Goal: Information Seeking & Learning: Learn about a topic

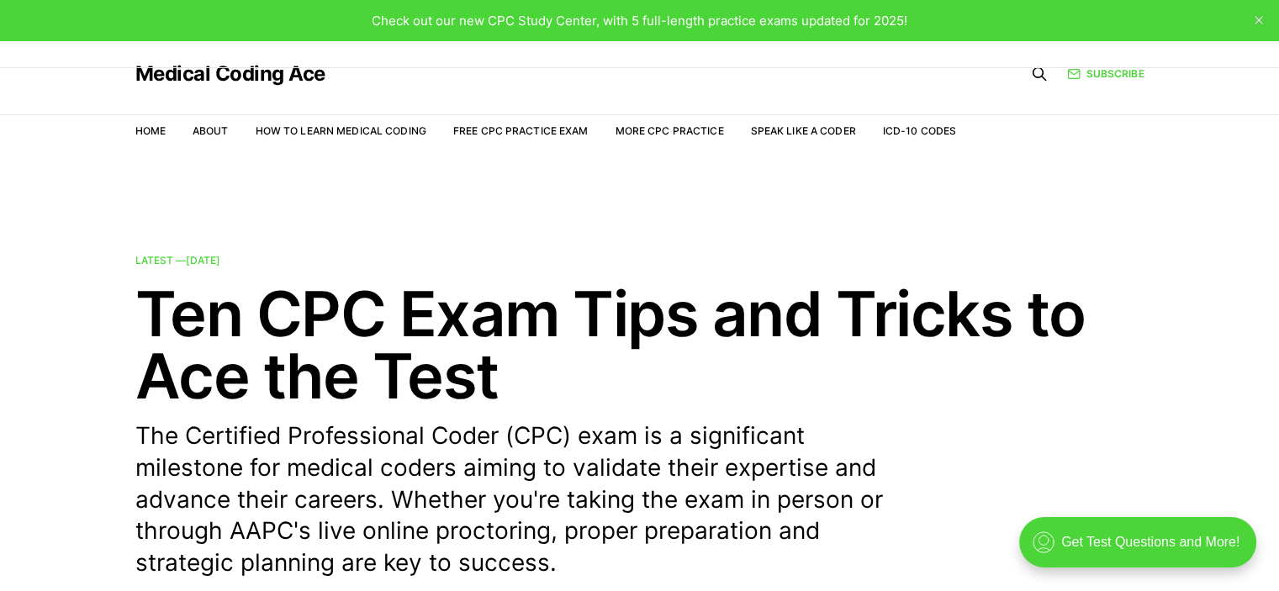
click at [484, 154] on nav "Home About How to Learn Medical Coding Free CPC Practice Exam More CPC Practice…" at bounding box center [546, 131] width 822 height 47
click at [500, 130] on link "Free CPC Practice Exam" at bounding box center [520, 130] width 135 height 13
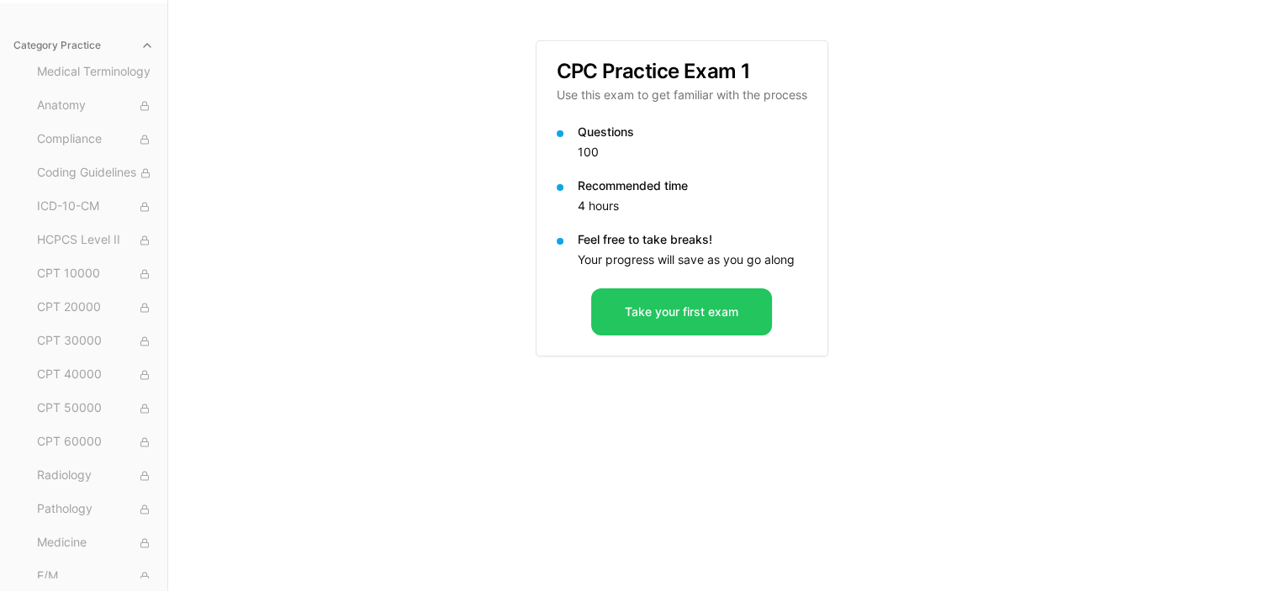
scroll to position [191, 0]
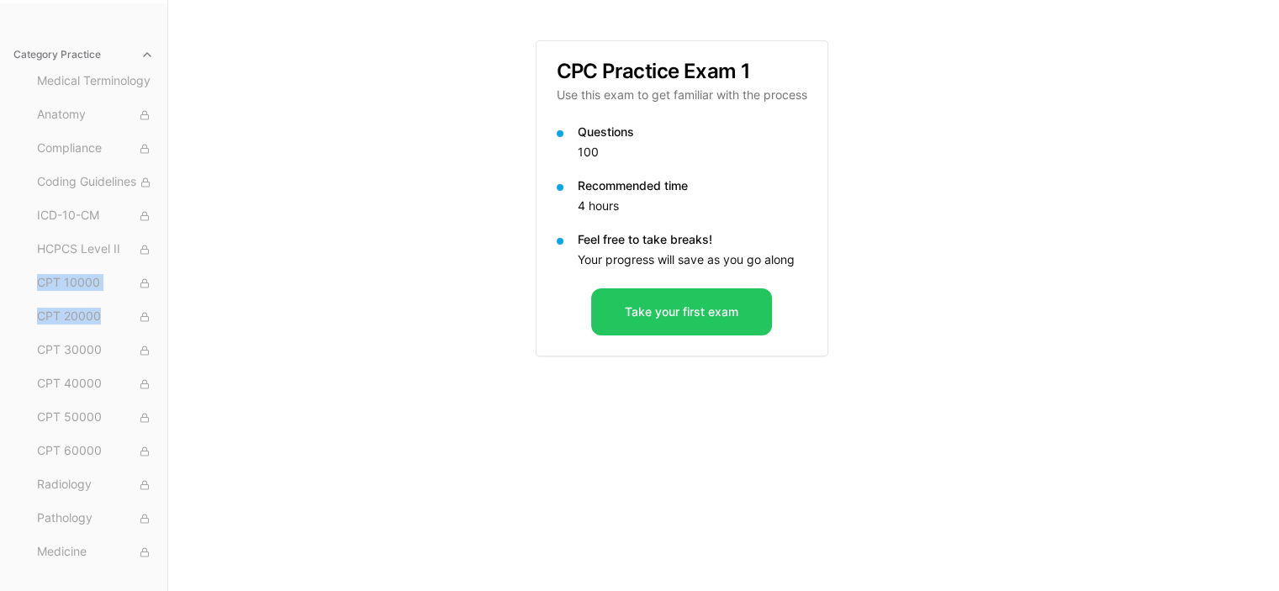
drag, startPoint x: 216, startPoint y: 310, endPoint x: 196, endPoint y: 221, distance: 91.4
click at [196, 221] on div "Practice Exams Exam 1 Exam 2 Exam 3 Exam 4 Exam 5 Category Practice Medical Ter…" at bounding box center [639, 295] width 1279 height 591
click at [233, 225] on div "Practice Exams Exam 1 Exam 2 Exam 3 Exam 4 Exam 5 Category Practice Medical Ter…" at bounding box center [639, 295] width 1279 height 591
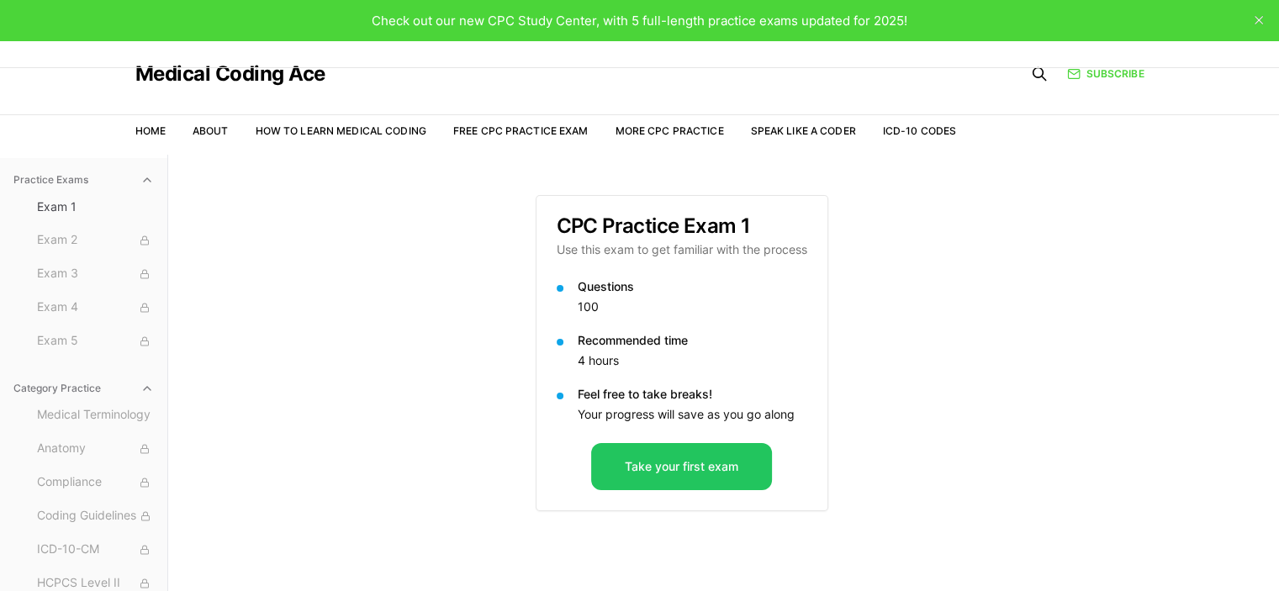
scroll to position [0, 0]
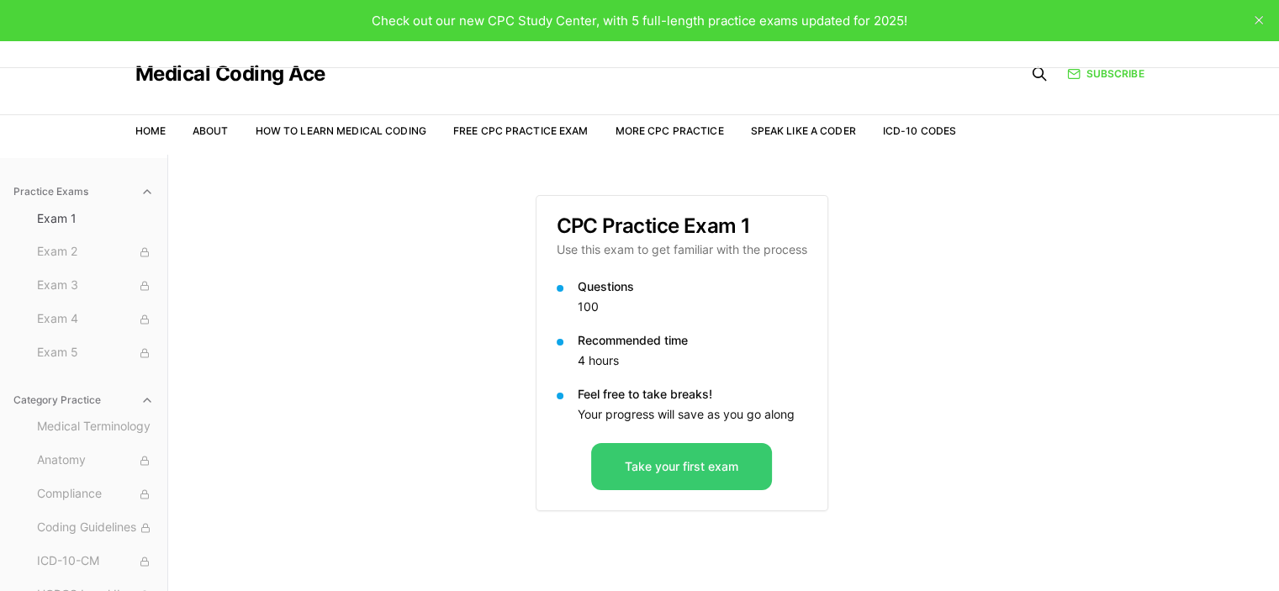
click at [639, 484] on button "Take your first exam" at bounding box center [681, 466] width 181 height 47
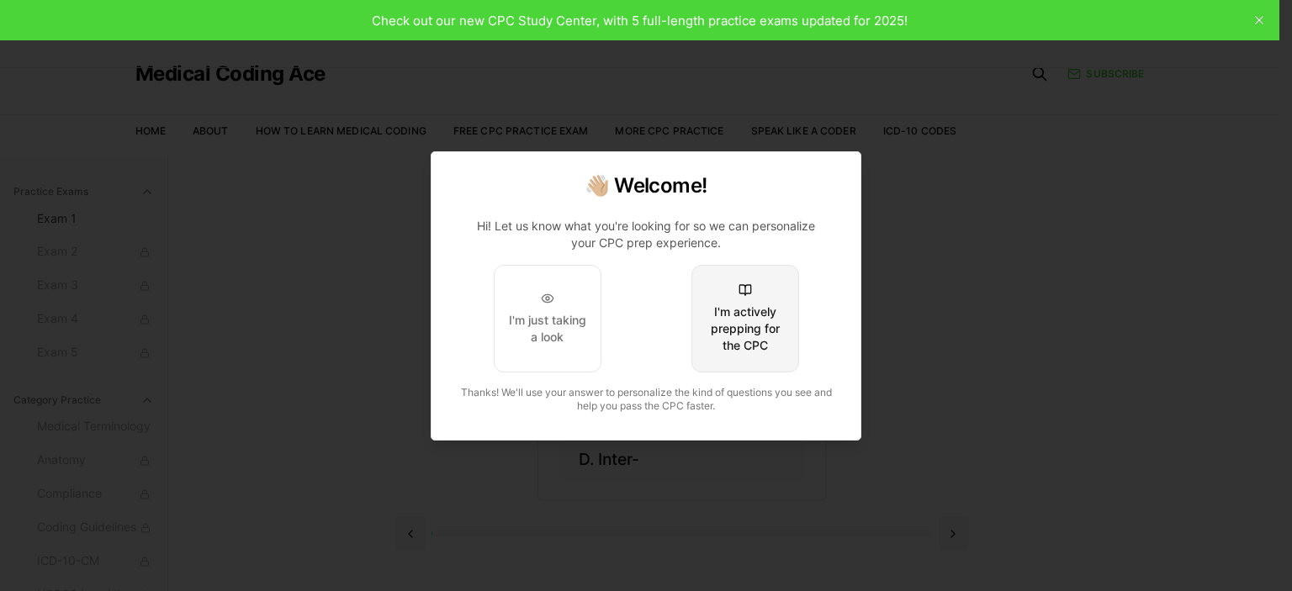
click at [717, 328] on div "I'm actively prepping for the CPC" at bounding box center [745, 329] width 79 height 50
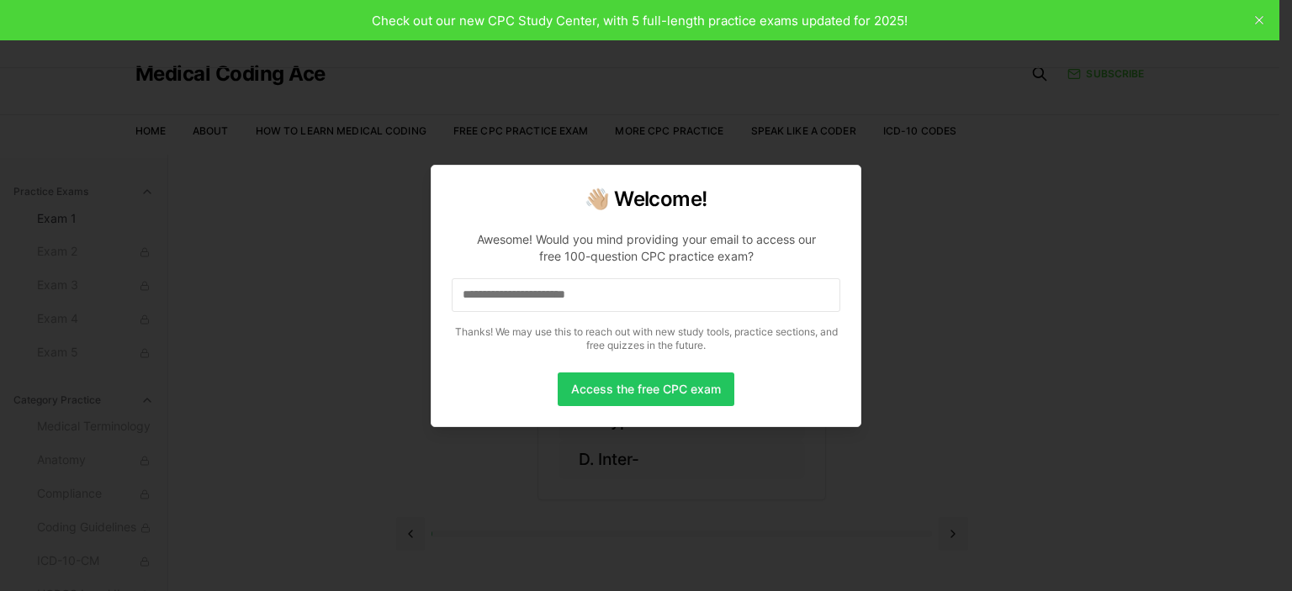
click at [543, 282] on input at bounding box center [646, 295] width 389 height 34
click at [543, 282] on input "*" at bounding box center [646, 295] width 389 height 34
click at [543, 282] on input "**" at bounding box center [646, 295] width 389 height 34
click at [543, 282] on input "***" at bounding box center [646, 295] width 389 height 34
click at [543, 282] on input "****" at bounding box center [646, 295] width 389 height 34
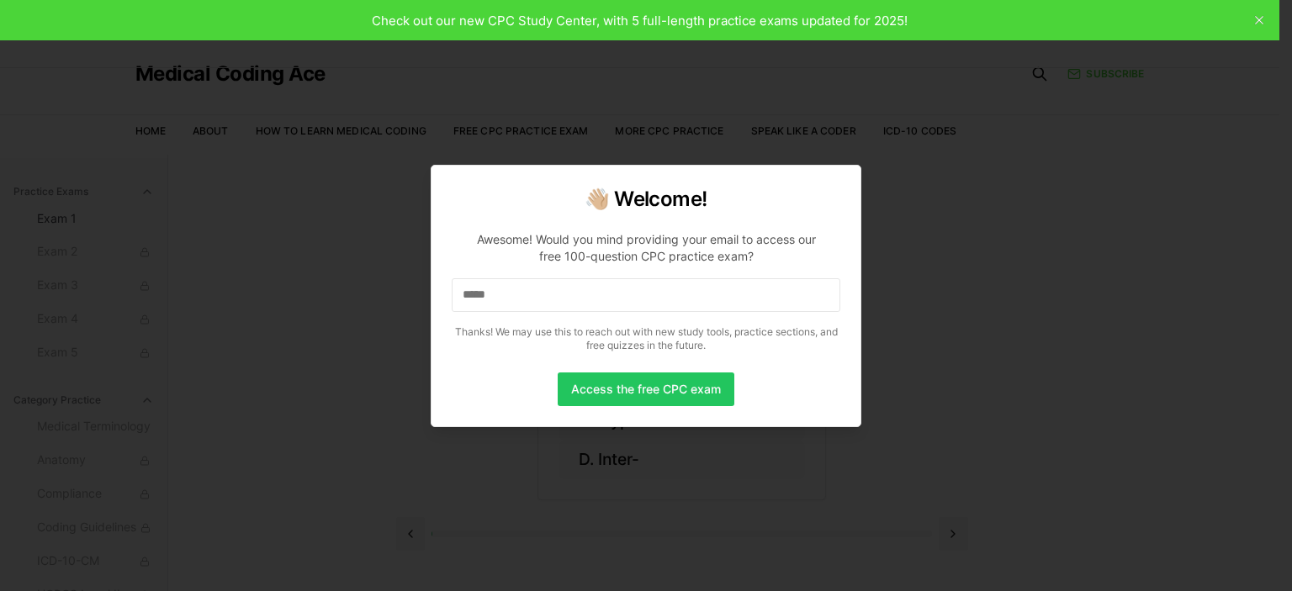
click at [542, 278] on input "*****" at bounding box center [646, 295] width 389 height 34
click at [542, 278] on input "******" at bounding box center [646, 295] width 389 height 34
click at [542, 278] on input "*******" at bounding box center [646, 295] width 389 height 34
click at [542, 278] on input "********" at bounding box center [646, 295] width 389 height 34
click at [542, 278] on input "*********" at bounding box center [646, 295] width 389 height 34
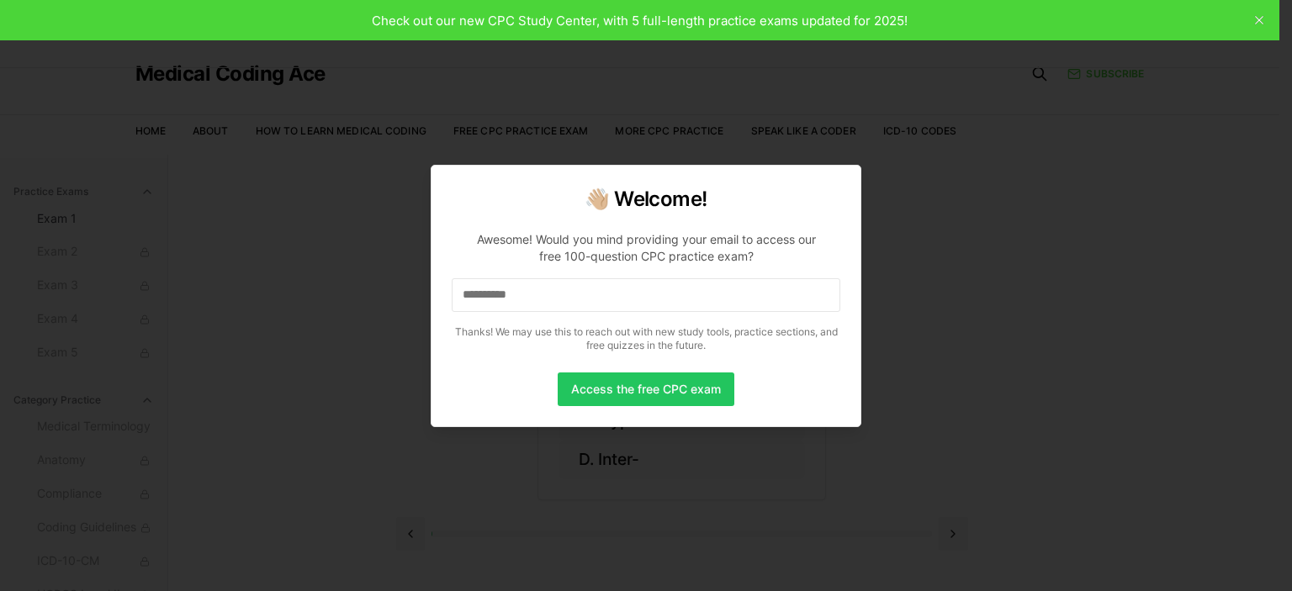
click at [542, 278] on input "**********" at bounding box center [646, 295] width 389 height 34
click at [547, 297] on input "**********" at bounding box center [646, 295] width 389 height 34
click at [537, 300] on input "**********" at bounding box center [646, 295] width 389 height 34
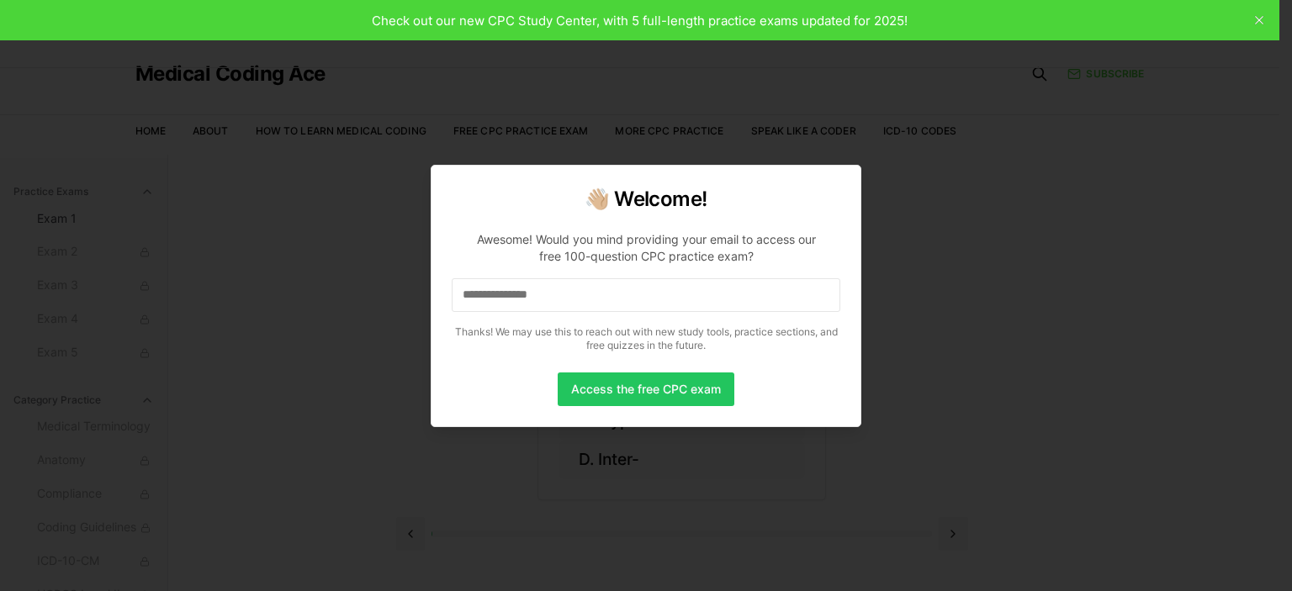
click at [600, 293] on input "**********" at bounding box center [646, 295] width 389 height 34
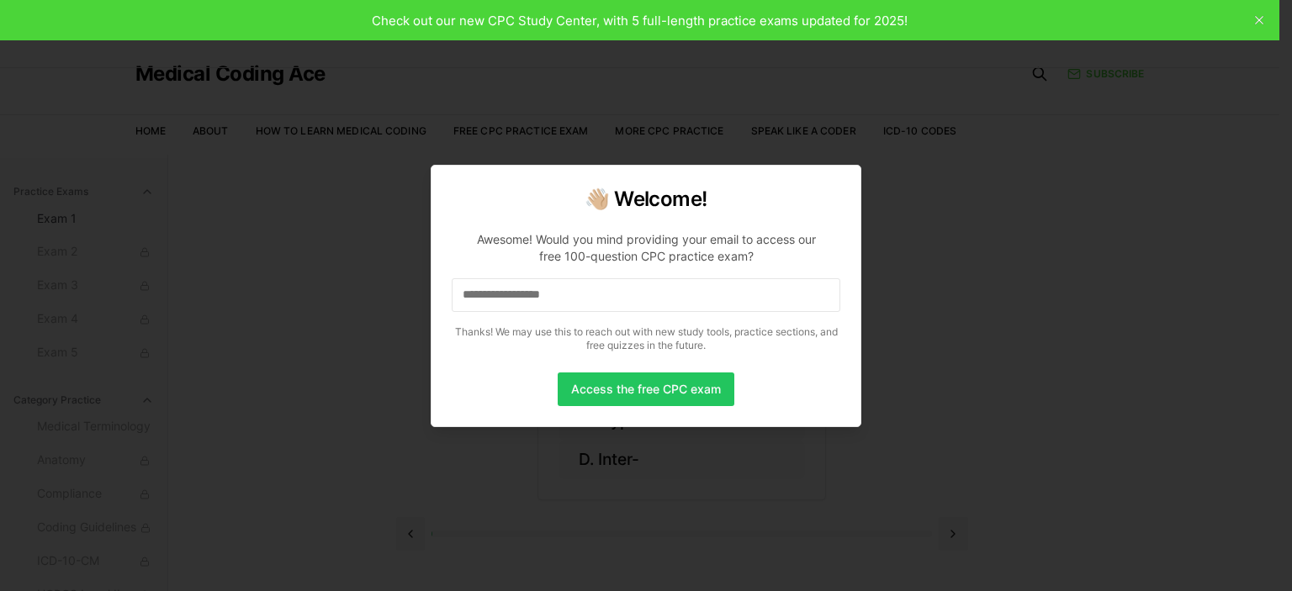
click at [600, 293] on input "**********" at bounding box center [646, 295] width 389 height 34
click at [644, 393] on button "Access the free CPC exam" at bounding box center [646, 390] width 177 height 34
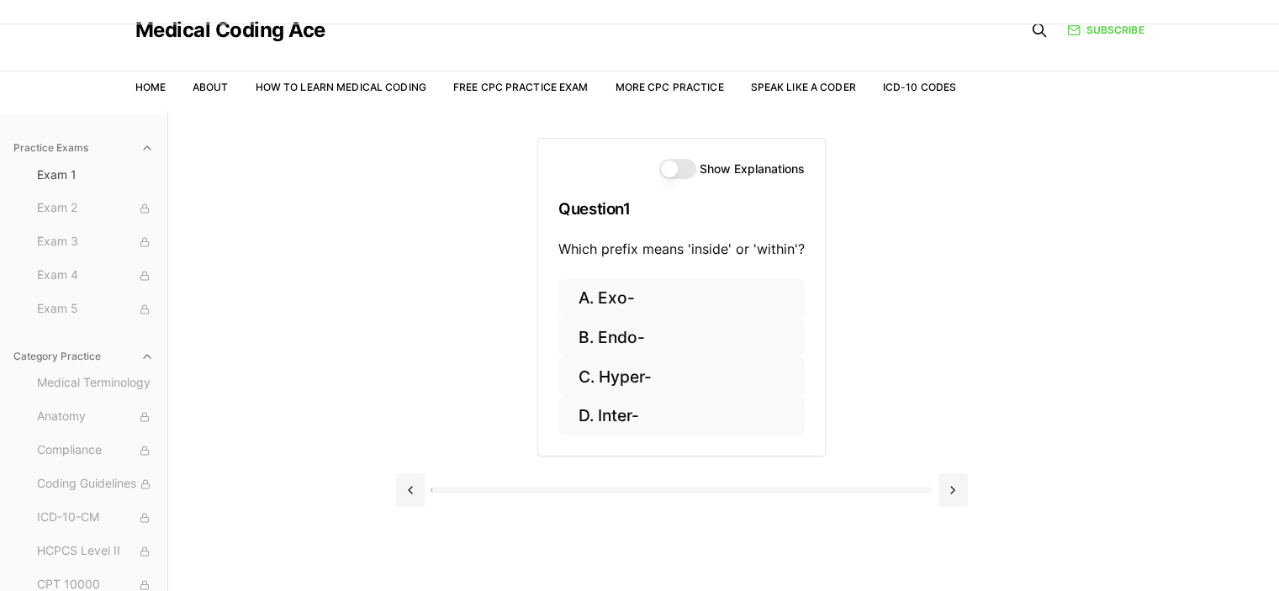
scroll to position [66, 0]
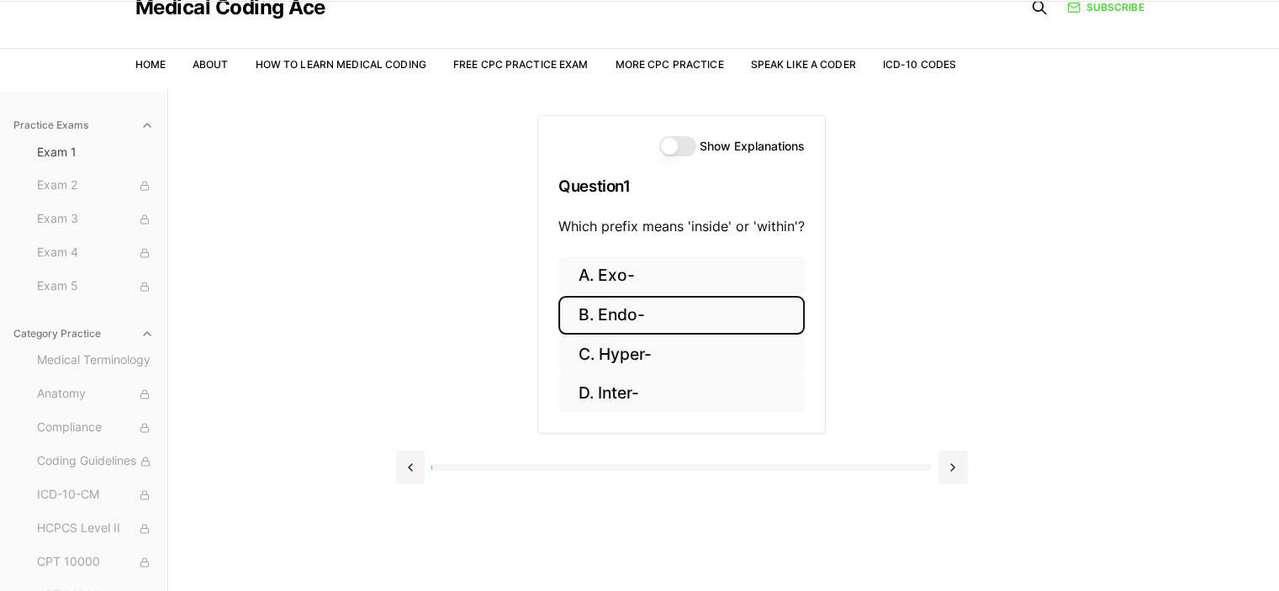
click at [644, 325] on button "B. Endo-" at bounding box center [681, 316] width 246 height 40
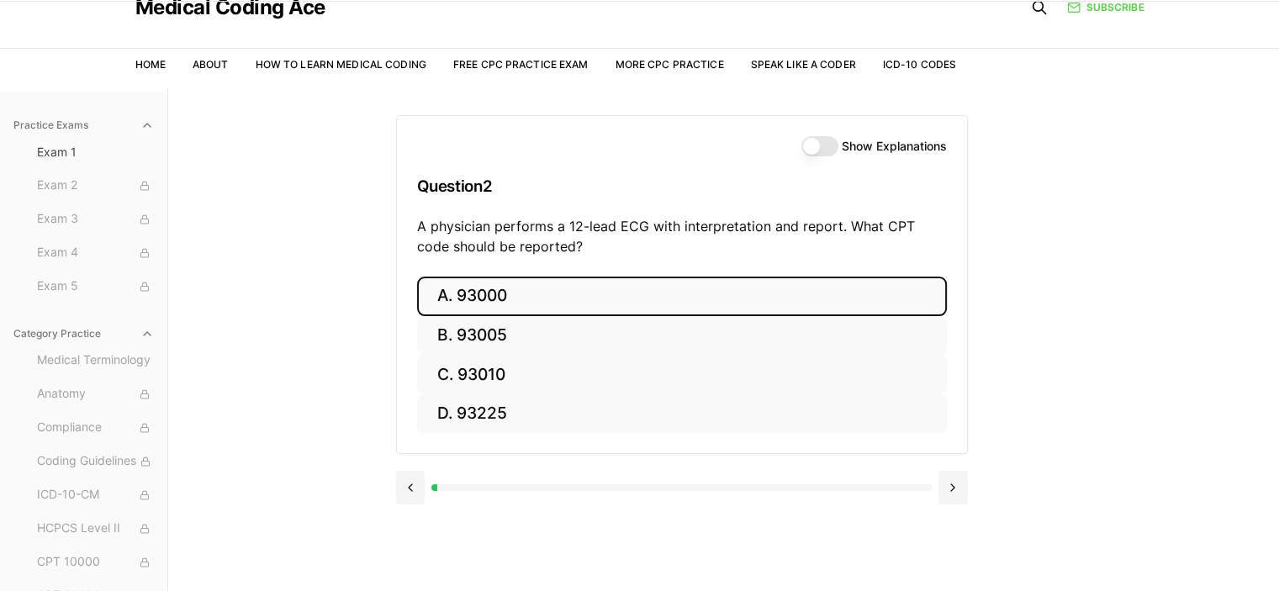
click at [670, 304] on button "A. 93000" at bounding box center [682, 297] width 530 height 40
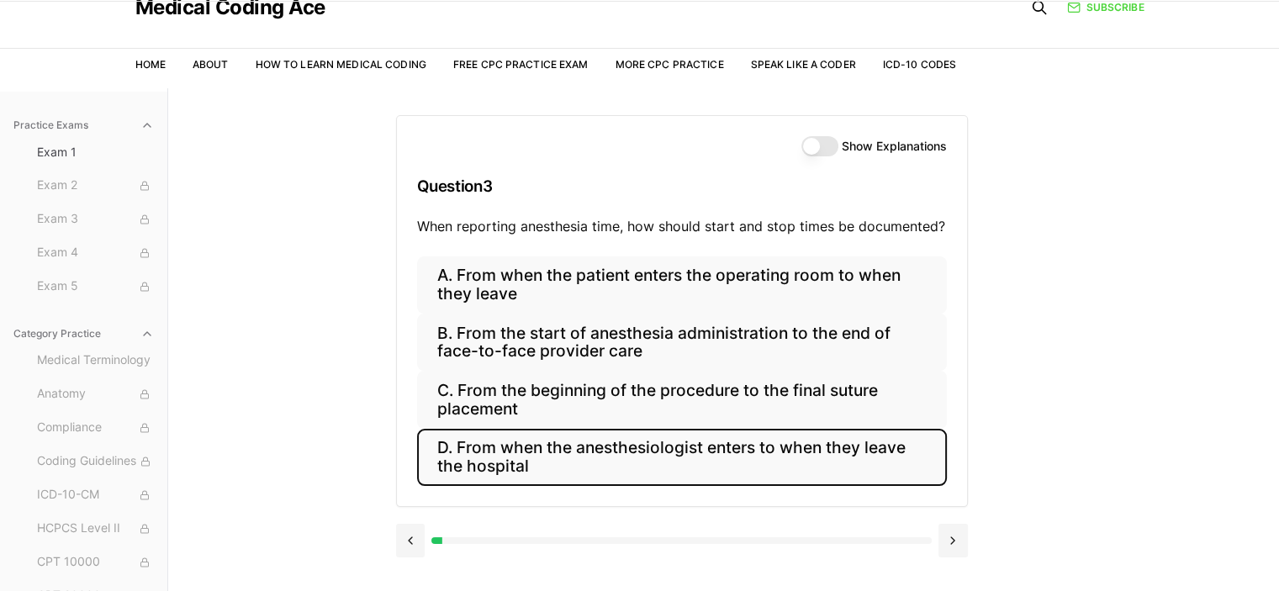
click at [436, 460] on button "D. From when the anesthesiologist enters to when they leave the hospital" at bounding box center [682, 457] width 530 height 57
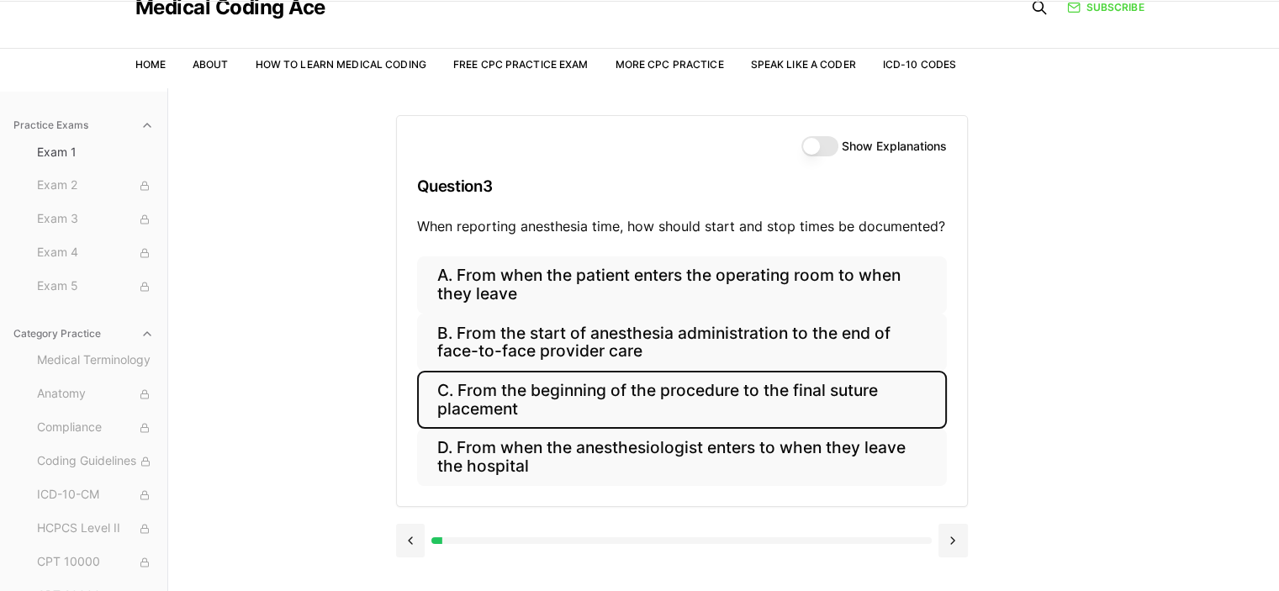
click at [436, 428] on button "C. From the beginning of the procedure to the final suture placement" at bounding box center [682, 399] width 530 height 57
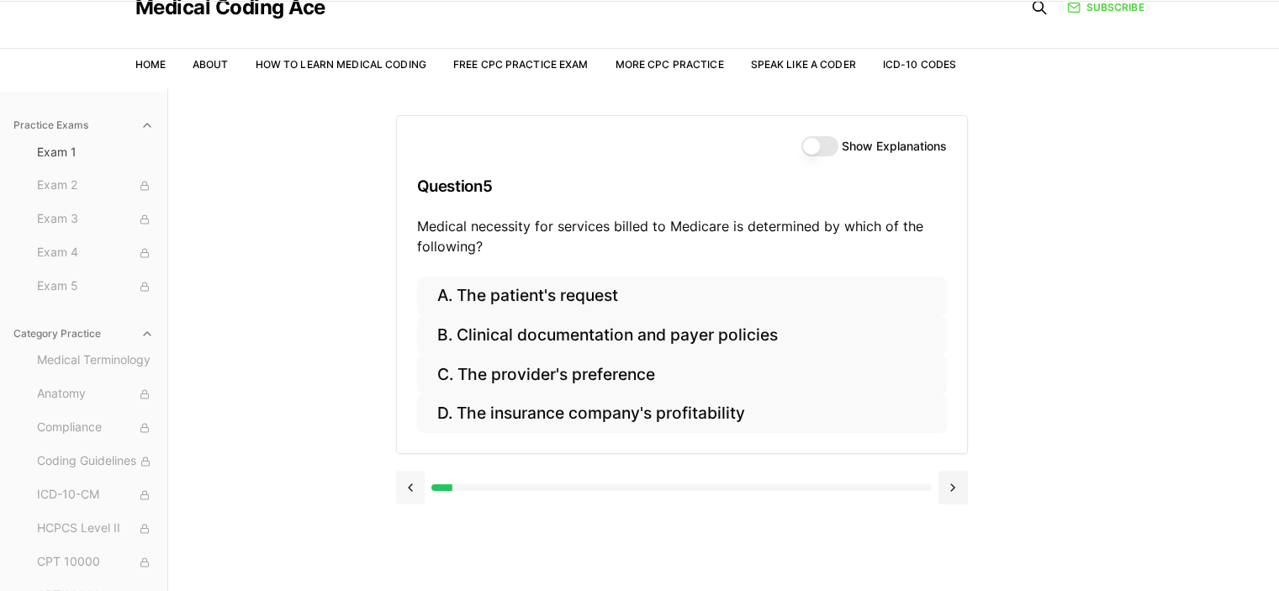
click at [408, 481] on button at bounding box center [410, 488] width 29 height 34
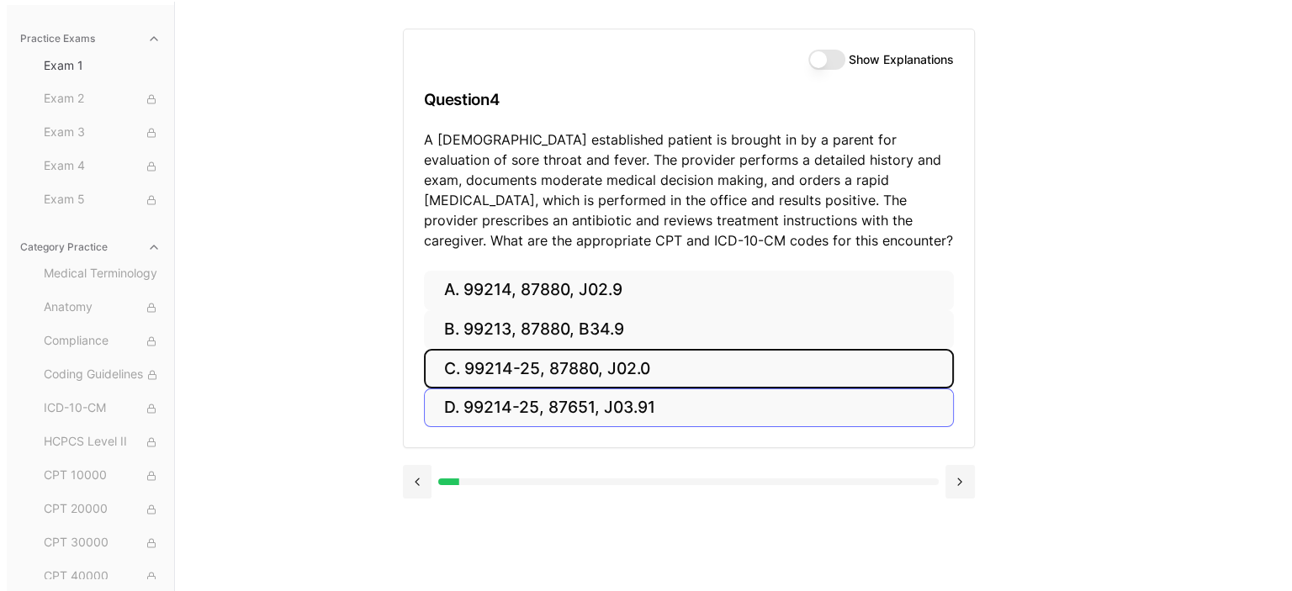
scroll to position [155, 0]
click at [404, 473] on button at bounding box center [410, 480] width 29 height 34
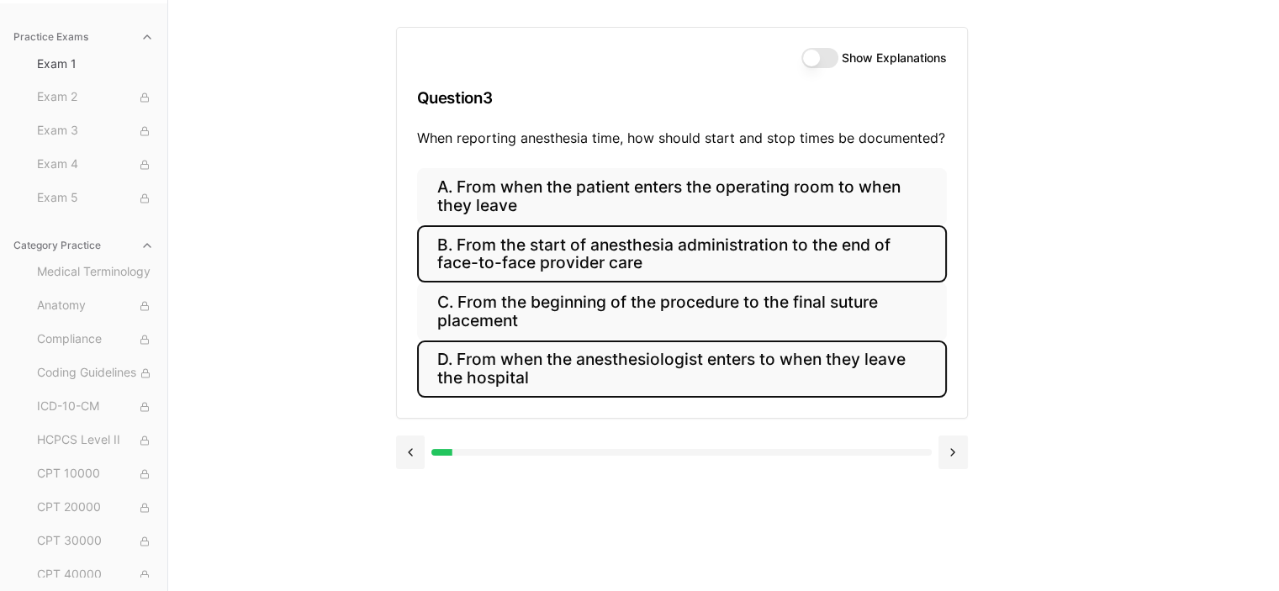
click at [497, 261] on button "B. From the start of anesthesia administration to the end of face-to-face provi…" at bounding box center [682, 253] width 530 height 57
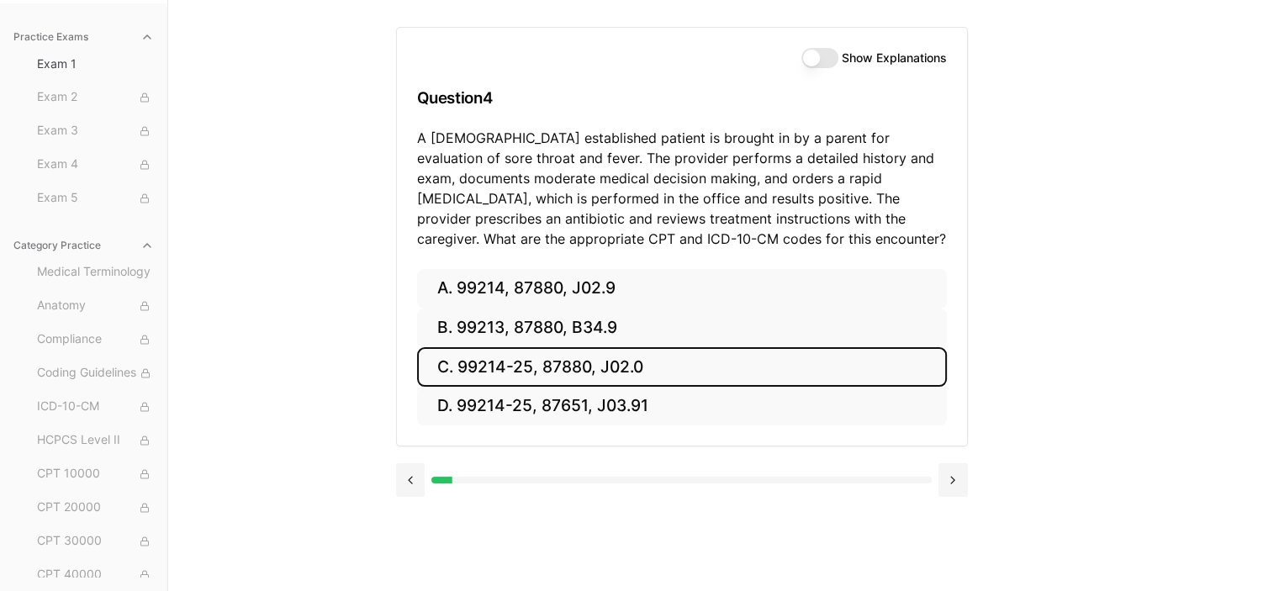
click at [825, 362] on button "C. 99214-25, 87880, J02.0" at bounding box center [682, 367] width 530 height 40
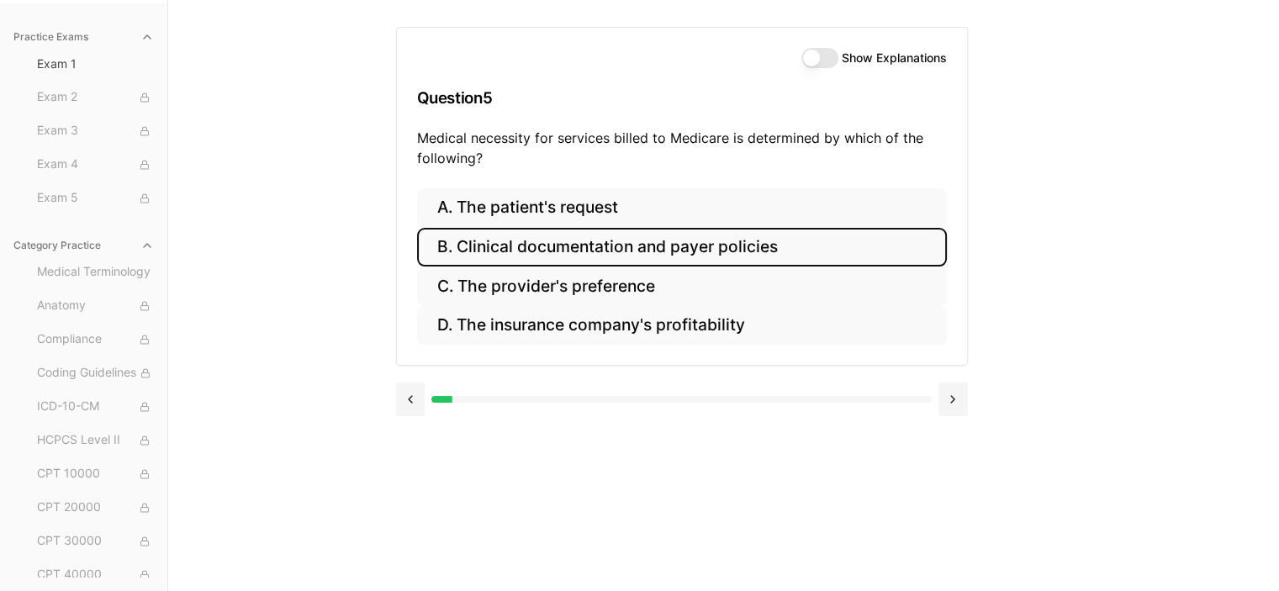
click at [631, 245] on button "B. Clinical documentation and payer policies" at bounding box center [682, 248] width 530 height 40
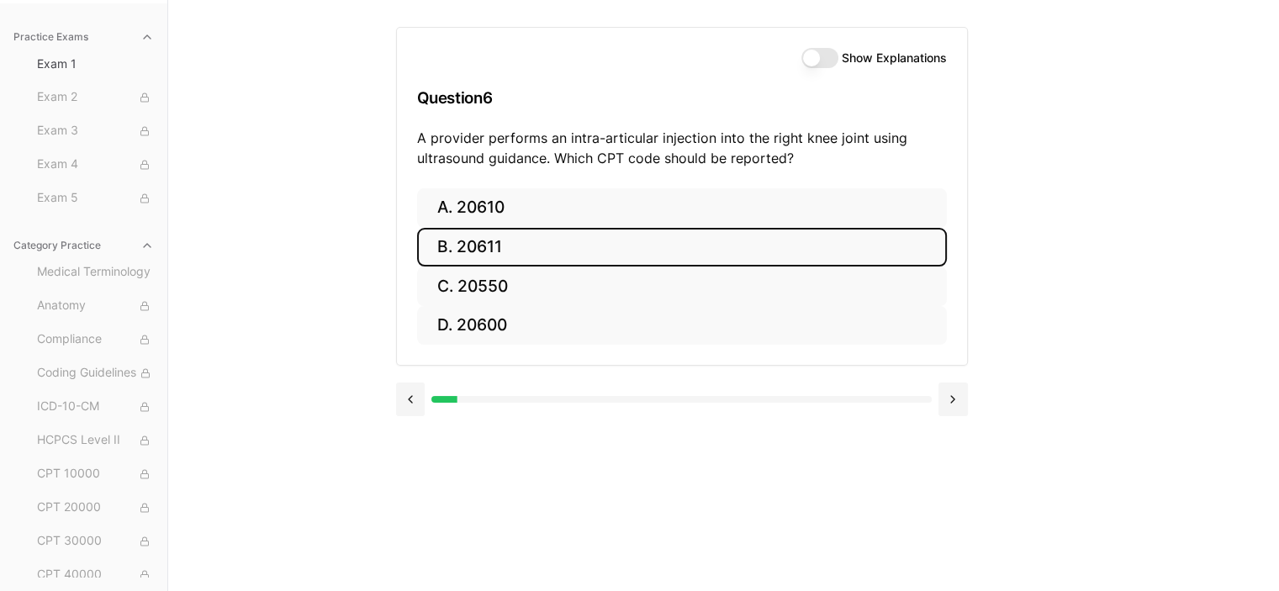
click at [512, 240] on button "B. 20611" at bounding box center [682, 248] width 530 height 40
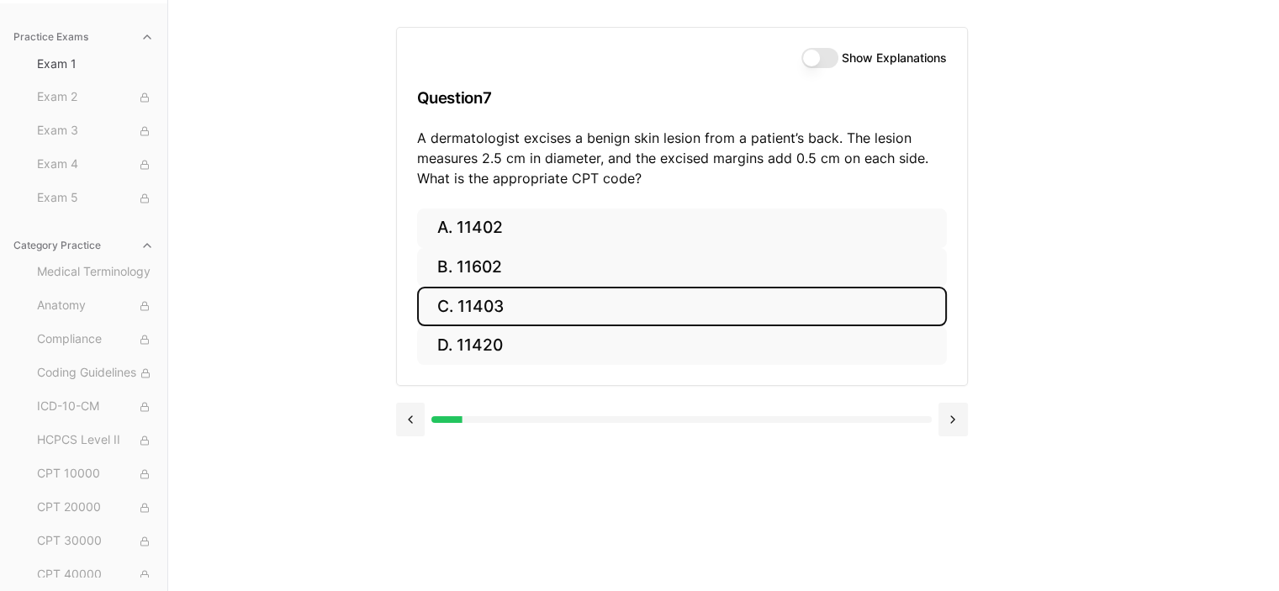
click at [463, 314] on button "C. 11403" at bounding box center [682, 307] width 530 height 40
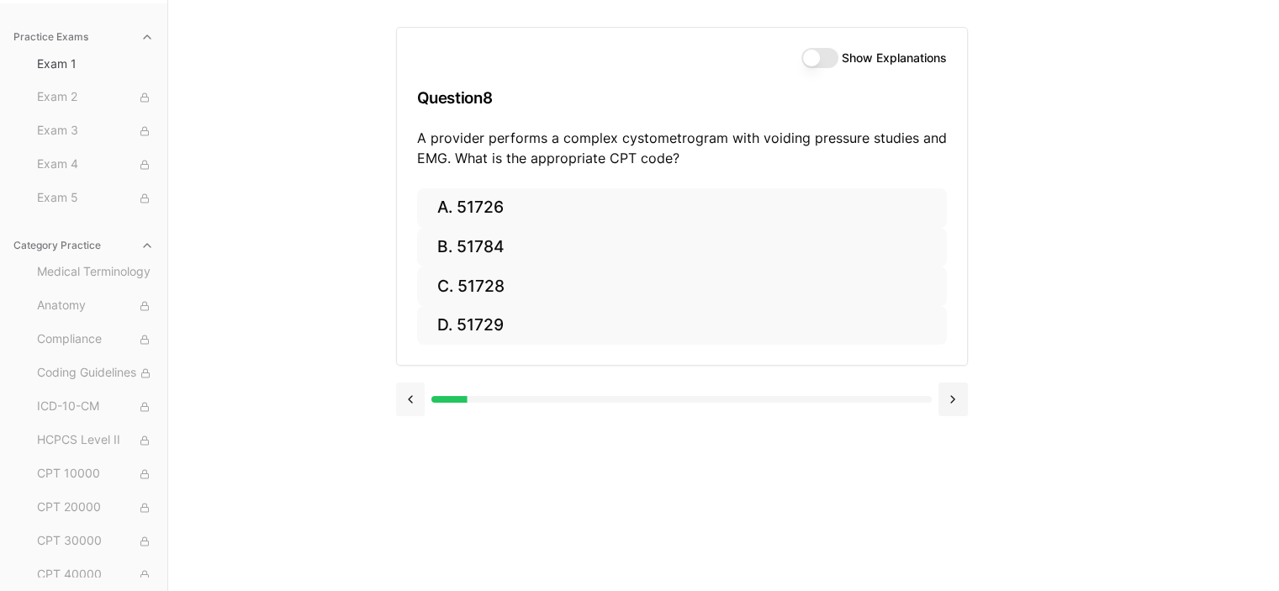
click at [412, 399] on button at bounding box center [410, 400] width 29 height 34
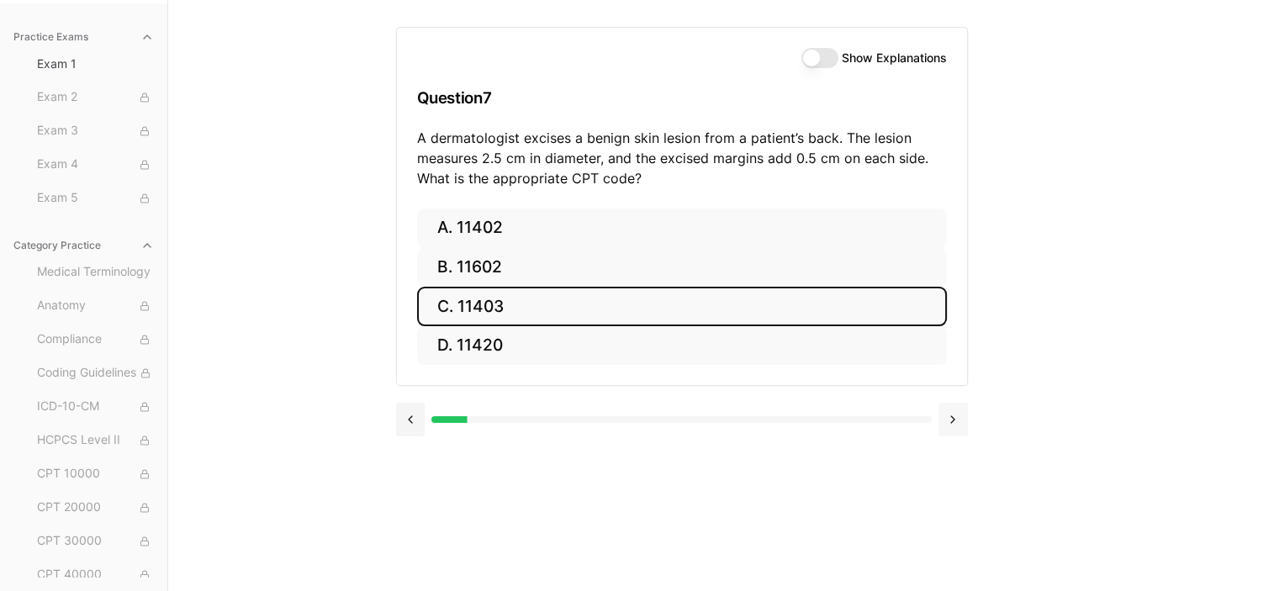
click at [960, 420] on button at bounding box center [953, 420] width 29 height 34
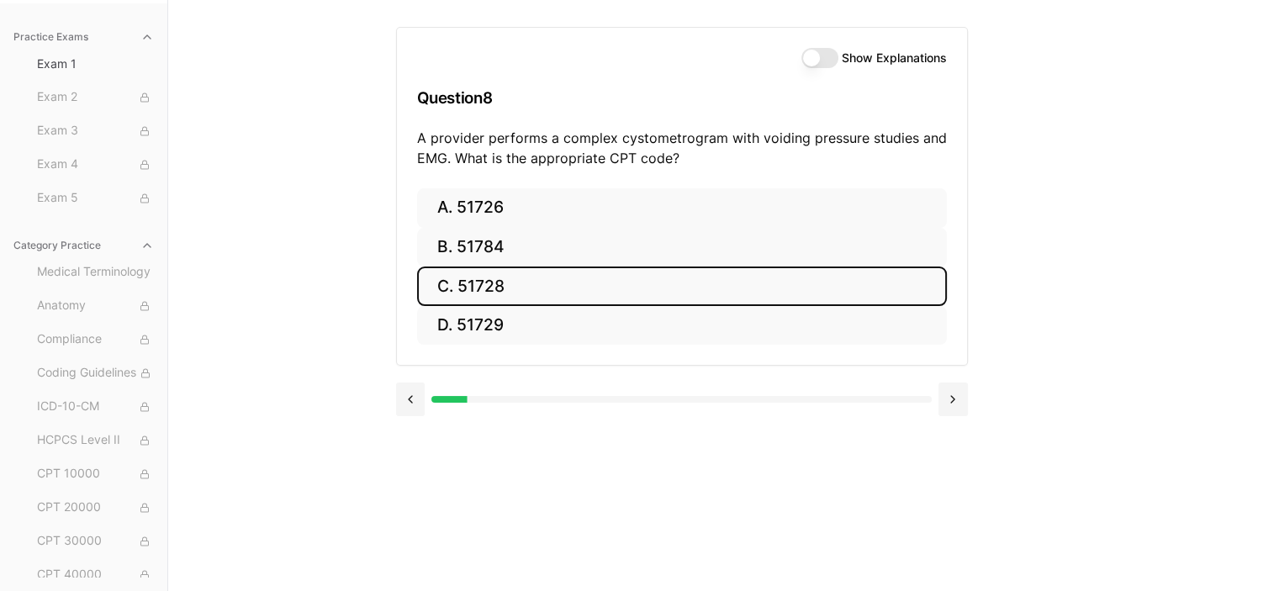
click at [628, 270] on button "C. 51728" at bounding box center [682, 287] width 530 height 40
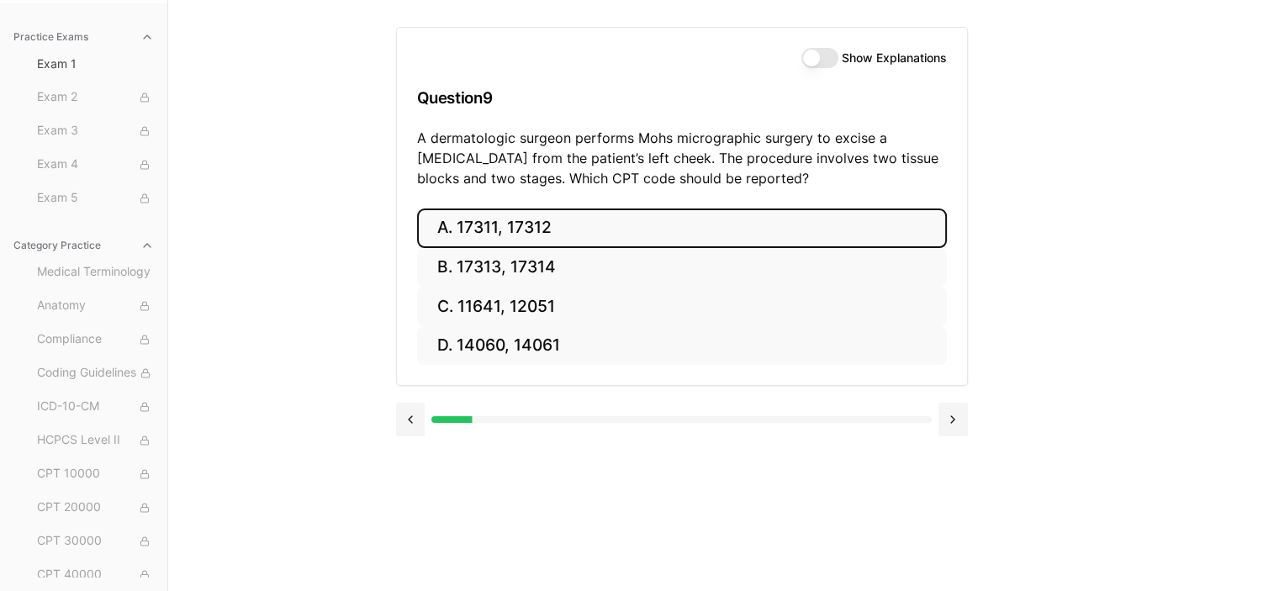
click at [579, 223] on button "A. 17311, 17312" at bounding box center [682, 229] width 530 height 40
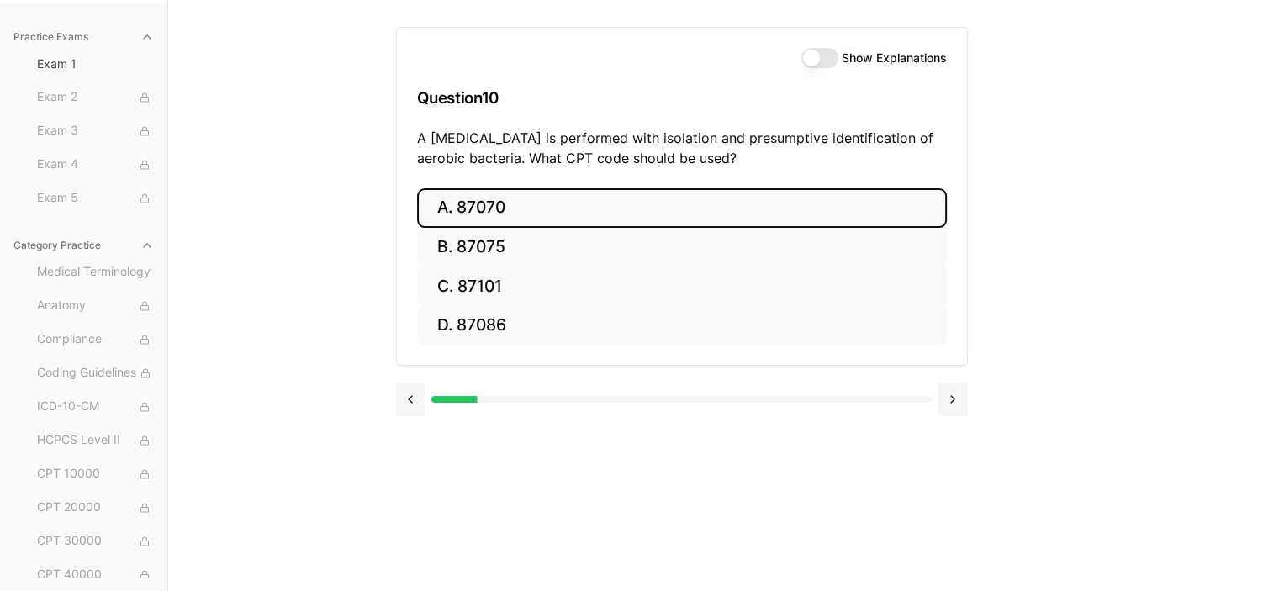
click at [663, 207] on button "A. 87070" at bounding box center [682, 208] width 530 height 40
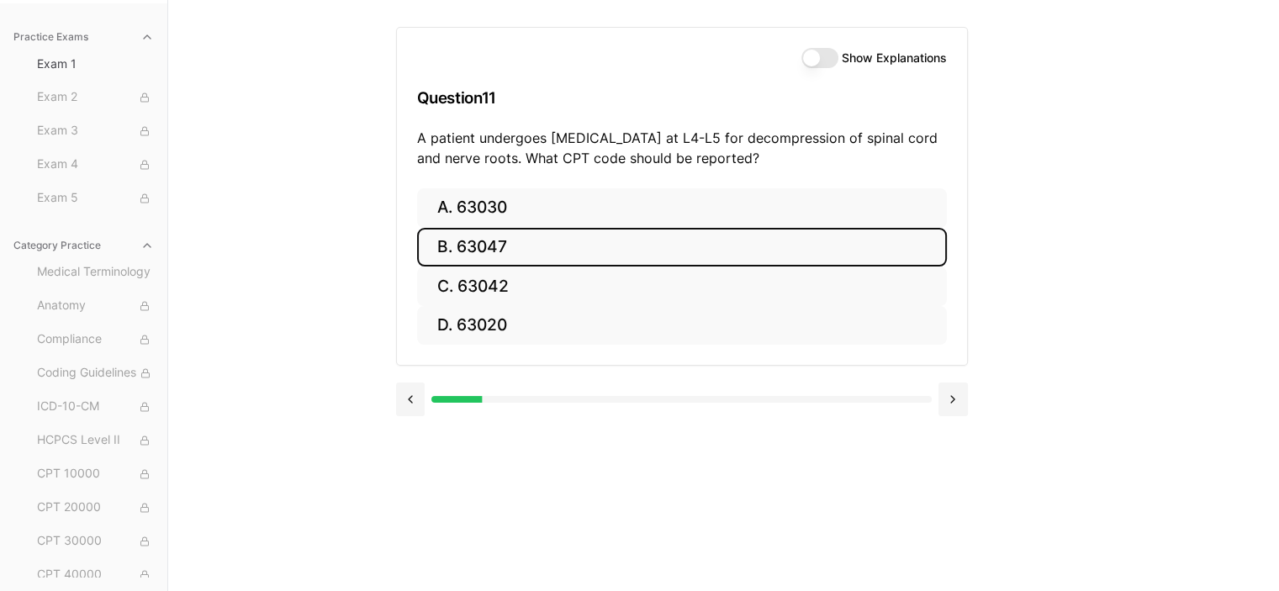
click at [509, 254] on button "B. 63047" at bounding box center [682, 248] width 530 height 40
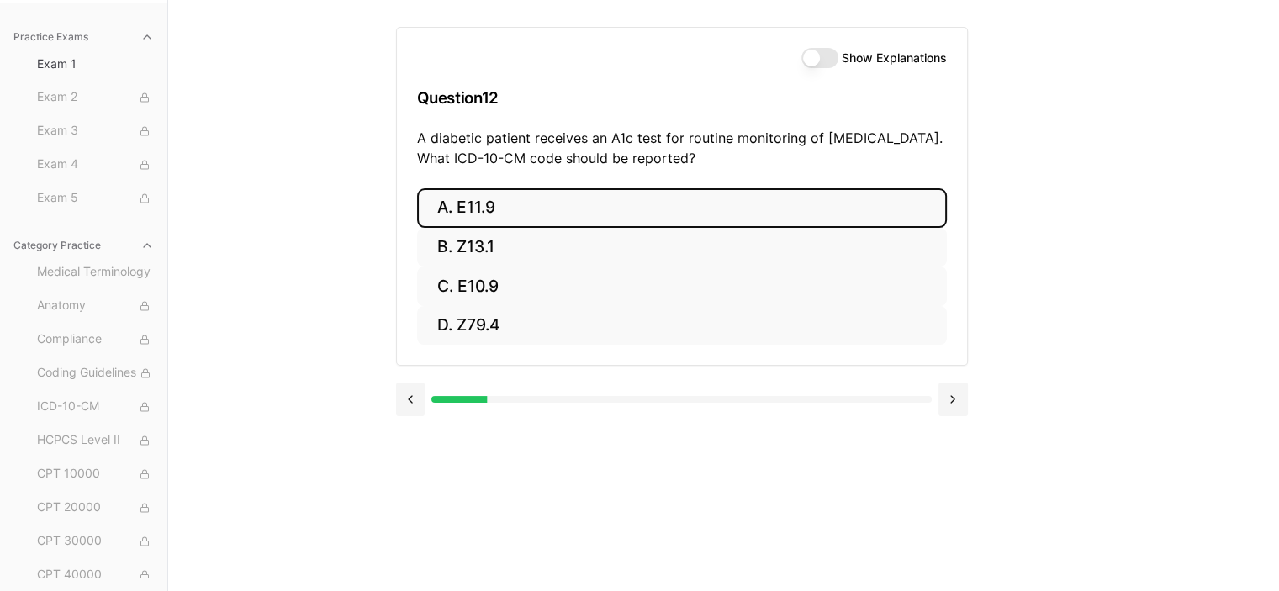
click at [461, 212] on button "A. E11.9" at bounding box center [682, 208] width 530 height 40
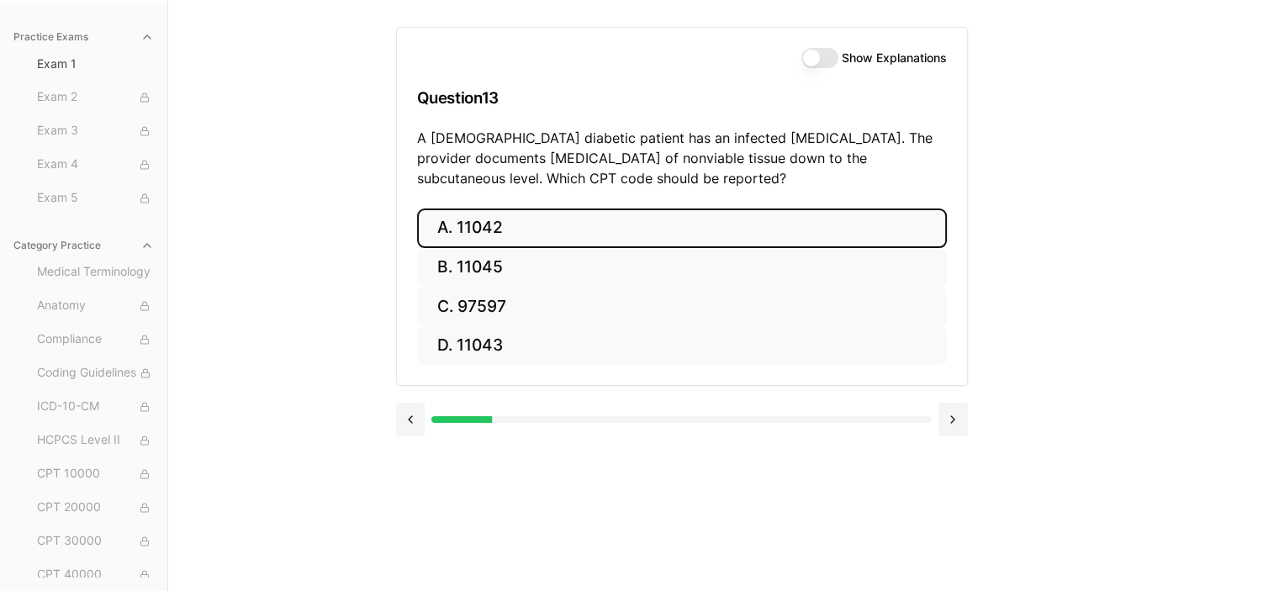
click at [468, 228] on button "A. 11042" at bounding box center [682, 229] width 530 height 40
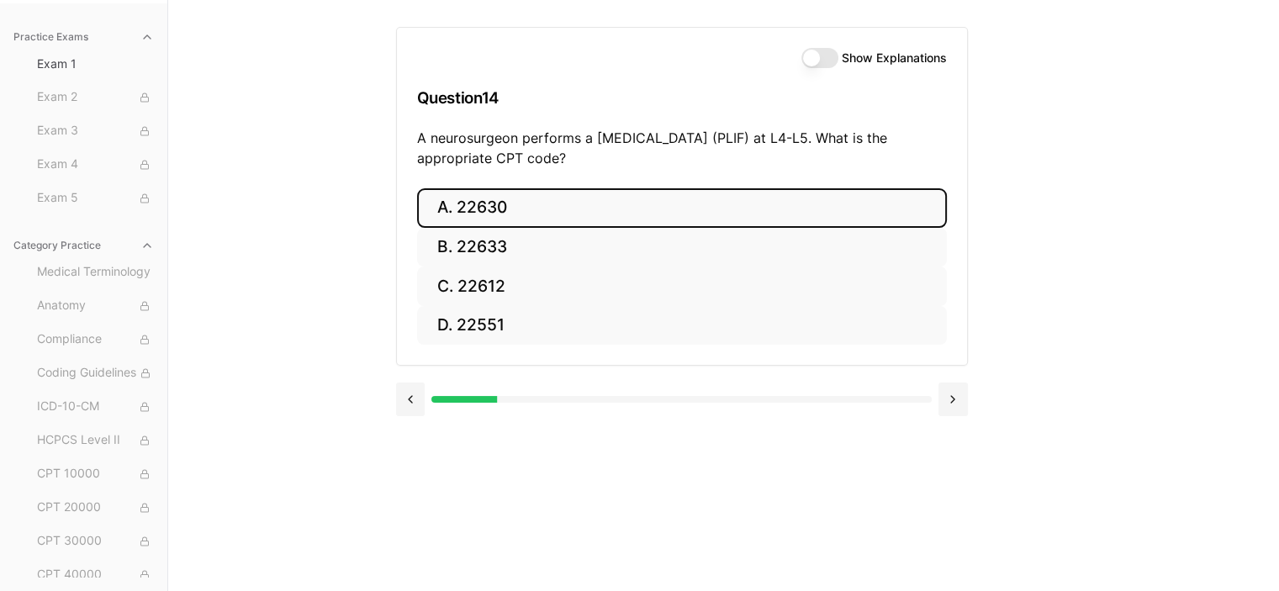
click at [496, 208] on button "A. 22630" at bounding box center [682, 208] width 530 height 40
click at [515, 203] on button "A. R91.8" at bounding box center [682, 208] width 530 height 40
click at [565, 204] on button "A. 62270" at bounding box center [682, 208] width 530 height 40
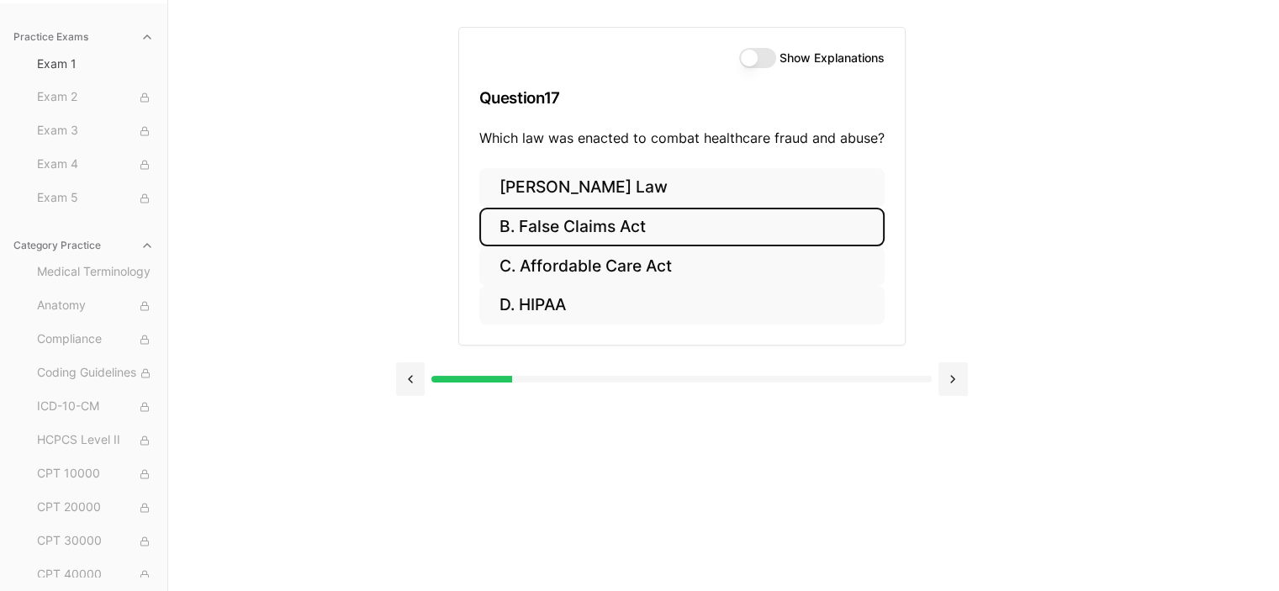
click at [585, 225] on button "B. False Claims Act" at bounding box center [681, 228] width 405 height 40
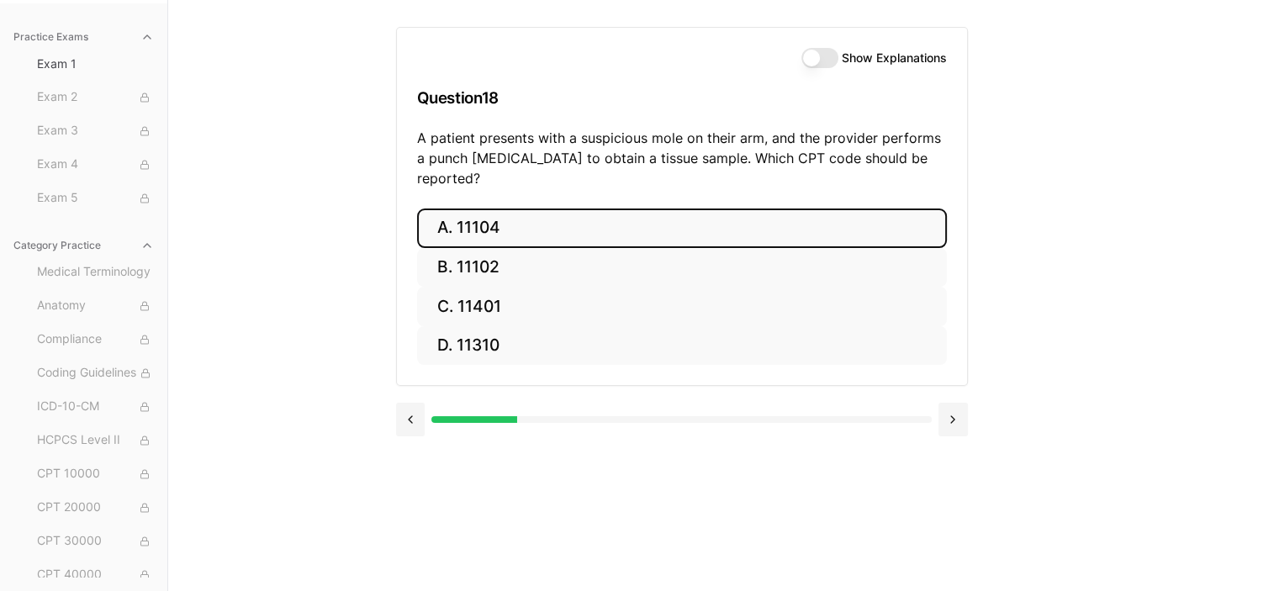
click at [487, 209] on button "A. 11104" at bounding box center [682, 229] width 530 height 40
click at [491, 228] on button "A. S52.501A" at bounding box center [682, 229] width 530 height 40
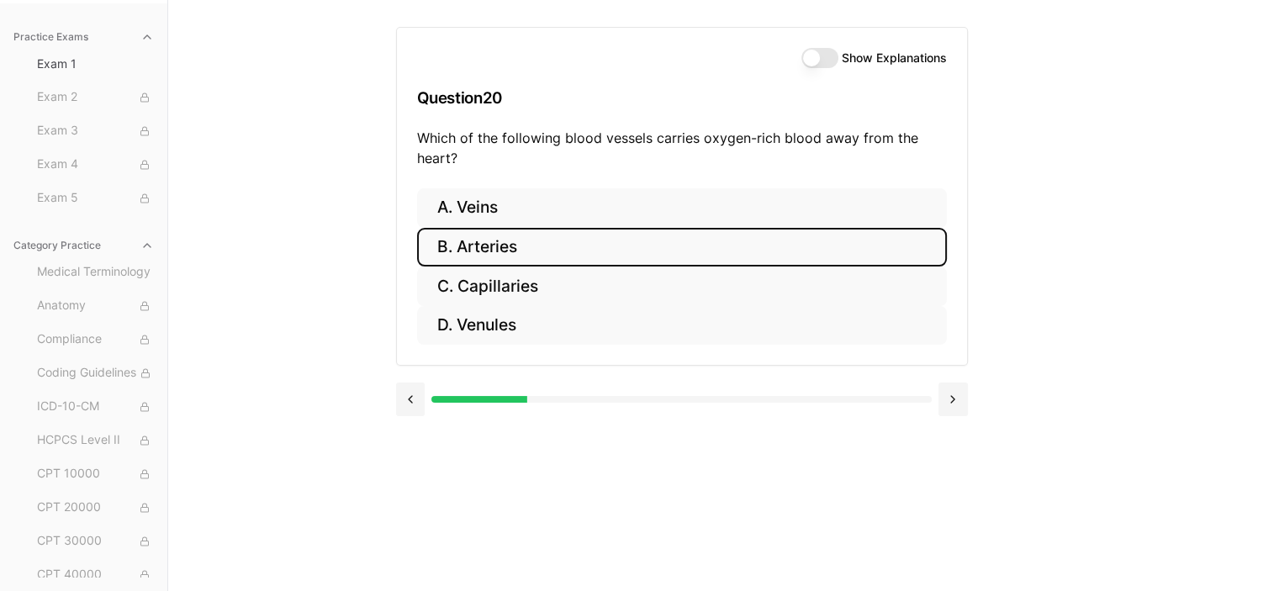
click at [501, 248] on button "B. Arteries" at bounding box center [682, 248] width 530 height 40
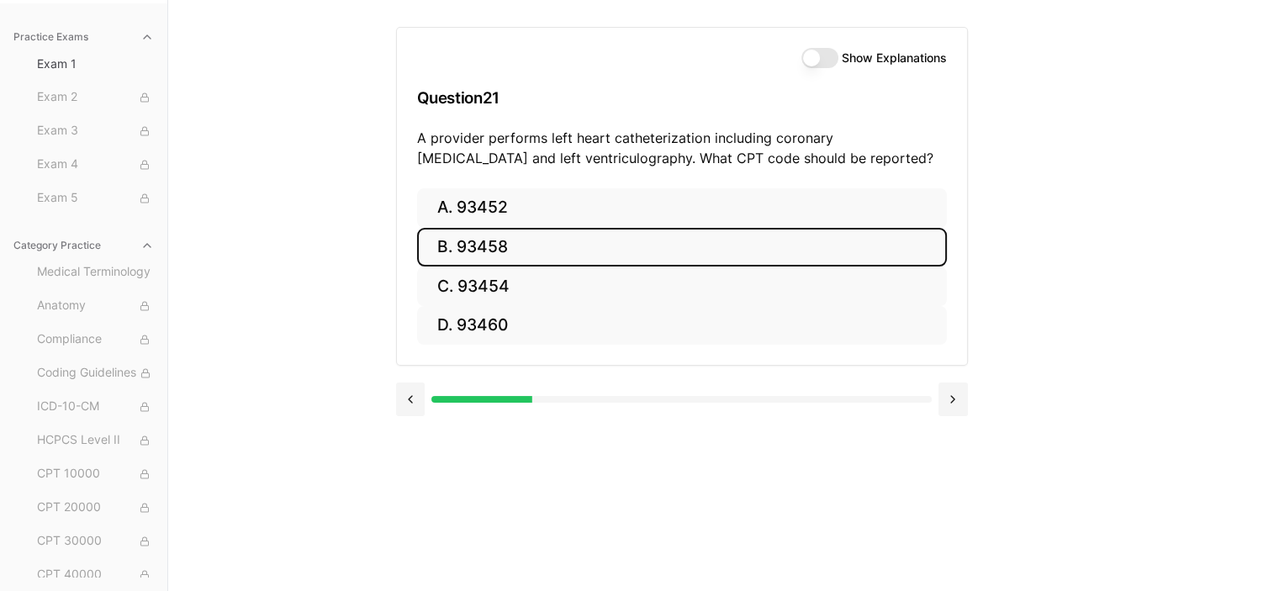
click at [488, 255] on button "B. 93458" at bounding box center [682, 248] width 530 height 40
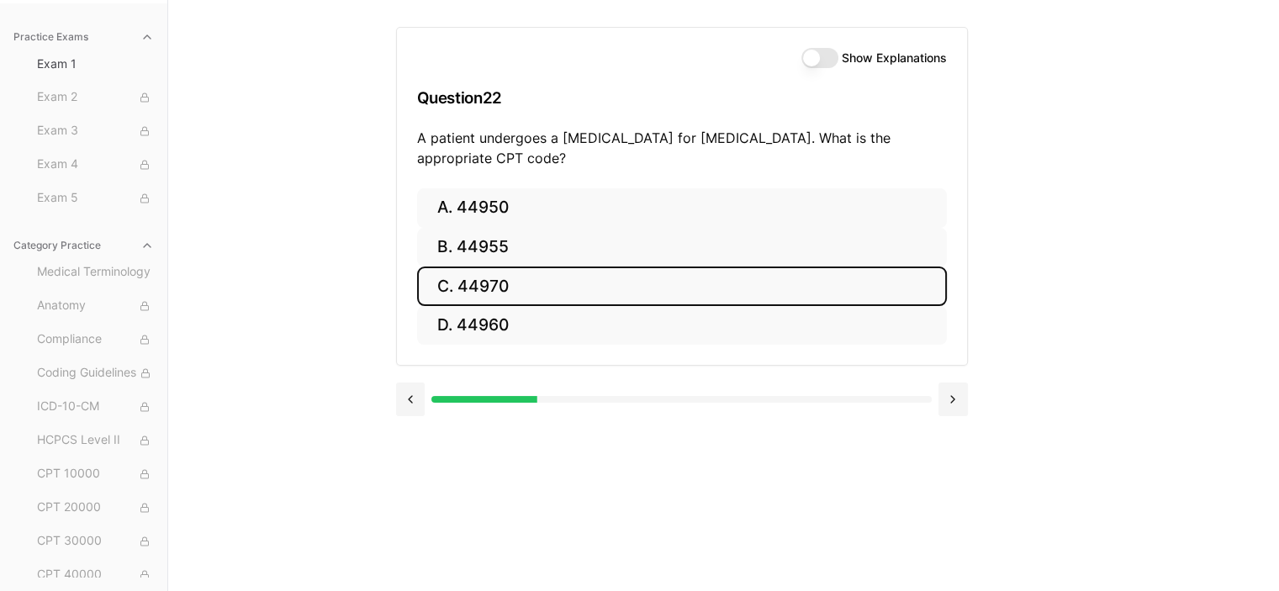
click at [497, 278] on button "C. 44970" at bounding box center [682, 287] width 530 height 40
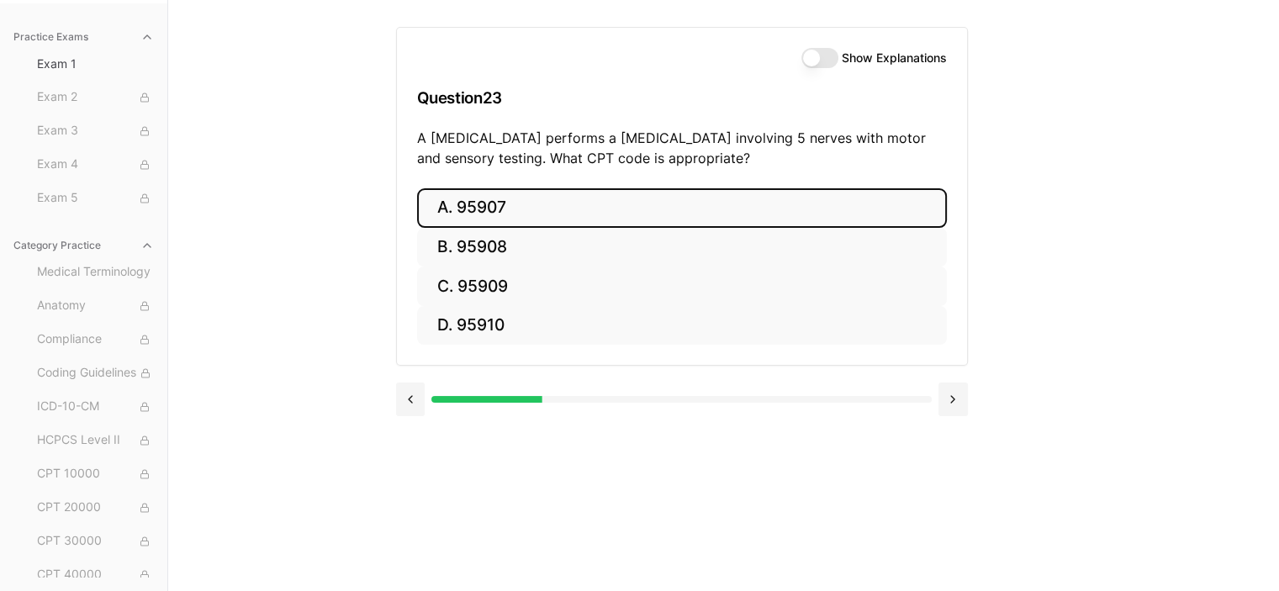
click at [508, 197] on button "A. 95907" at bounding box center [682, 208] width 530 height 40
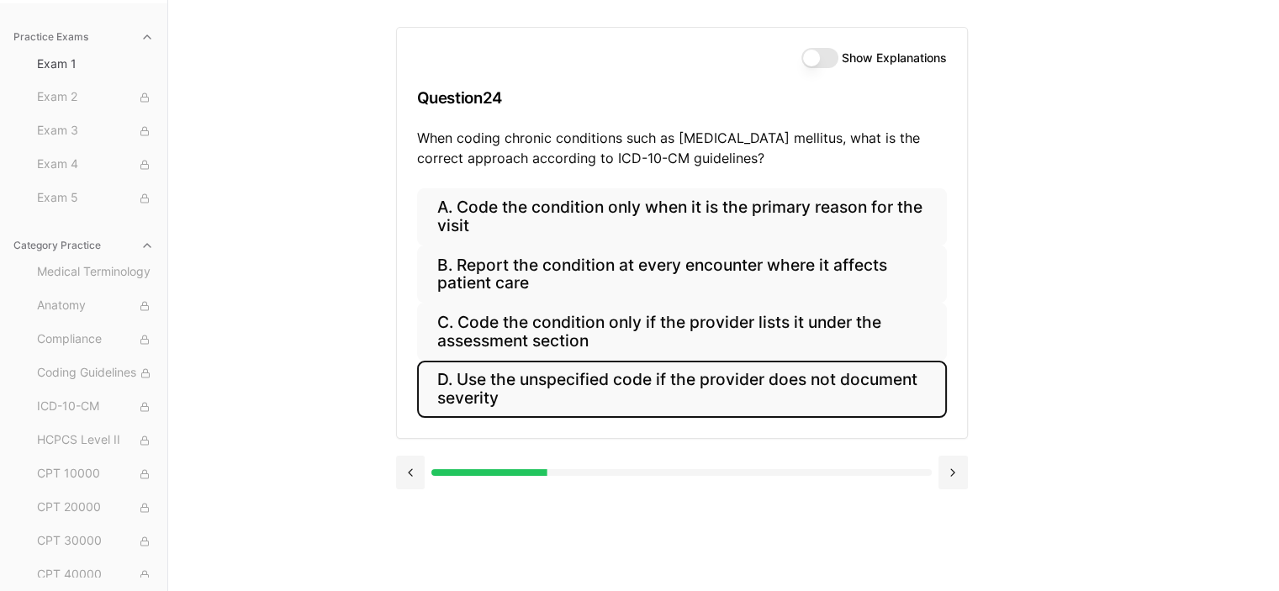
click at [548, 382] on button "D. Use the unspecified code if the provider does not document severity" at bounding box center [682, 389] width 530 height 57
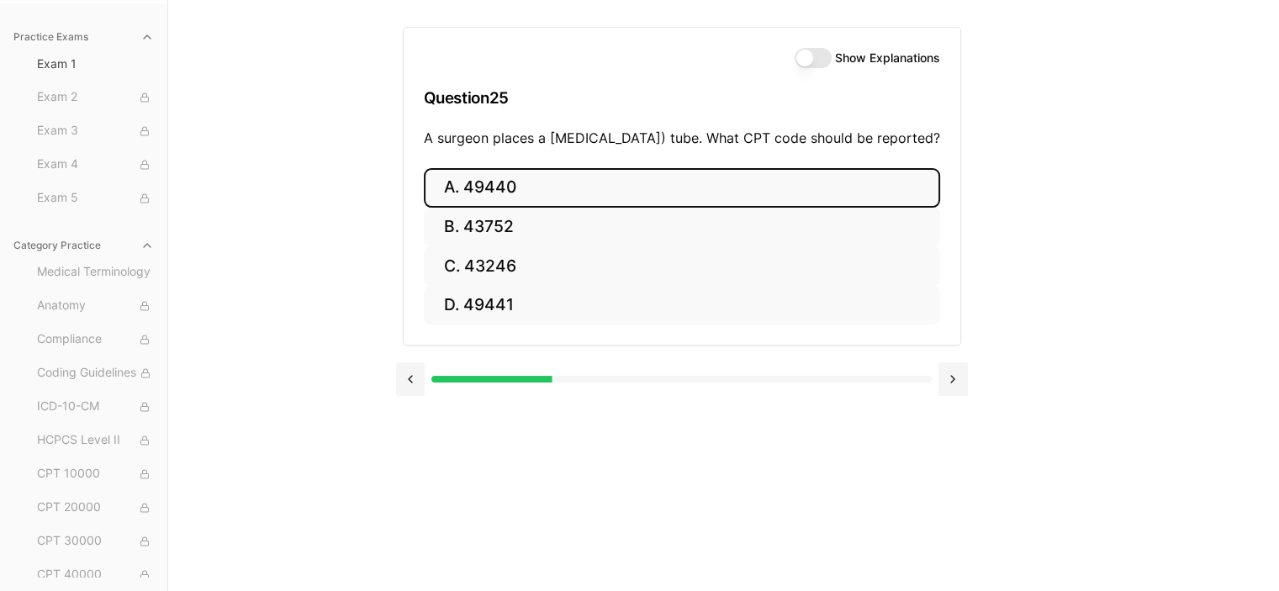
click at [452, 201] on button "A. 49440" at bounding box center [682, 188] width 516 height 40
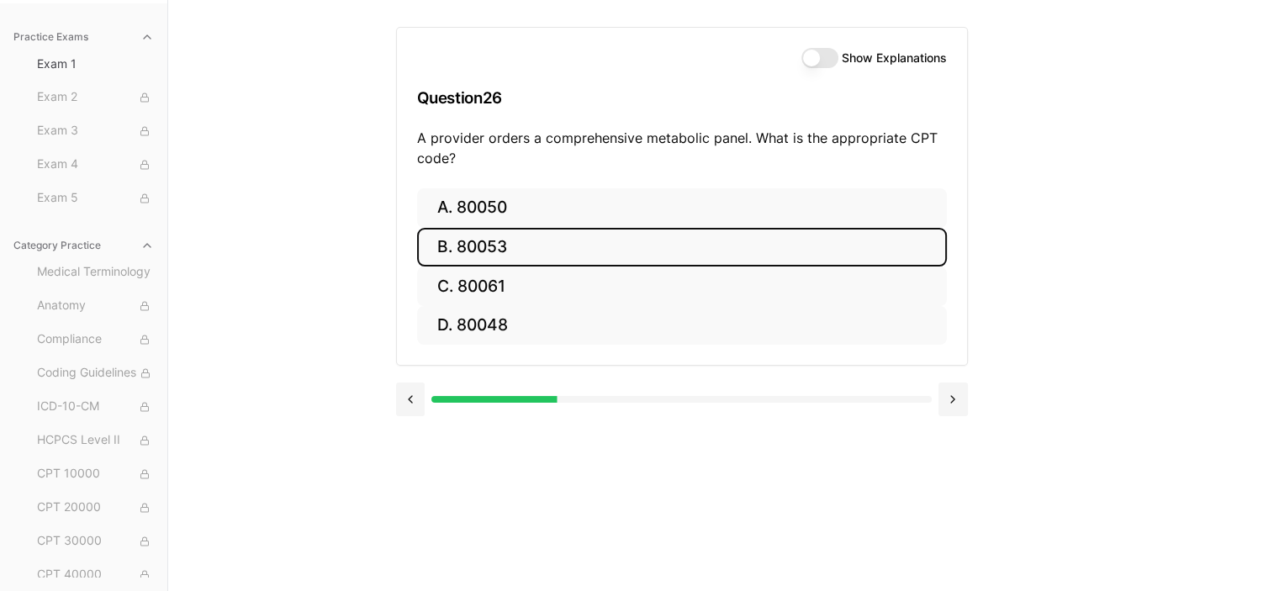
click at [497, 240] on button "B. 80053" at bounding box center [682, 248] width 530 height 40
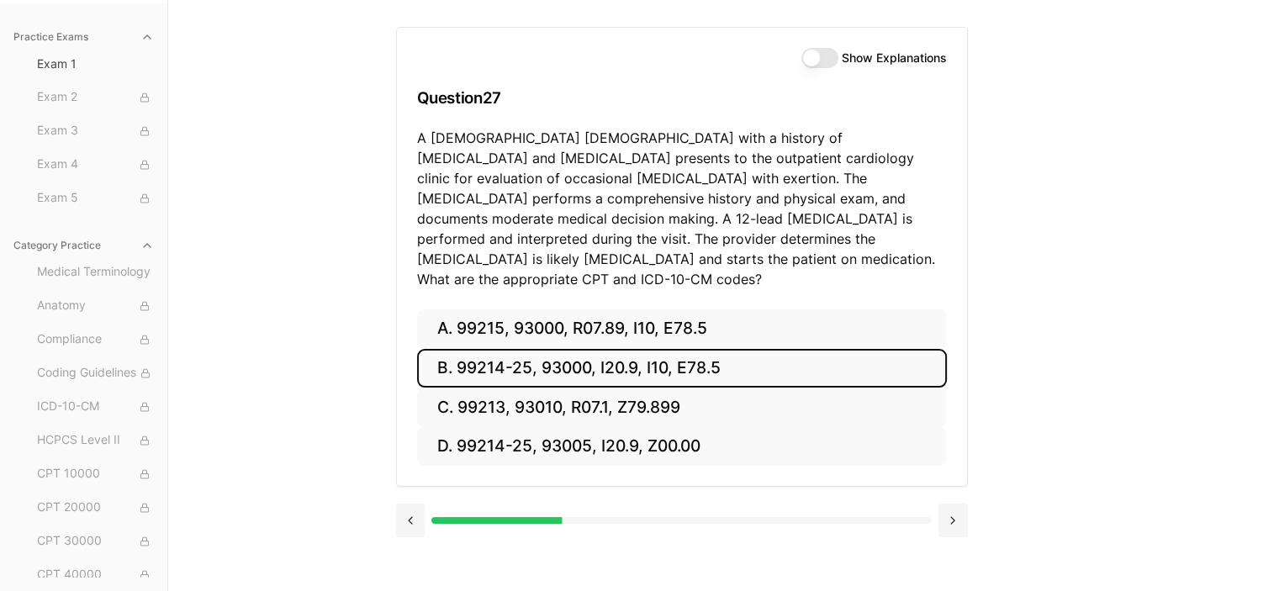
click at [494, 352] on button "B. 99214-25, 93000, I20.9, I10, E78.5" at bounding box center [682, 369] width 530 height 40
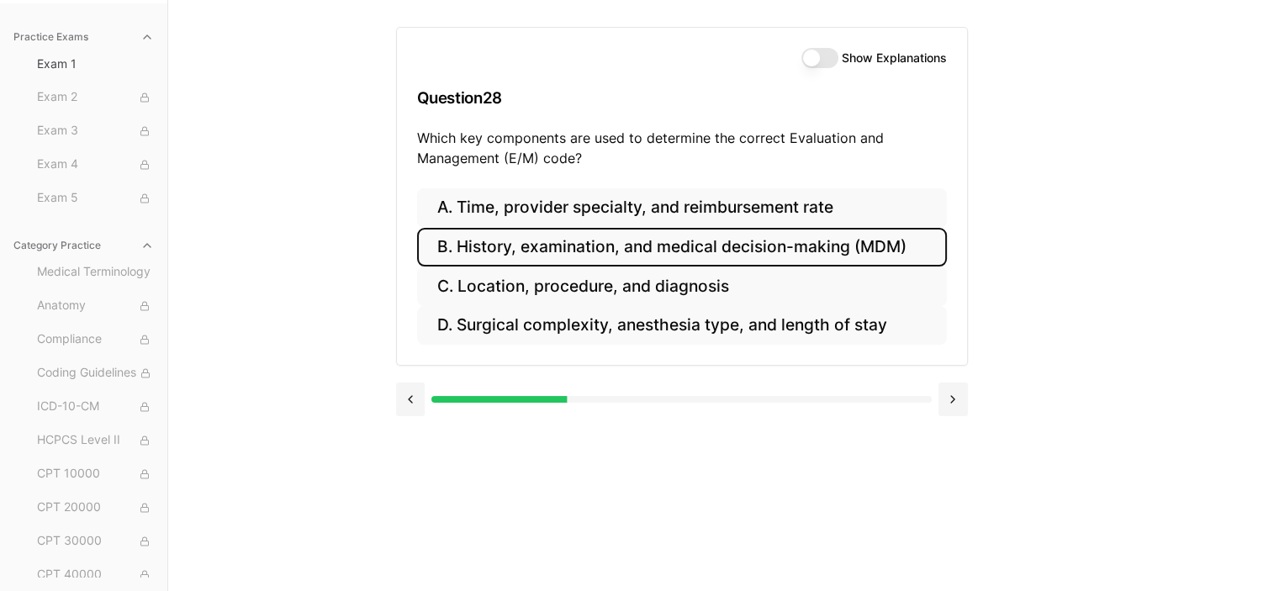
click at [602, 245] on button "B. History, examination, and medical decision-making (MDM)" at bounding box center [682, 248] width 530 height 40
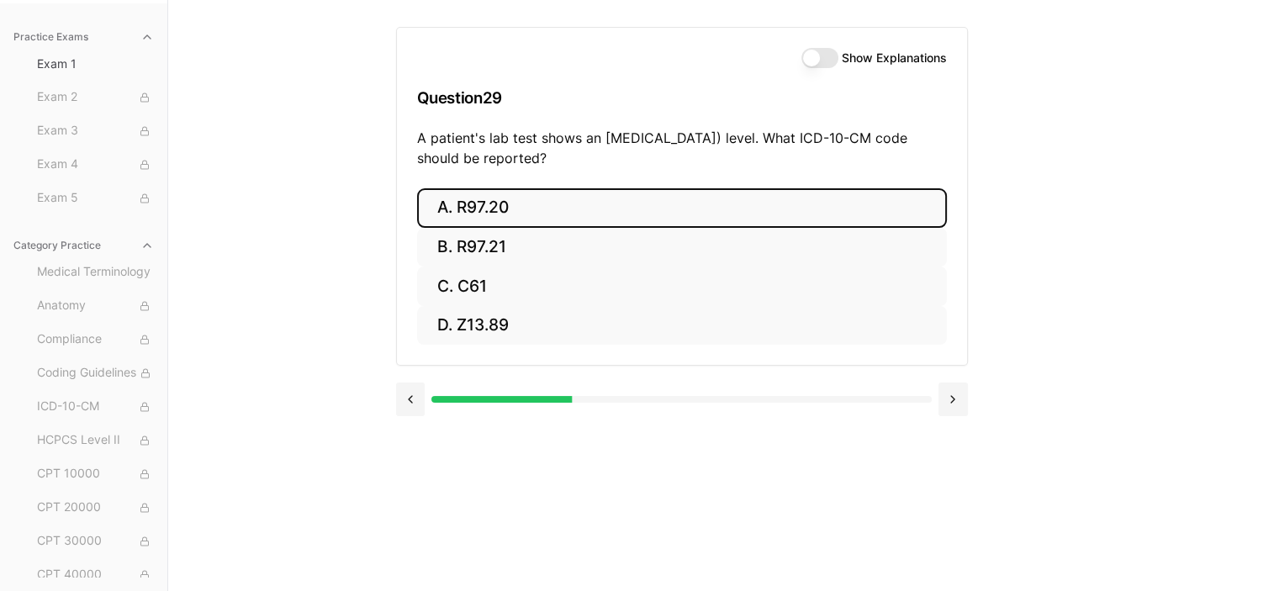
click at [610, 214] on button "A. R97.20" at bounding box center [682, 208] width 530 height 40
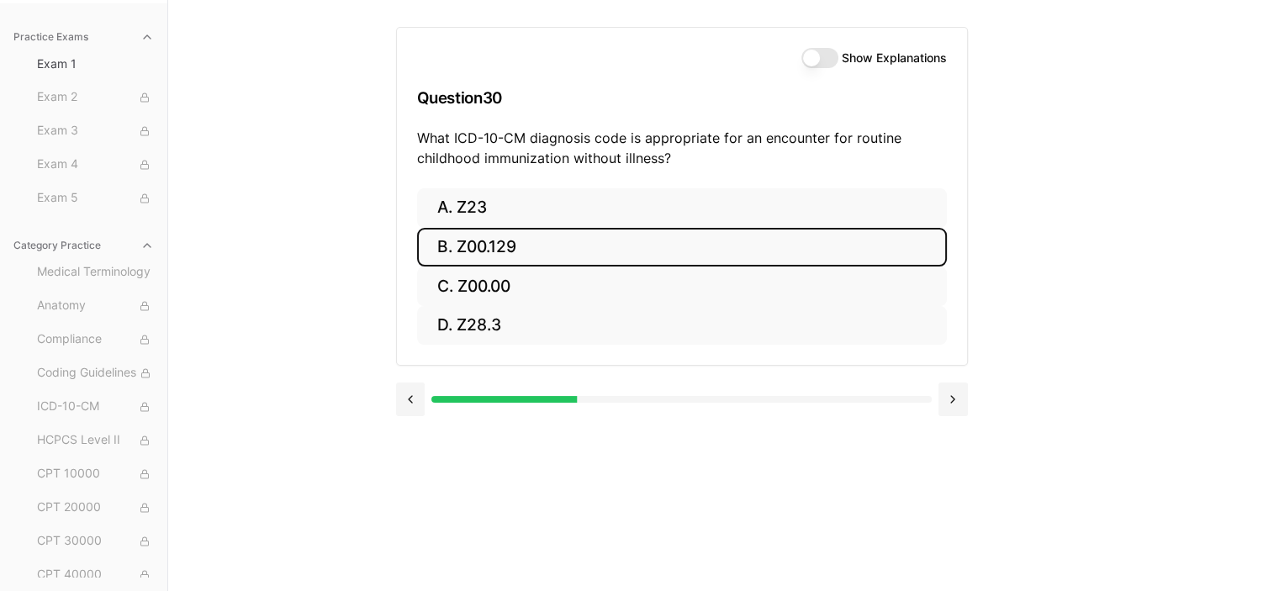
click at [622, 248] on button "B. Z00.129" at bounding box center [682, 248] width 530 height 40
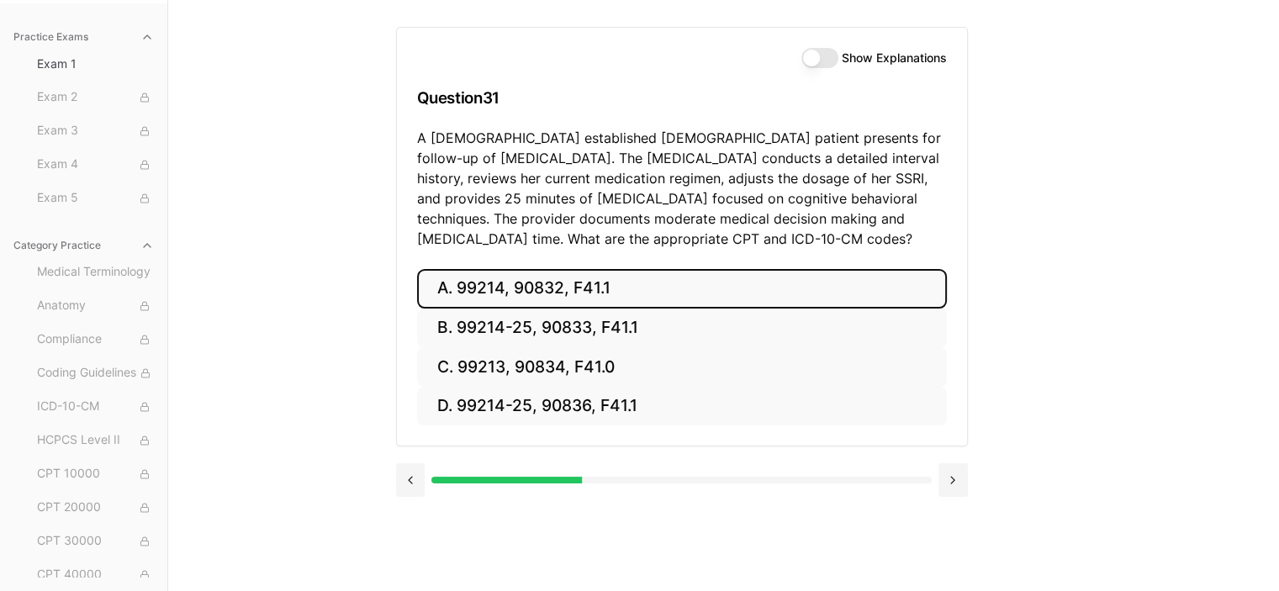
click at [448, 288] on button "A. 99214, 90832, F41.1" at bounding box center [682, 289] width 530 height 40
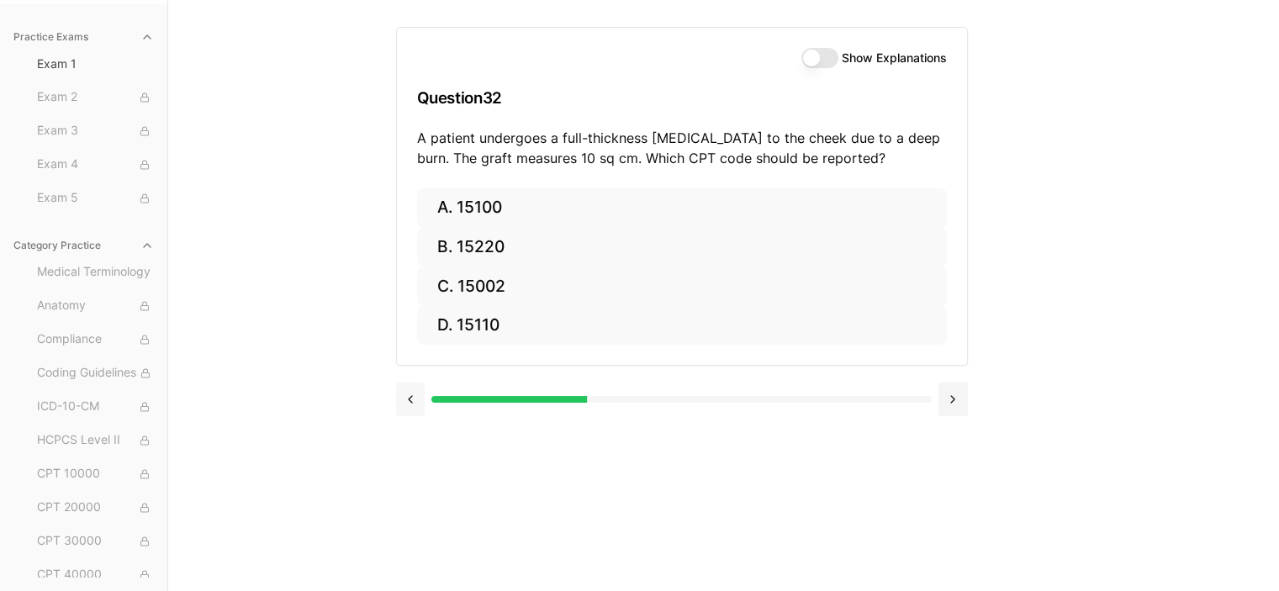
click at [410, 409] on button at bounding box center [410, 400] width 29 height 34
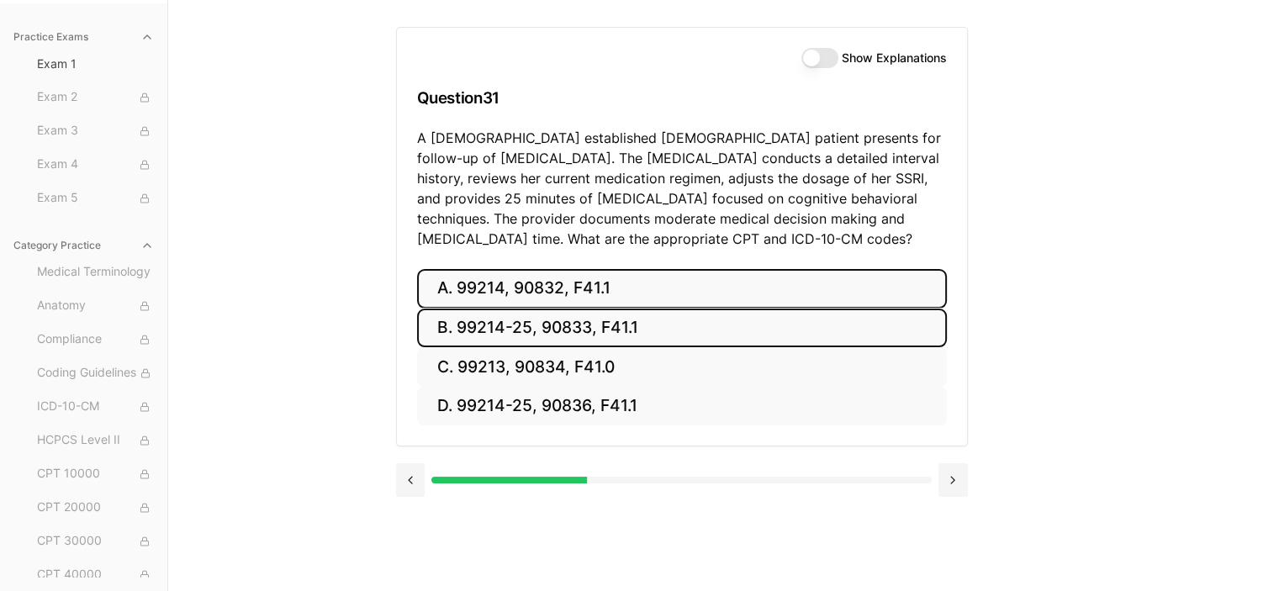
click at [511, 326] on button "B. 99214-25, 90833, F41.1" at bounding box center [682, 329] width 530 height 40
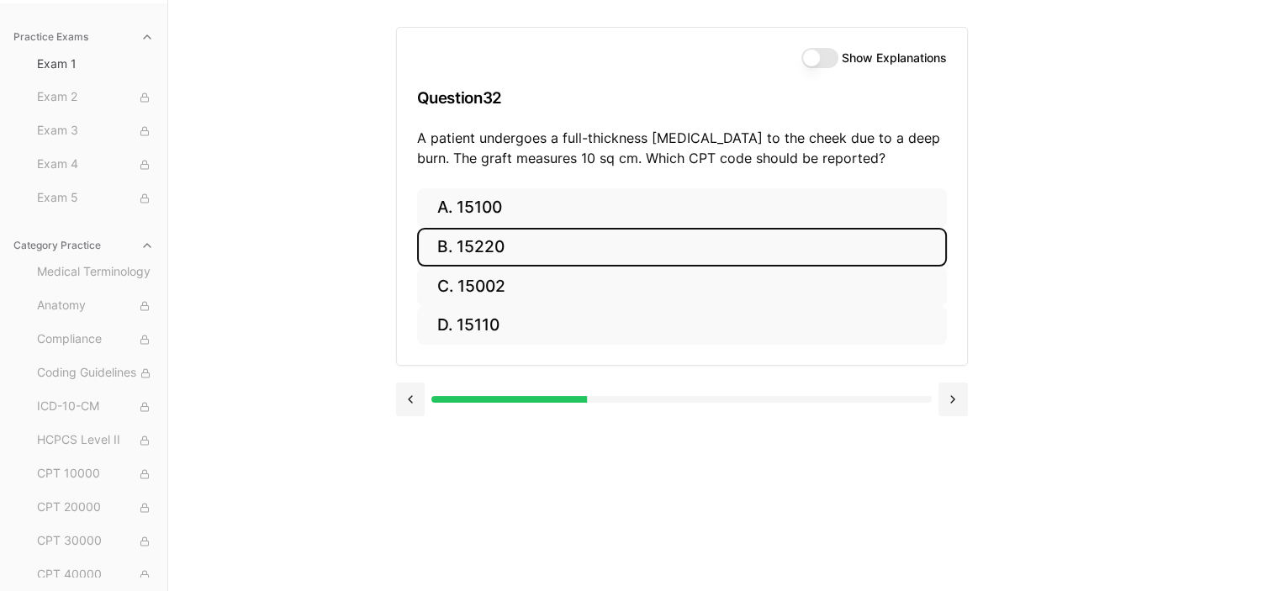
click at [568, 245] on button "B. 15220" at bounding box center [682, 248] width 530 height 40
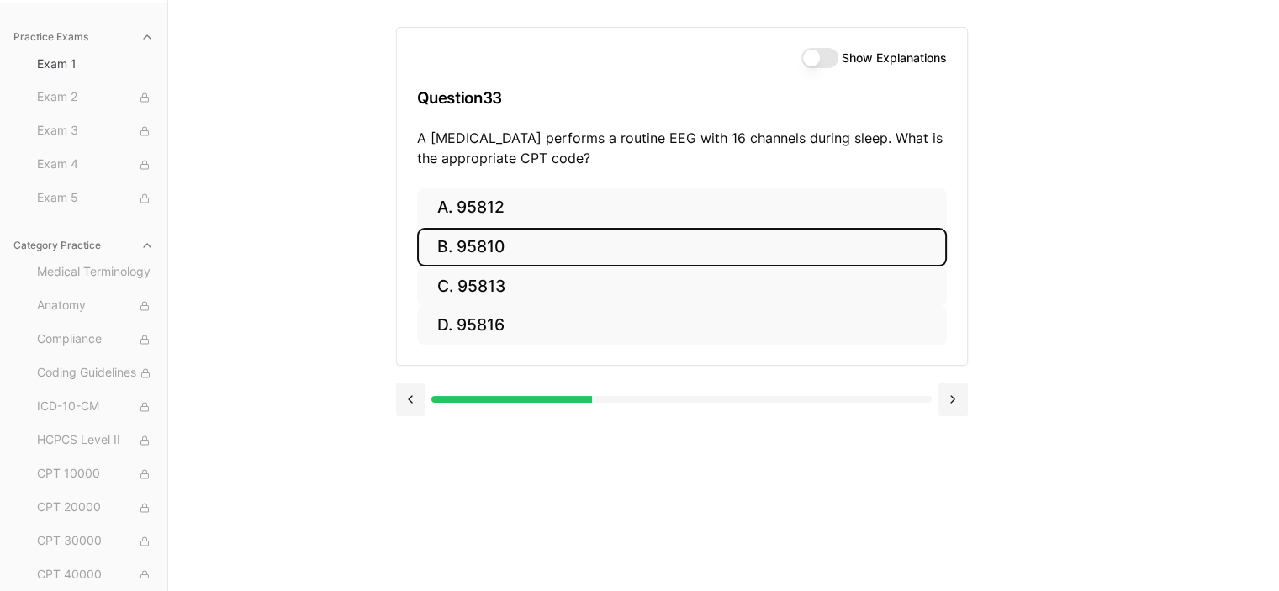
click at [489, 253] on button "B. 95810" at bounding box center [682, 248] width 530 height 40
click at [538, 257] on button "B. 47563" at bounding box center [682, 248] width 530 height 40
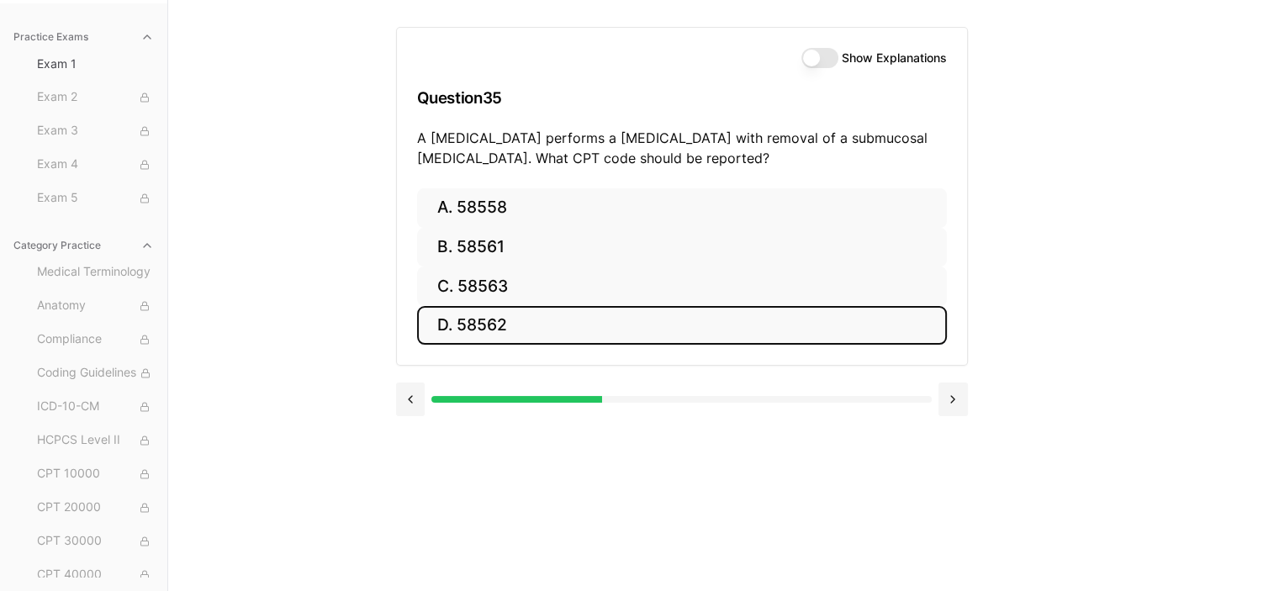
click at [482, 326] on button "D. 58562" at bounding box center [682, 326] width 530 height 40
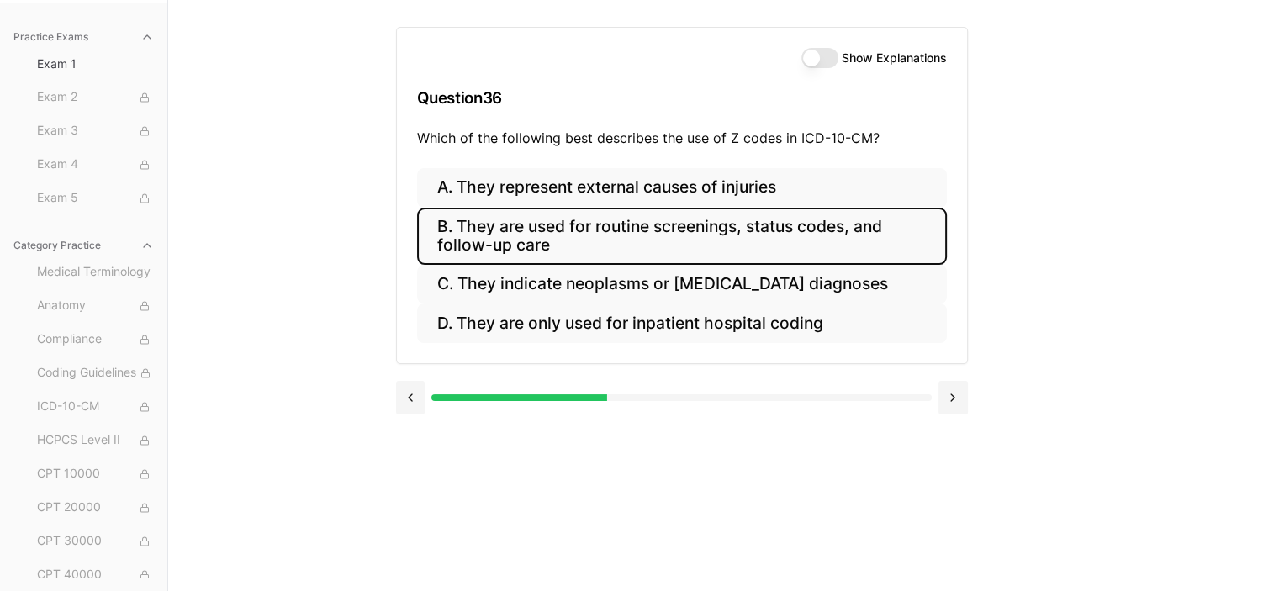
click at [622, 248] on button "B. They are used for routine screenings, status codes, and follow-up care" at bounding box center [682, 236] width 530 height 57
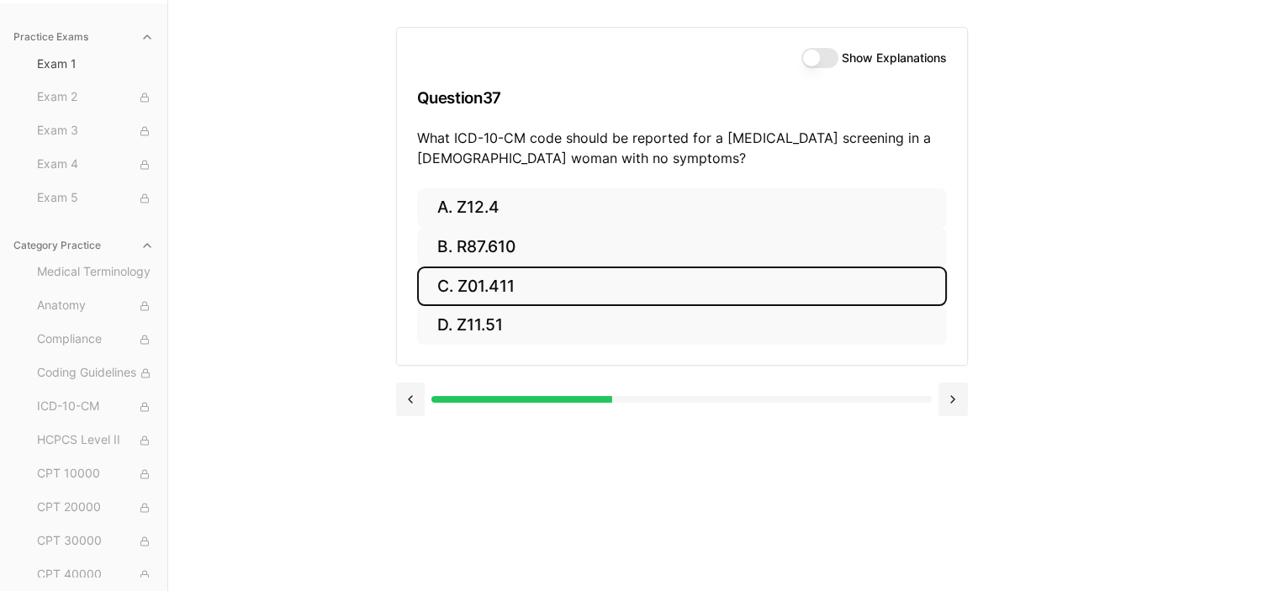
click at [481, 288] on button "C. Z01.411" at bounding box center [682, 287] width 530 height 40
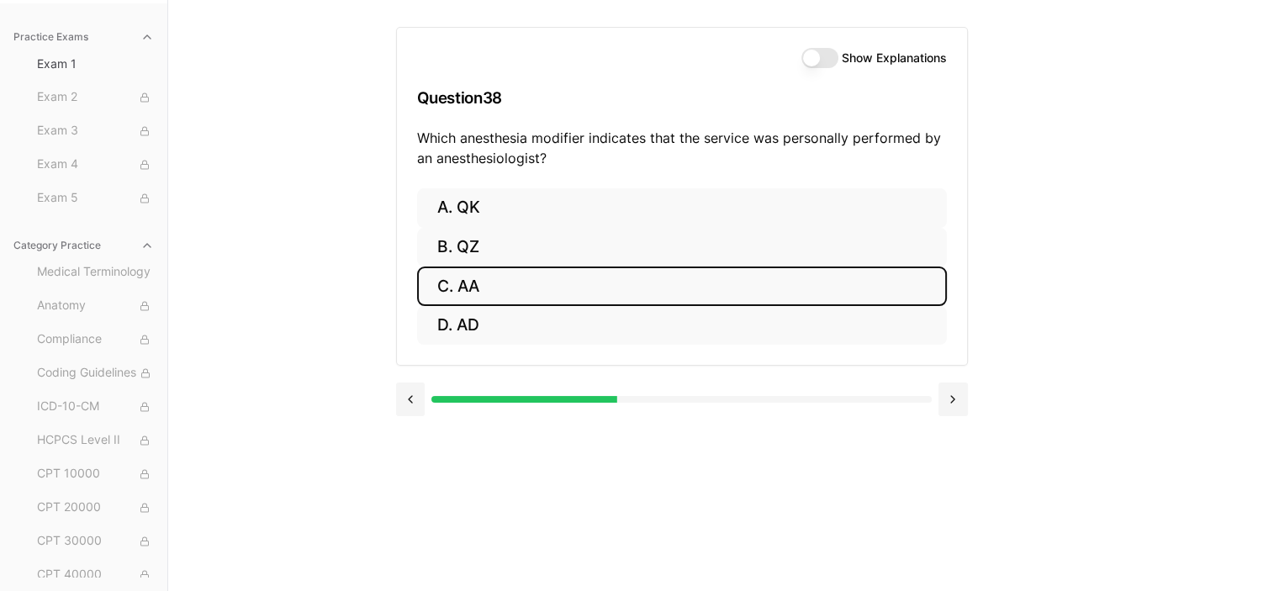
click at [483, 283] on button "C. AA" at bounding box center [682, 287] width 530 height 40
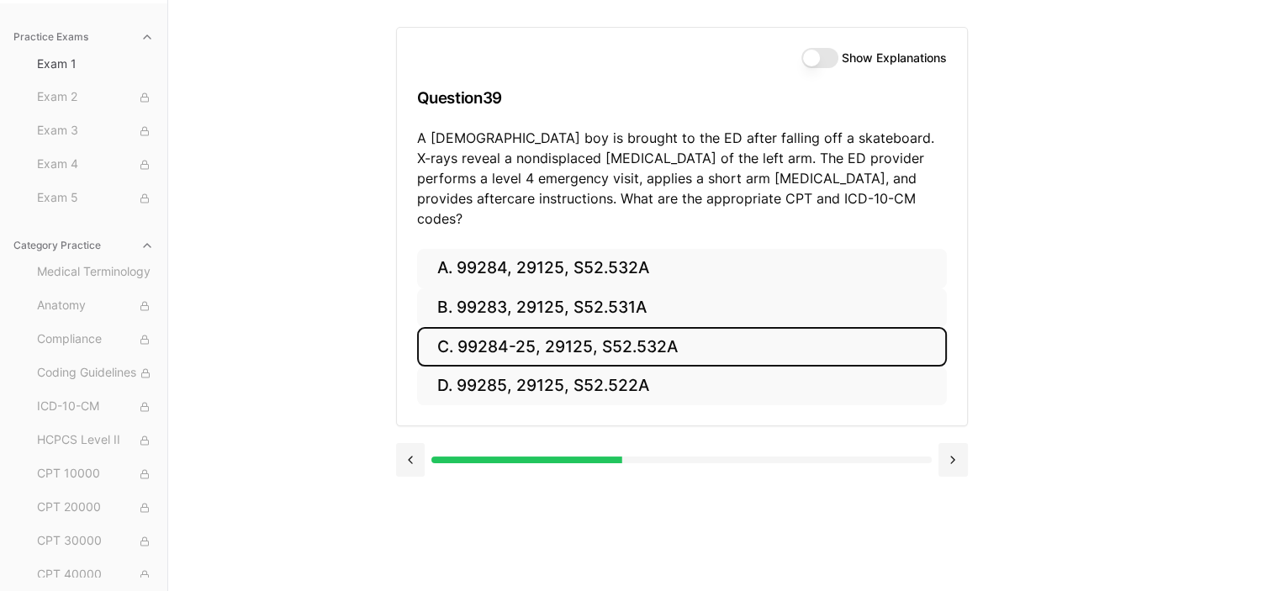
click at [724, 332] on button "C. 99284-25, 29125, S52.532A" at bounding box center [682, 347] width 530 height 40
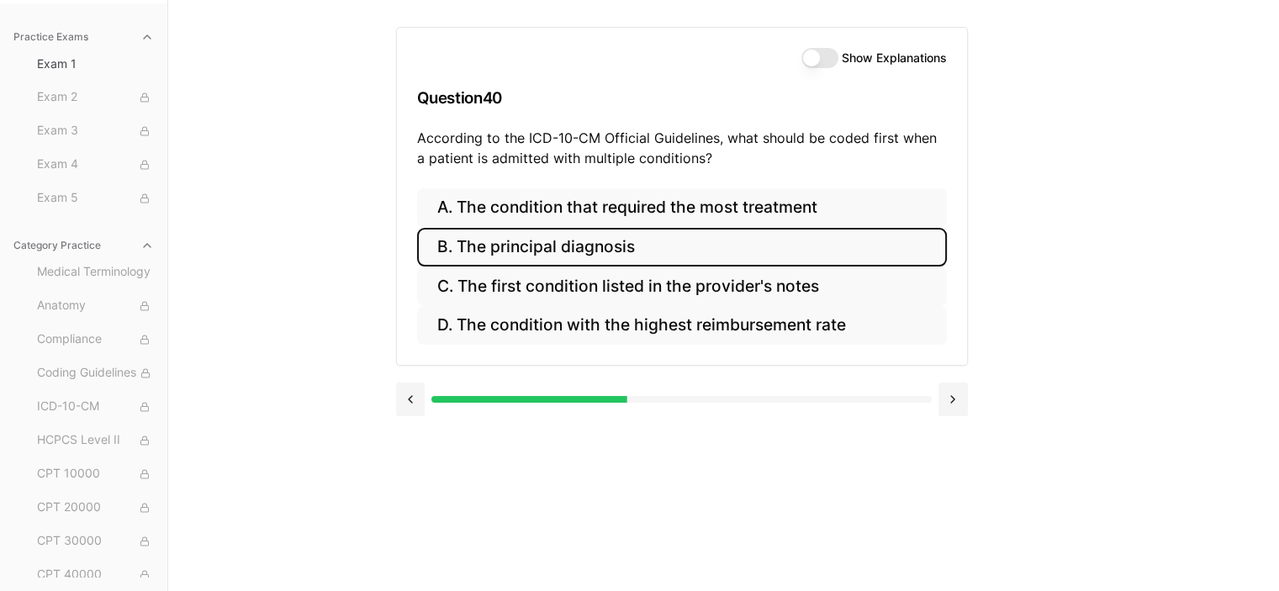
click at [500, 231] on button "B. The principal diagnosis" at bounding box center [682, 248] width 530 height 40
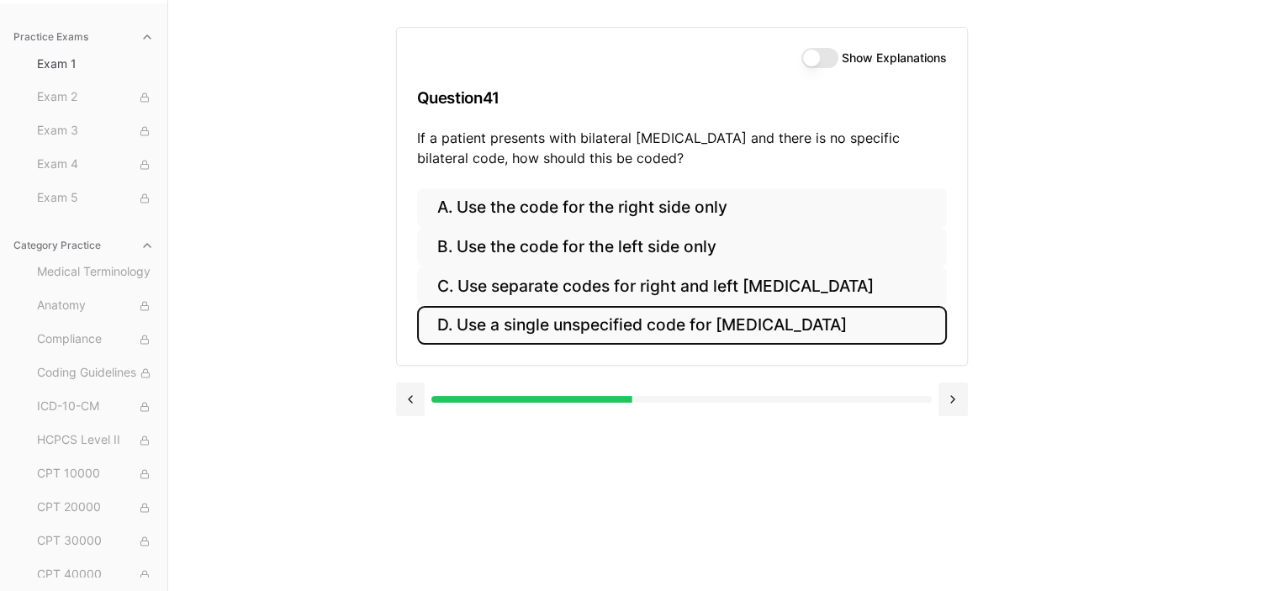
click at [610, 323] on button "D. Use a single unspecified code for otitis media" at bounding box center [682, 326] width 530 height 40
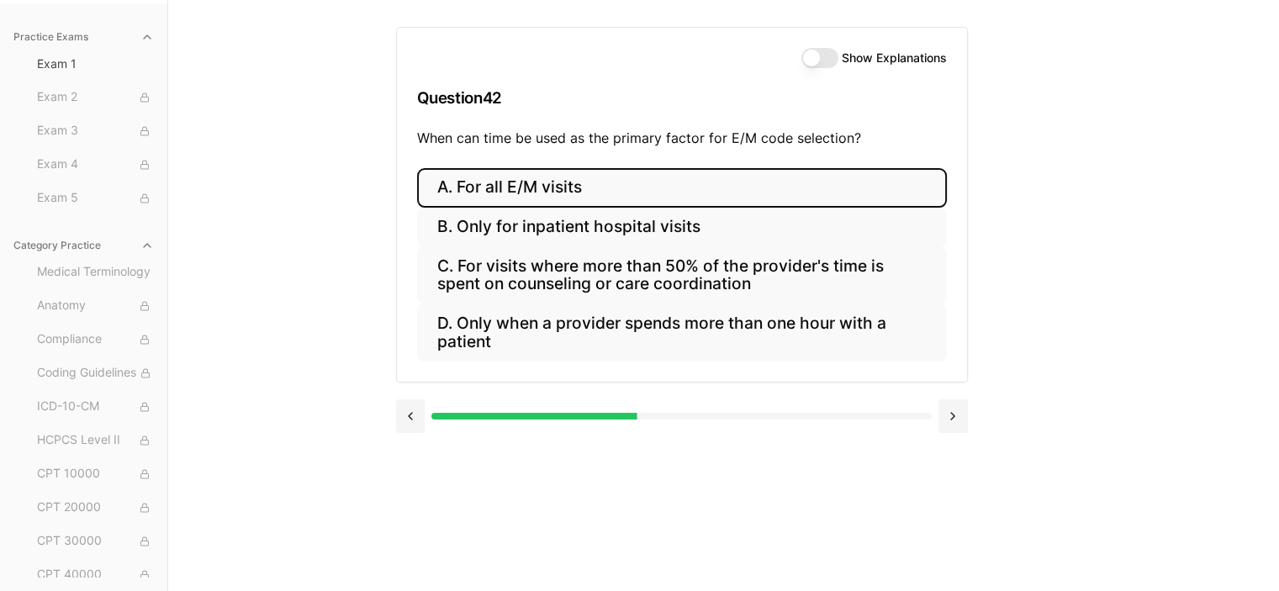
click at [582, 181] on button "A. For all E/M visits" at bounding box center [682, 188] width 530 height 40
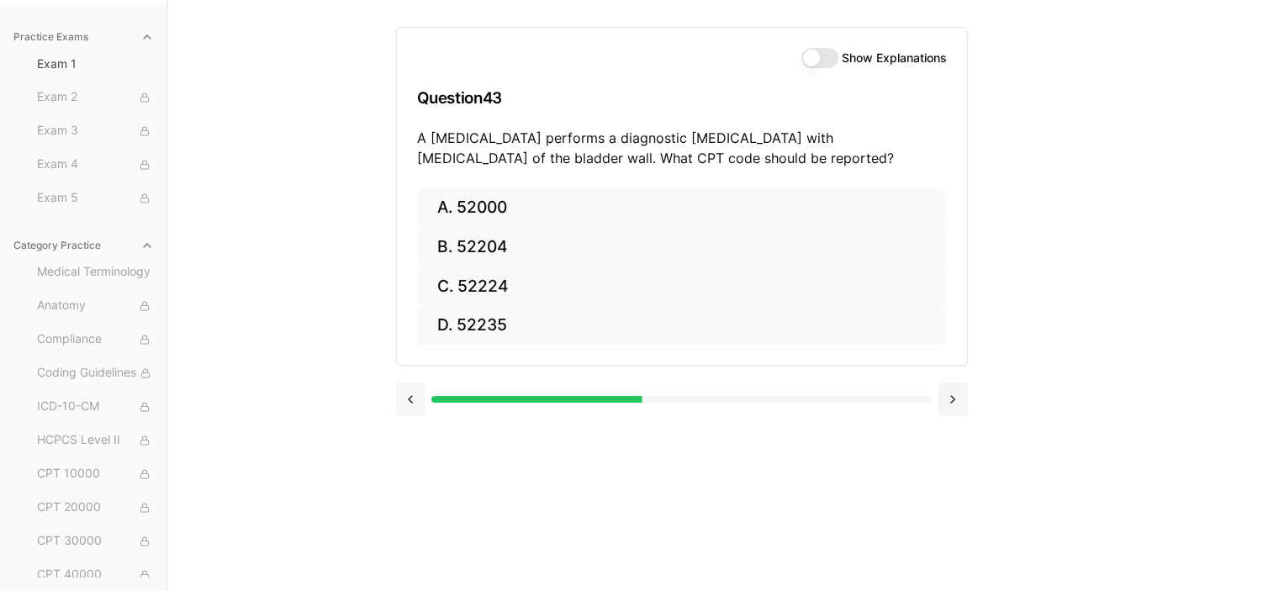
click at [404, 397] on button at bounding box center [410, 400] width 29 height 34
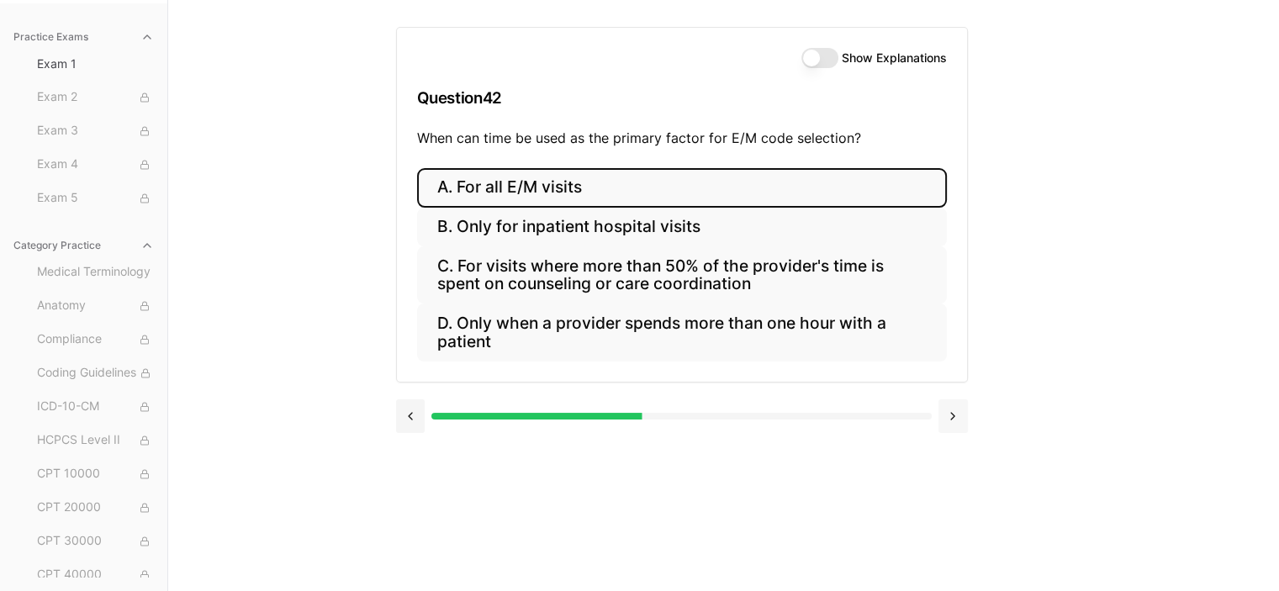
click at [939, 414] on button at bounding box center [953, 416] width 29 height 34
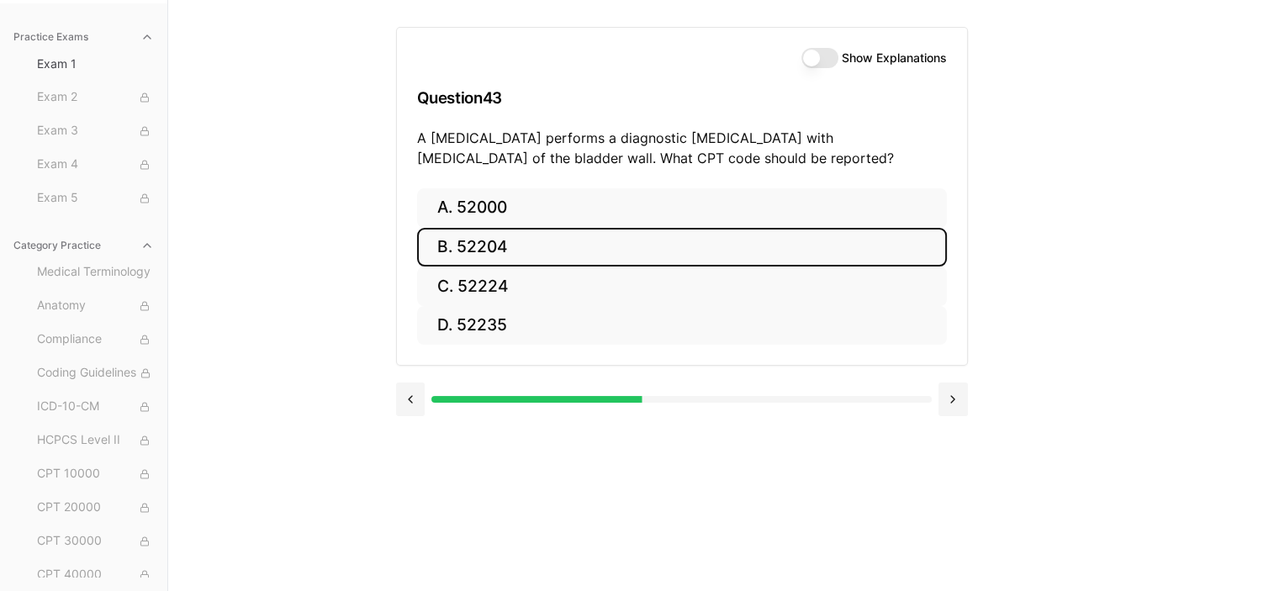
click at [521, 235] on button "B. 52204" at bounding box center [682, 248] width 530 height 40
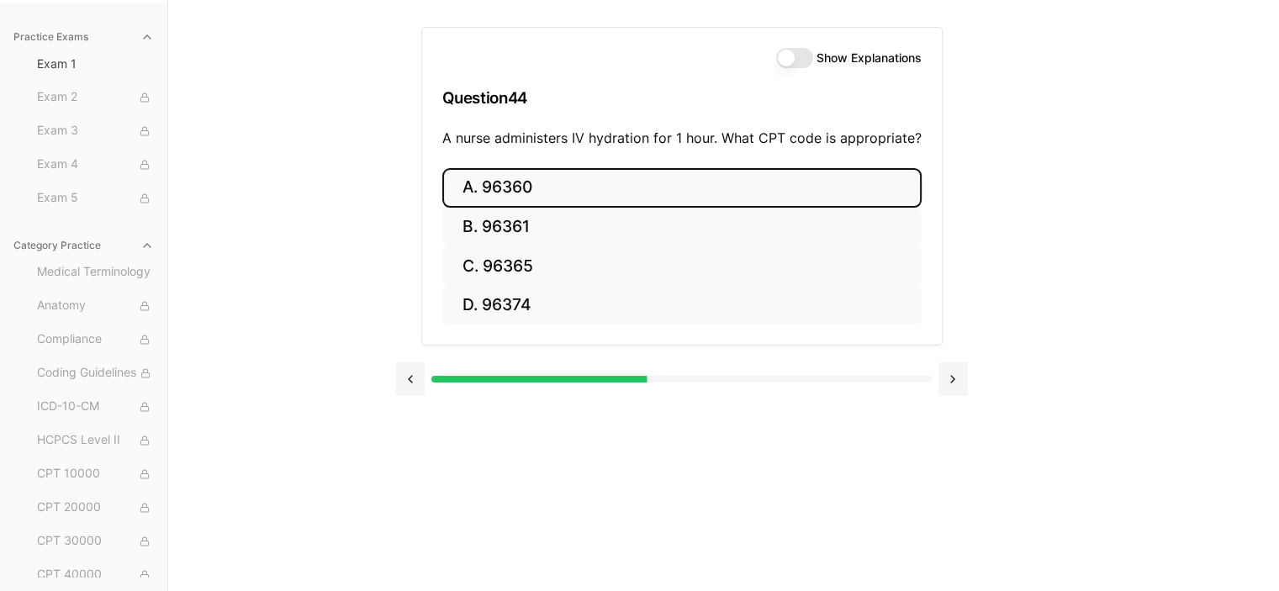
click at [609, 184] on button "A. 96360" at bounding box center [681, 188] width 479 height 40
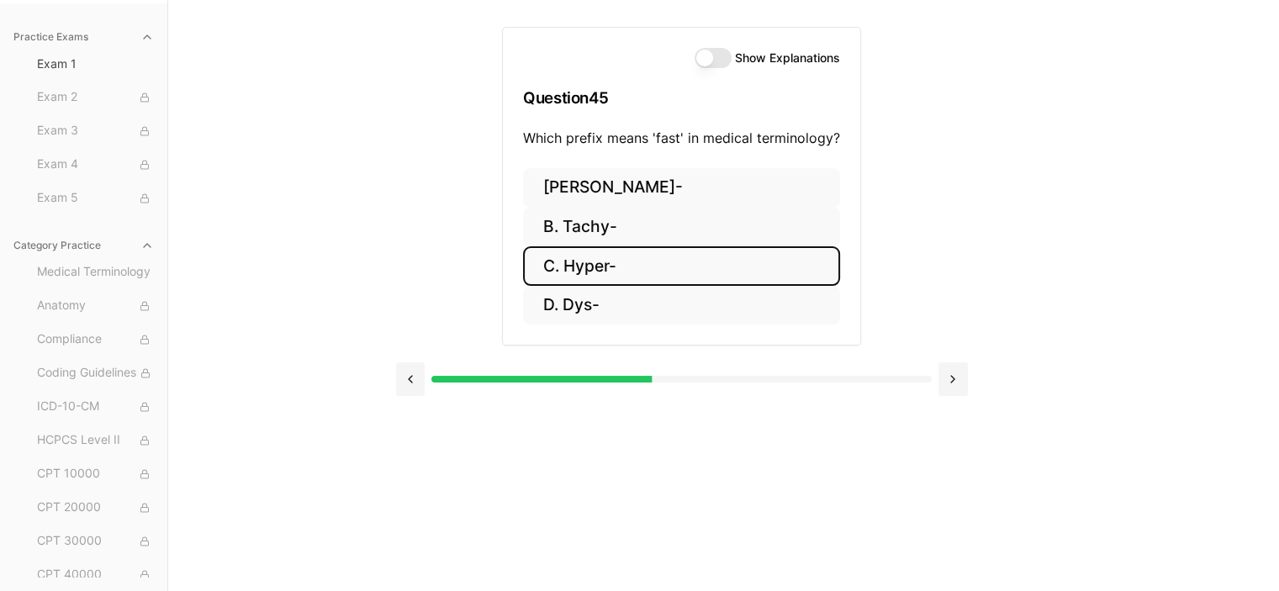
click at [619, 275] on button "C. Hyper-" at bounding box center [681, 266] width 317 height 40
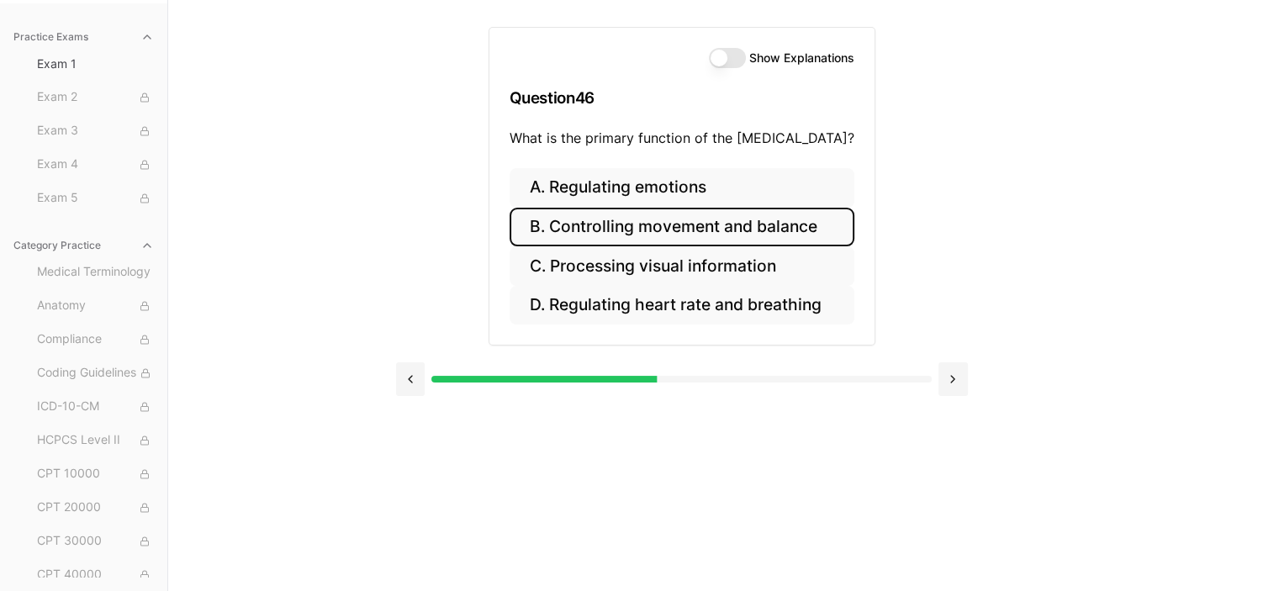
click at [664, 225] on button "B. Controlling movement and balance" at bounding box center [682, 228] width 345 height 40
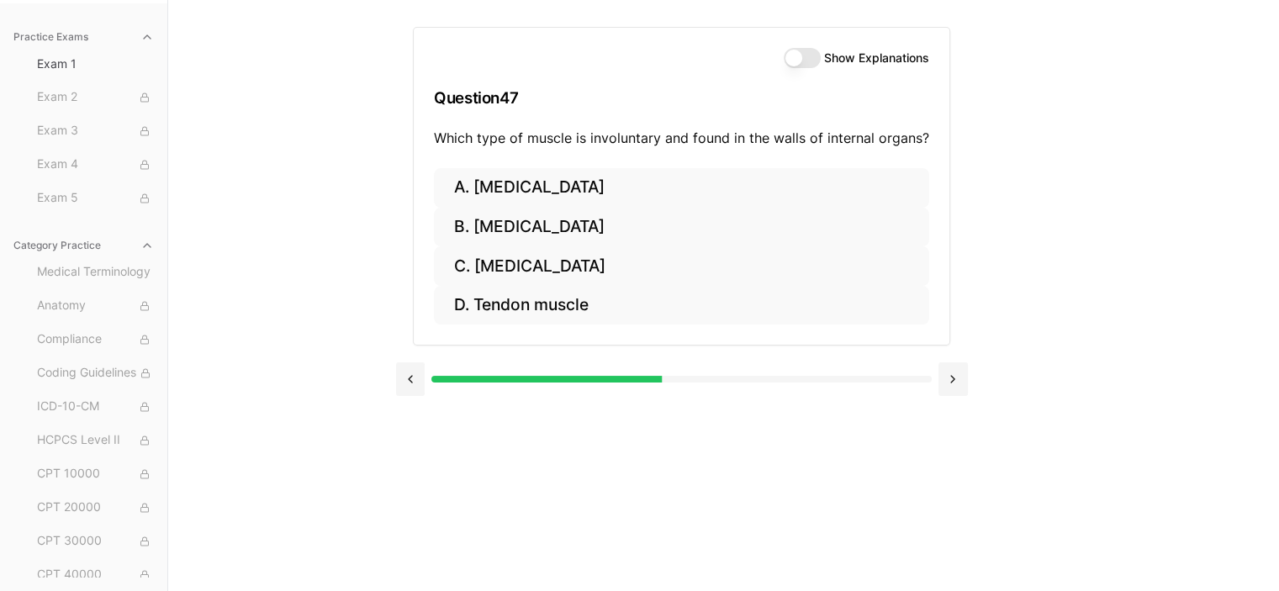
drag, startPoint x: 691, startPoint y: 445, endPoint x: 680, endPoint y: 408, distance: 38.8
click at [680, 408] on div "Show Explanations Question 47 Which type of muscle is involuntary and found in …" at bounding box center [724, 295] width 656 height 591
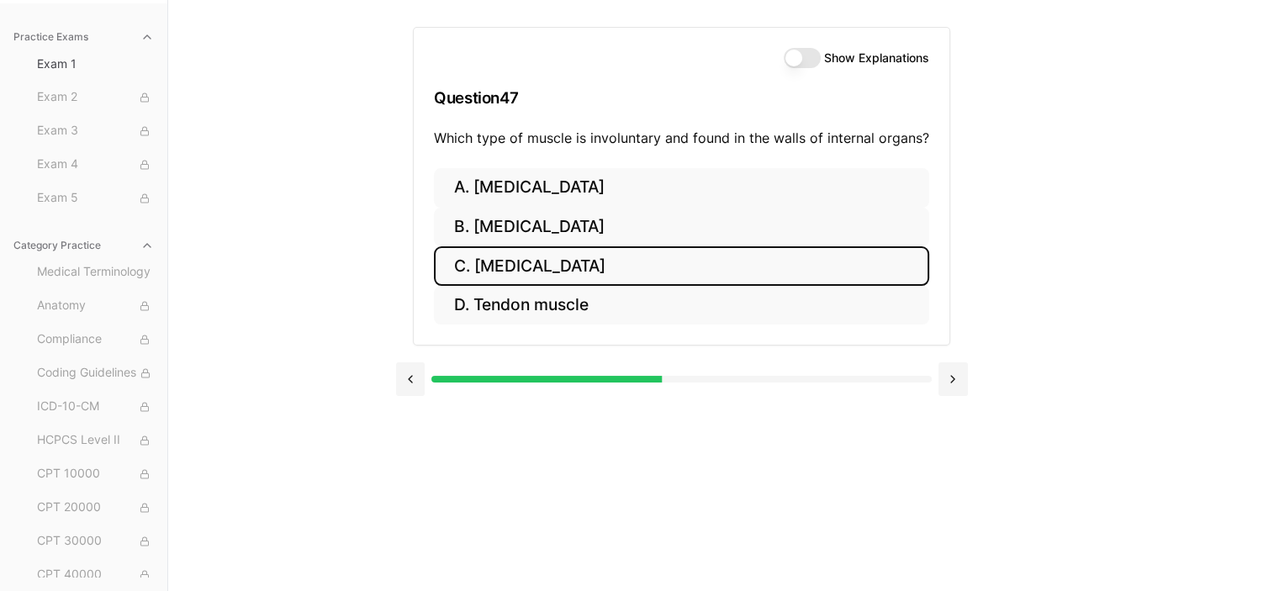
click at [611, 262] on button "C. Smooth muscle" at bounding box center [681, 266] width 495 height 40
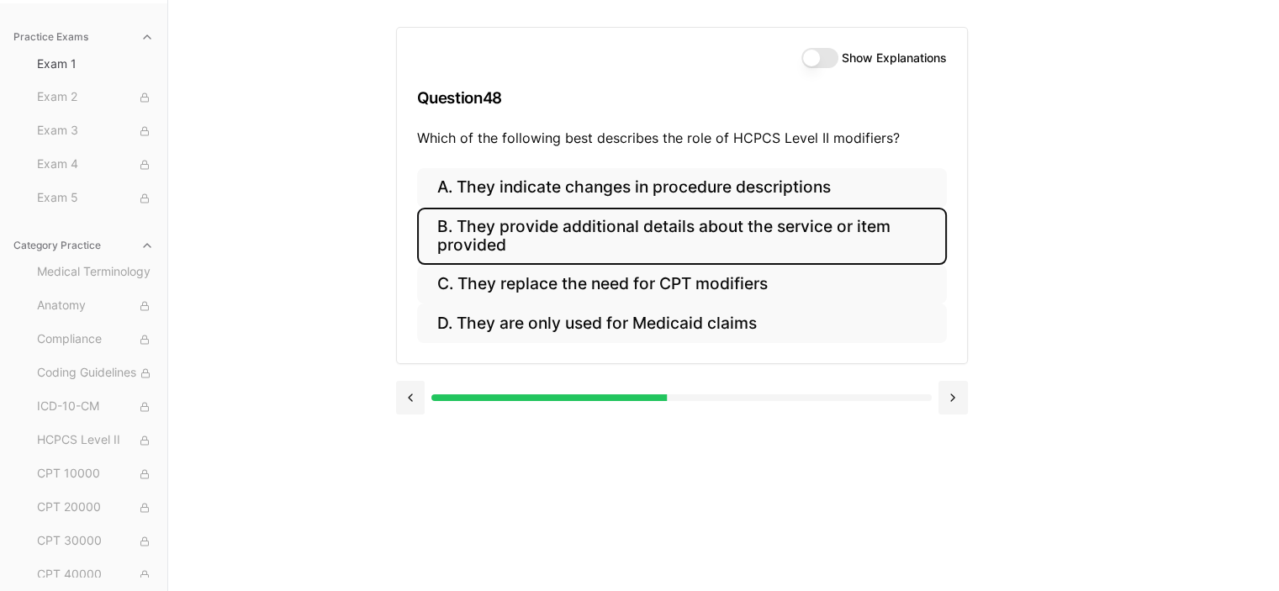
click at [494, 227] on button "B. They provide additional details about the service or item provided" at bounding box center [682, 236] width 530 height 57
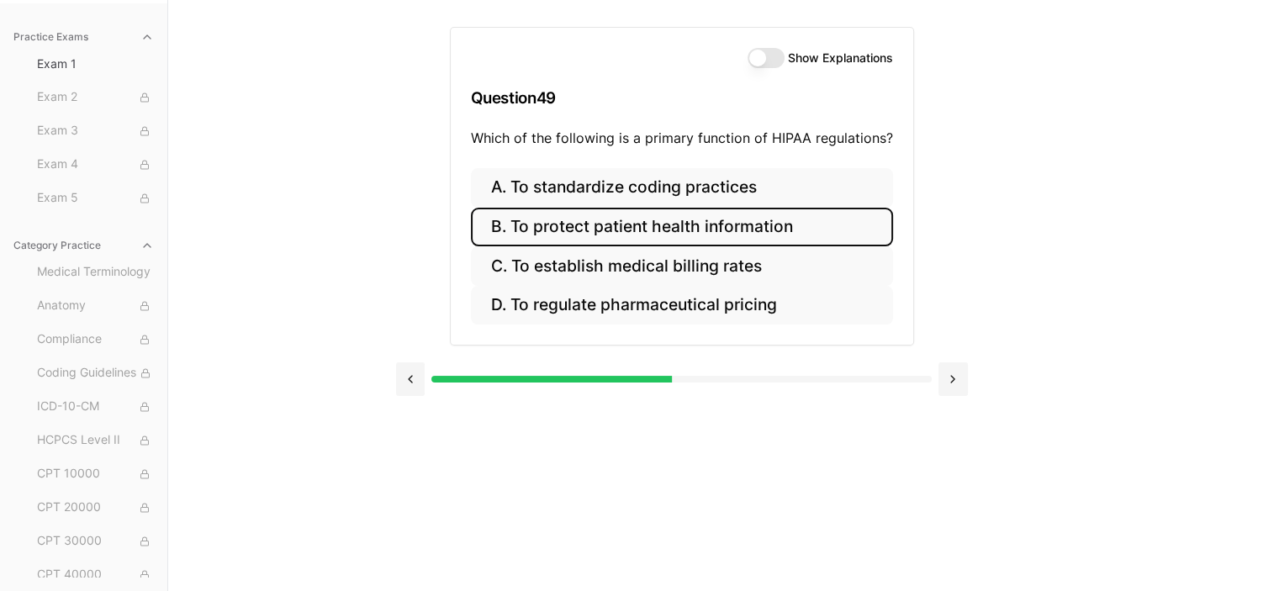
click at [636, 227] on button "B. To protect patient health information" at bounding box center [682, 228] width 422 height 40
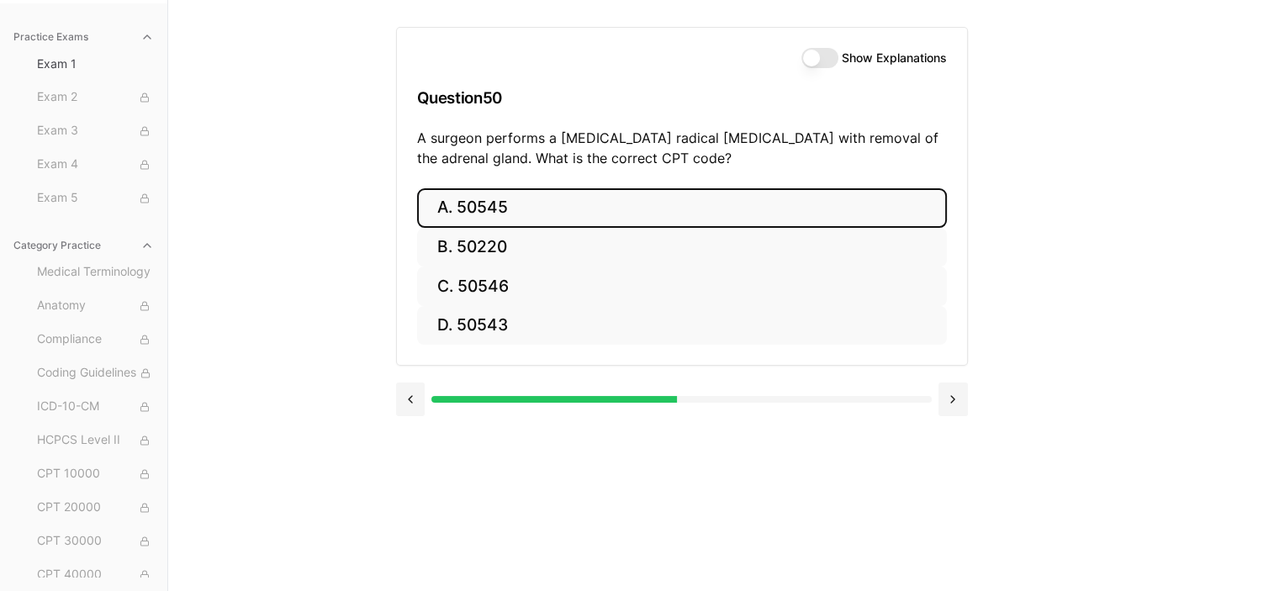
click at [477, 203] on button "A. 50545" at bounding box center [682, 208] width 530 height 40
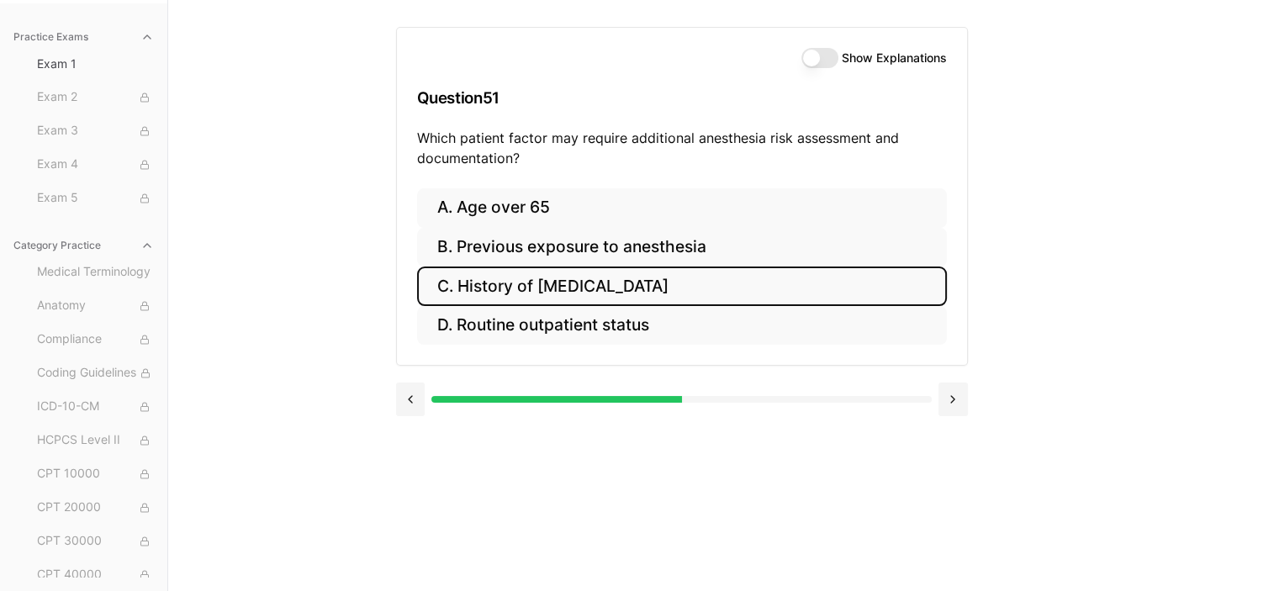
click at [669, 291] on button "C. History of obstructive sleep apnea" at bounding box center [682, 287] width 530 height 40
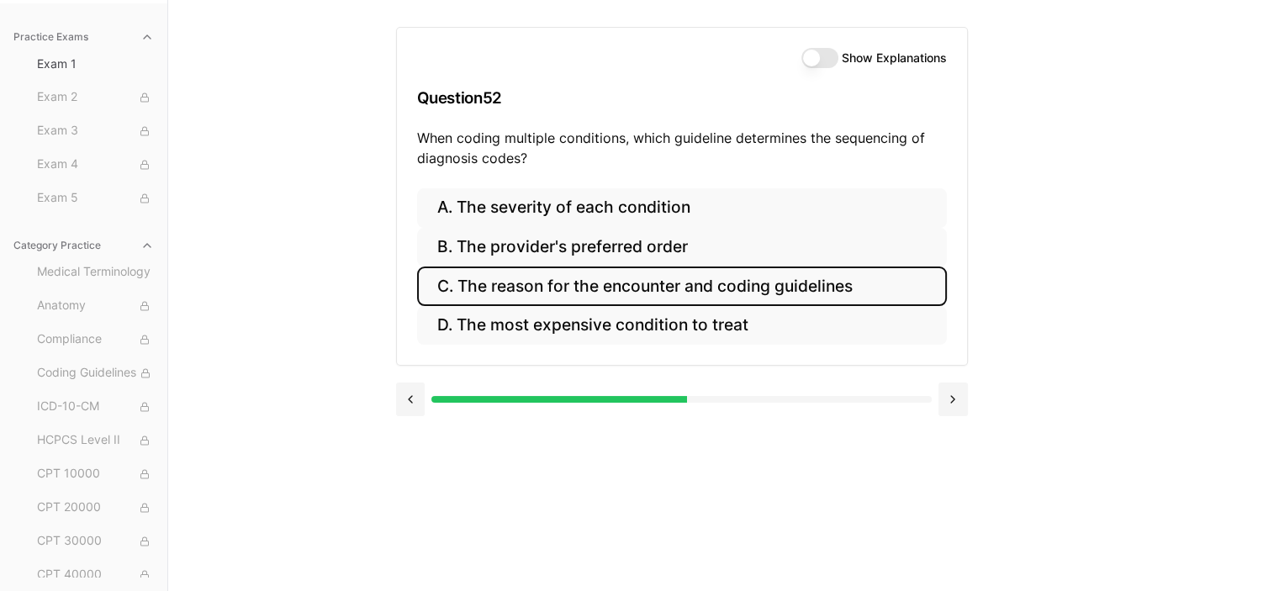
click at [741, 288] on button "C. The reason for the encounter and coding guidelines" at bounding box center [682, 287] width 530 height 40
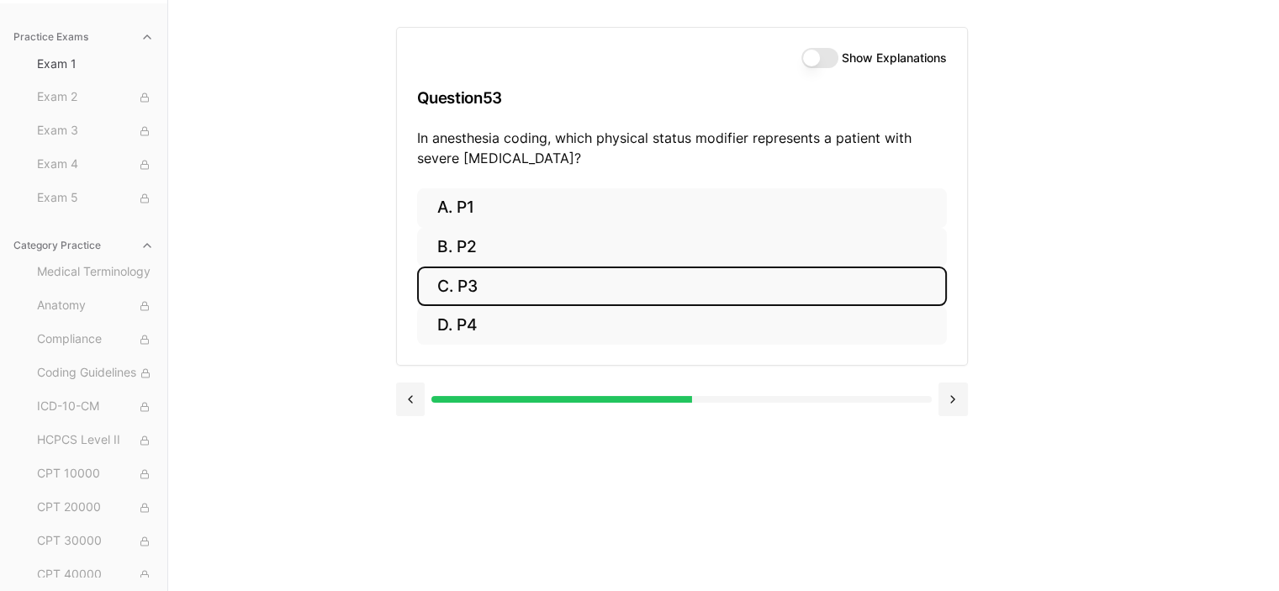
click at [530, 278] on button "C. P3" at bounding box center [682, 287] width 530 height 40
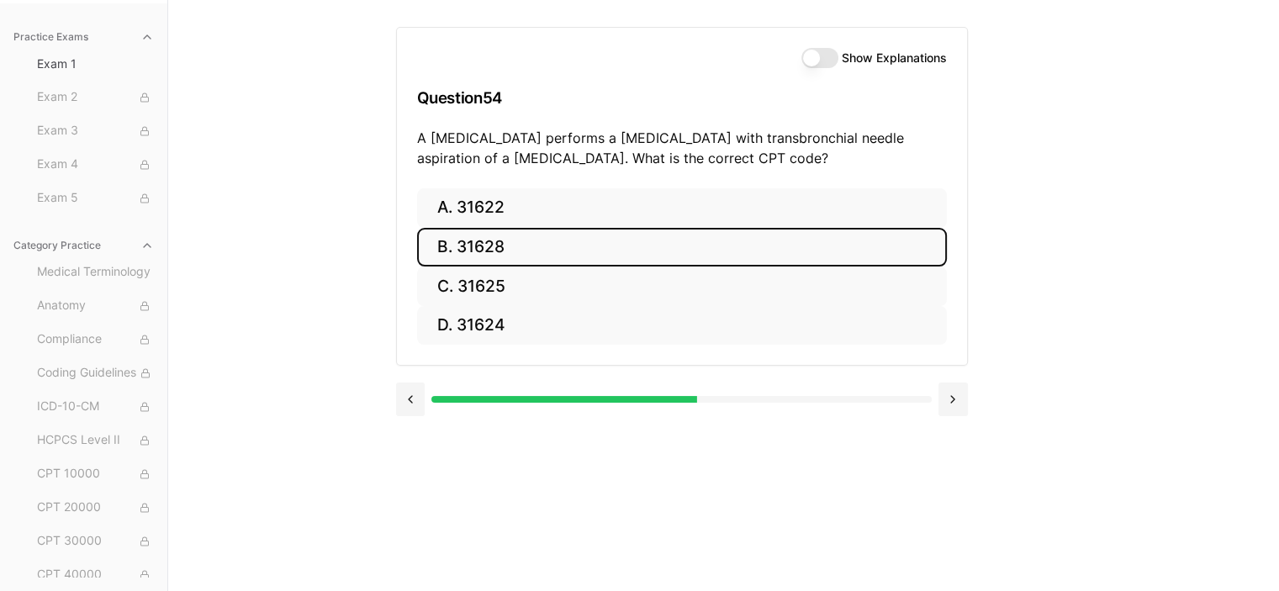
click at [513, 235] on button "B. 31628" at bounding box center [682, 248] width 530 height 40
click at [486, 252] on button "B. 74177" at bounding box center [682, 248] width 530 height 40
click at [544, 241] on button "B. 71046" at bounding box center [682, 248] width 530 height 40
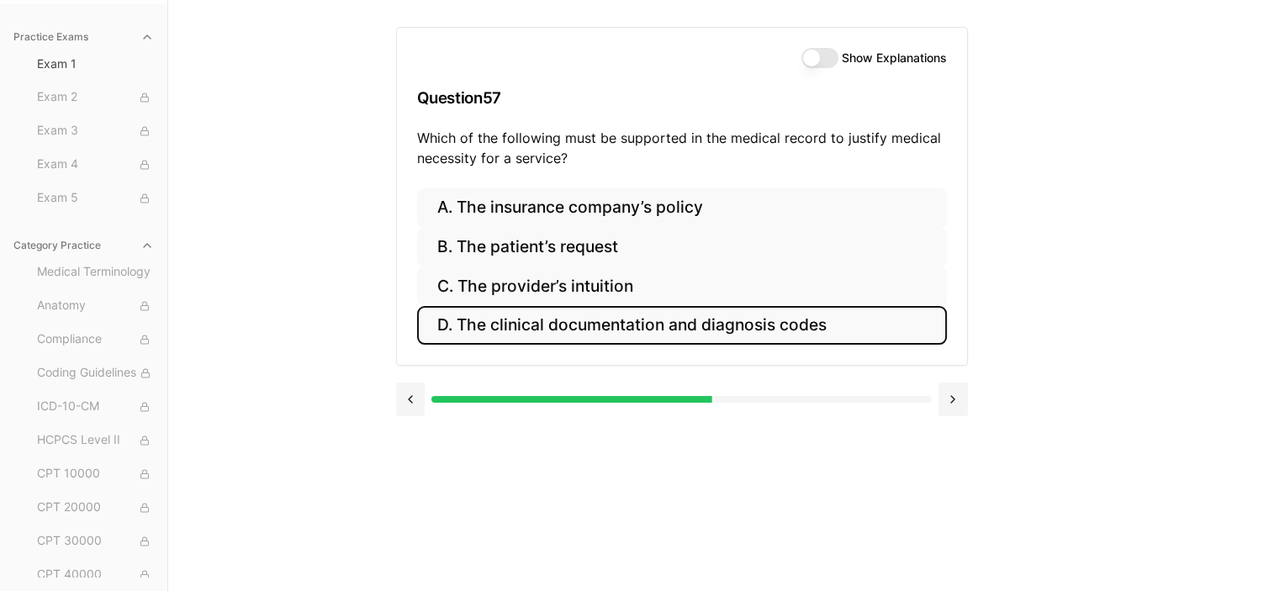
click at [606, 328] on button "D. The clinical documentation and diagnosis codes" at bounding box center [682, 326] width 530 height 40
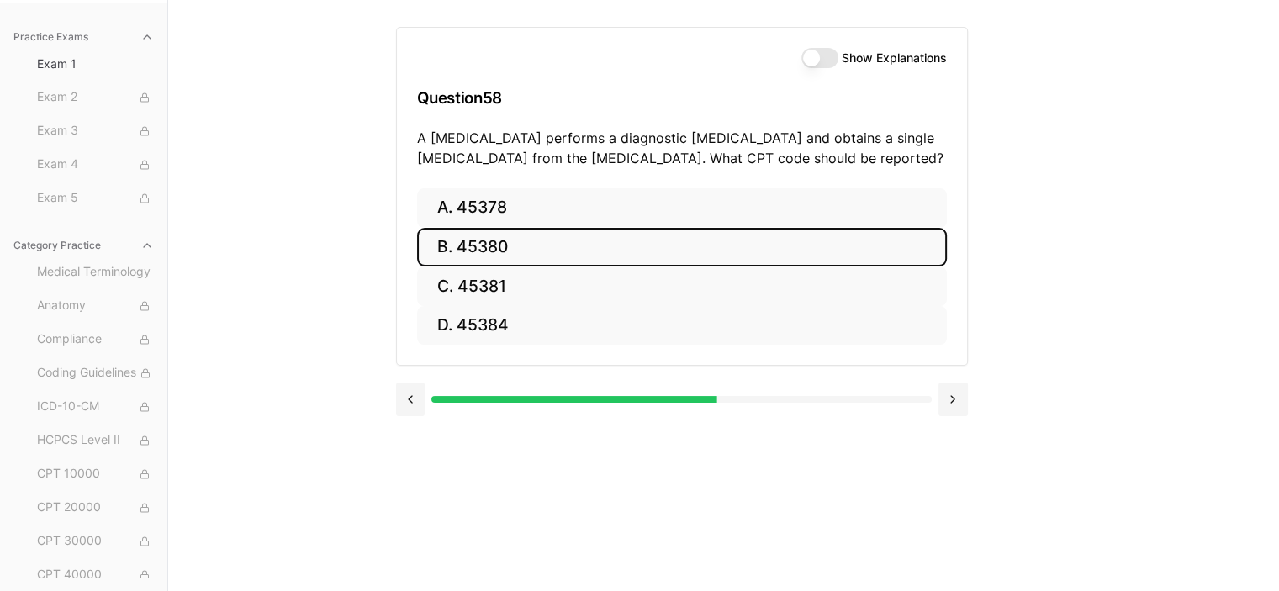
click at [474, 245] on button "B. 45380" at bounding box center [682, 248] width 530 height 40
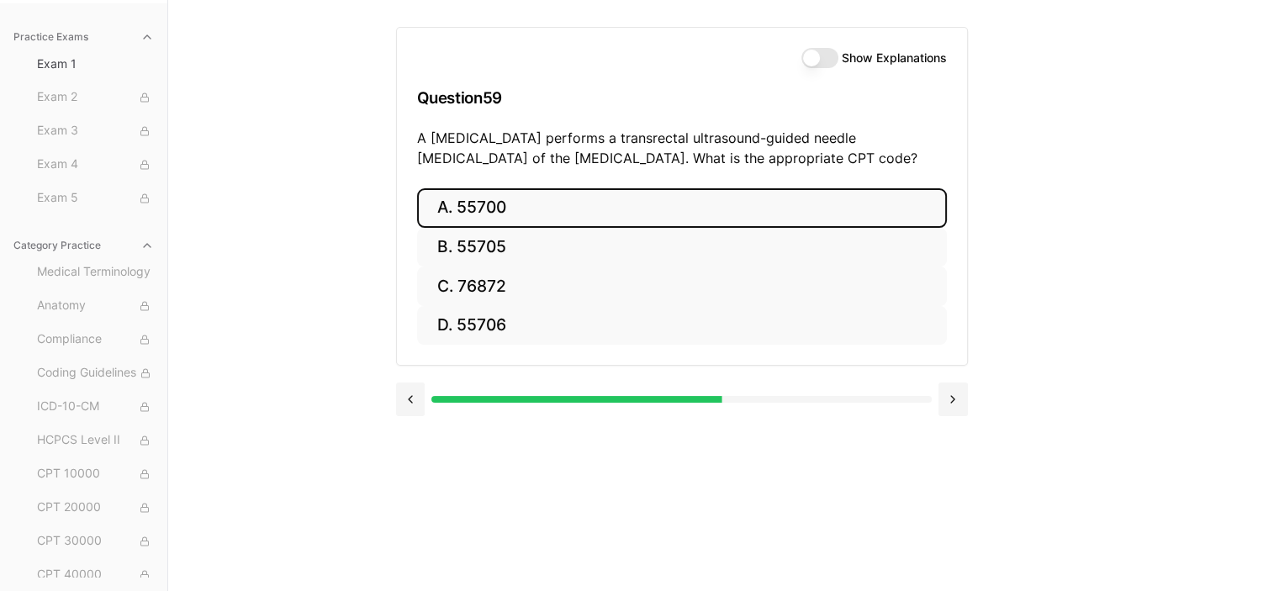
click at [533, 218] on button "A. 55700" at bounding box center [682, 208] width 530 height 40
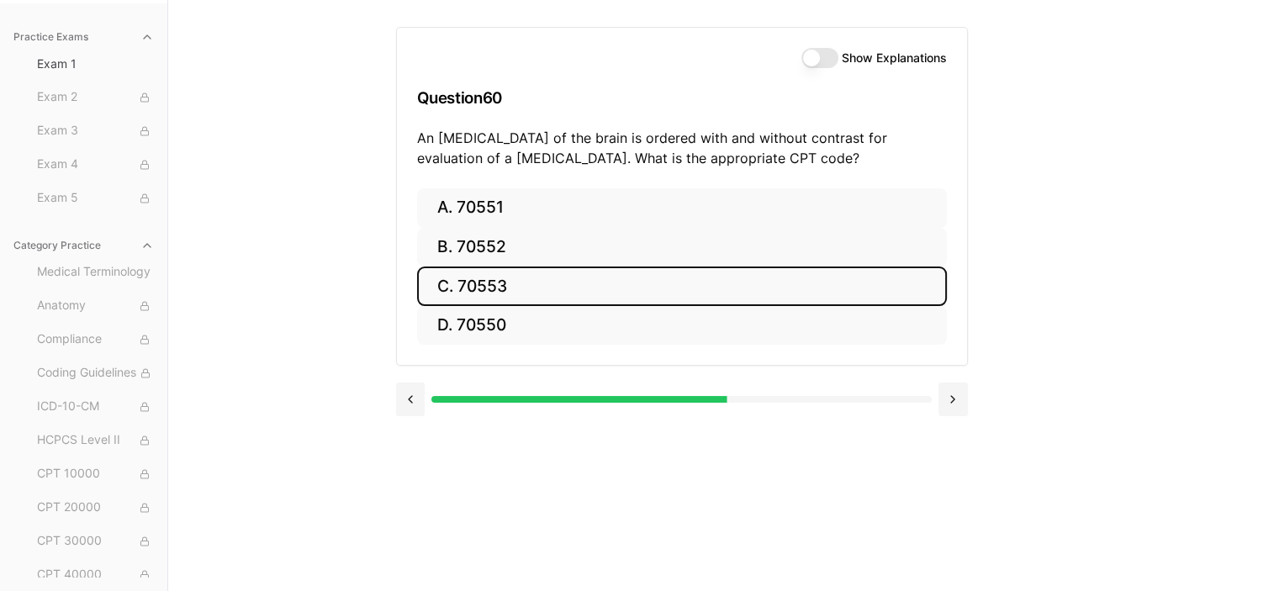
click at [472, 282] on button "C. 70553" at bounding box center [682, 287] width 530 height 40
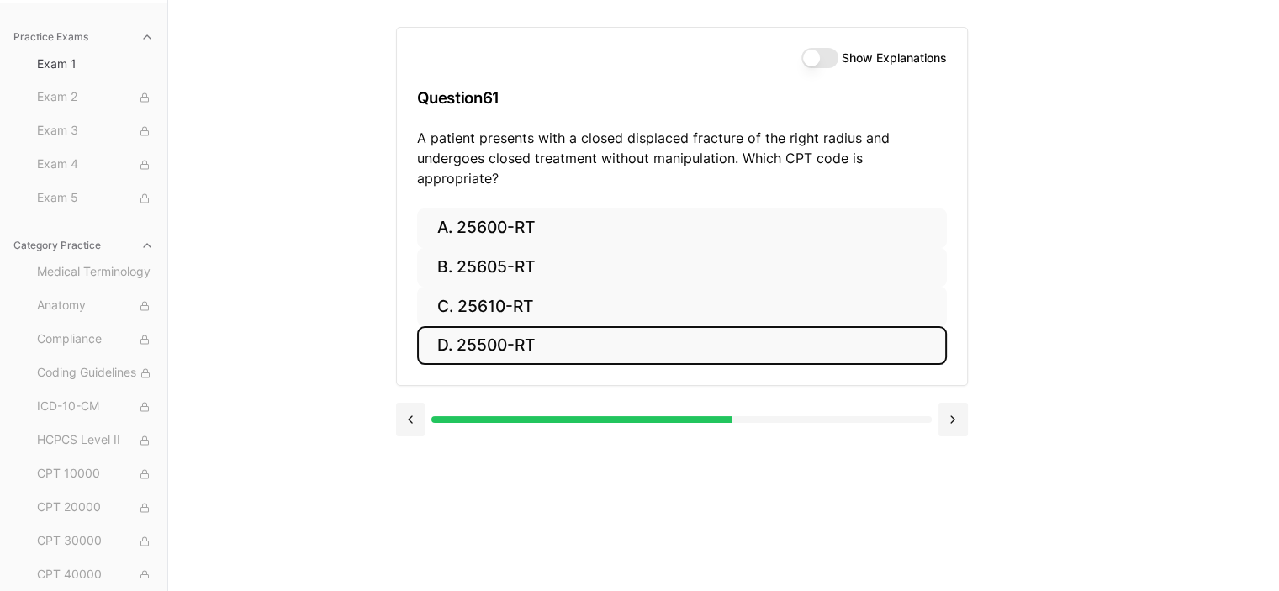
click at [529, 326] on button "D. 25500-RT" at bounding box center [682, 346] width 530 height 40
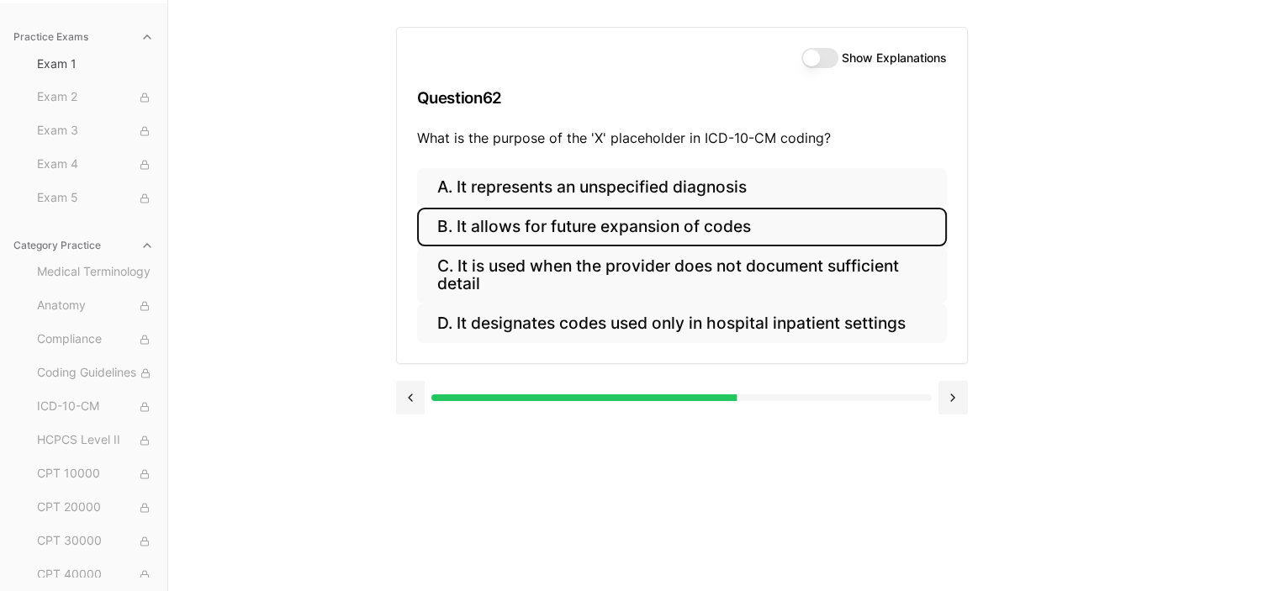
click at [720, 235] on button "B. It allows for future expansion of codes" at bounding box center [682, 228] width 530 height 40
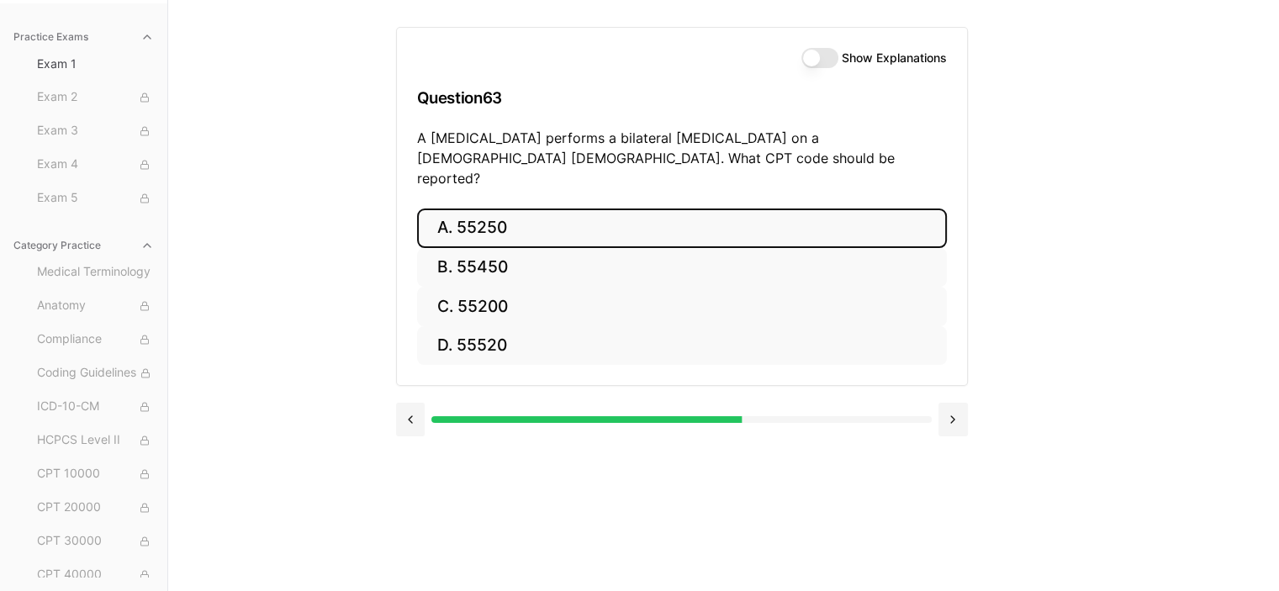
click at [460, 209] on button "A. 55250" at bounding box center [682, 229] width 530 height 40
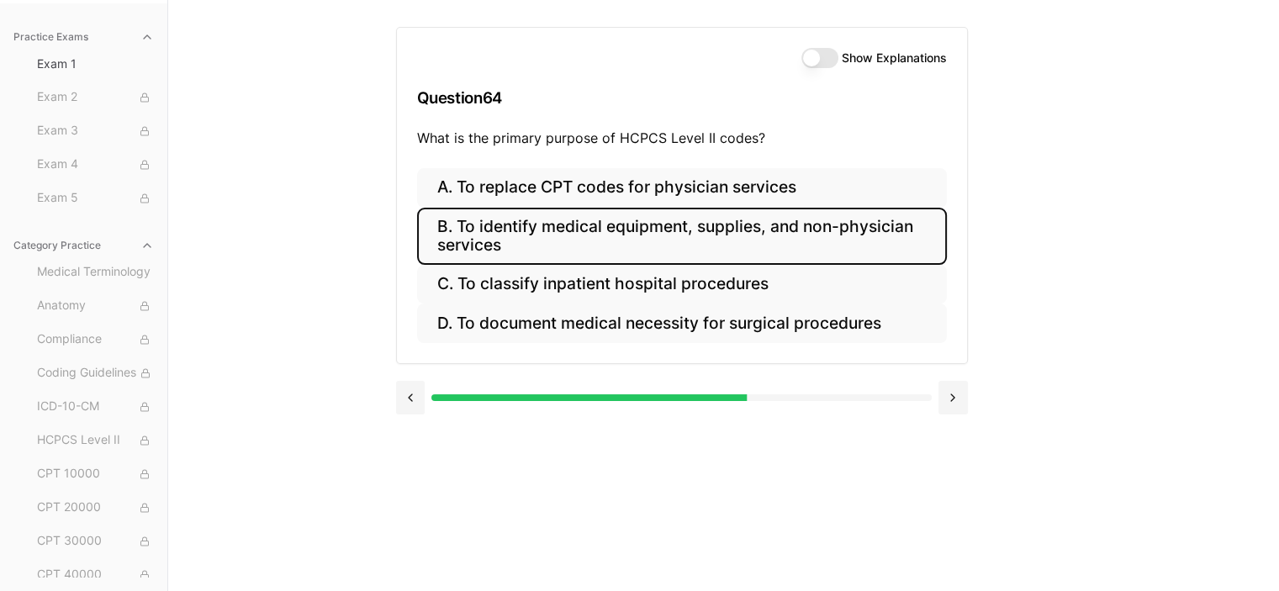
click at [528, 237] on button "B. To identify medical equipment, supplies, and non-physician services" at bounding box center [682, 236] width 530 height 57
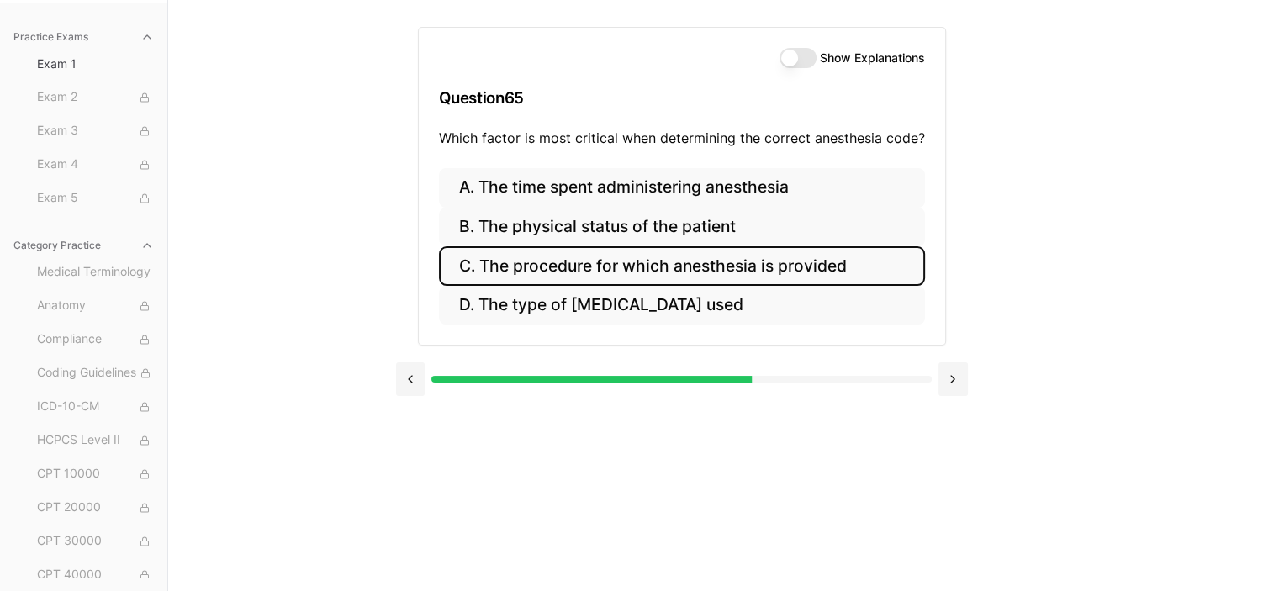
click at [676, 269] on button "C. The procedure for which anesthesia is provided" at bounding box center [682, 266] width 486 height 40
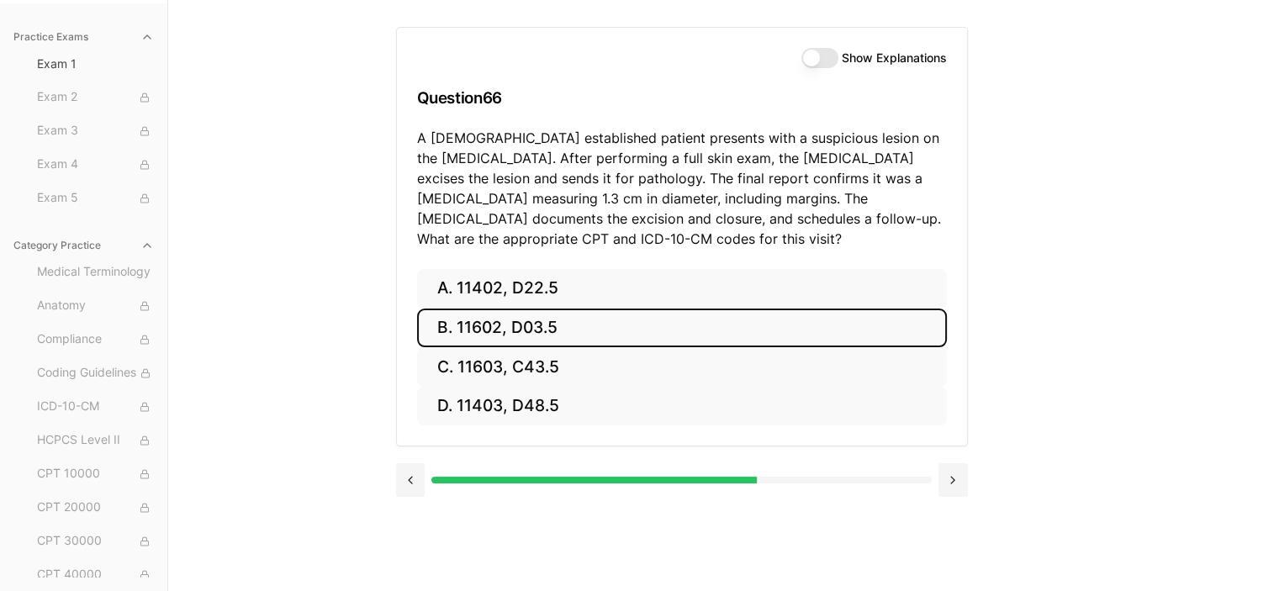
click at [467, 322] on button "B. 11602, D03.5" at bounding box center [682, 329] width 530 height 40
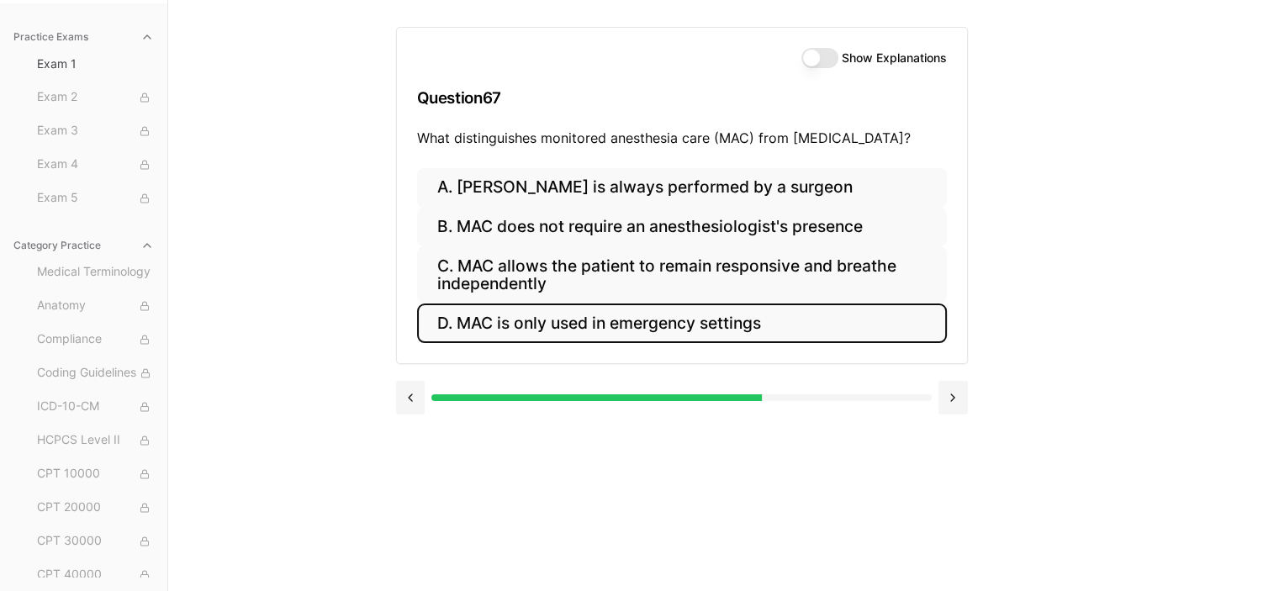
click at [501, 336] on button "D. MAC is only used in emergency settings" at bounding box center [682, 324] width 530 height 40
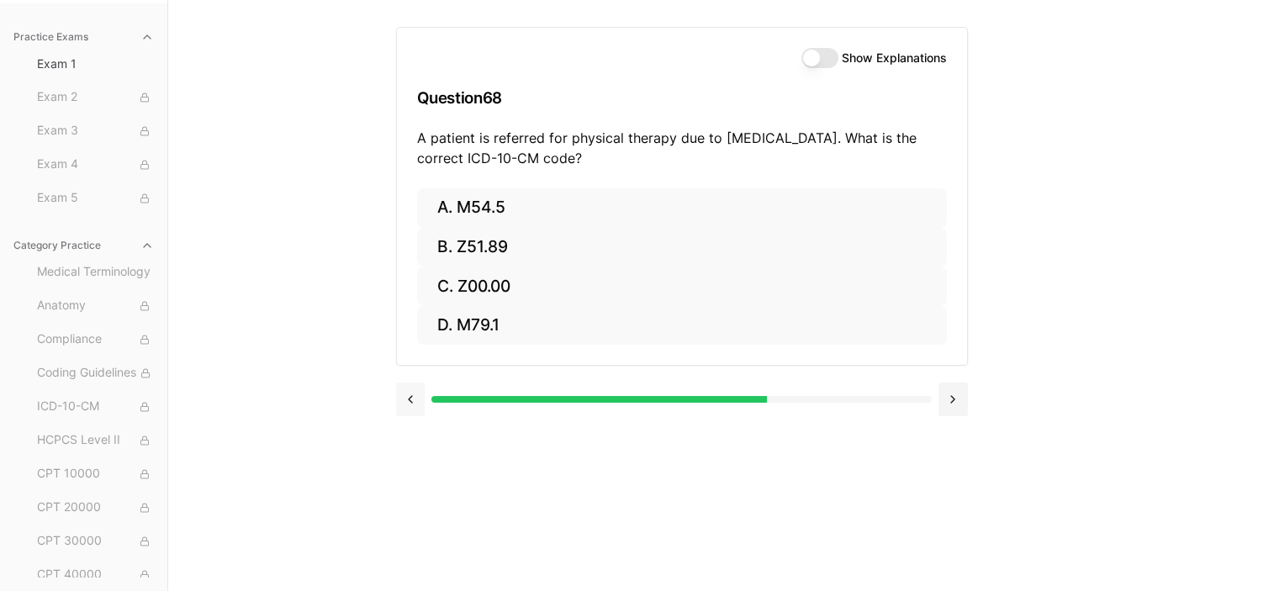
click at [401, 406] on button at bounding box center [410, 400] width 29 height 34
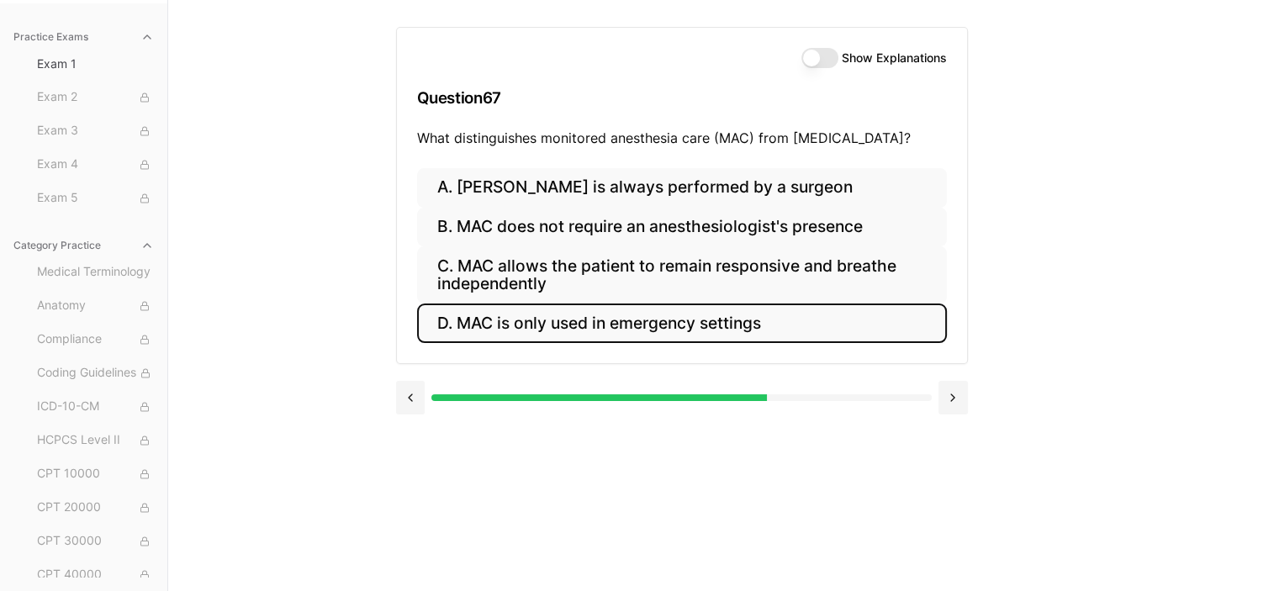
click at [531, 330] on button "D. MAC is only used in emergency settings" at bounding box center [682, 324] width 530 height 40
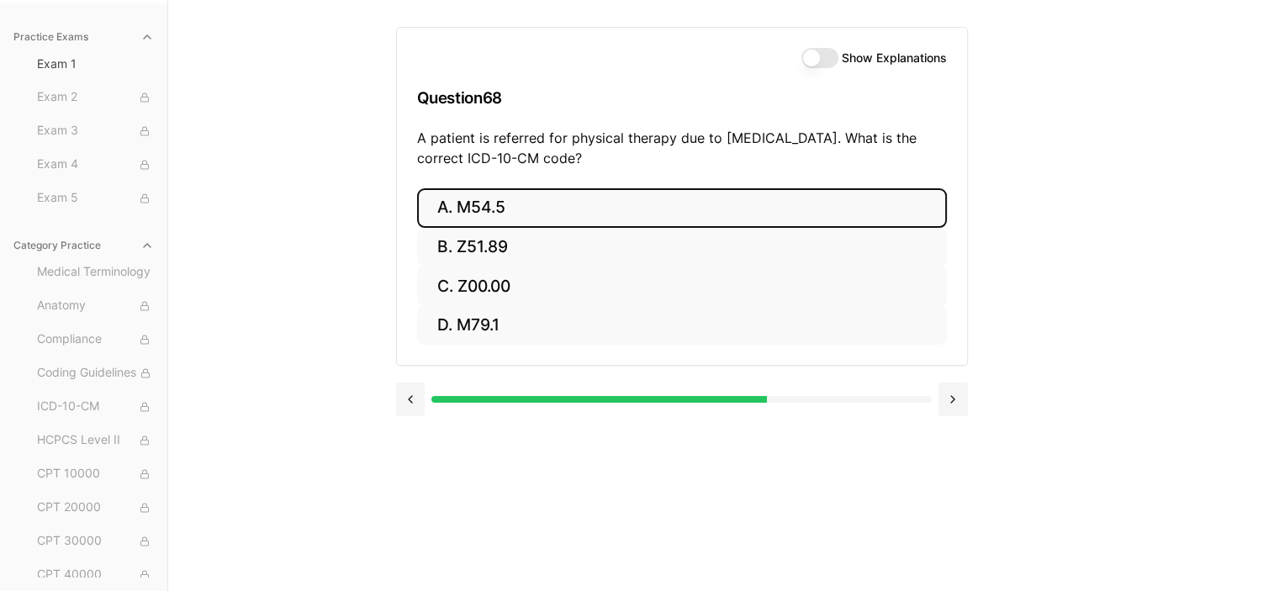
click at [446, 215] on button "A. M54.5" at bounding box center [682, 208] width 530 height 40
click at [446, 215] on button "A. 25260" at bounding box center [682, 208] width 530 height 40
click at [446, 215] on button "A. 61312" at bounding box center [682, 208] width 530 height 40
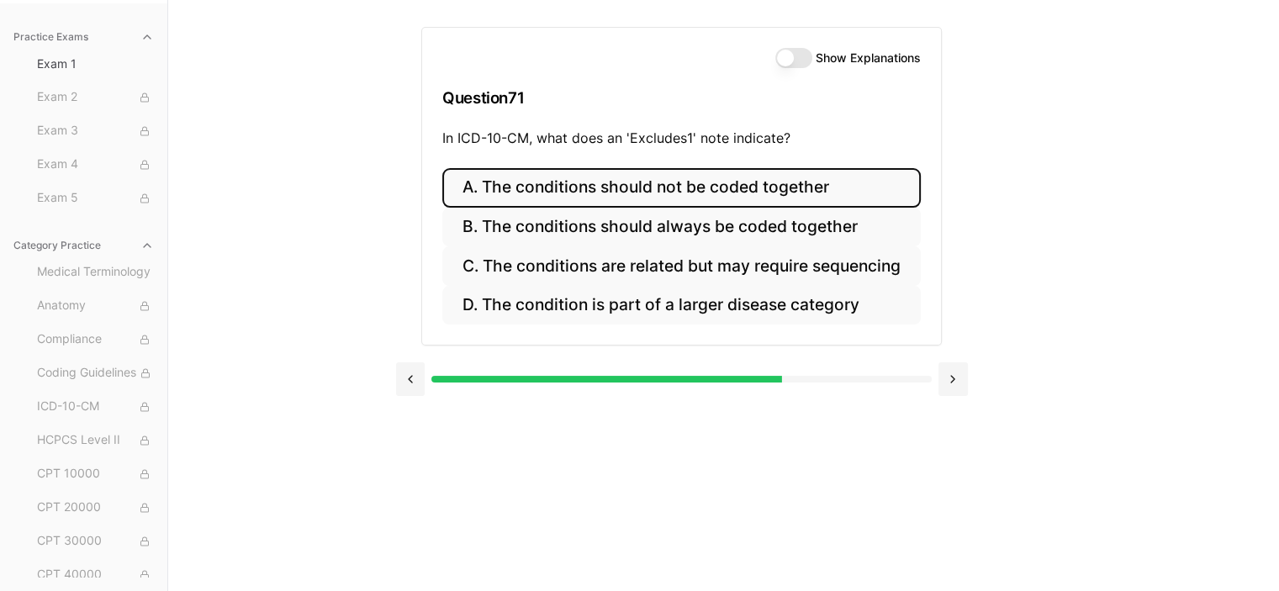
click at [647, 188] on button "A. The conditions should not be coded together" at bounding box center [681, 188] width 479 height 40
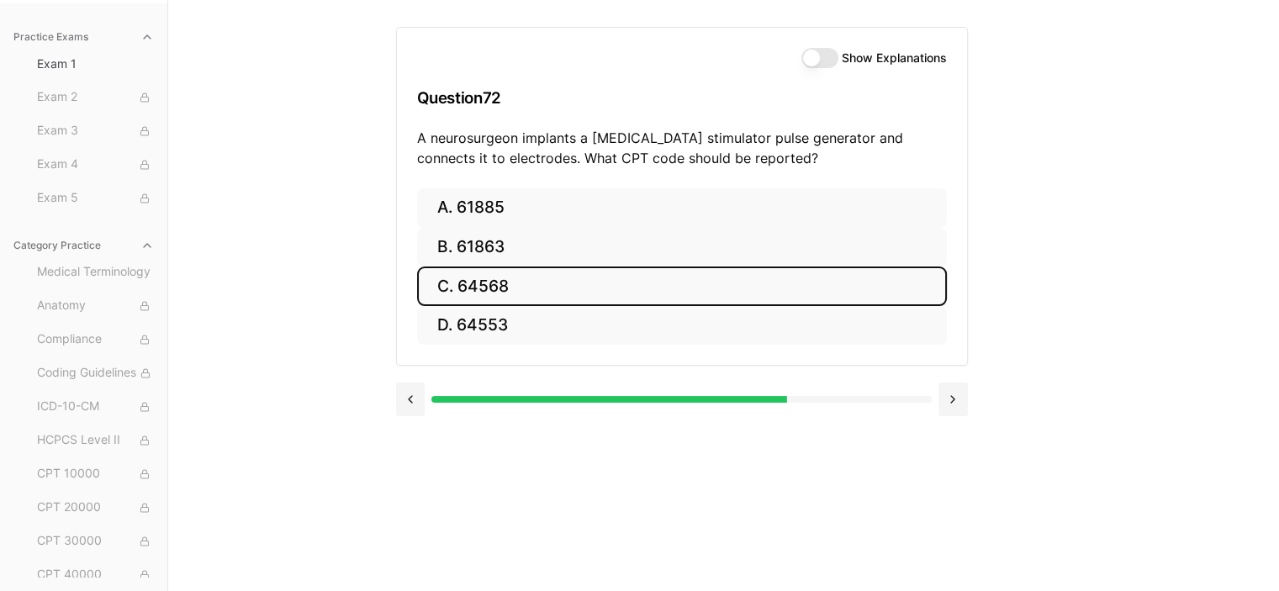
click at [481, 295] on button "C. 64568" at bounding box center [682, 287] width 530 height 40
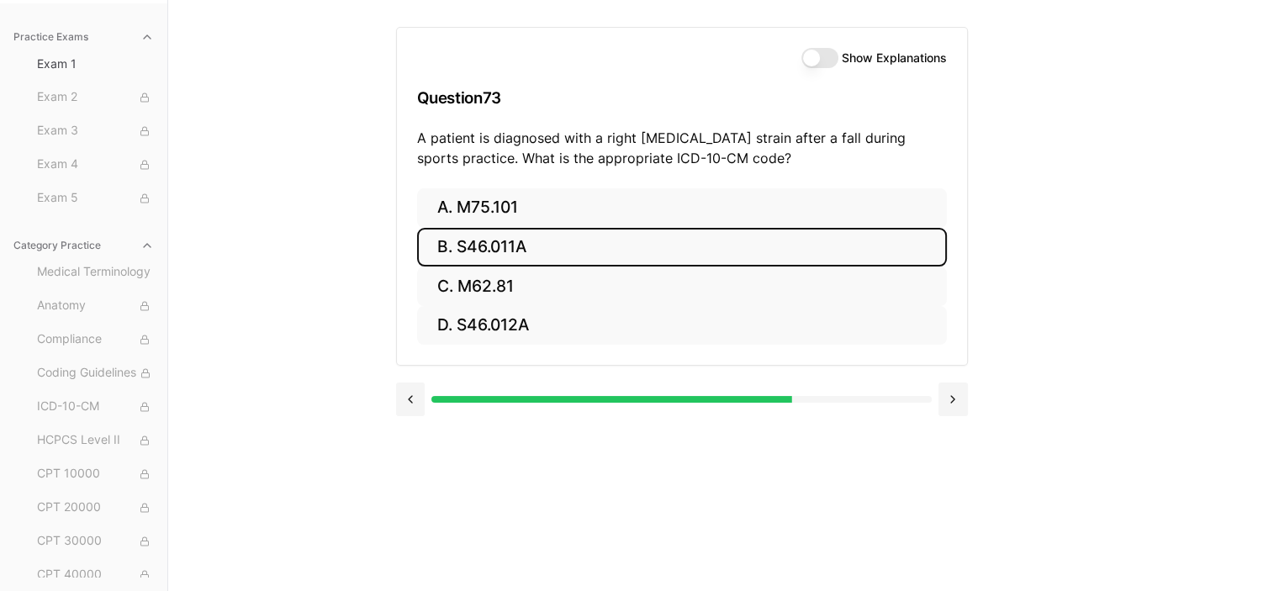
click at [515, 245] on button "B. S46.011A" at bounding box center [682, 248] width 530 height 40
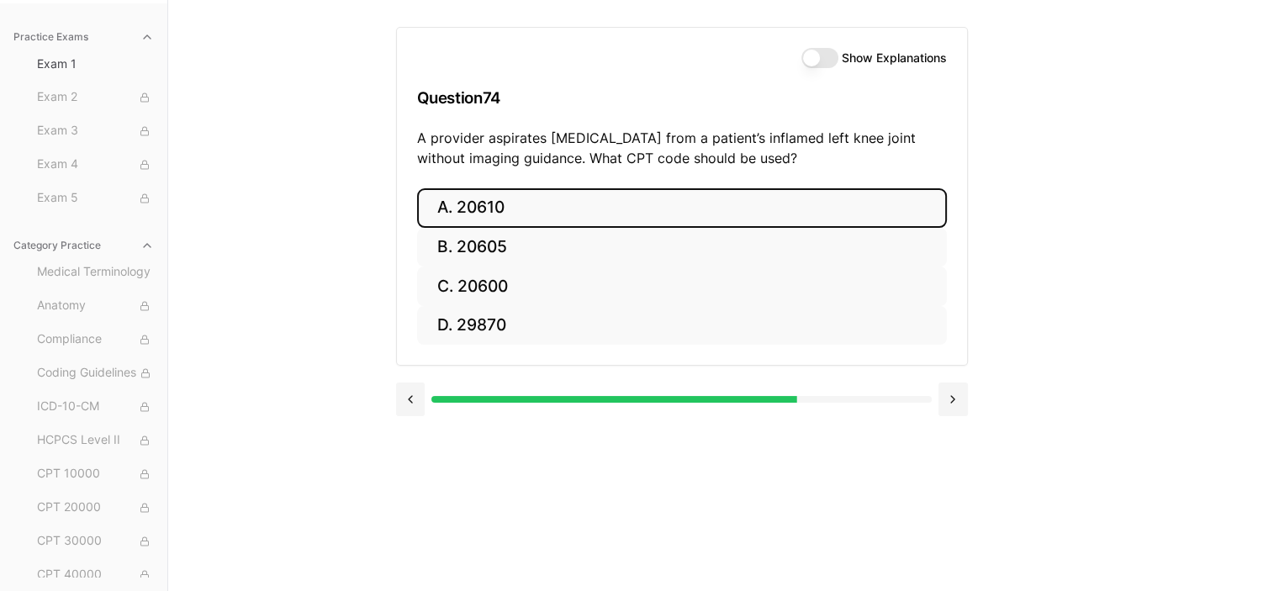
click at [559, 206] on button "A. 20610" at bounding box center [682, 208] width 530 height 40
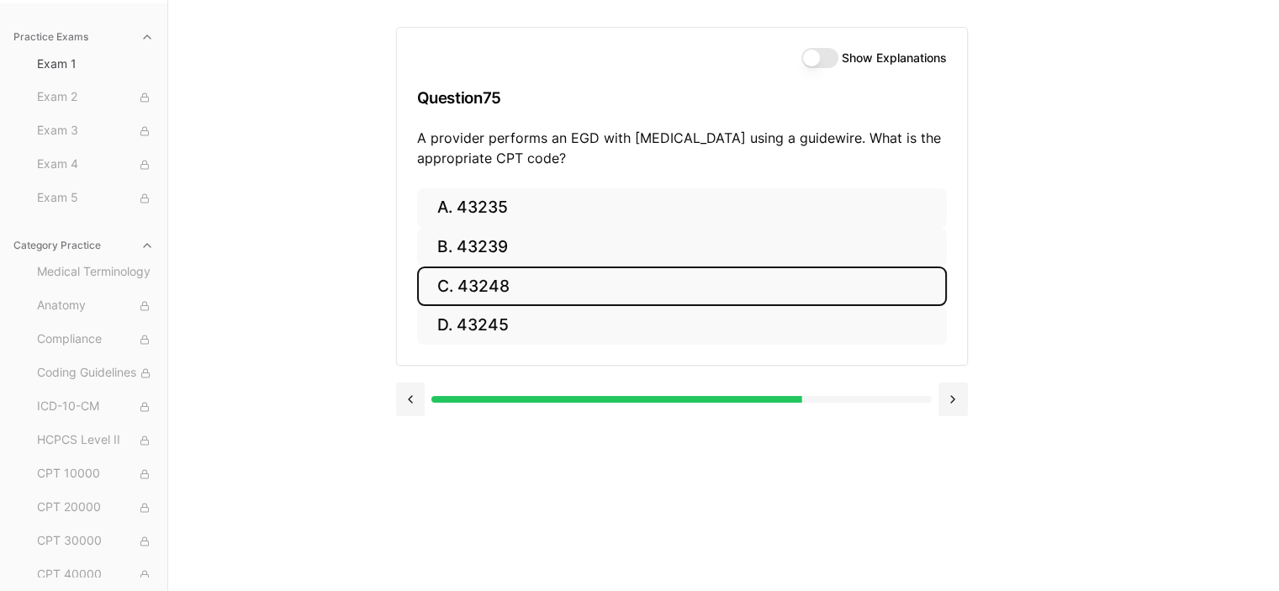
click at [552, 295] on button "C. 43248" at bounding box center [682, 287] width 530 height 40
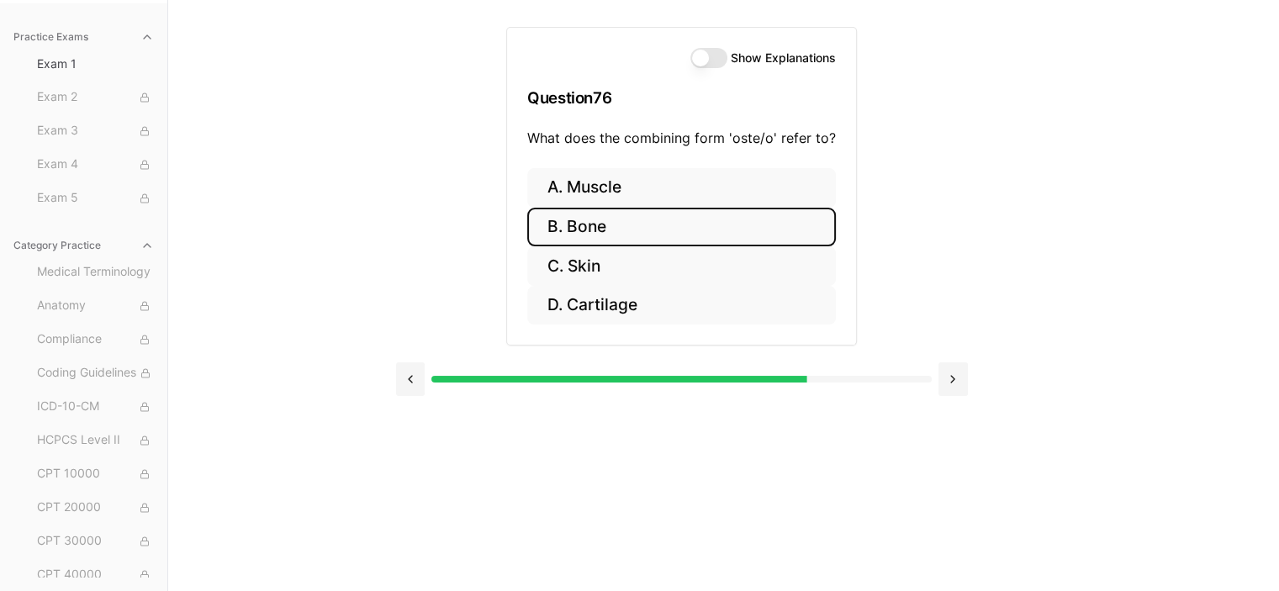
click at [583, 230] on button "B. Bone" at bounding box center [681, 228] width 309 height 40
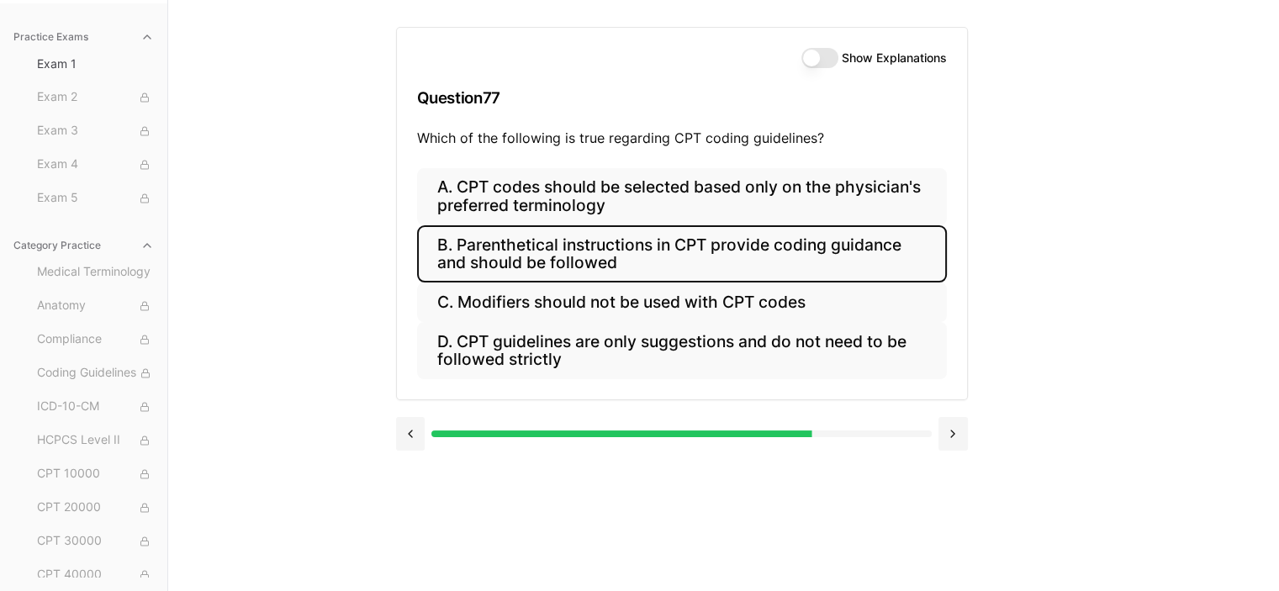
click at [534, 255] on button "B. Parenthetical instructions in CPT provide coding guidance and should be foll…" at bounding box center [682, 253] width 530 height 57
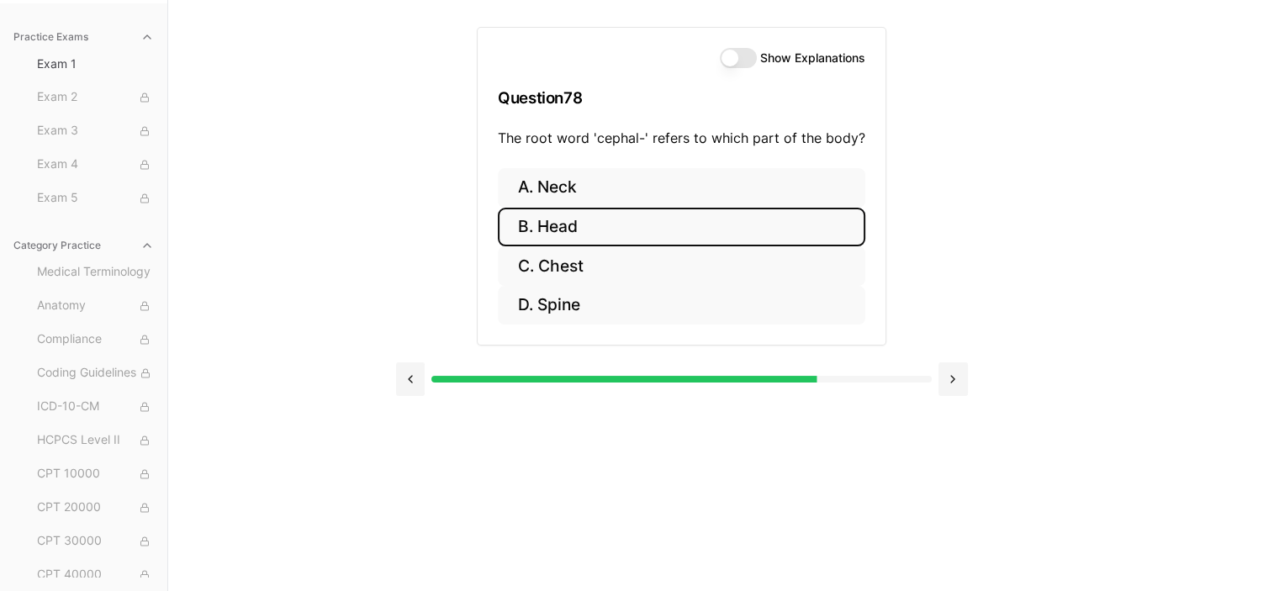
click at [565, 222] on button "B. Head" at bounding box center [682, 228] width 368 height 40
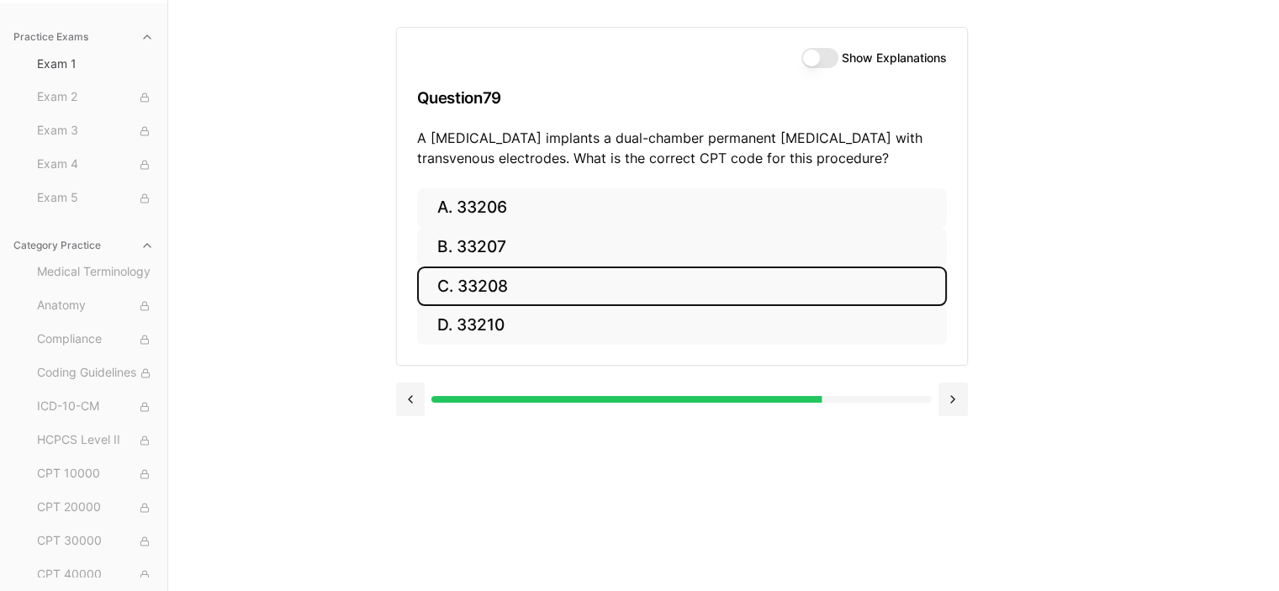
click at [500, 283] on button "C. 33208" at bounding box center [682, 287] width 530 height 40
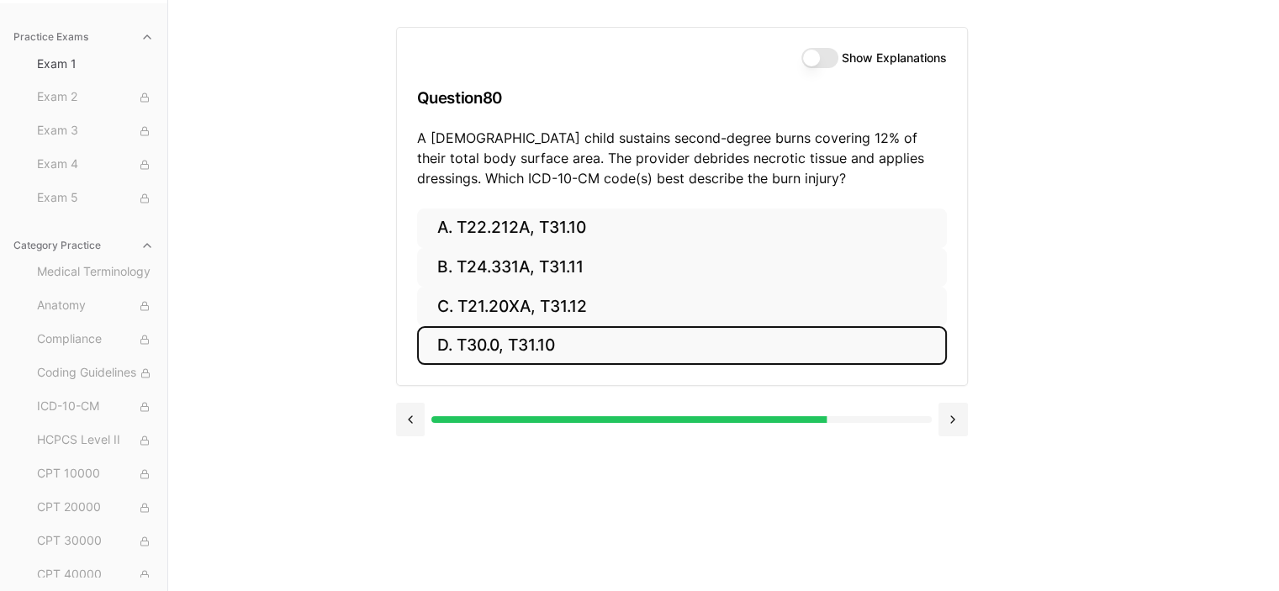
click at [483, 331] on button "D. T30.0, T31.10" at bounding box center [682, 346] width 530 height 40
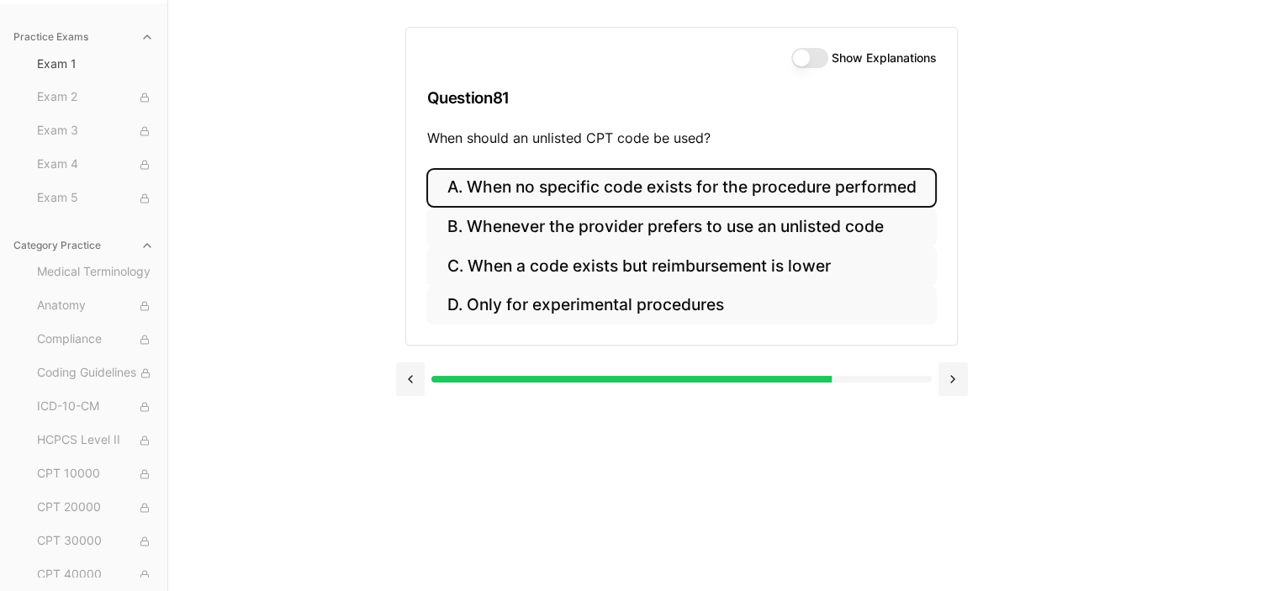
click at [544, 183] on button "A. When no specific code exists for the procedure performed" at bounding box center [681, 188] width 510 height 40
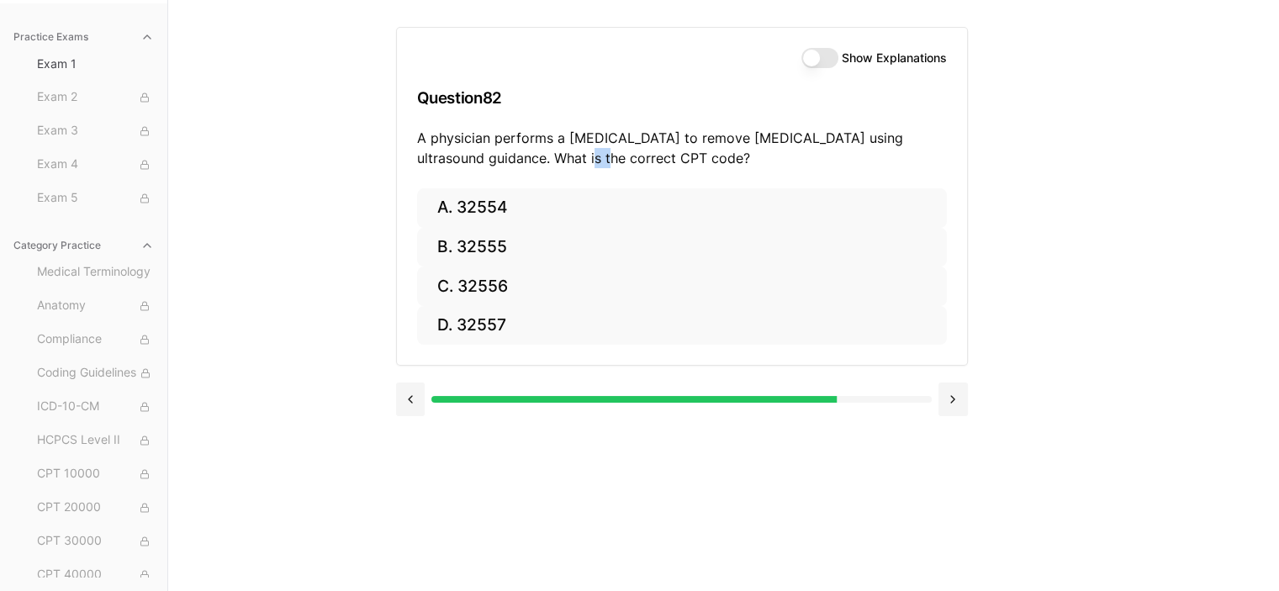
click at [544, 183] on div "Show Explanations Question 82 A physician performs a thoracentesis to remove pl…" at bounding box center [682, 108] width 570 height 161
click at [368, 177] on div "Practice Exams Exam 1 Exam 2 Exam 3 Exam 4 Exam 5 Category Practice Medical Ter…" at bounding box center [639, 295] width 1279 height 591
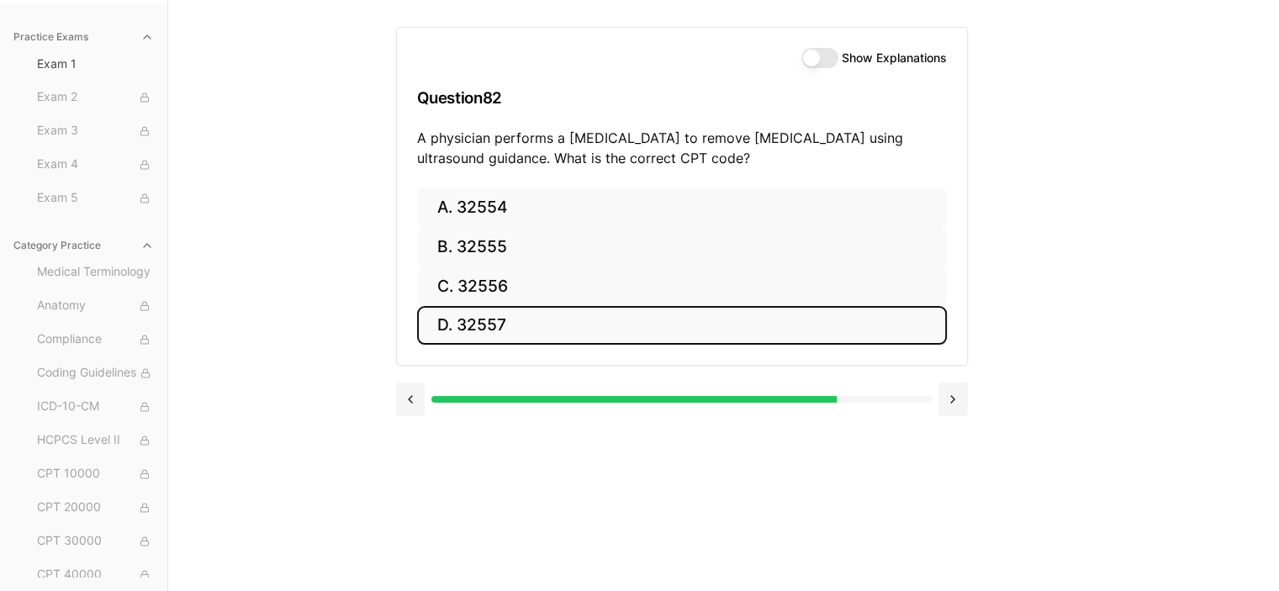
click at [478, 323] on button "D. 32557" at bounding box center [682, 326] width 530 height 40
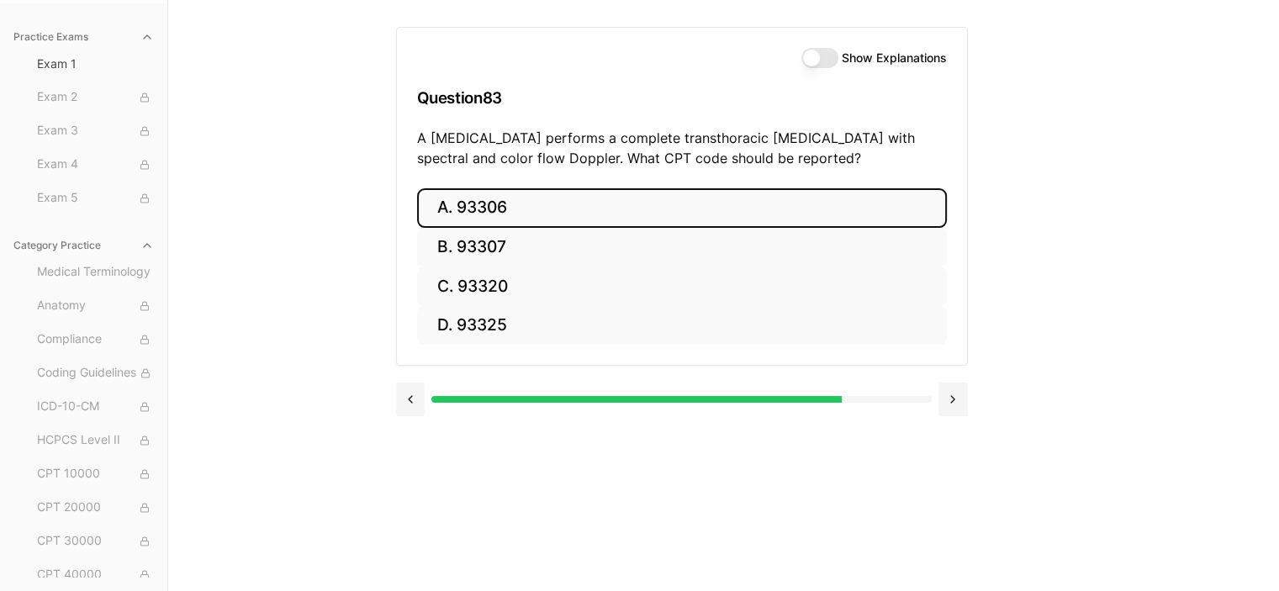
click at [473, 214] on button "A. 93306" at bounding box center [682, 208] width 530 height 40
click at [478, 218] on button "A. 35301" at bounding box center [682, 208] width 530 height 40
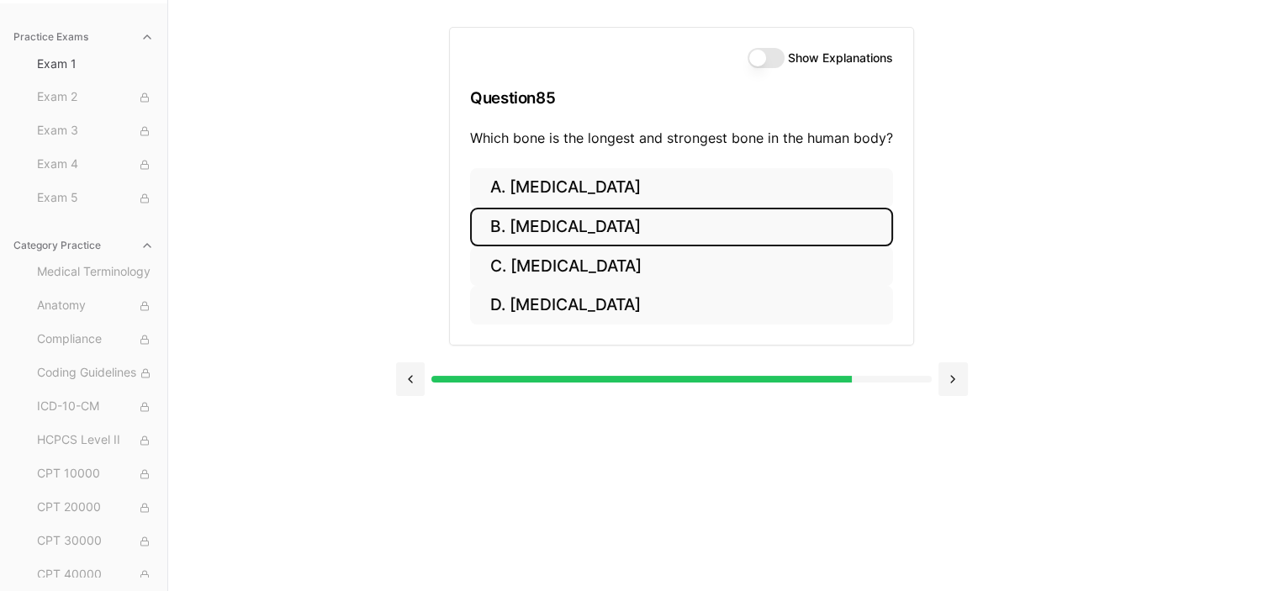
click at [528, 228] on button "B. Femur" at bounding box center [681, 228] width 423 height 40
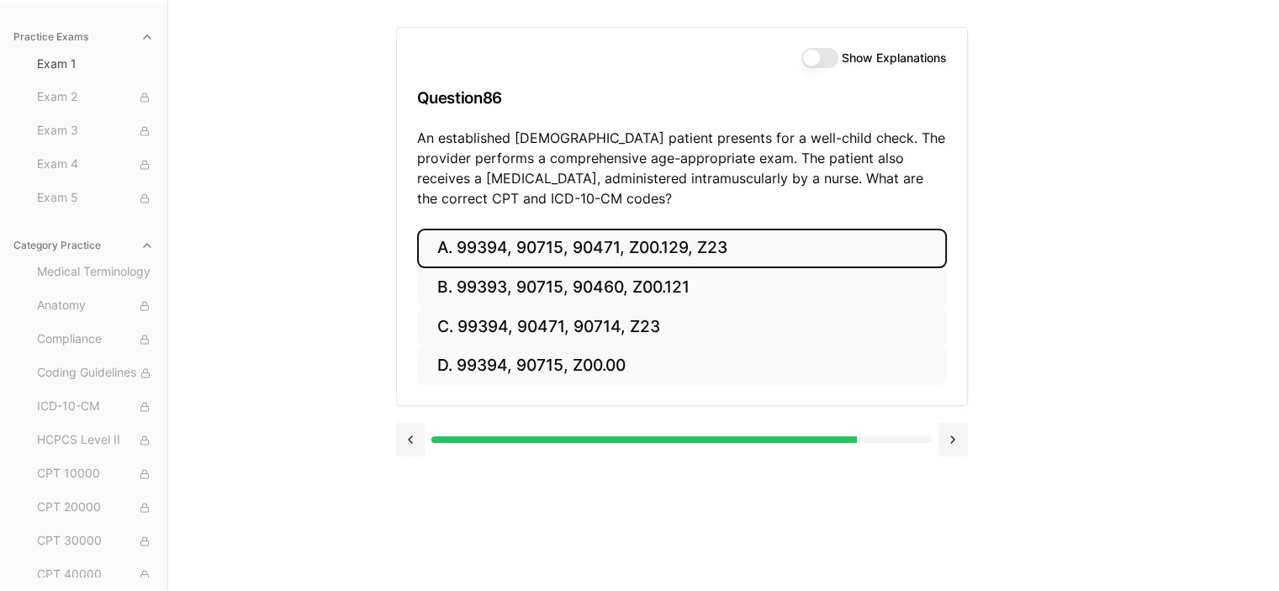
click at [720, 256] on button "A. 99394, 90715, 90471, Z00.129, Z23" at bounding box center [682, 249] width 530 height 40
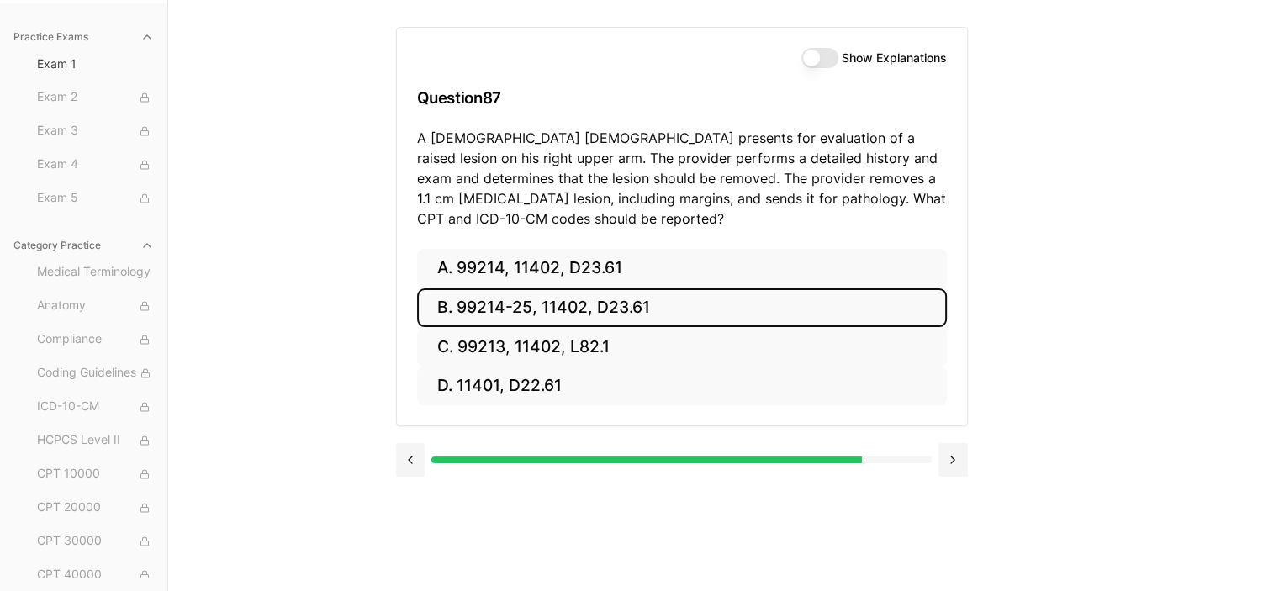
click at [616, 312] on button "B. 99214-25, 11402, D23.61" at bounding box center [682, 308] width 530 height 40
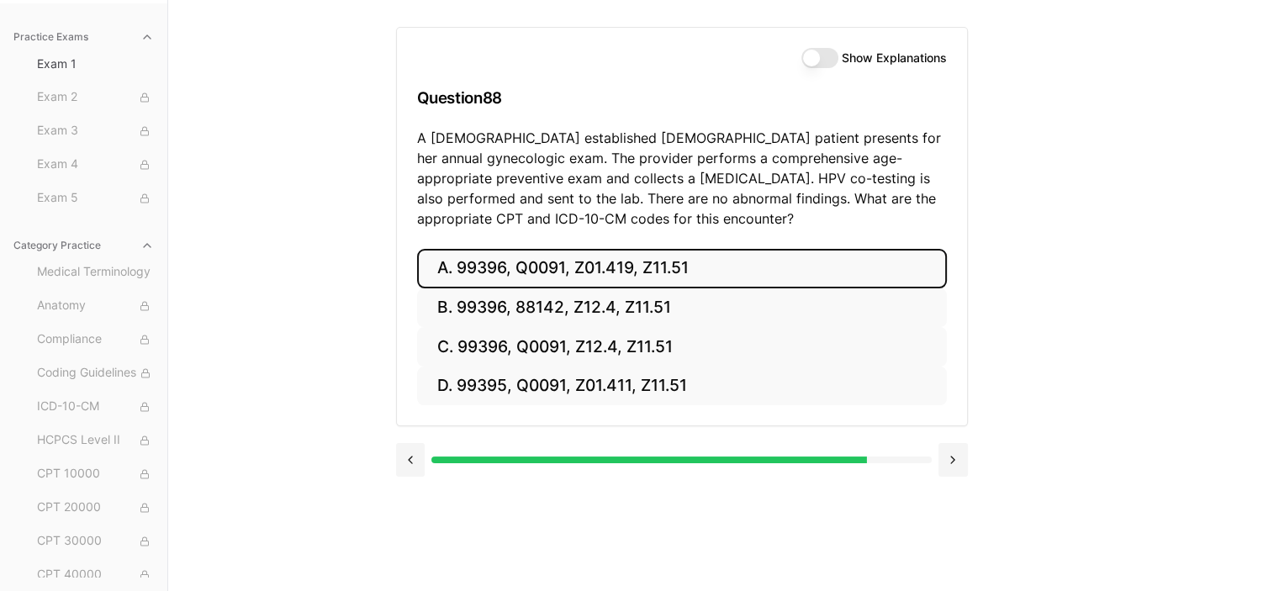
click at [666, 276] on button "A. 99396, Q0091, Z01.419, Z11.51" at bounding box center [682, 269] width 530 height 40
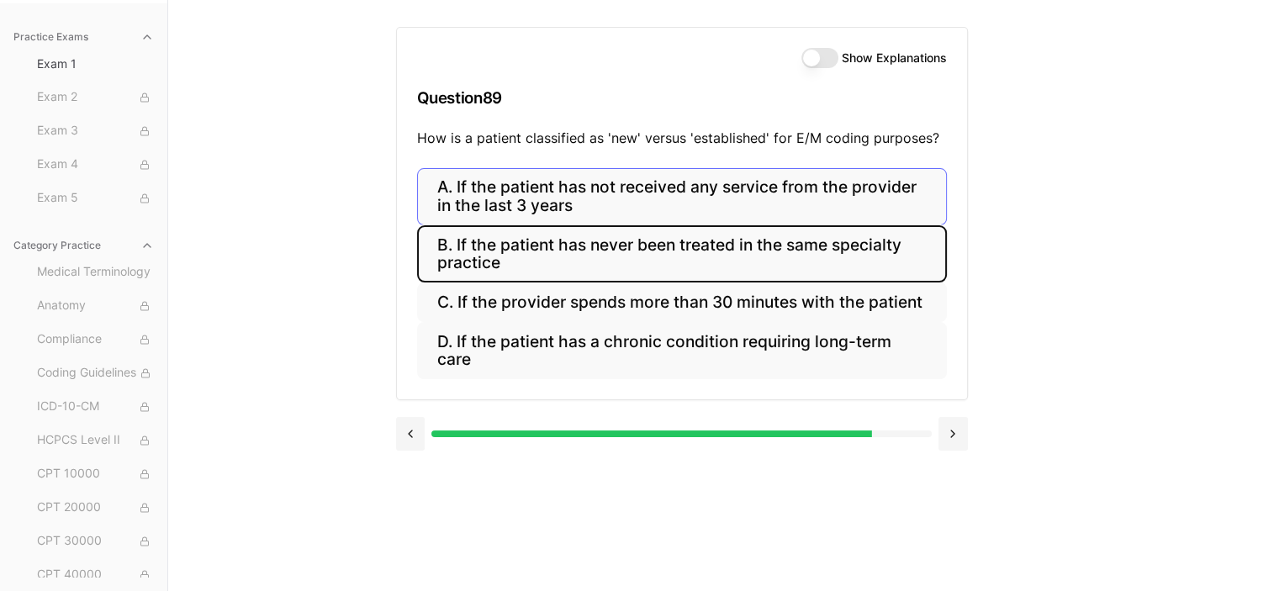
drag, startPoint x: 794, startPoint y: 254, endPoint x: 656, endPoint y: 243, distance: 138.4
click at [656, 243] on button "B. If the patient has never been treated in the same specialty practice" at bounding box center [682, 253] width 530 height 57
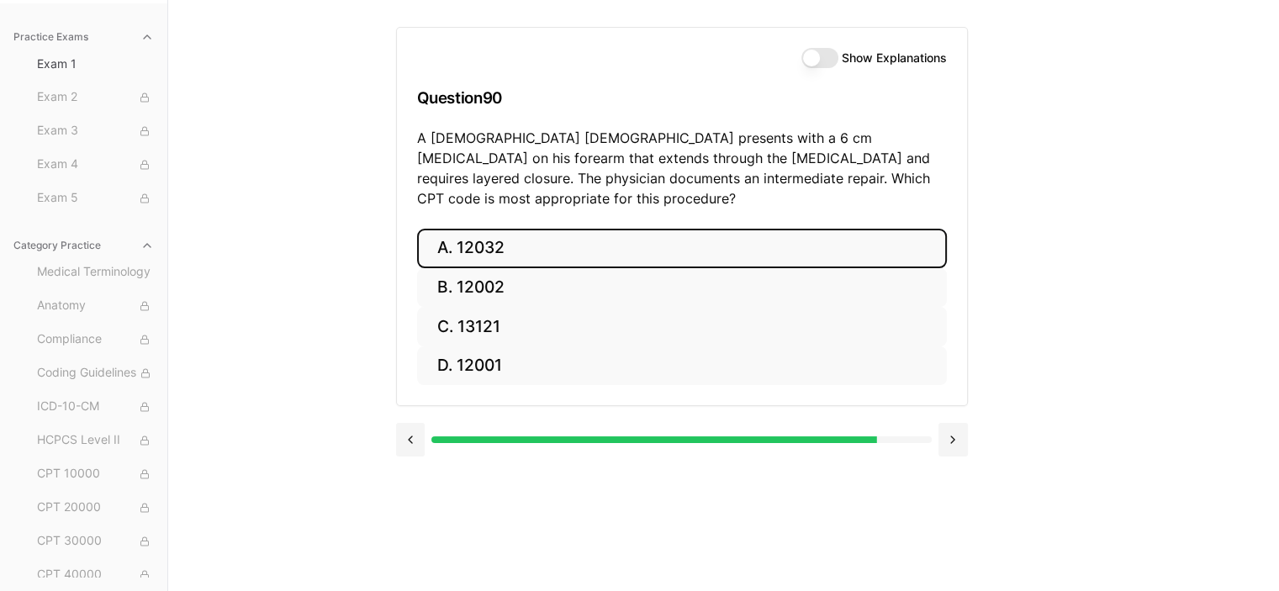
click at [483, 229] on button "A. 12032" at bounding box center [682, 249] width 530 height 40
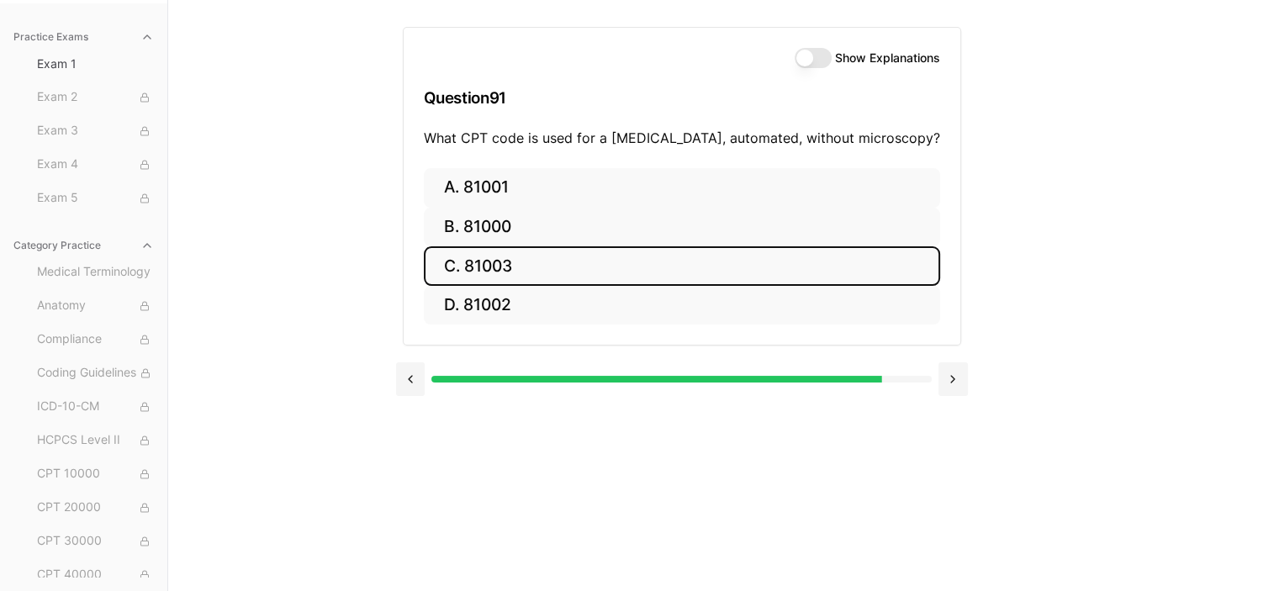
click at [535, 265] on button "C. 81003" at bounding box center [682, 266] width 516 height 40
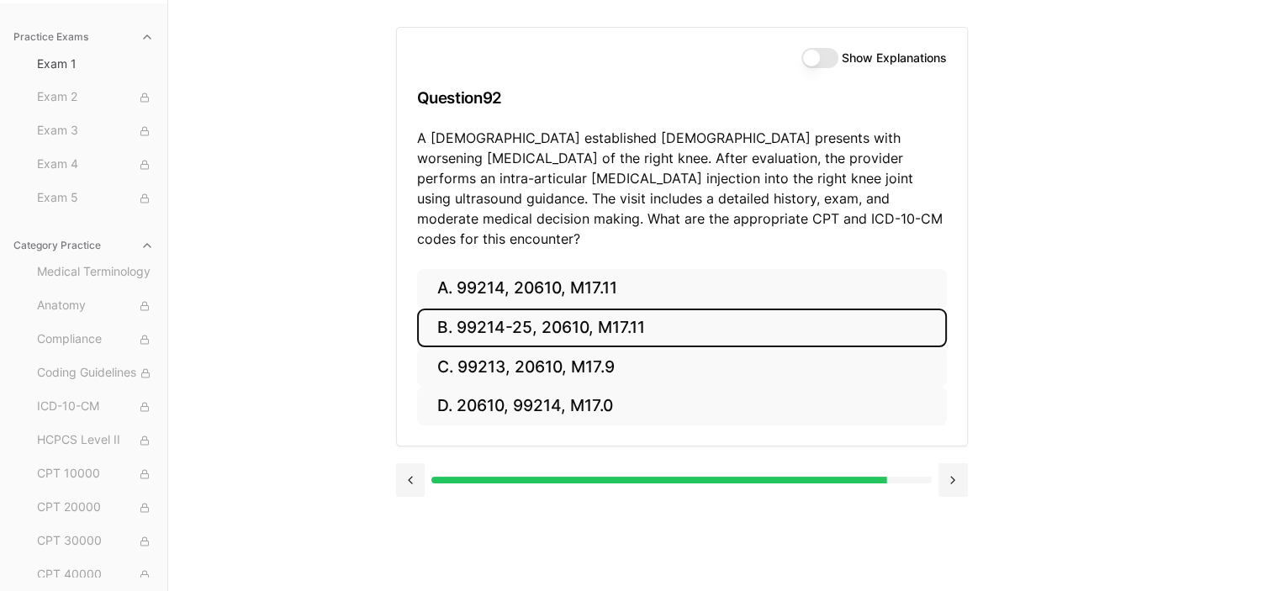
click at [556, 310] on button "B. 99214-25, 20610, M17.11" at bounding box center [682, 329] width 530 height 40
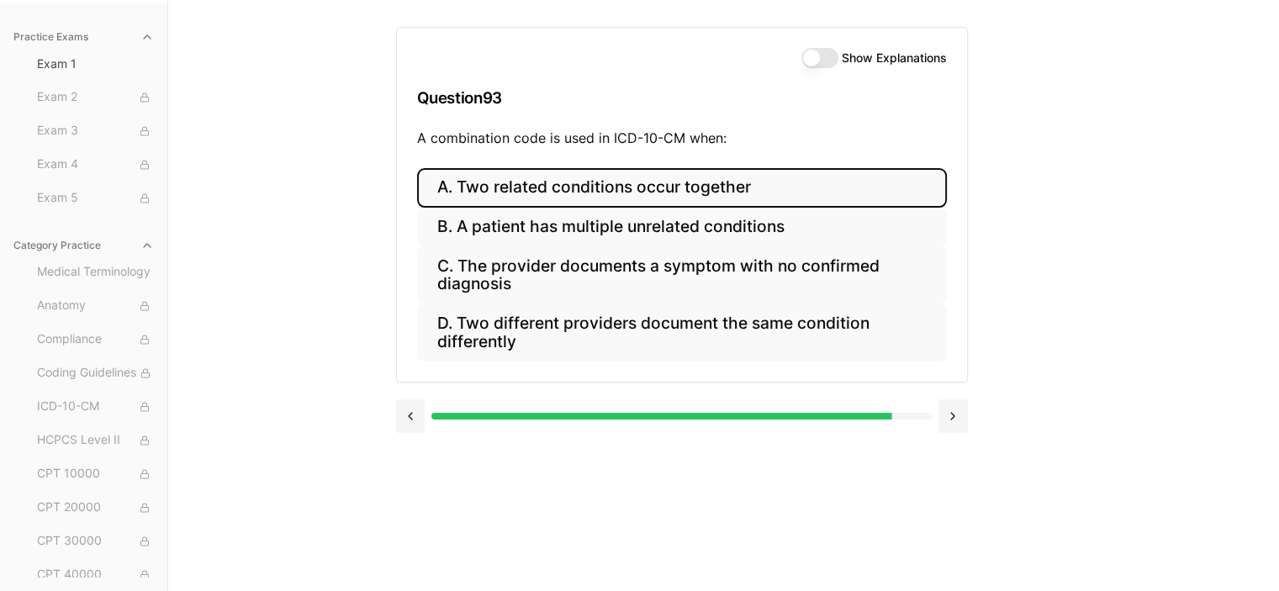
click at [637, 189] on button "A. Two related conditions occur together" at bounding box center [682, 188] width 530 height 40
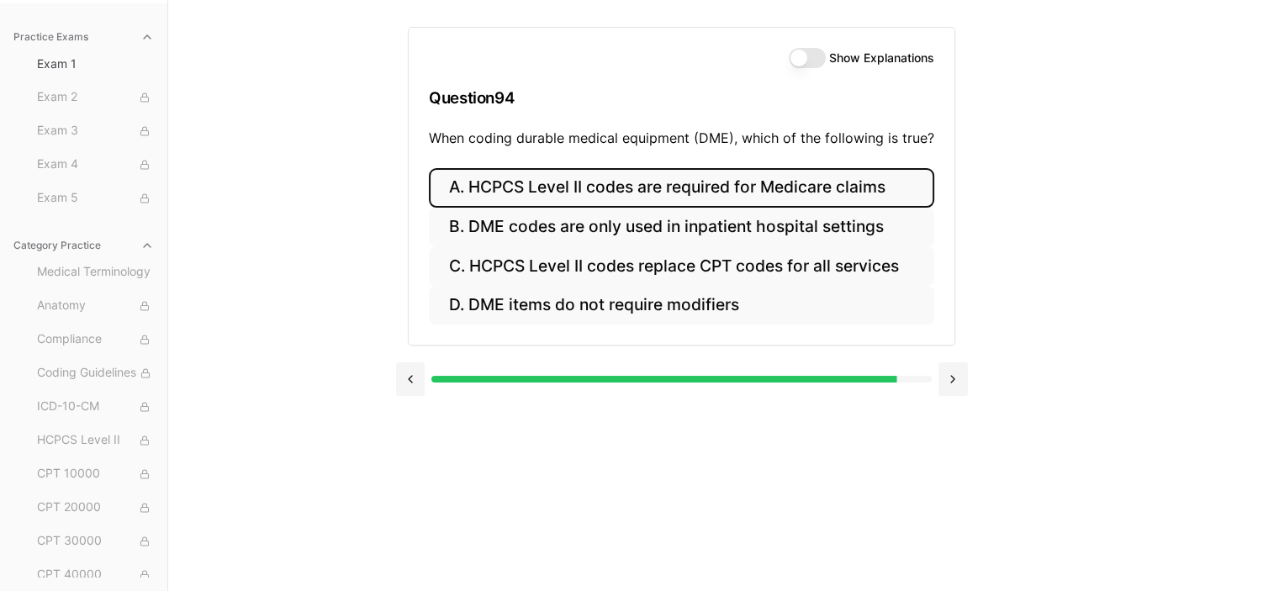
click at [555, 183] on button "A. HCPCS Level II codes are required for Medicare claims" at bounding box center [681, 188] width 505 height 40
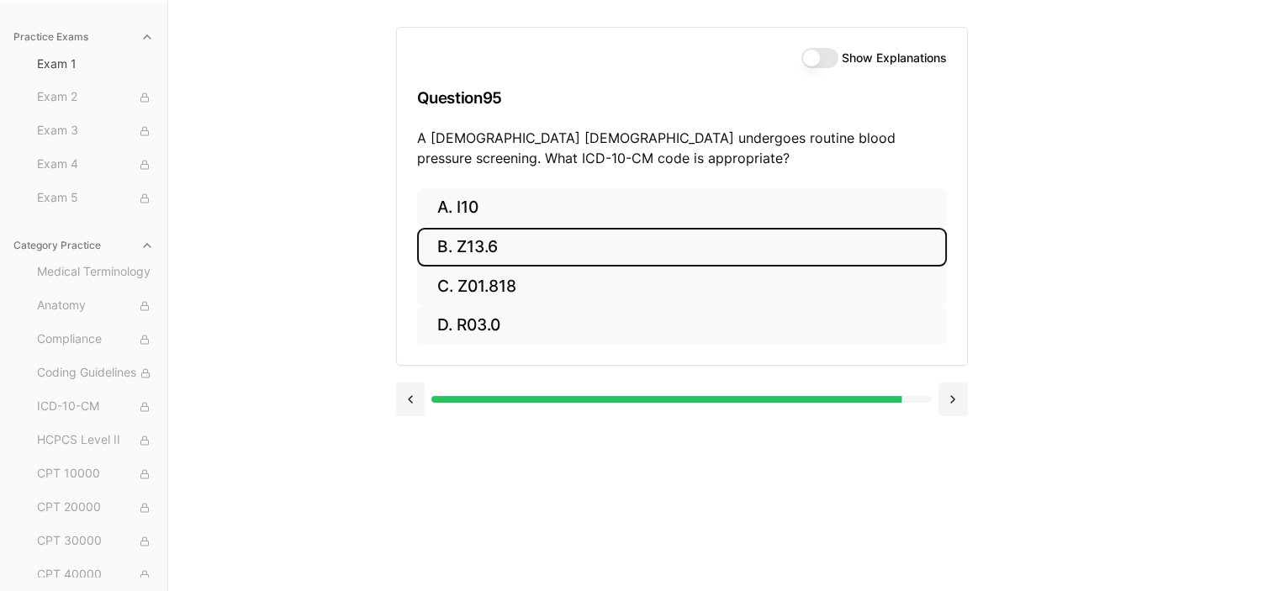
click at [484, 246] on button "B. Z13.6" at bounding box center [682, 248] width 530 height 40
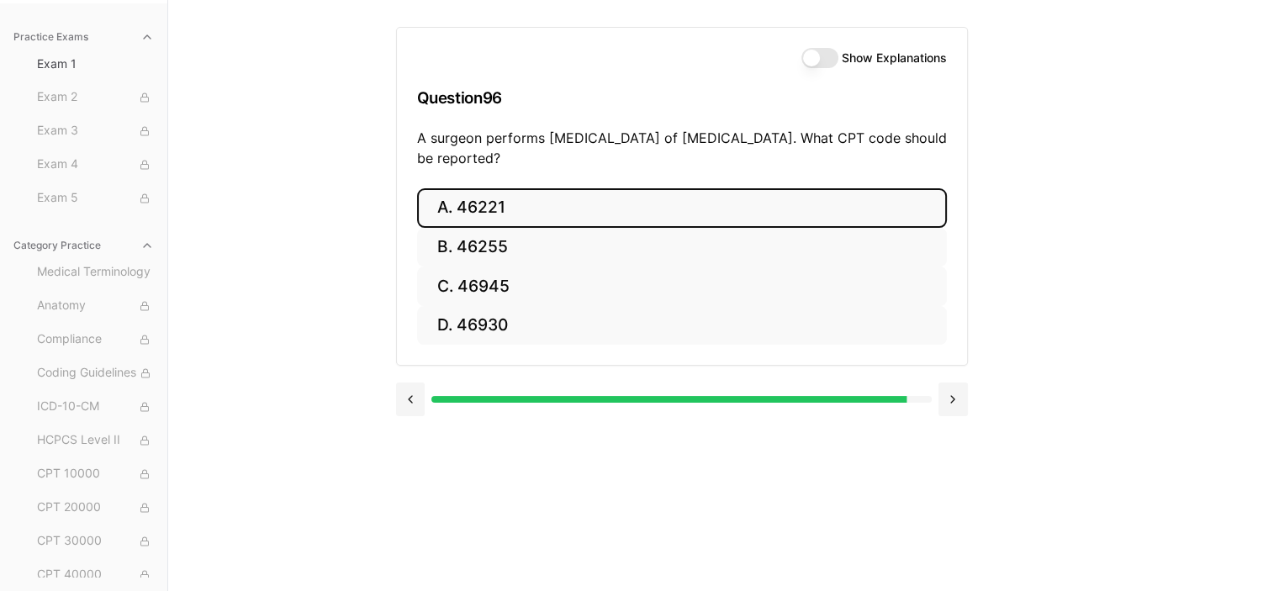
click at [474, 211] on button "A. 46221" at bounding box center [682, 208] width 530 height 40
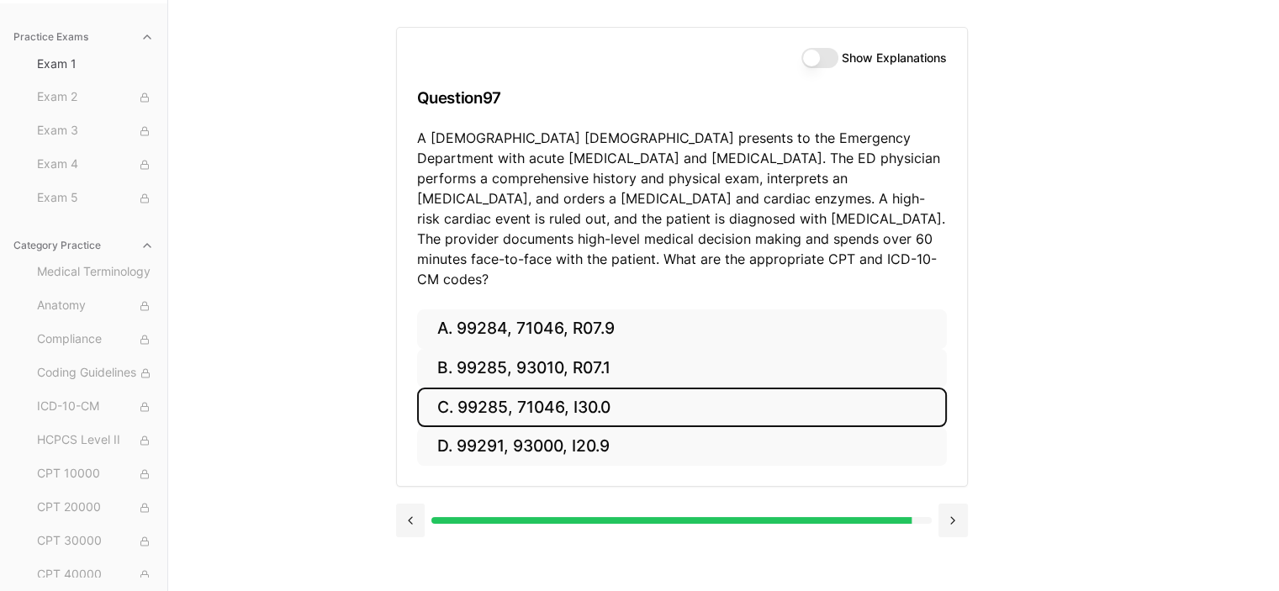
click at [506, 392] on button "C. 99285, 71046, I30.0" at bounding box center [682, 408] width 530 height 40
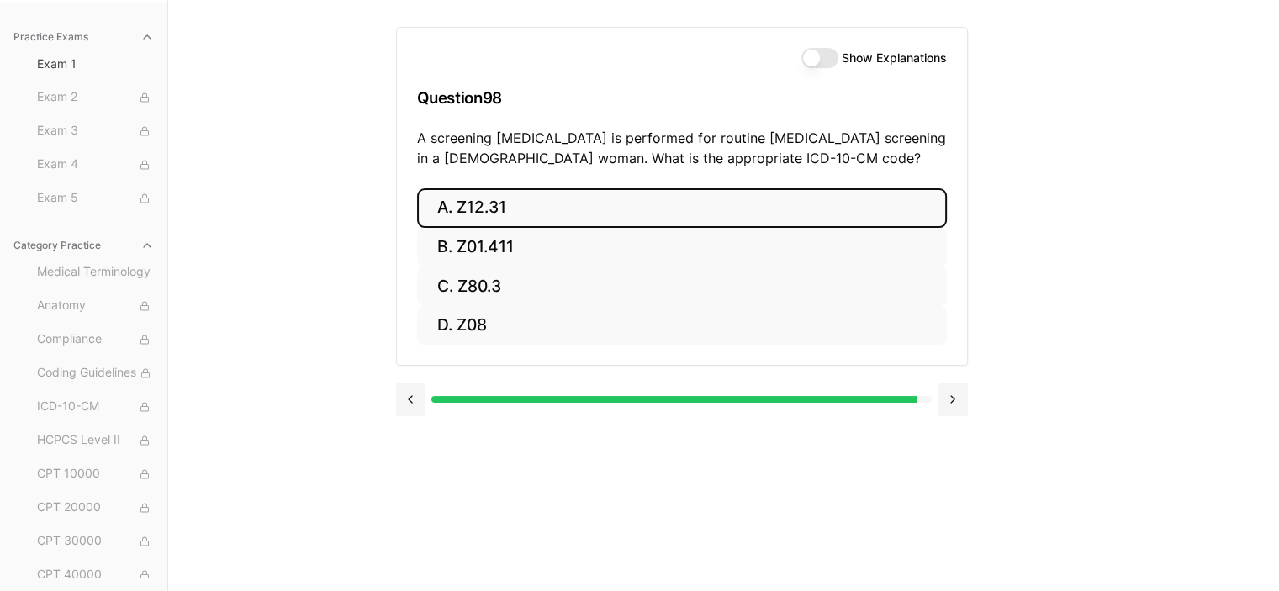
click at [500, 209] on button "A. Z12.31" at bounding box center [682, 208] width 530 height 40
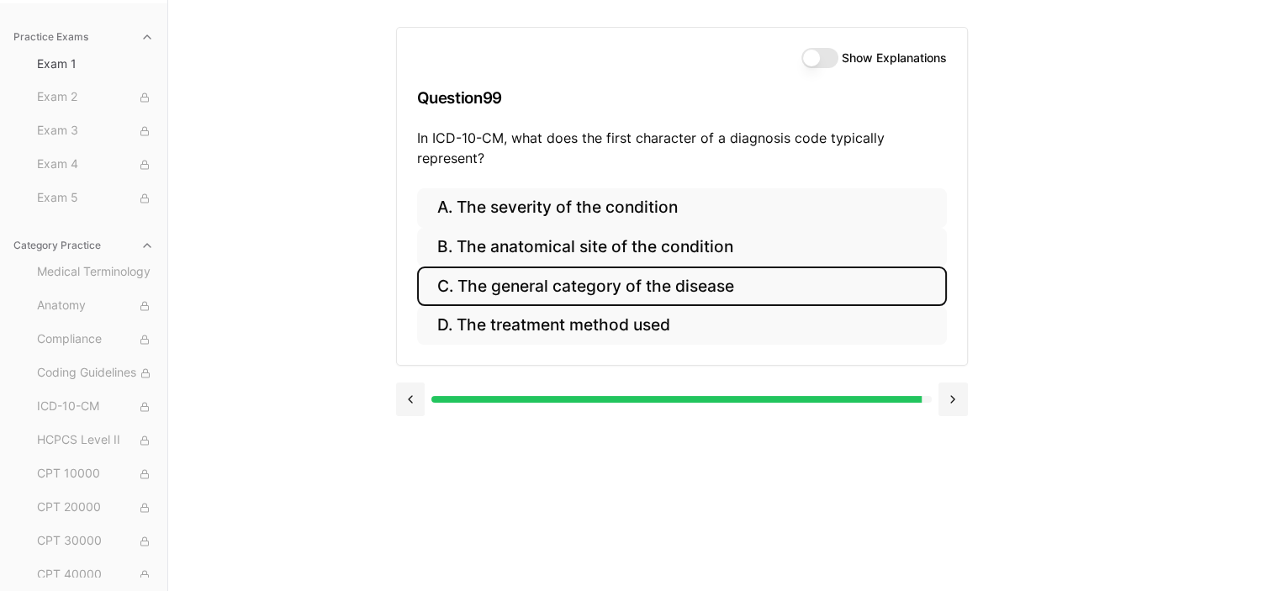
click at [569, 285] on button "C. The general category of the disease" at bounding box center [682, 287] width 530 height 40
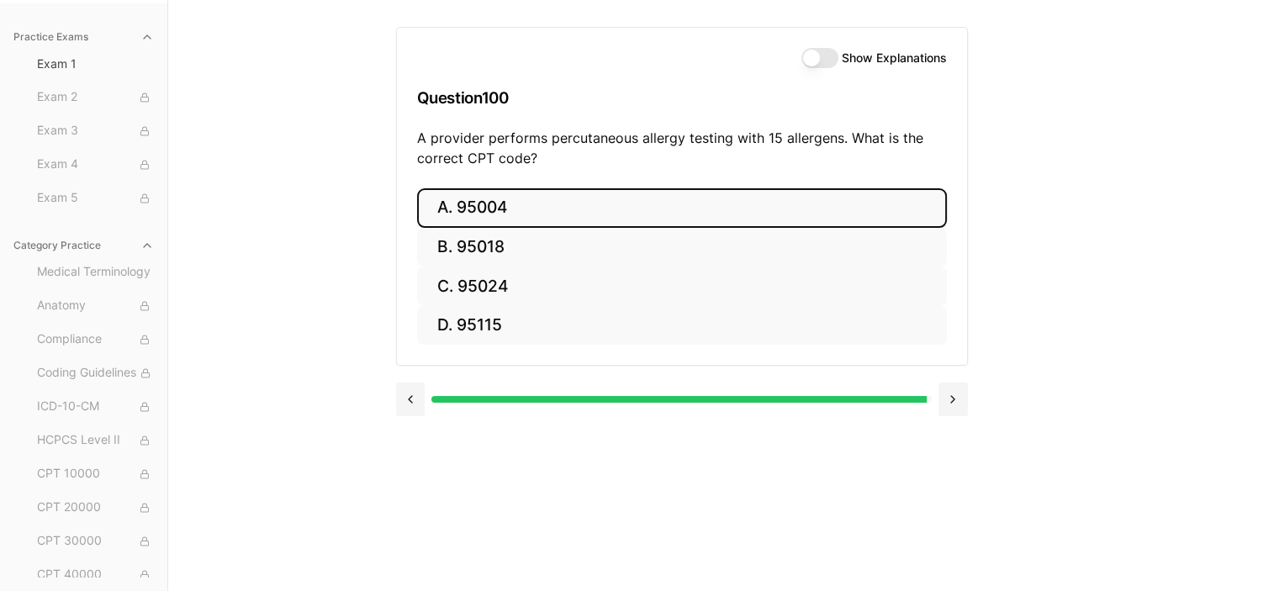
click at [485, 197] on button "A. 95004" at bounding box center [682, 208] width 530 height 40
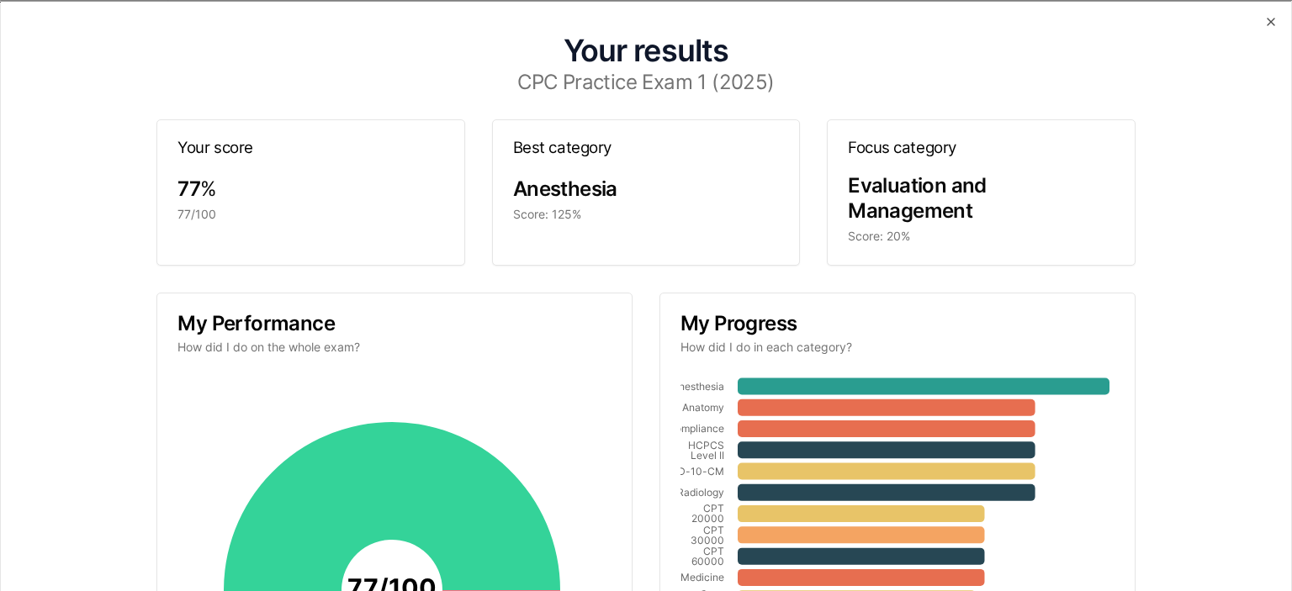
scroll to position [325, 0]
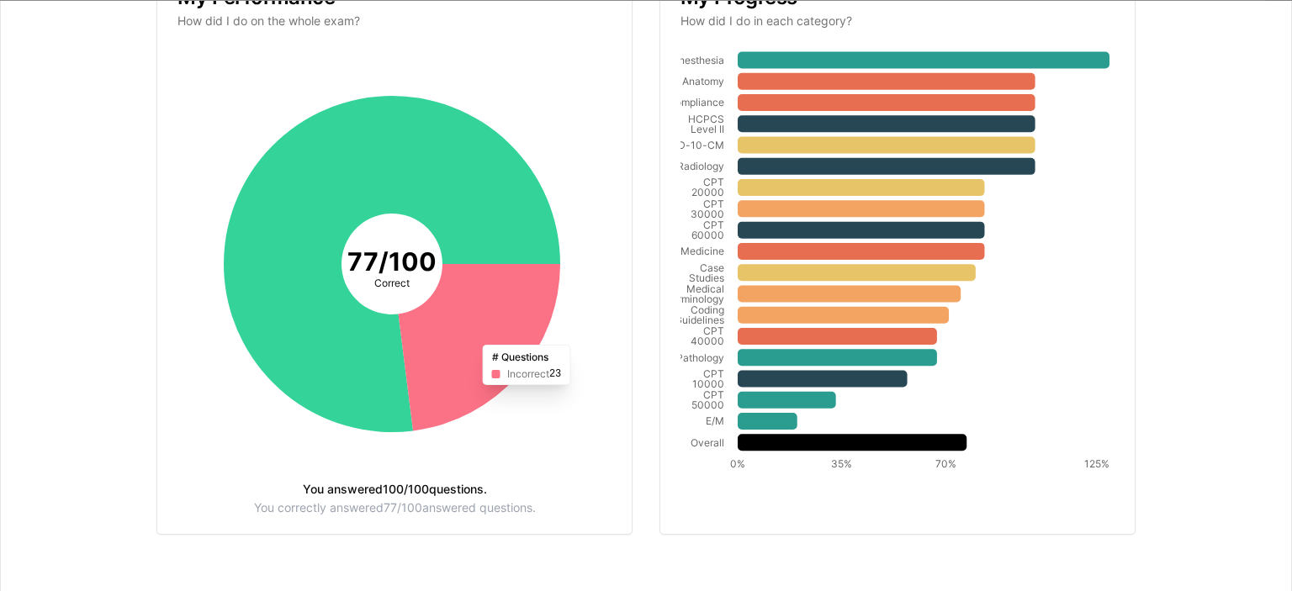
click at [464, 315] on icon at bounding box center [479, 348] width 161 height 167
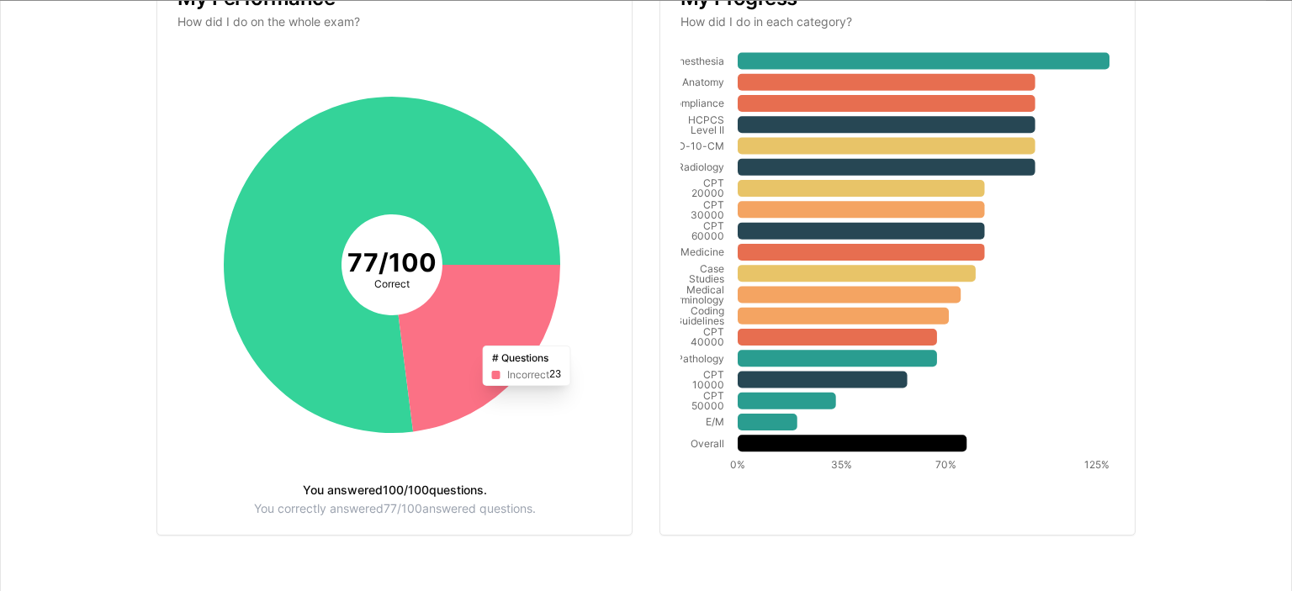
scroll to position [0, 0]
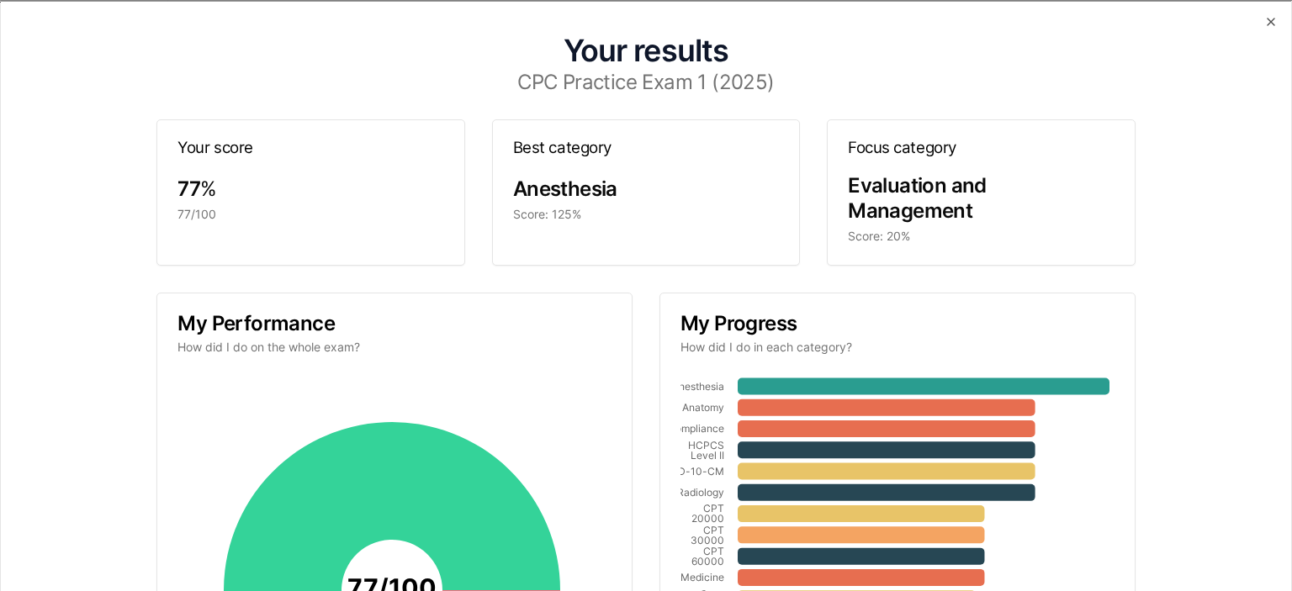
drag, startPoint x: 1257, startPoint y: 23, endPoint x: 909, endPoint y: 29, distance: 348.2
click at [909, 29] on div "Your results CPC Practice Exam 1 (2025) Your score 77 % 77/100 Best category An…" at bounding box center [646, 461] width 1250 height 880
click at [1264, 22] on icon "button" at bounding box center [1270, 20] width 13 height 13
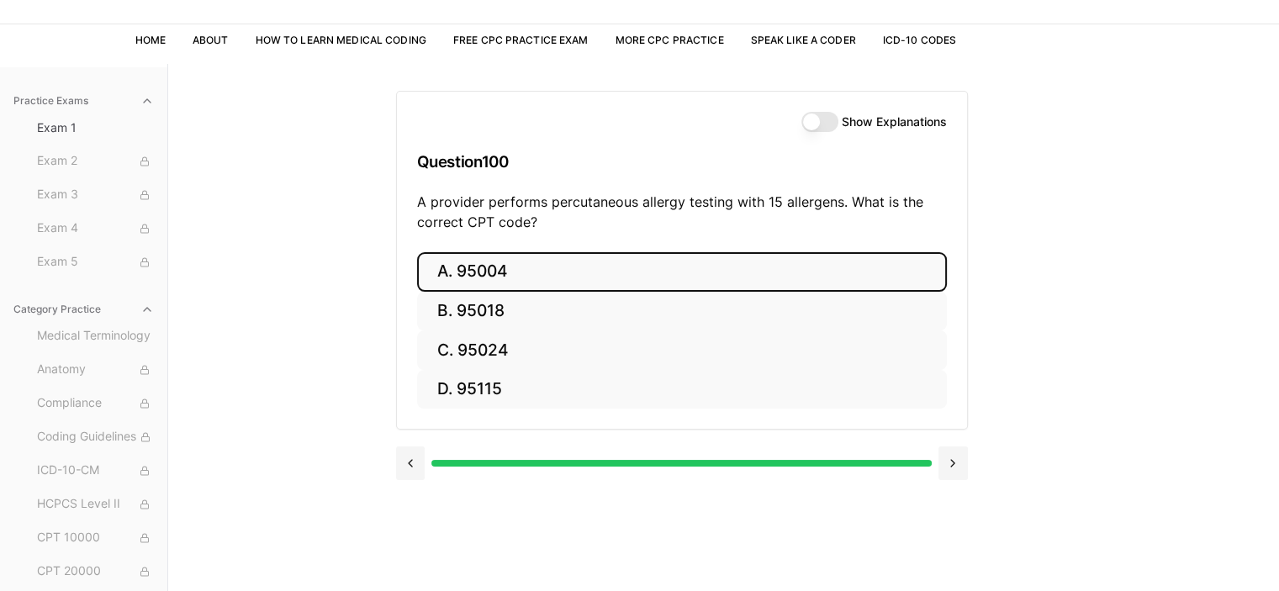
scroll to position [94, 0]
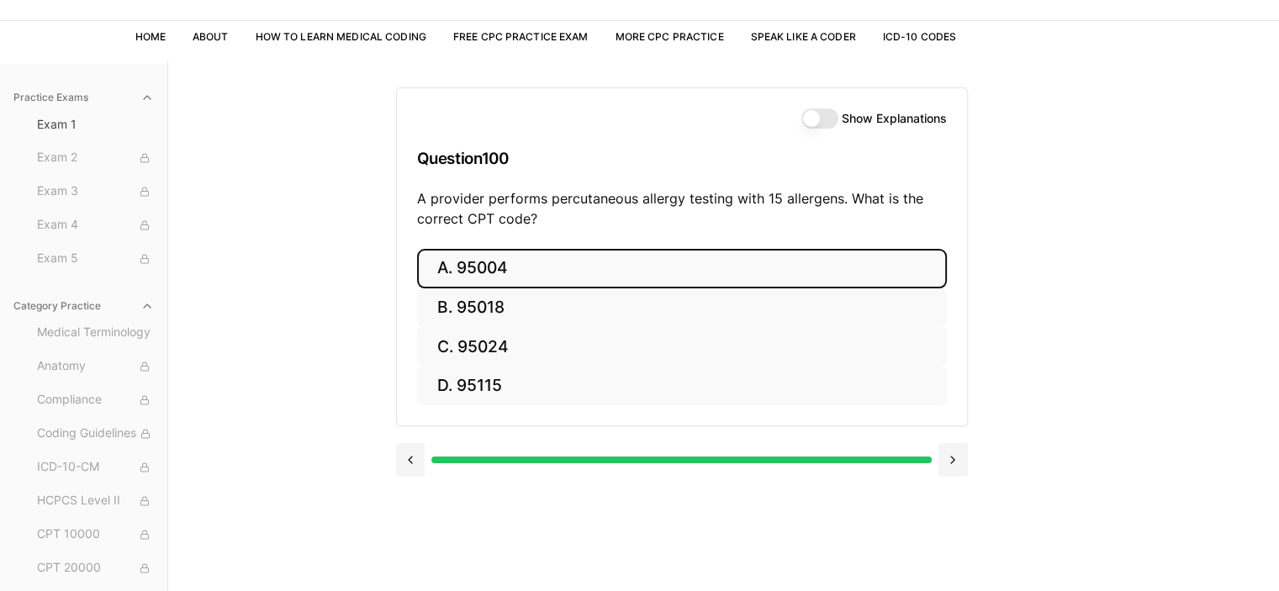
click at [808, 125] on button "Show Explanations" at bounding box center [819, 118] width 37 height 20
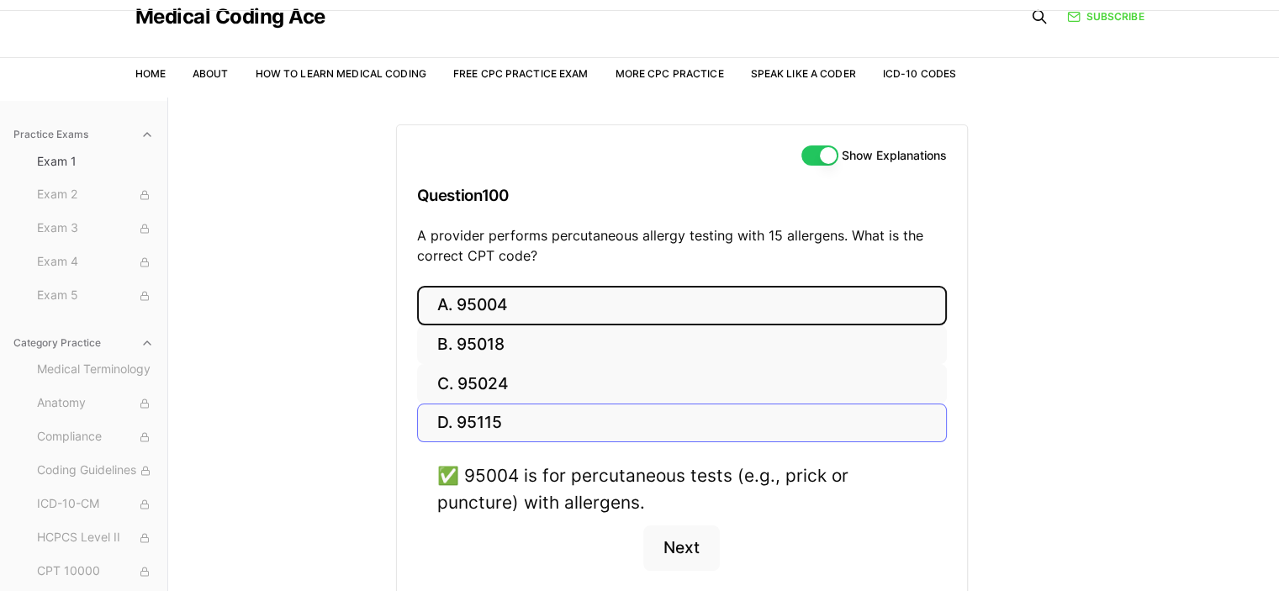
scroll to position [155, 0]
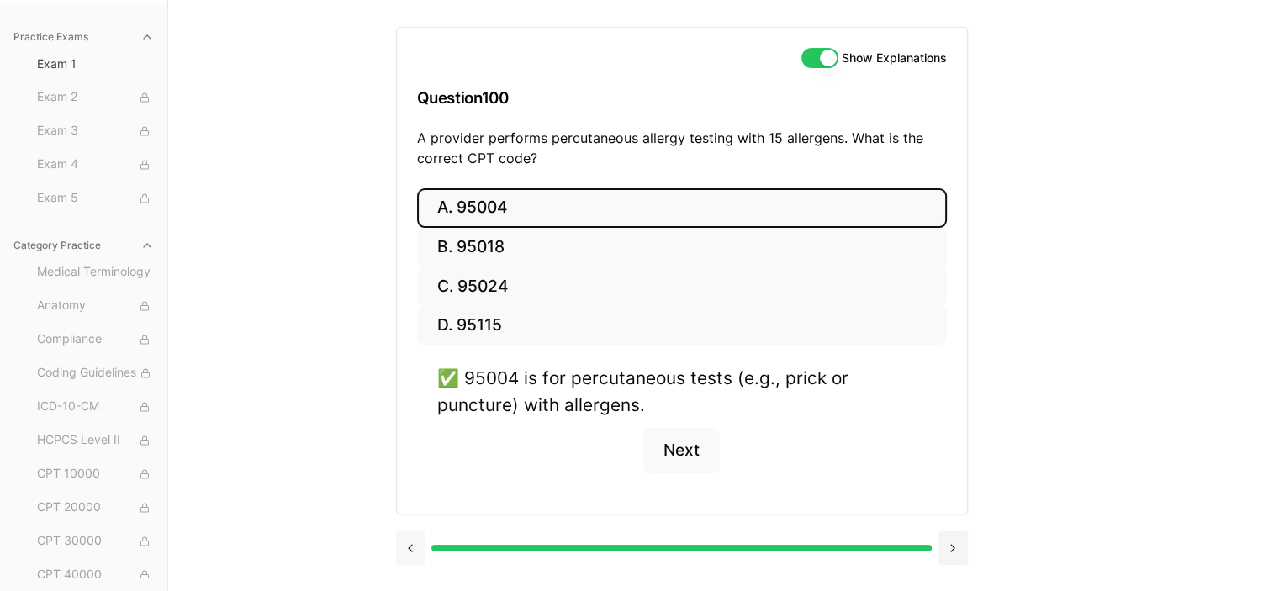
click at [418, 544] on button at bounding box center [410, 549] width 29 height 34
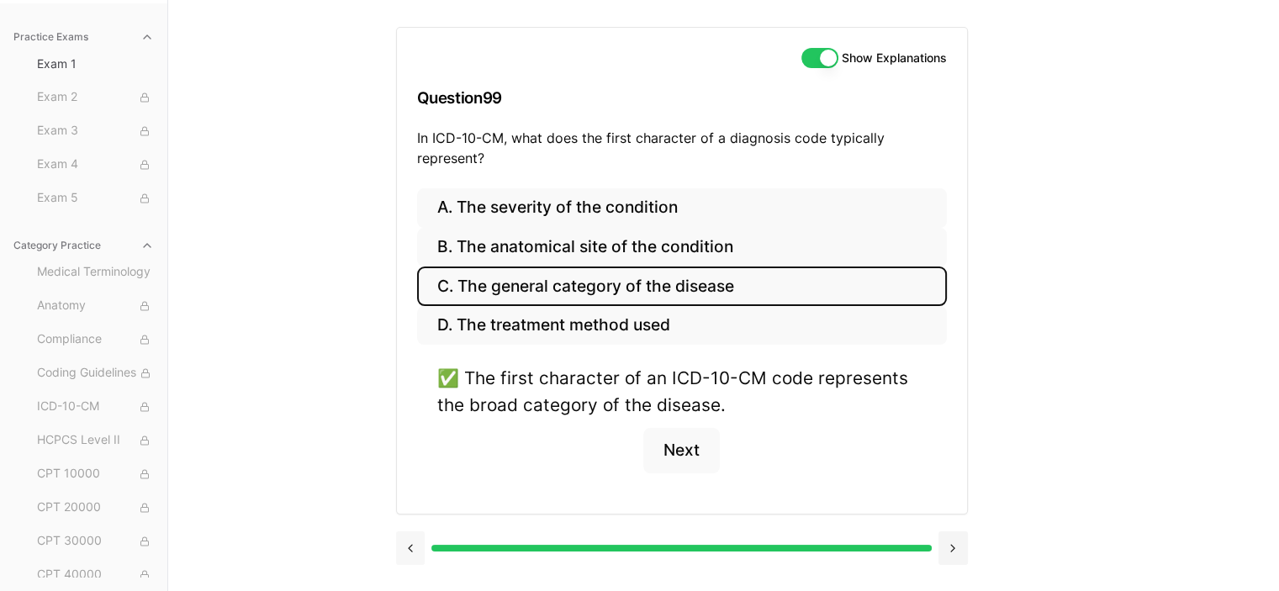
click at [418, 544] on button at bounding box center [410, 549] width 29 height 34
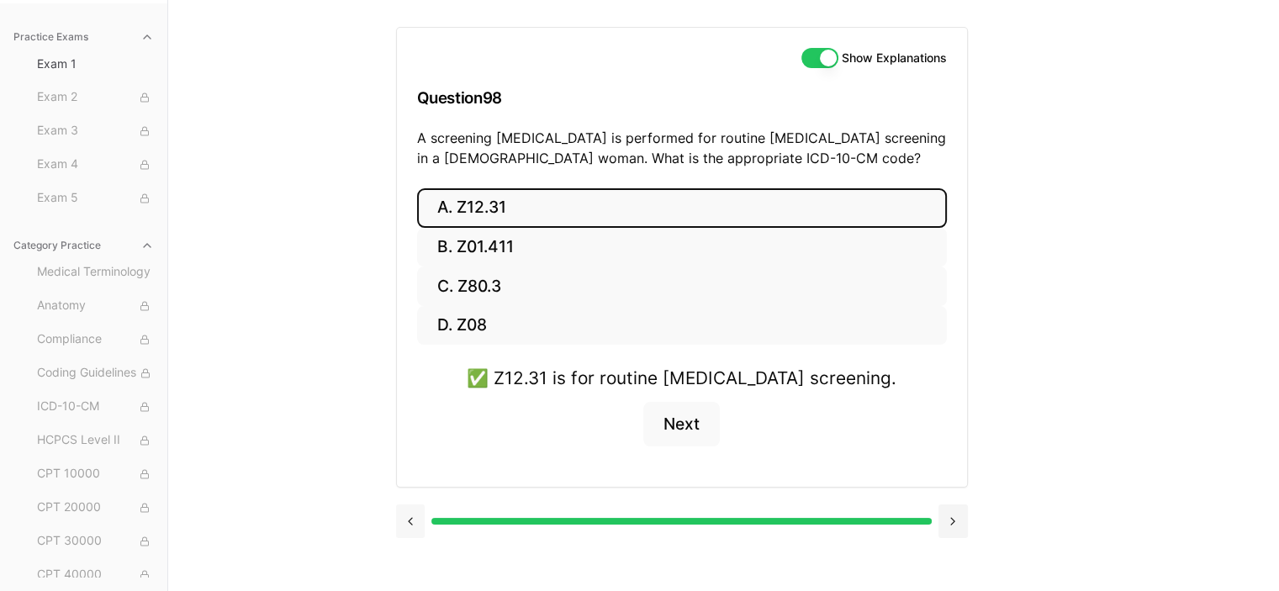
click at [418, 544] on div at bounding box center [682, 520] width 572 height 64
click at [410, 517] on button at bounding box center [410, 522] width 29 height 34
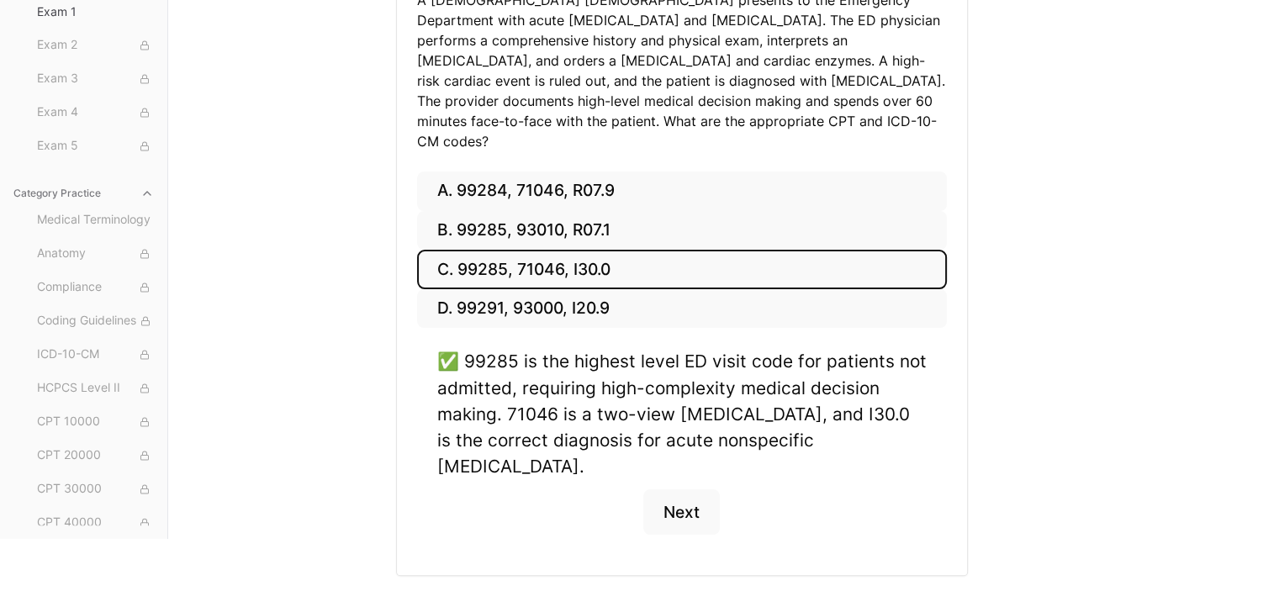
scroll to position [293, 0]
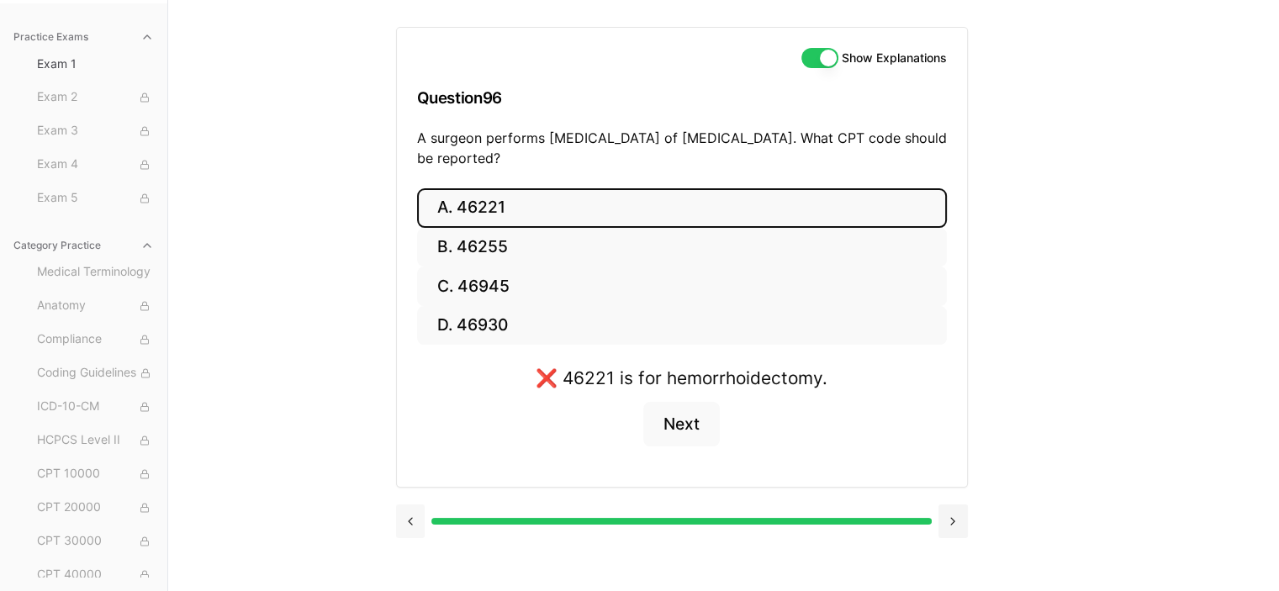
scroll to position [155, 0]
click at [415, 527] on button at bounding box center [410, 522] width 29 height 34
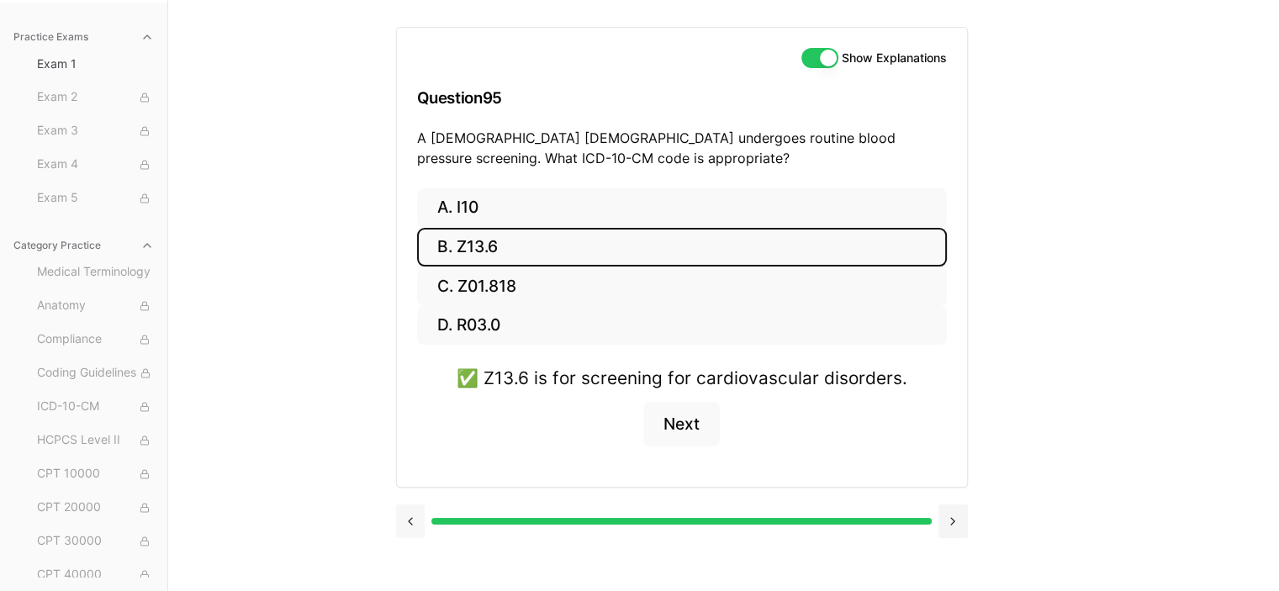
click at [415, 527] on button at bounding box center [410, 522] width 29 height 34
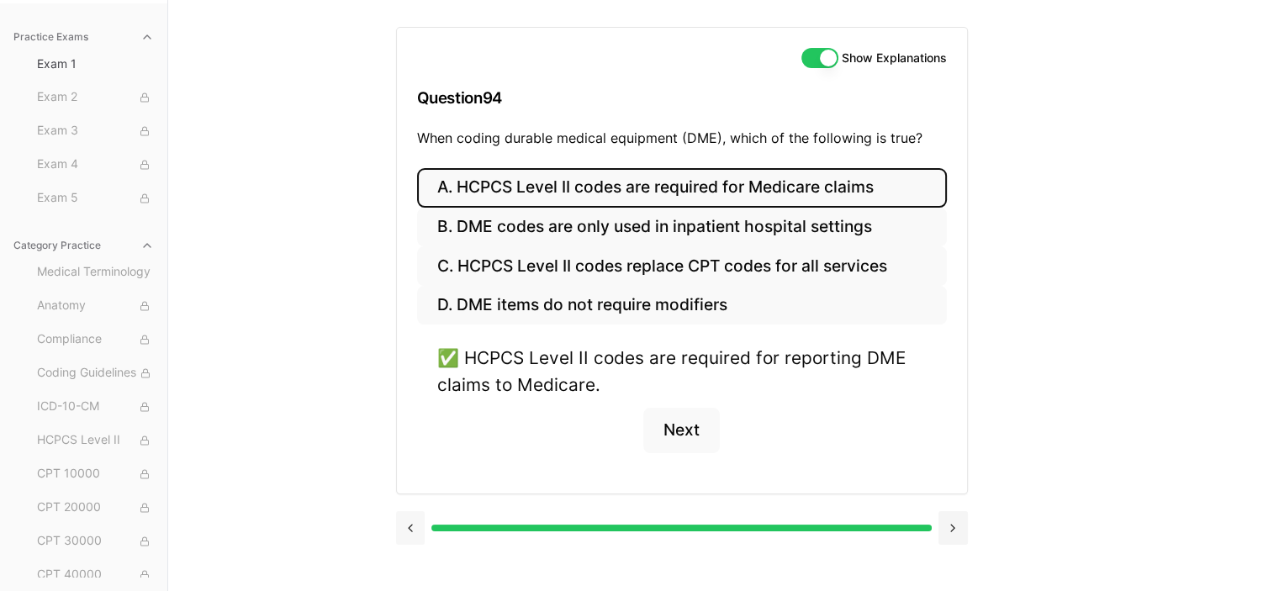
click at [415, 527] on button at bounding box center [410, 528] width 29 height 34
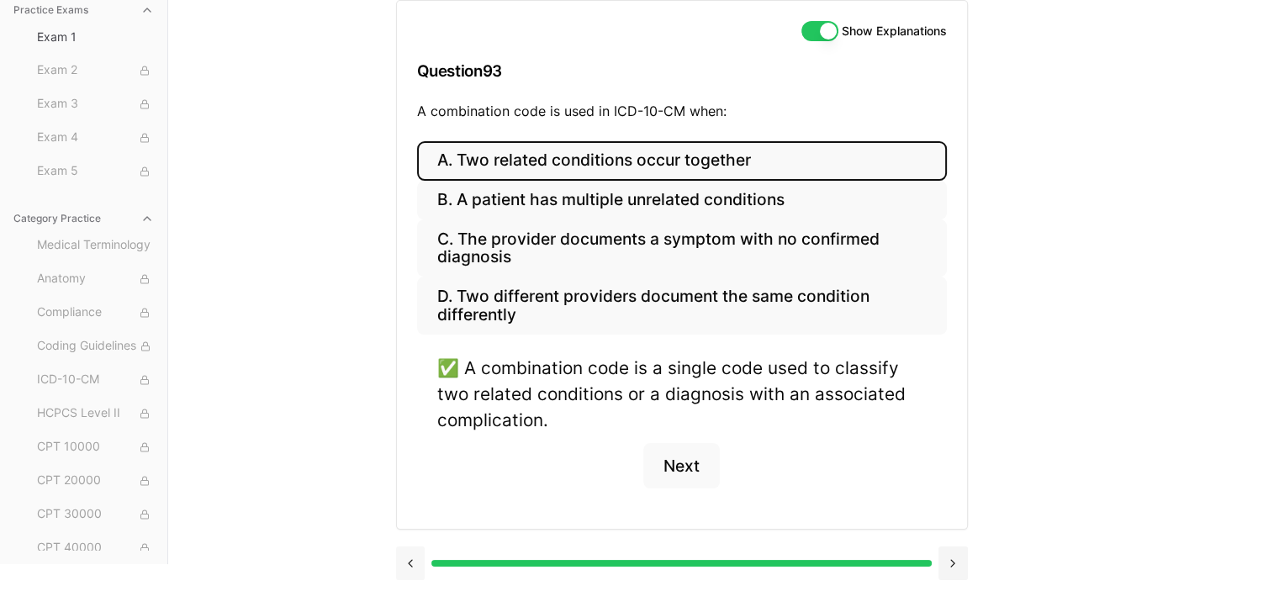
click at [417, 566] on button at bounding box center [410, 564] width 29 height 34
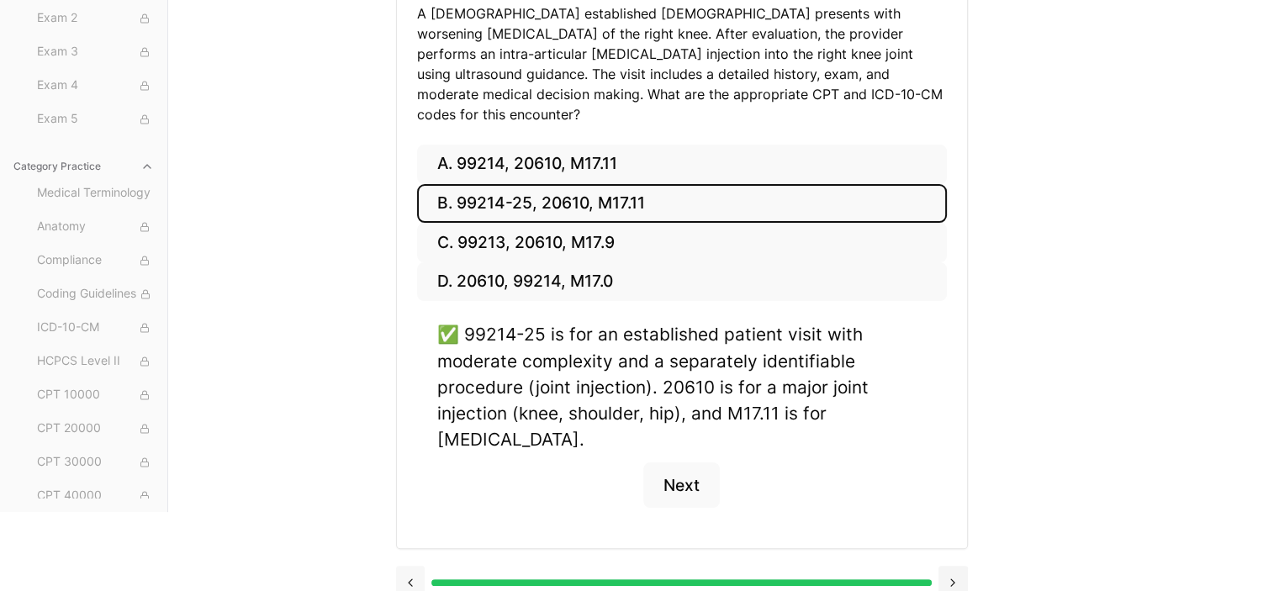
click at [414, 567] on button at bounding box center [410, 583] width 29 height 34
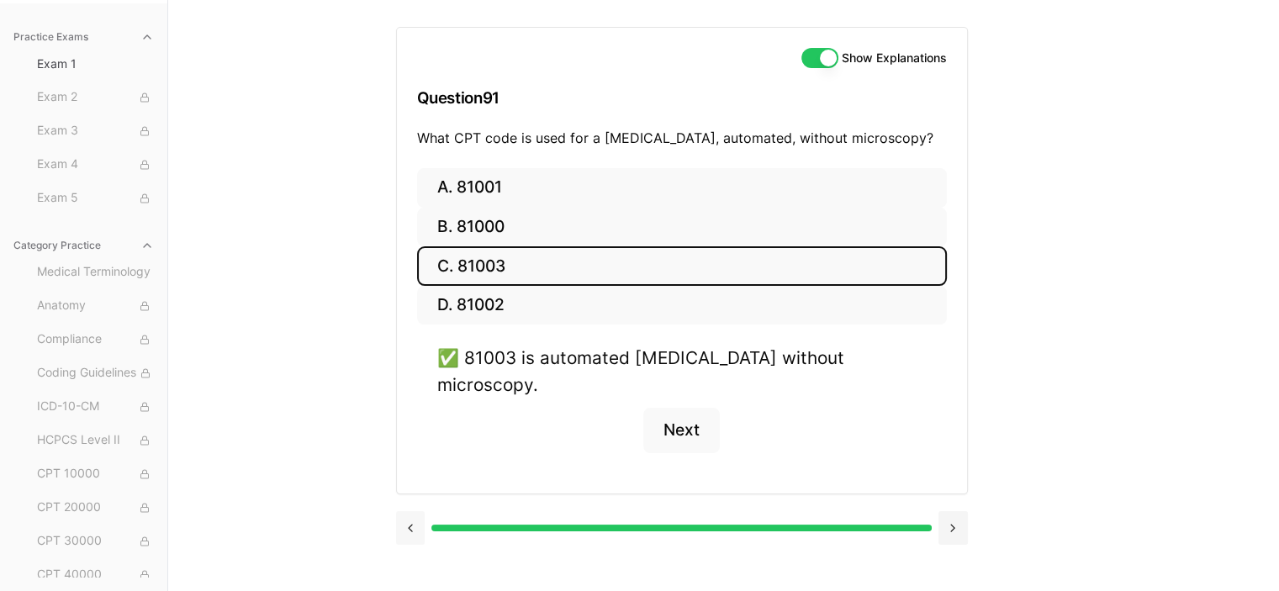
click at [405, 511] on button at bounding box center [410, 528] width 29 height 34
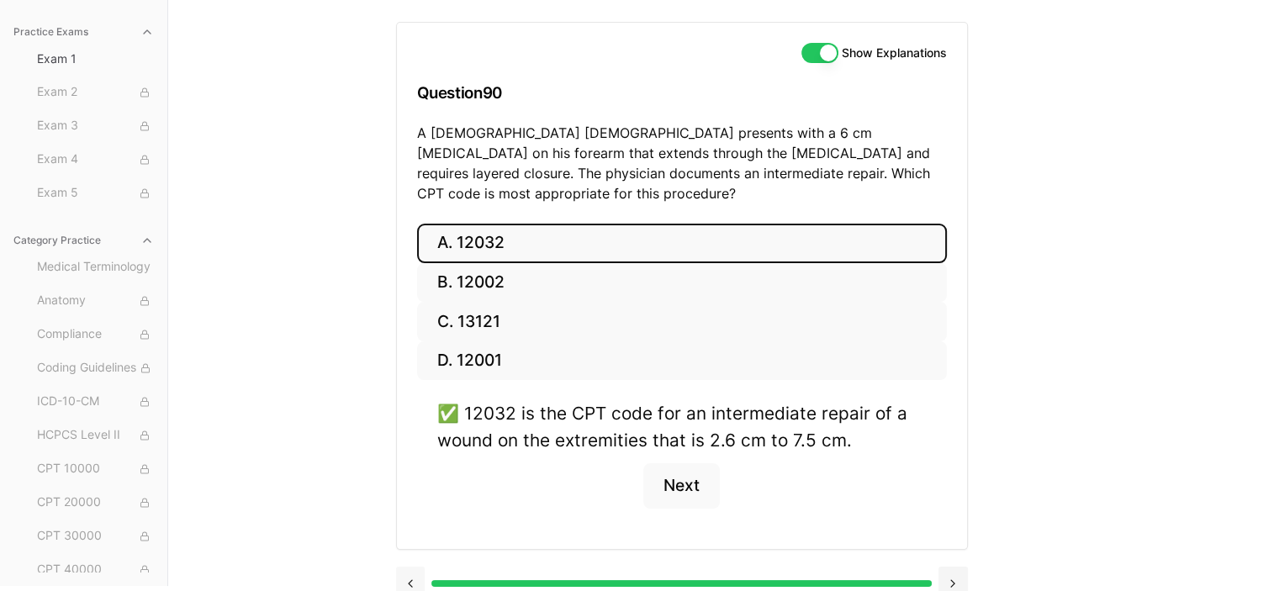
click at [410, 569] on button at bounding box center [410, 584] width 29 height 34
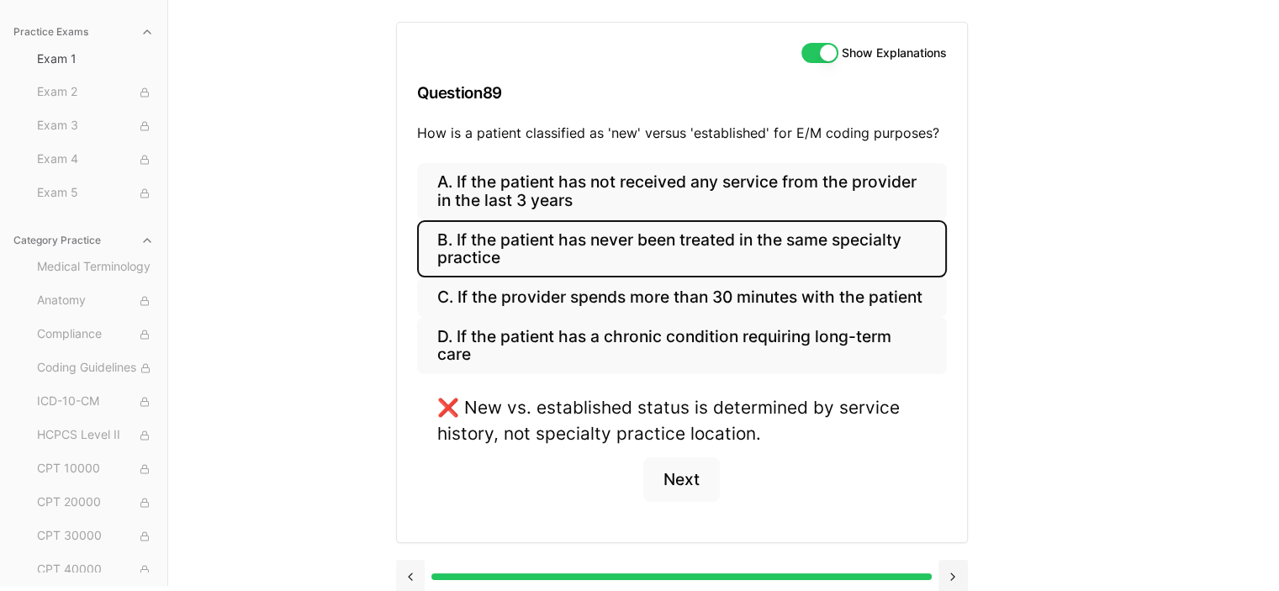
scroll to position [174, 0]
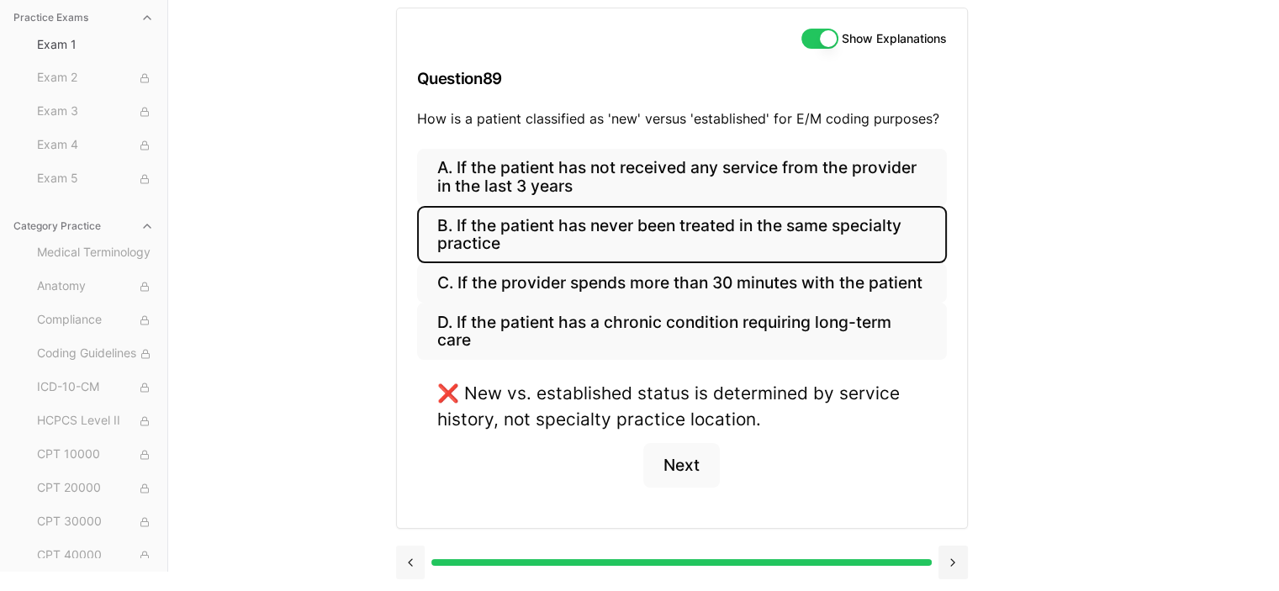
click at [400, 557] on button at bounding box center [410, 563] width 29 height 34
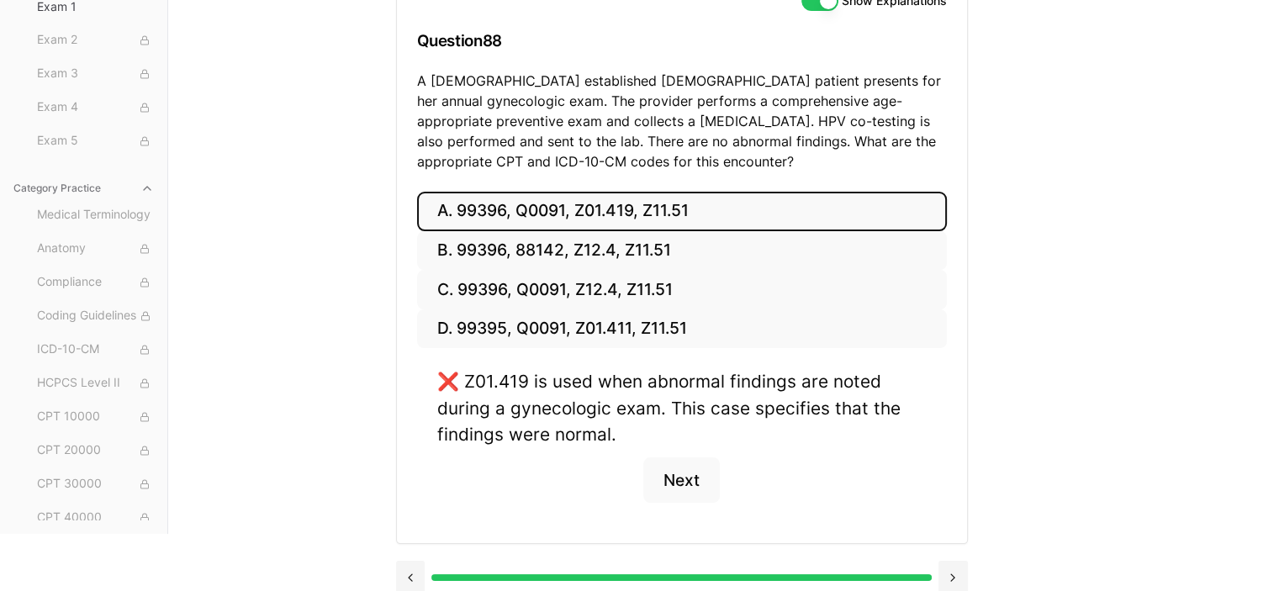
scroll to position [226, 0]
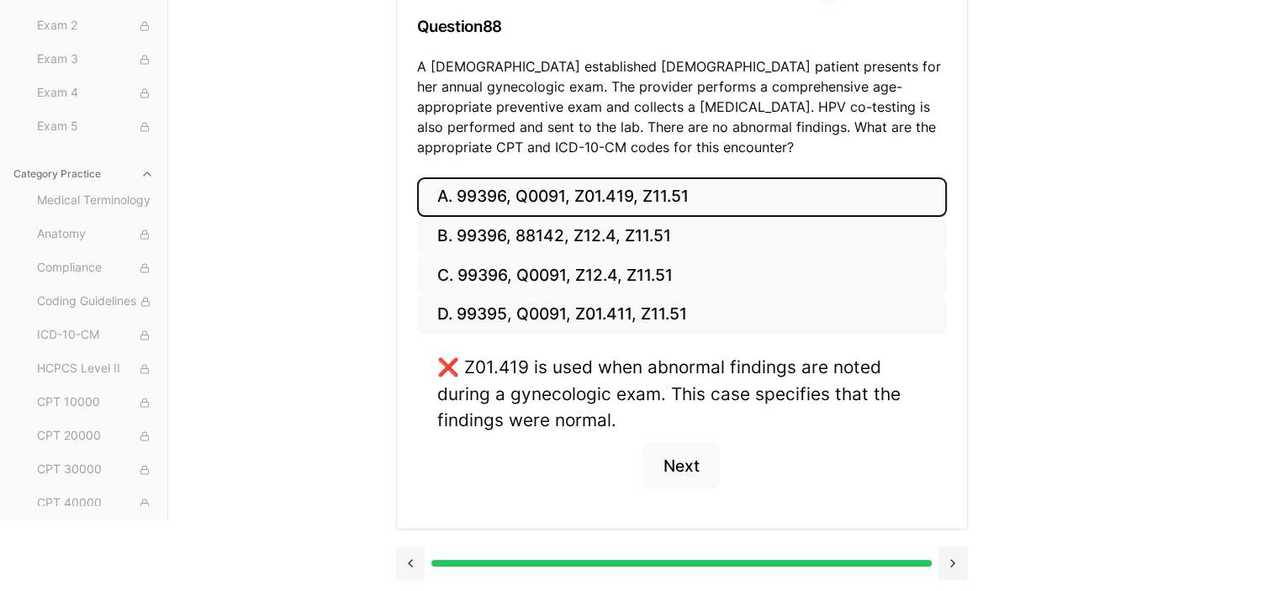
click at [400, 566] on button at bounding box center [410, 564] width 29 height 34
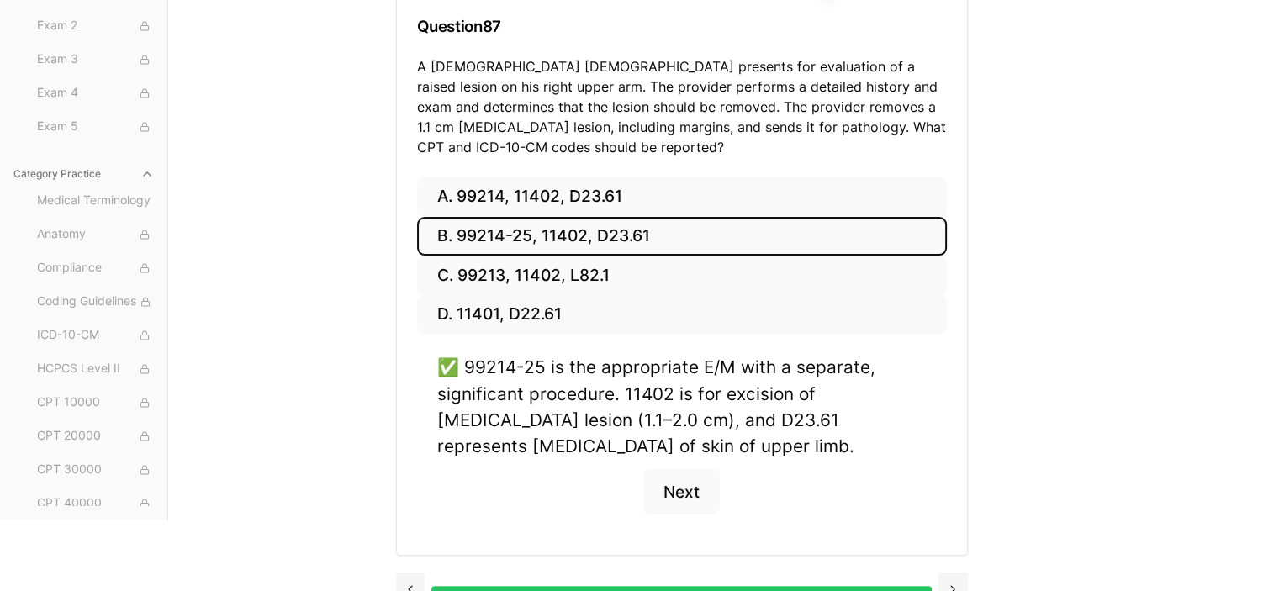
scroll to position [252, 0]
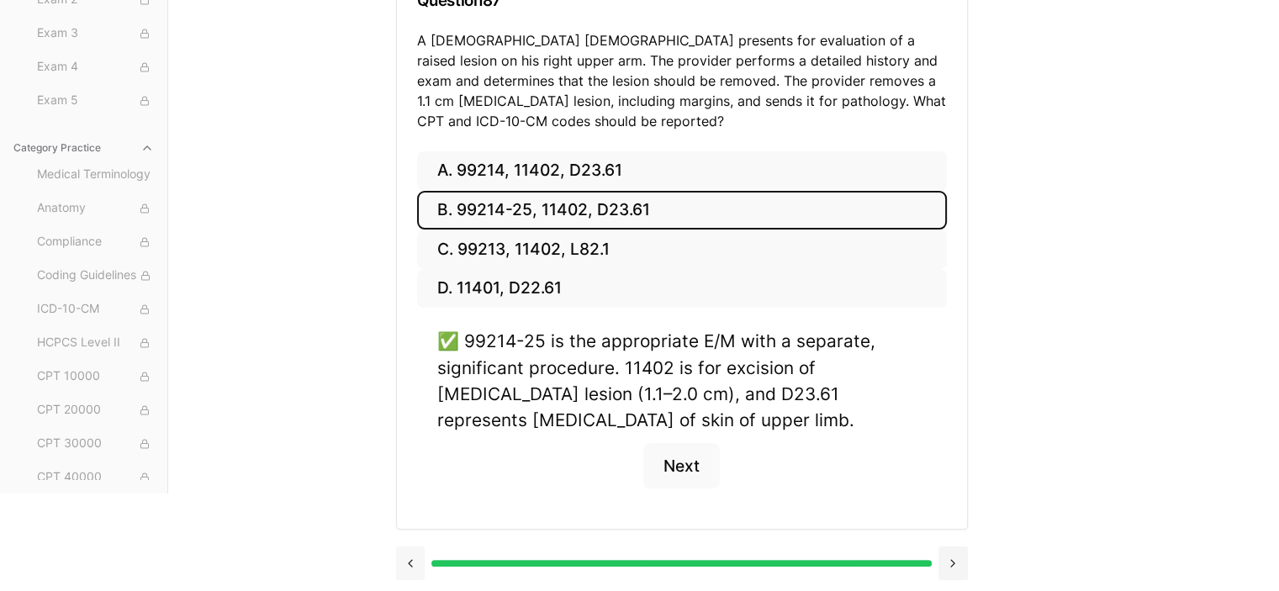
click at [405, 550] on button at bounding box center [410, 564] width 29 height 34
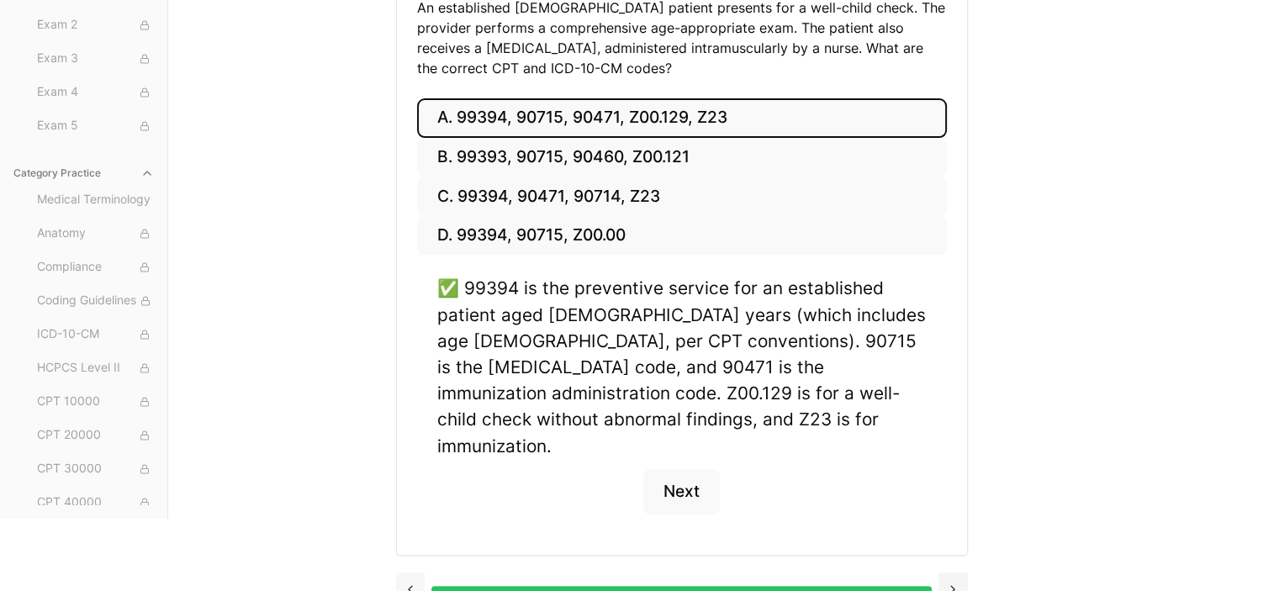
click at [399, 573] on button at bounding box center [410, 590] width 29 height 34
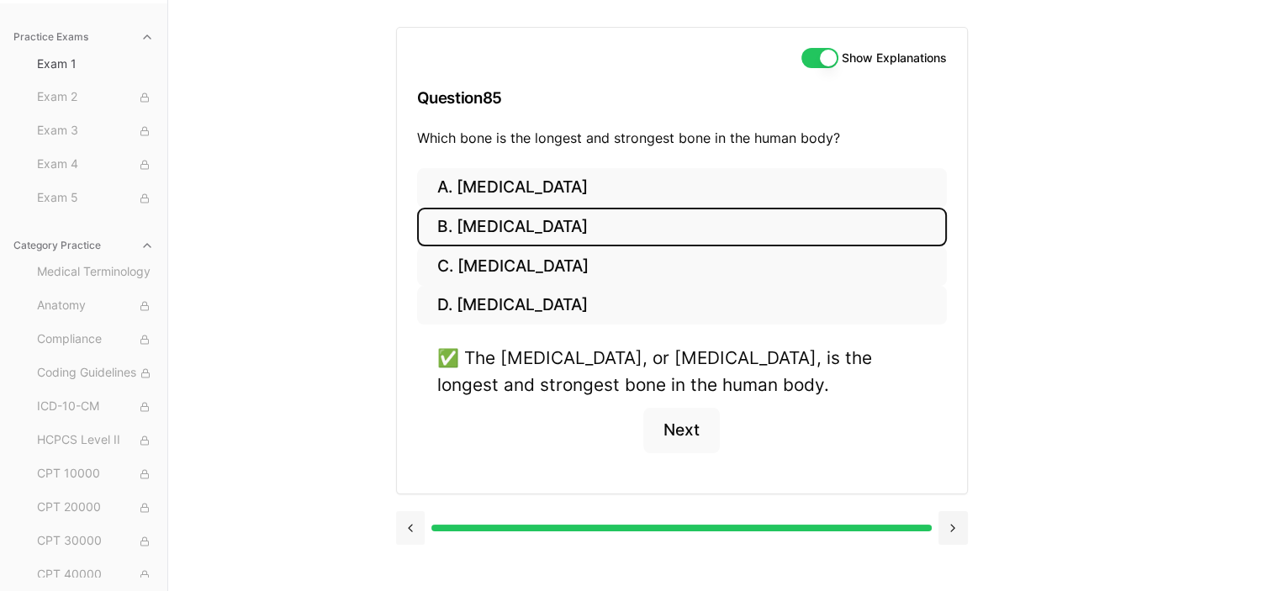
scroll to position [155, 0]
click at [407, 531] on button at bounding box center [410, 528] width 29 height 34
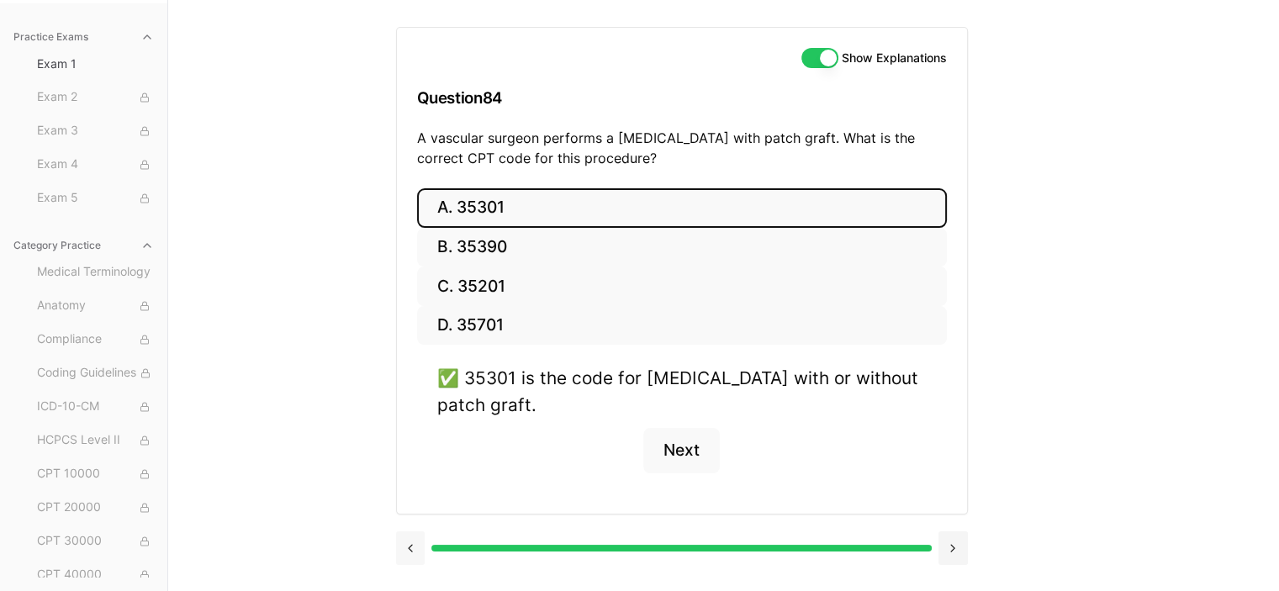
click at [410, 542] on button at bounding box center [410, 549] width 29 height 34
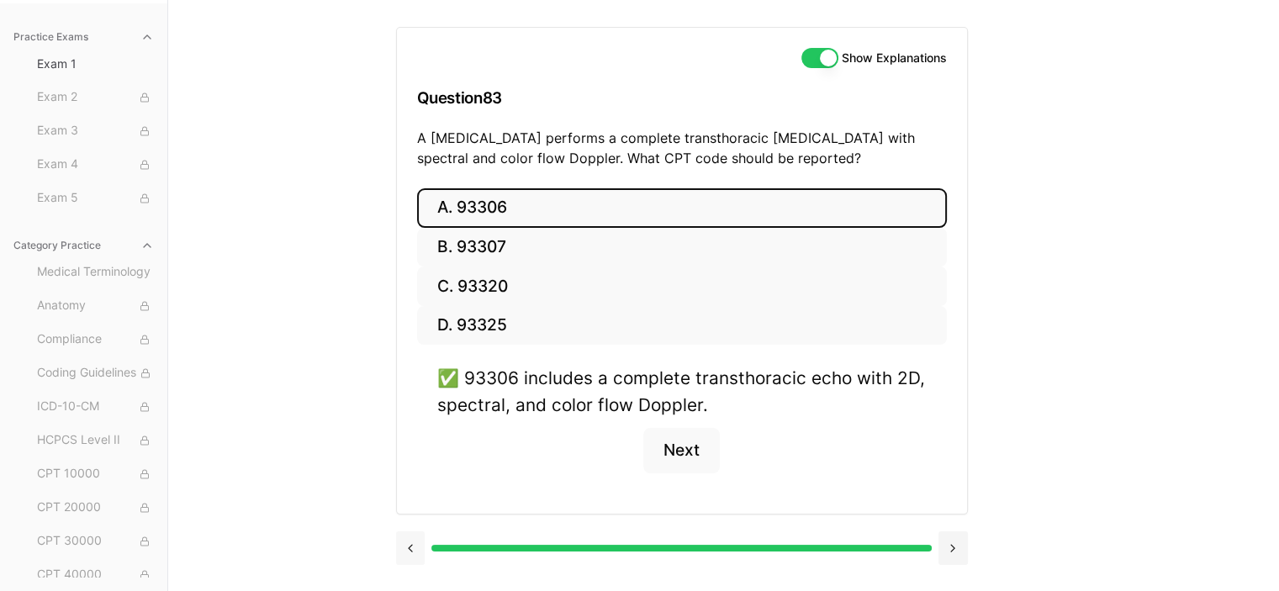
click at [410, 542] on button at bounding box center [410, 549] width 29 height 34
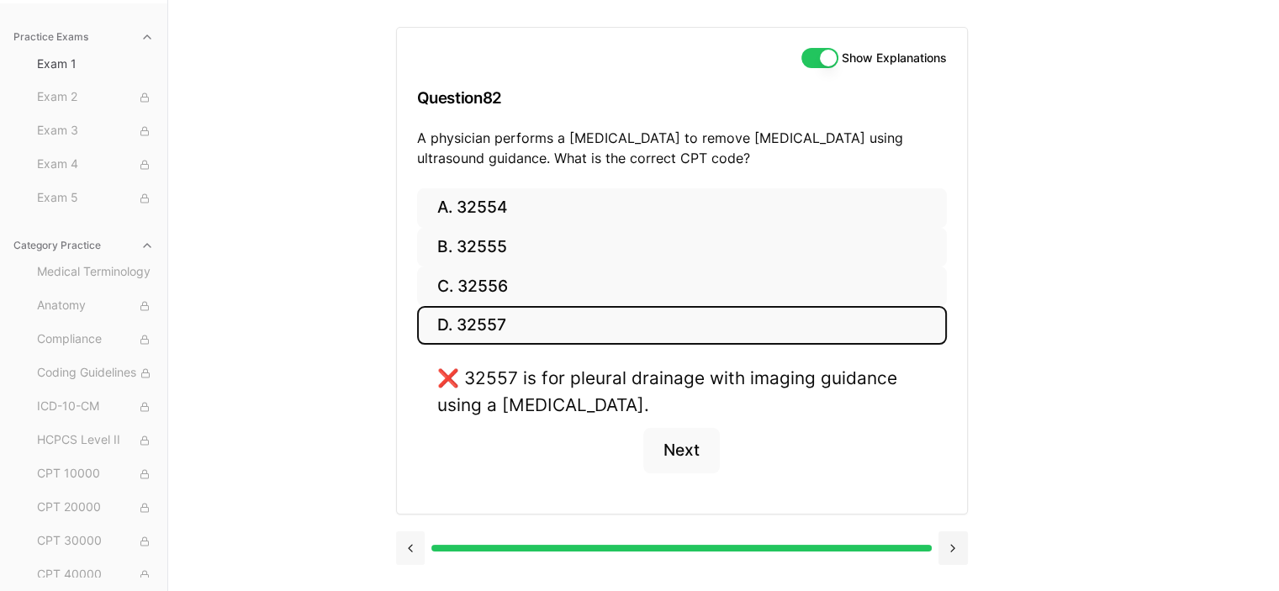
click at [410, 542] on button at bounding box center [410, 549] width 29 height 34
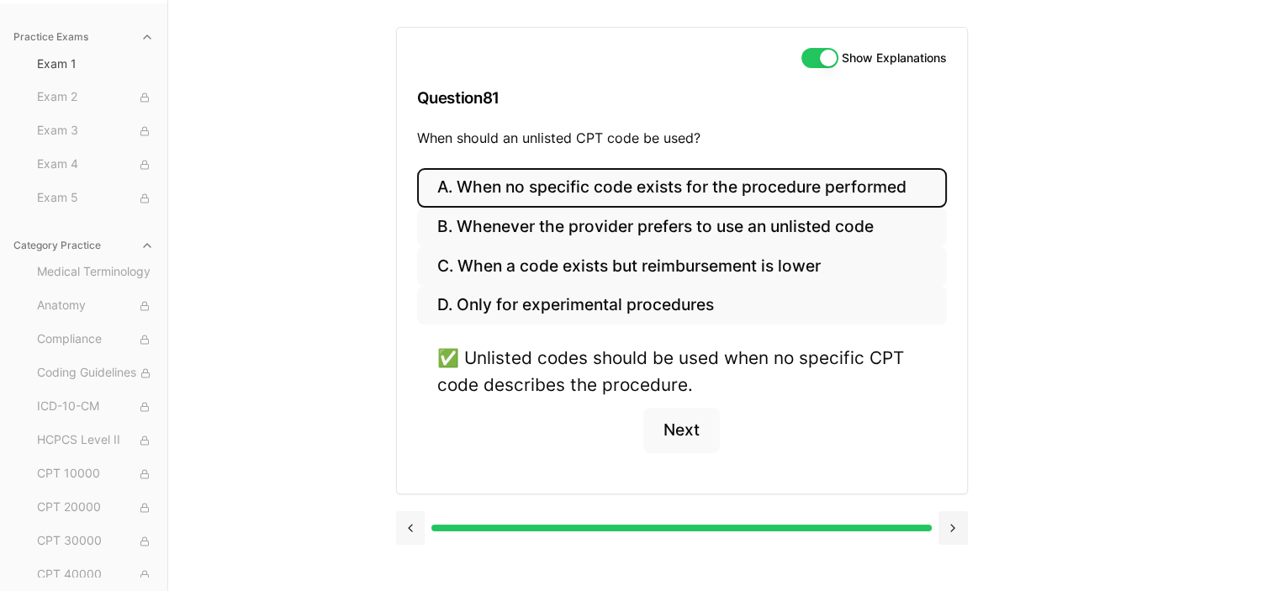
click at [410, 521] on button at bounding box center [410, 528] width 29 height 34
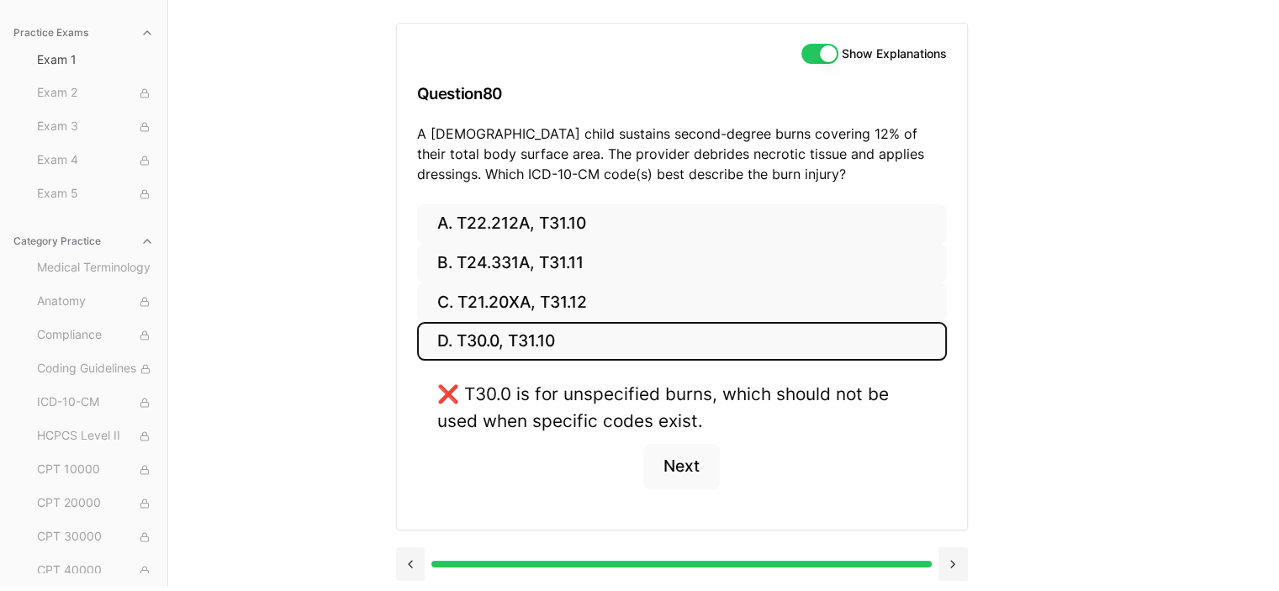
scroll to position [160, 0]
click at [404, 573] on button at bounding box center [410, 564] width 29 height 34
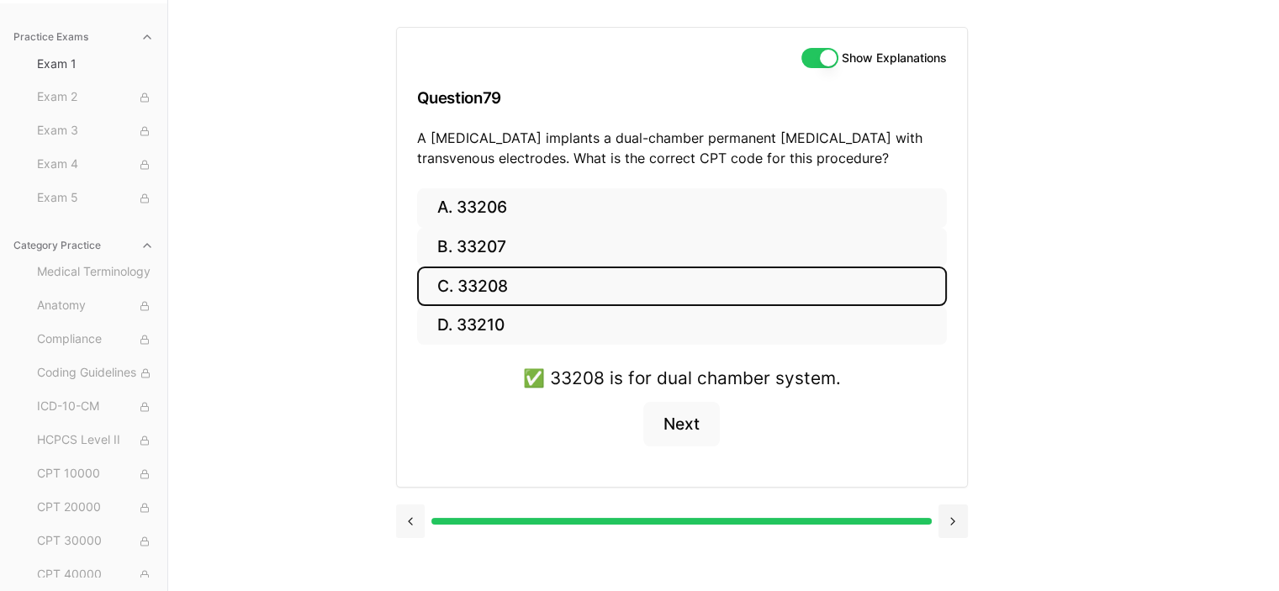
click at [404, 573] on div "Show Explanations Question 79 A cardiologist implants a dual-chamber permanent …" at bounding box center [724, 295] width 656 height 591
click at [407, 526] on button at bounding box center [410, 522] width 29 height 34
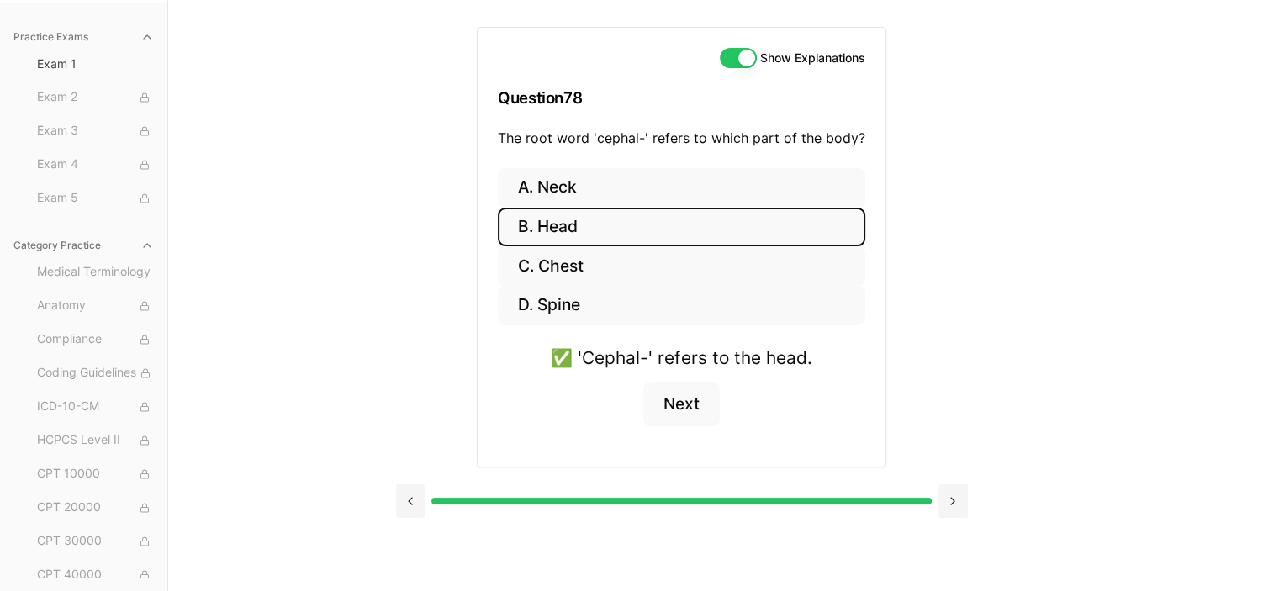
click at [406, 480] on div at bounding box center [682, 500] width 572 height 64
click at [408, 495] on button at bounding box center [410, 501] width 29 height 34
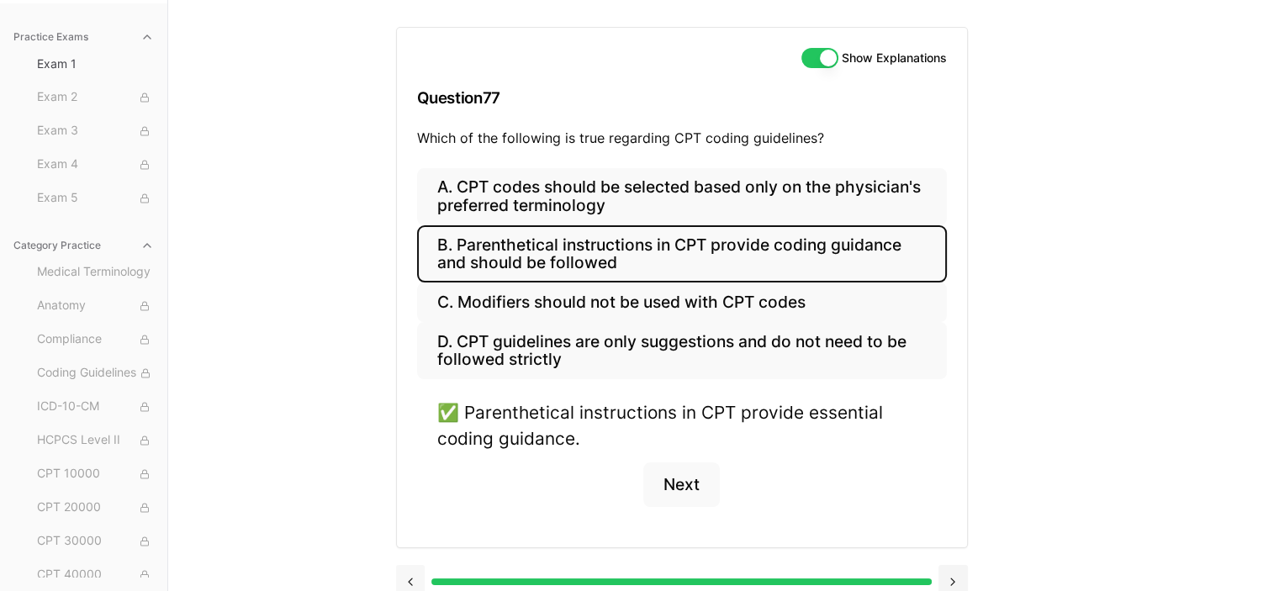
click at [411, 578] on button at bounding box center [410, 582] width 29 height 34
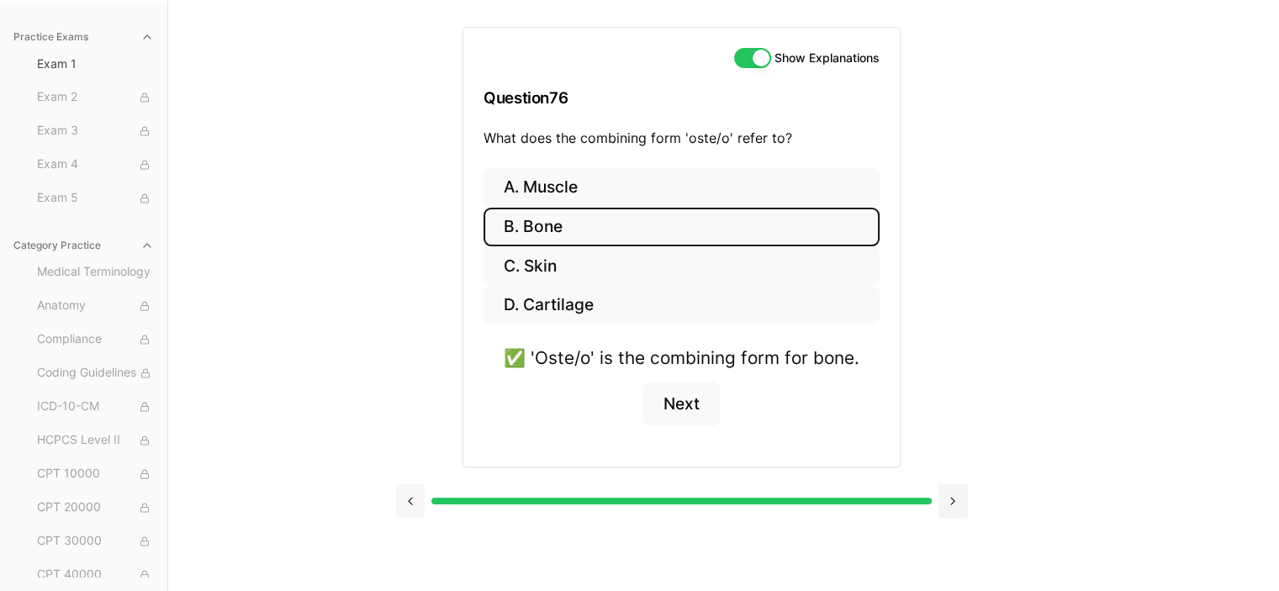
click at [407, 506] on button at bounding box center [410, 501] width 29 height 34
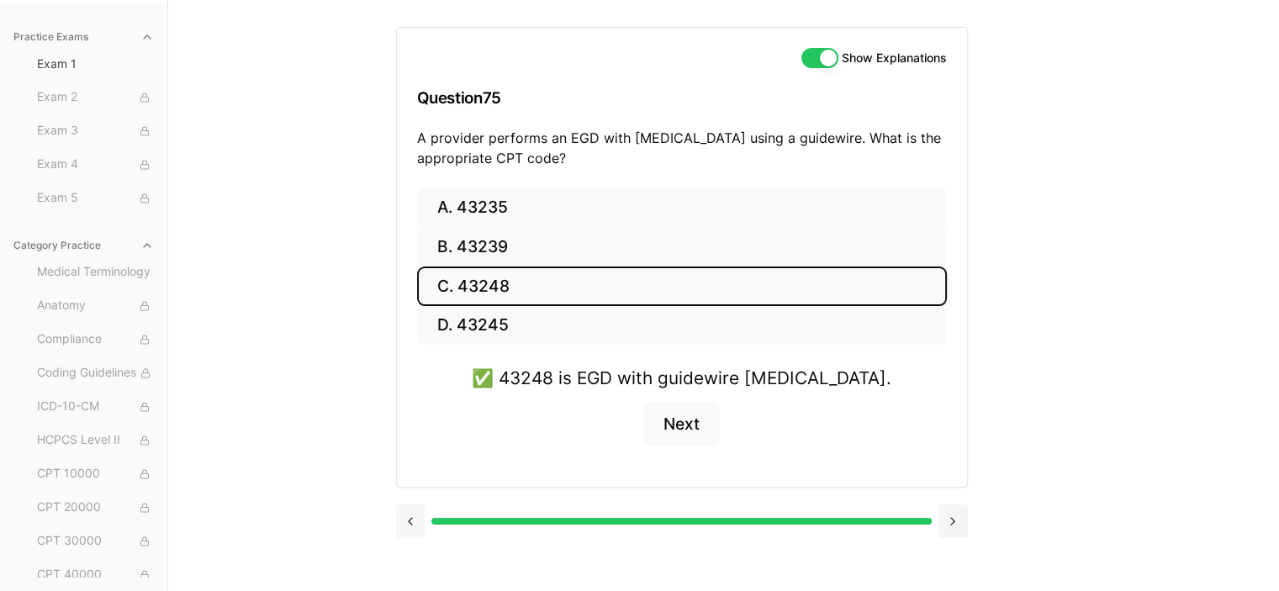
click at [410, 522] on button at bounding box center [410, 522] width 29 height 34
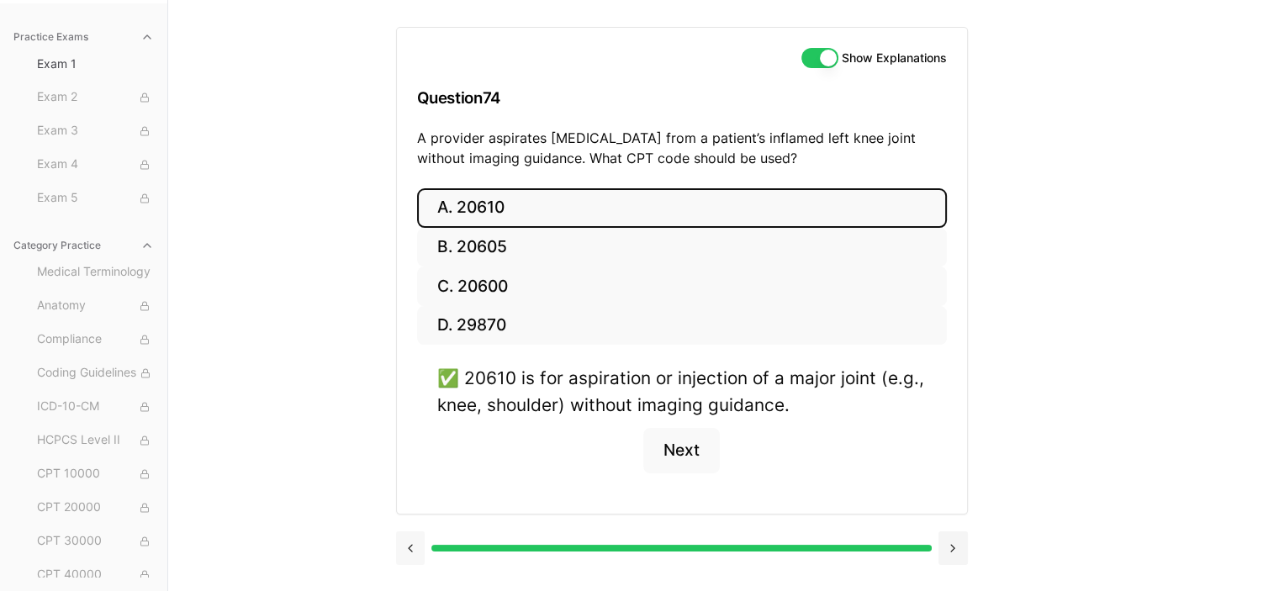
click at [411, 553] on button at bounding box center [410, 549] width 29 height 34
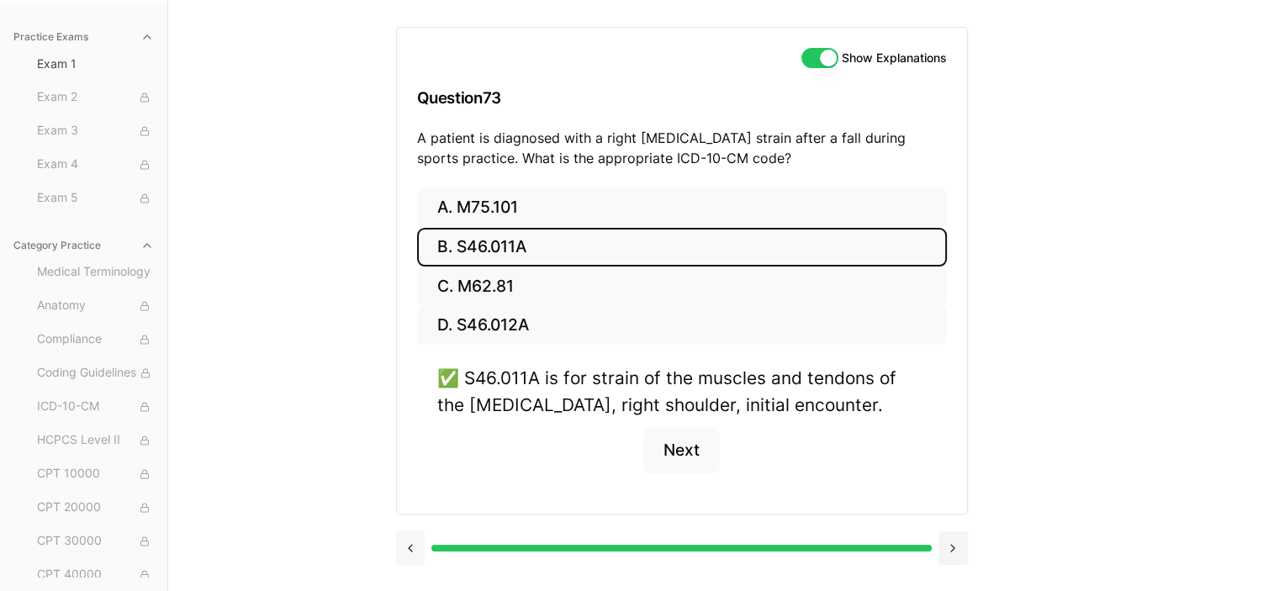
click at [411, 553] on button at bounding box center [410, 549] width 29 height 34
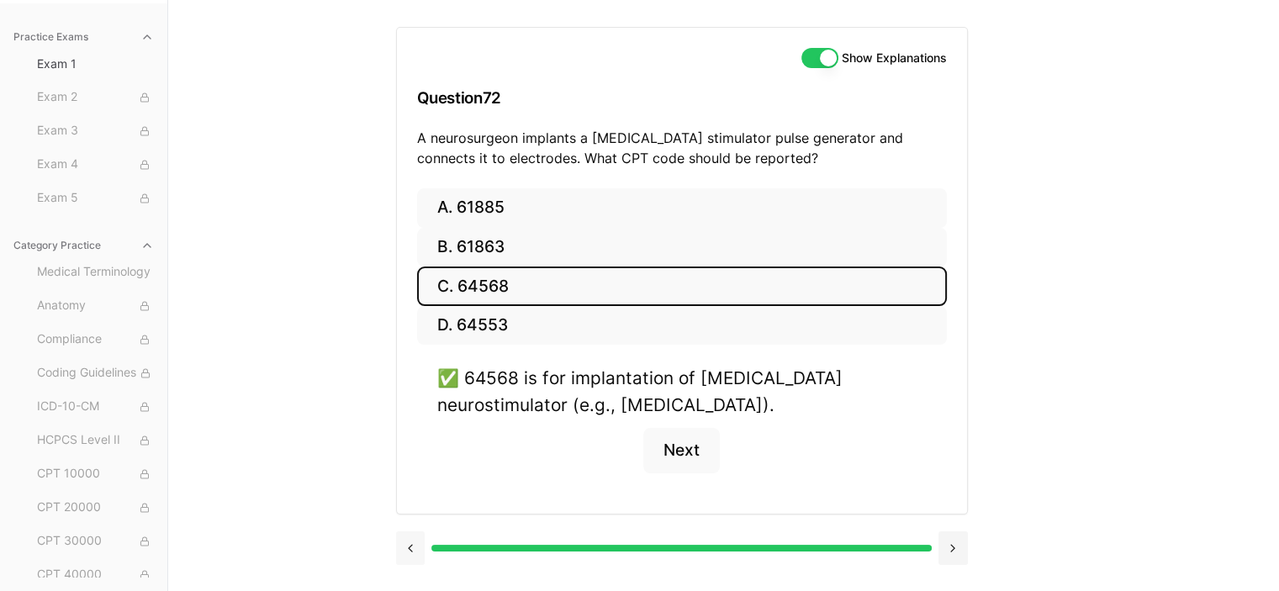
click at [411, 553] on button at bounding box center [410, 549] width 29 height 34
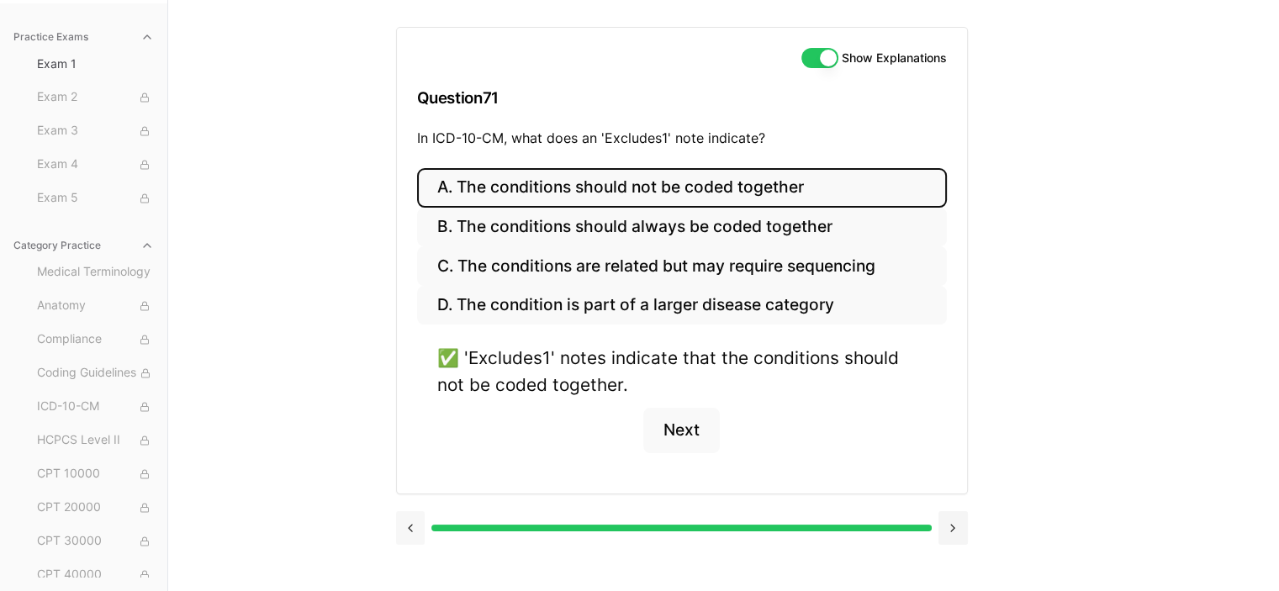
click at [415, 523] on button at bounding box center [410, 528] width 29 height 34
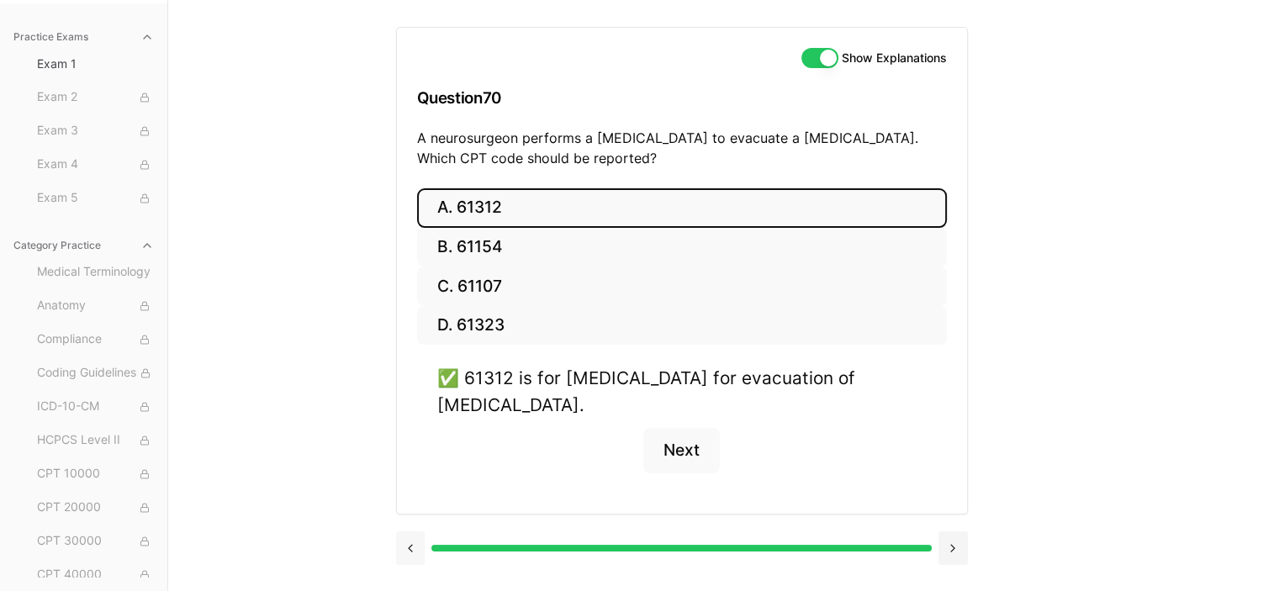
click at [415, 548] on button at bounding box center [410, 549] width 29 height 34
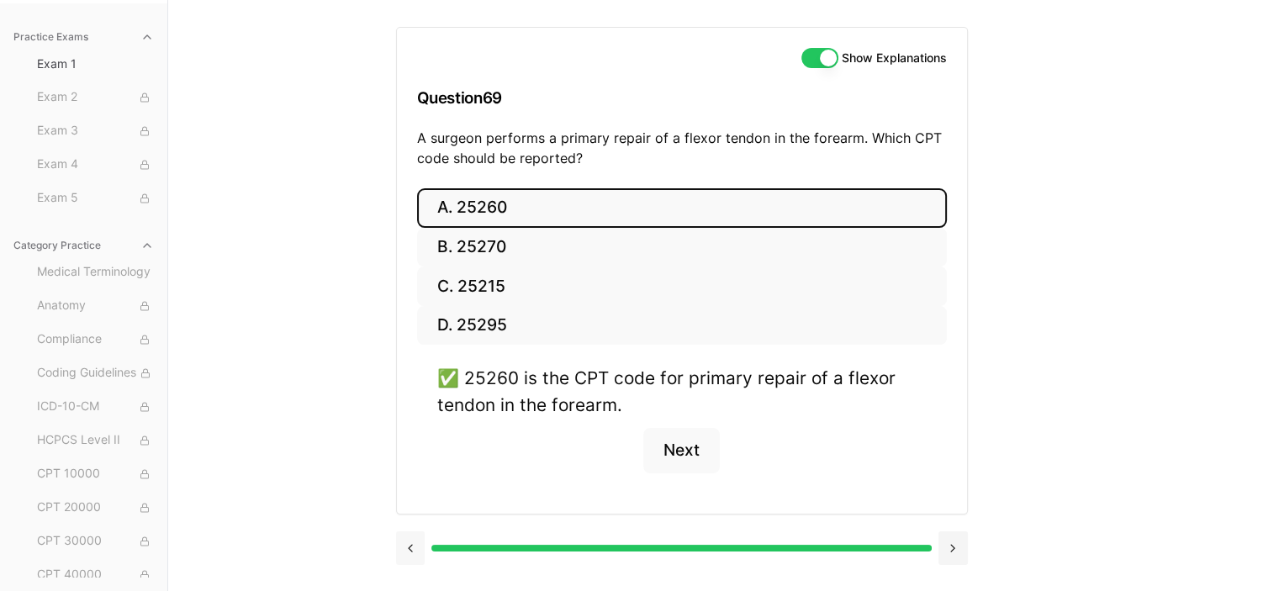
click at [415, 548] on button at bounding box center [410, 549] width 29 height 34
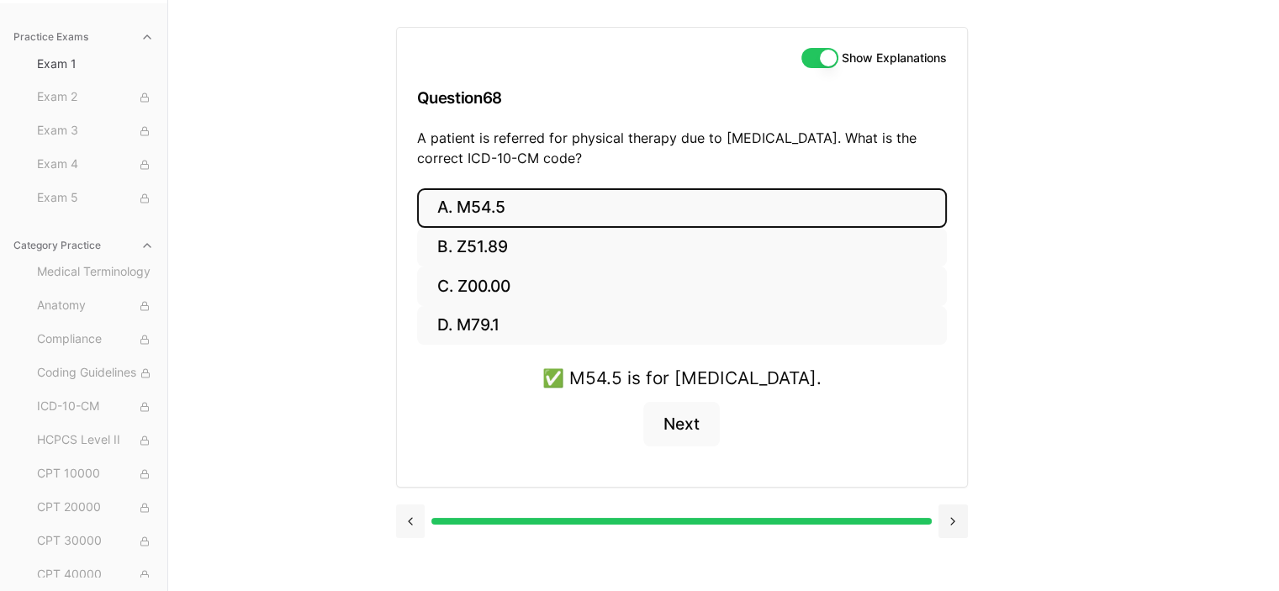
click at [415, 548] on div at bounding box center [682, 520] width 572 height 64
click at [415, 513] on button at bounding box center [410, 522] width 29 height 34
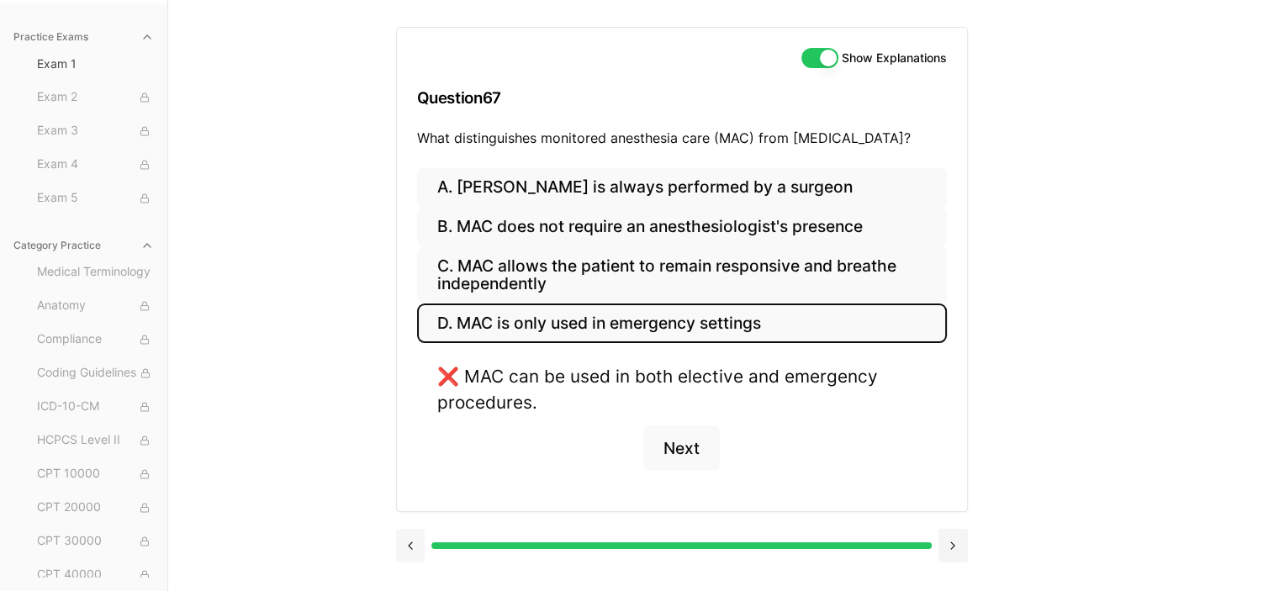
click at [403, 548] on button at bounding box center [410, 546] width 29 height 34
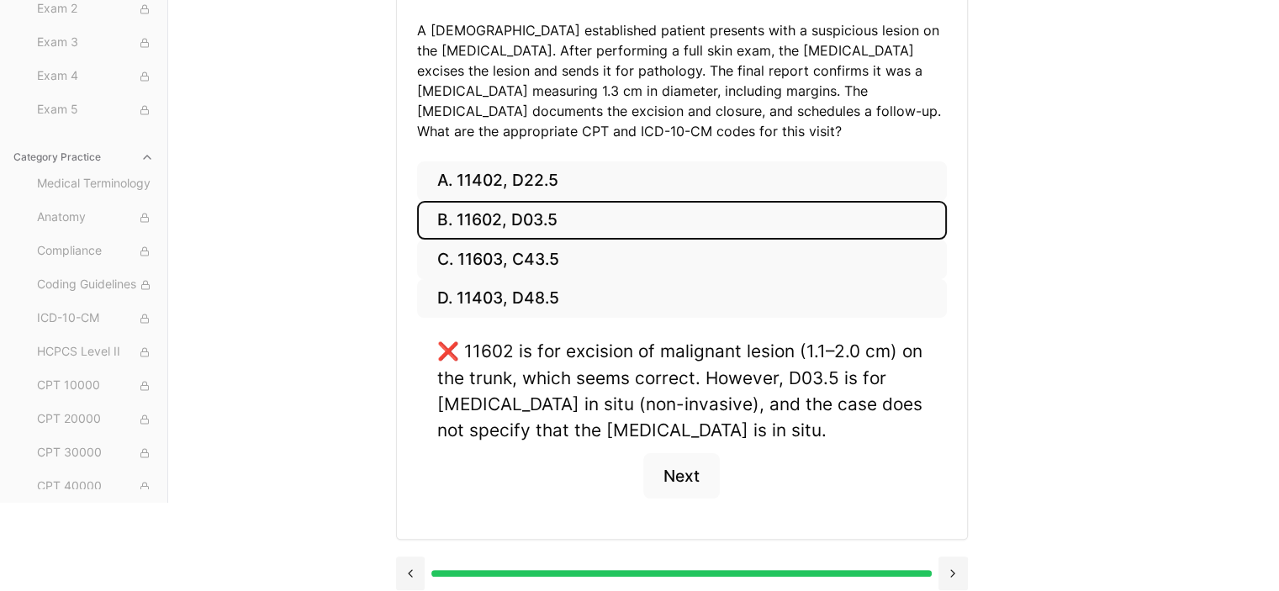
scroll to position [272, 0]
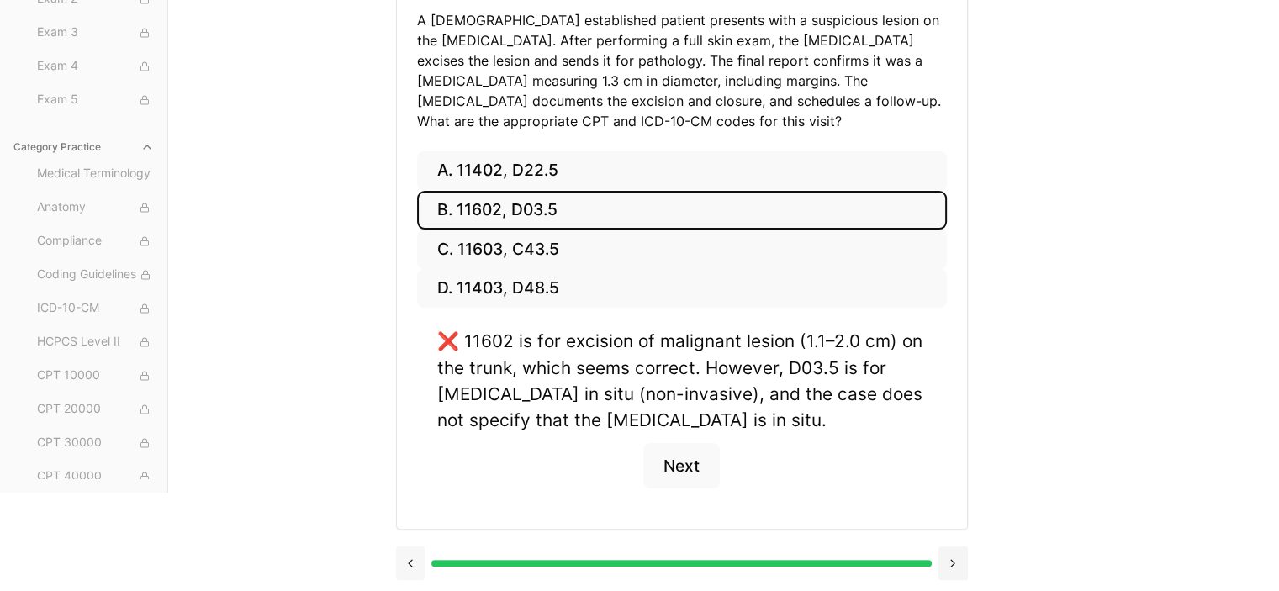
click at [409, 558] on button at bounding box center [410, 564] width 29 height 34
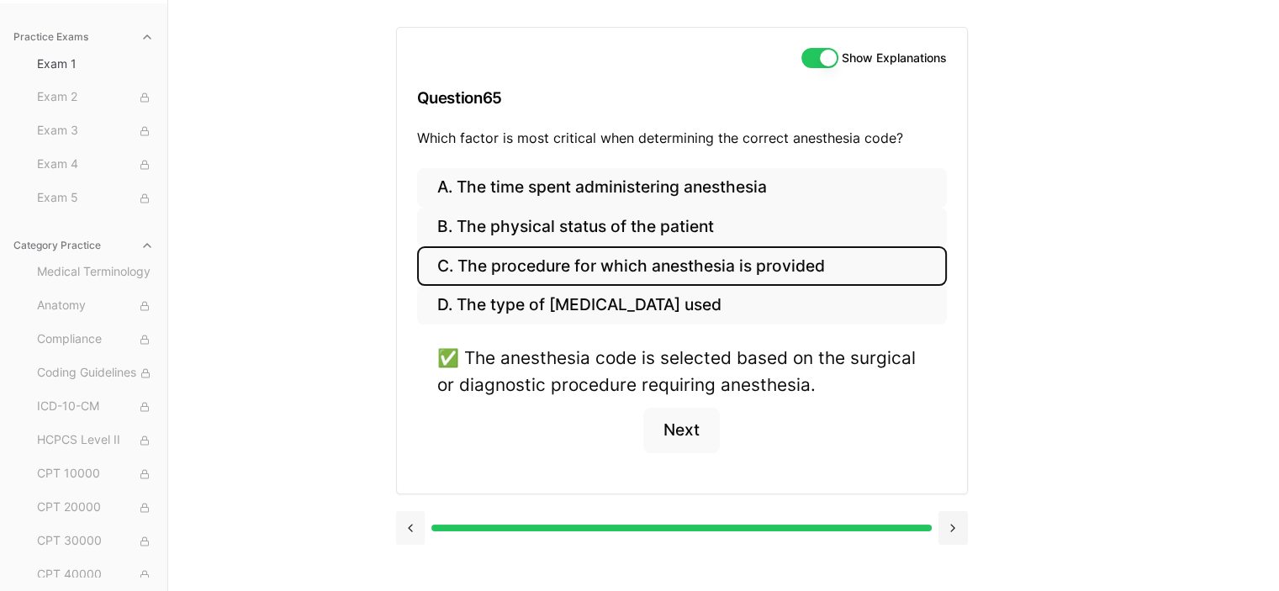
scroll to position [155, 0]
click at [411, 527] on button at bounding box center [410, 528] width 29 height 34
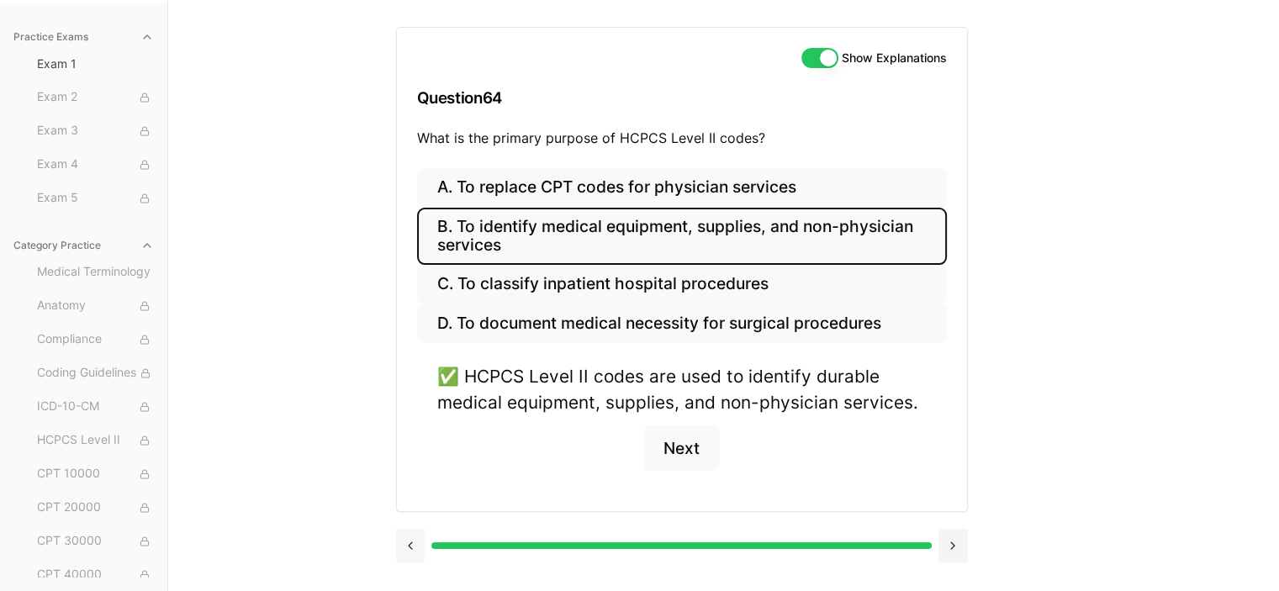
click at [411, 529] on button at bounding box center [410, 546] width 29 height 34
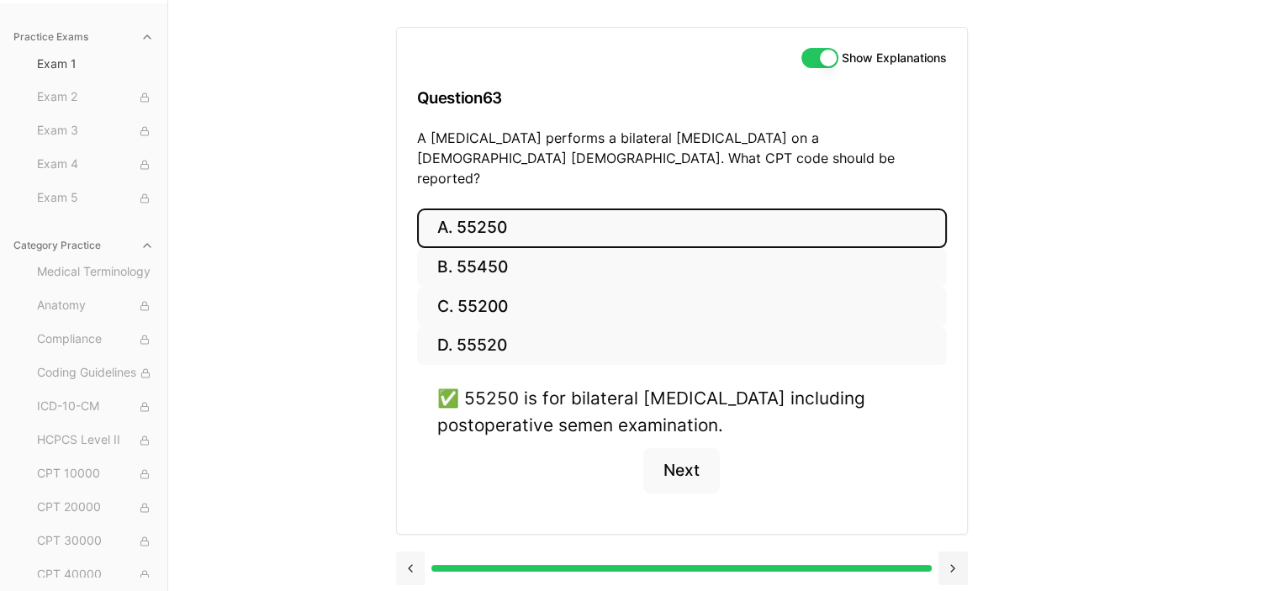
click at [411, 552] on button at bounding box center [410, 569] width 29 height 34
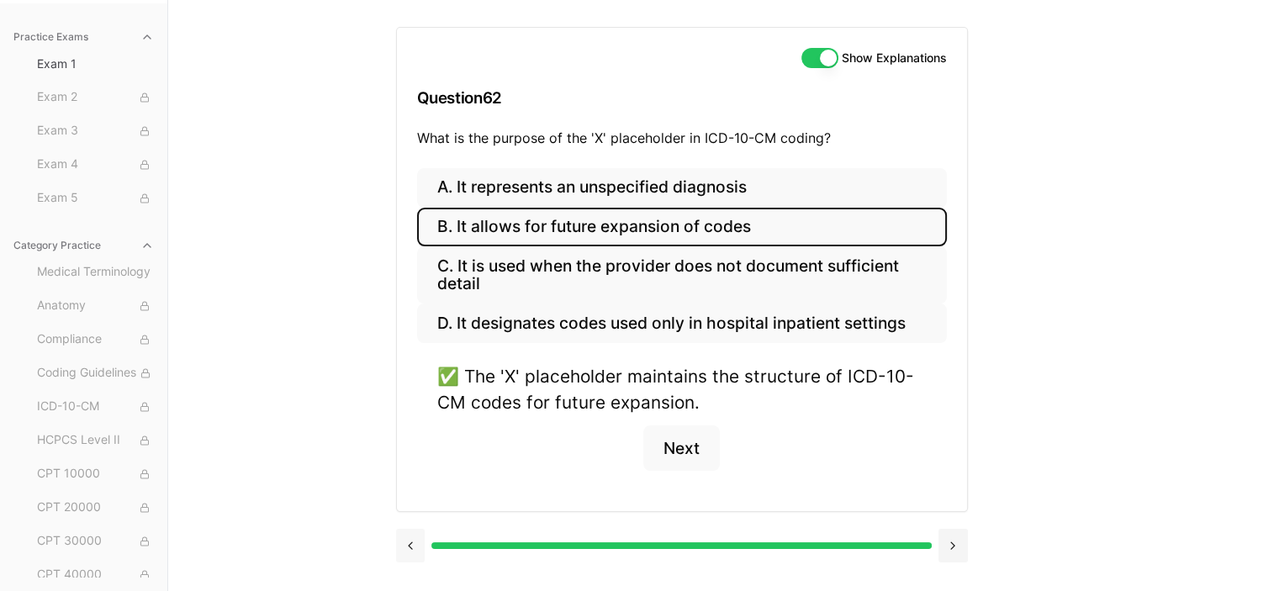
click at [411, 538] on button at bounding box center [410, 546] width 29 height 34
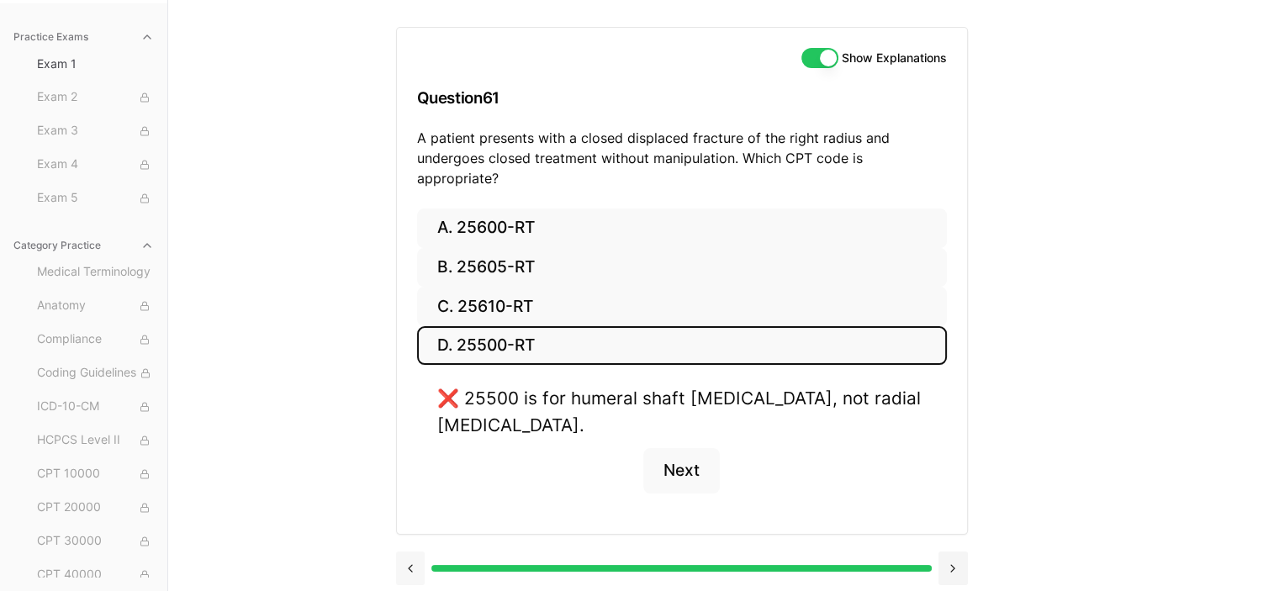
click at [410, 552] on button at bounding box center [410, 569] width 29 height 34
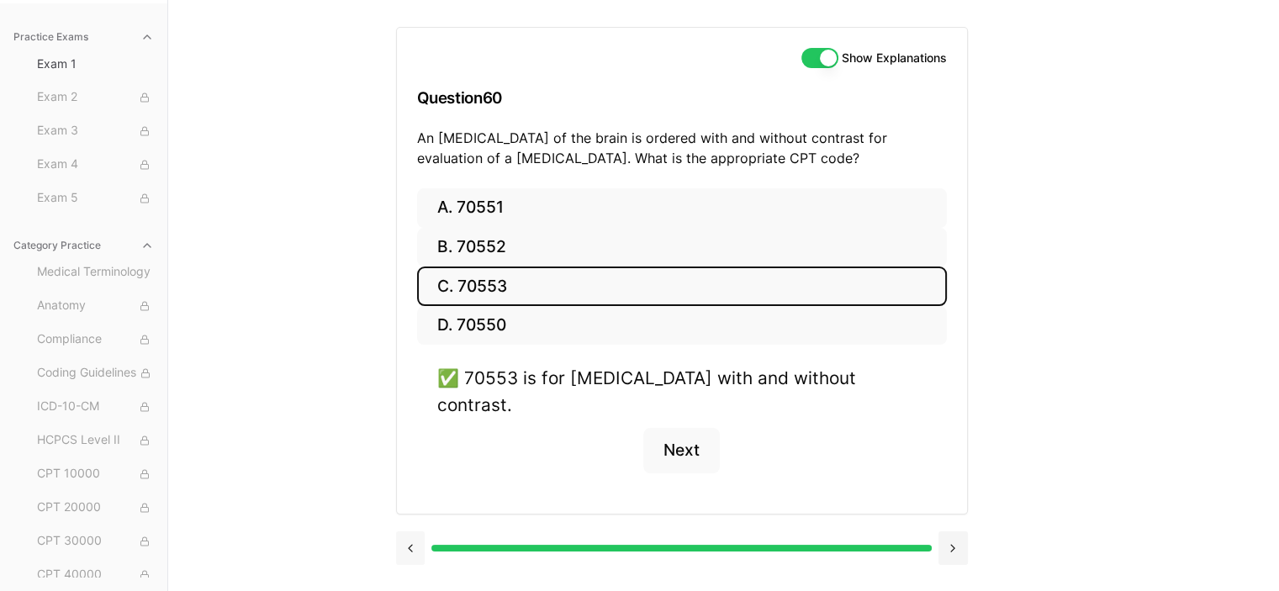
click at [410, 546] on div at bounding box center [682, 547] width 572 height 64
click at [414, 532] on button at bounding box center [410, 549] width 29 height 34
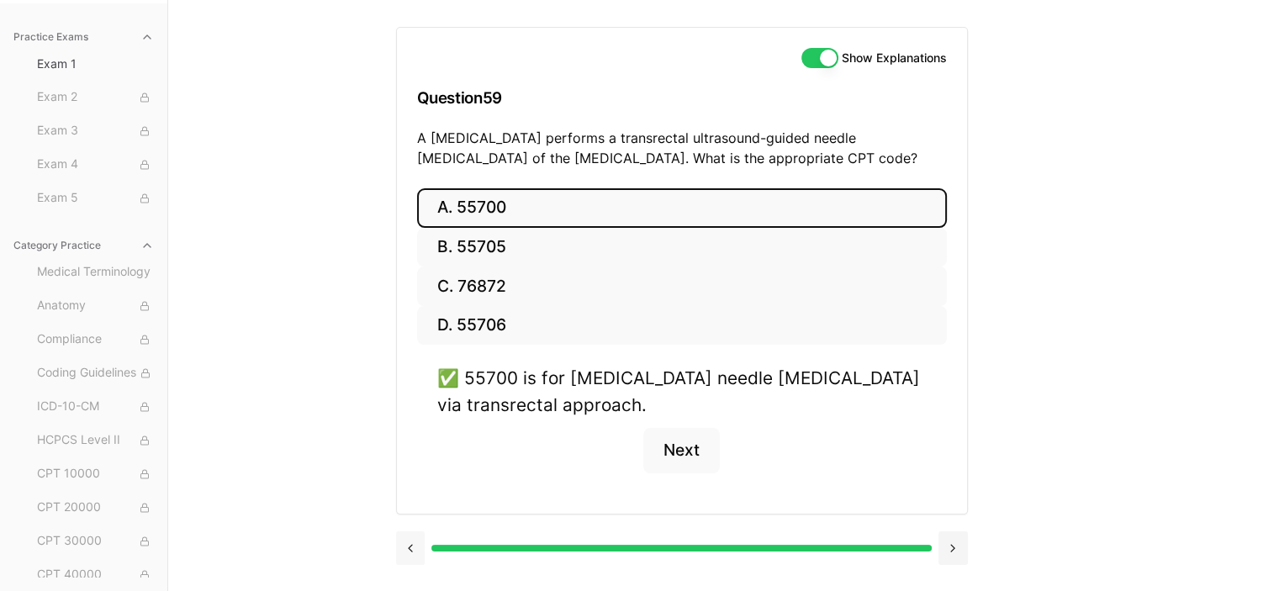
click at [415, 540] on button at bounding box center [410, 549] width 29 height 34
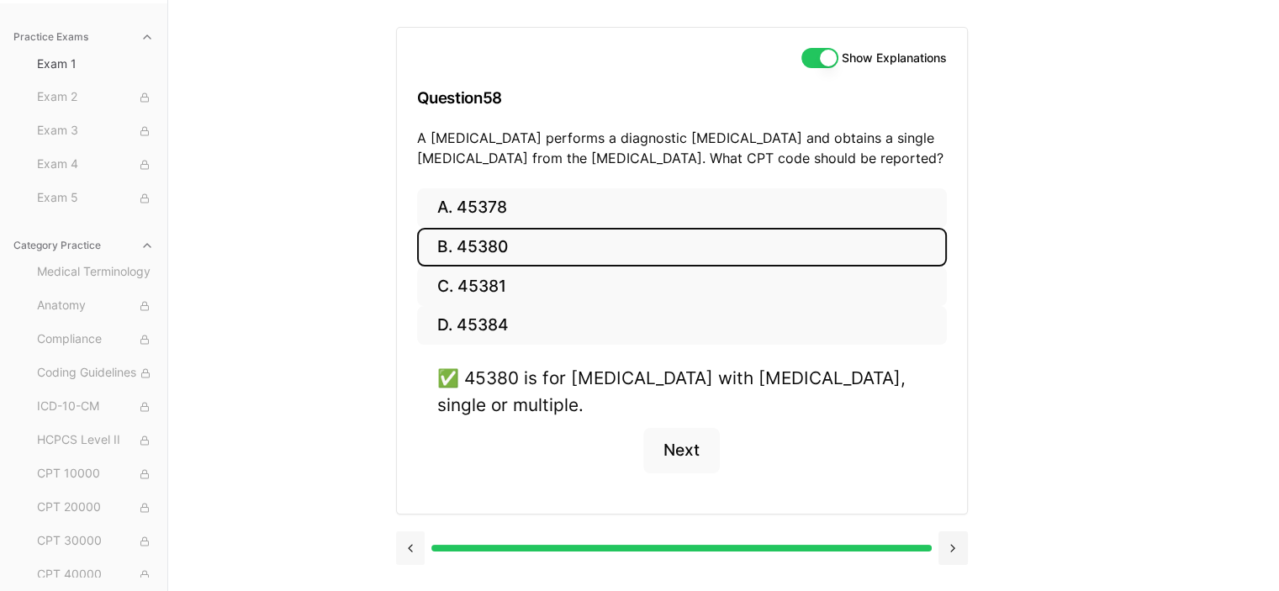
click at [410, 553] on button at bounding box center [410, 549] width 29 height 34
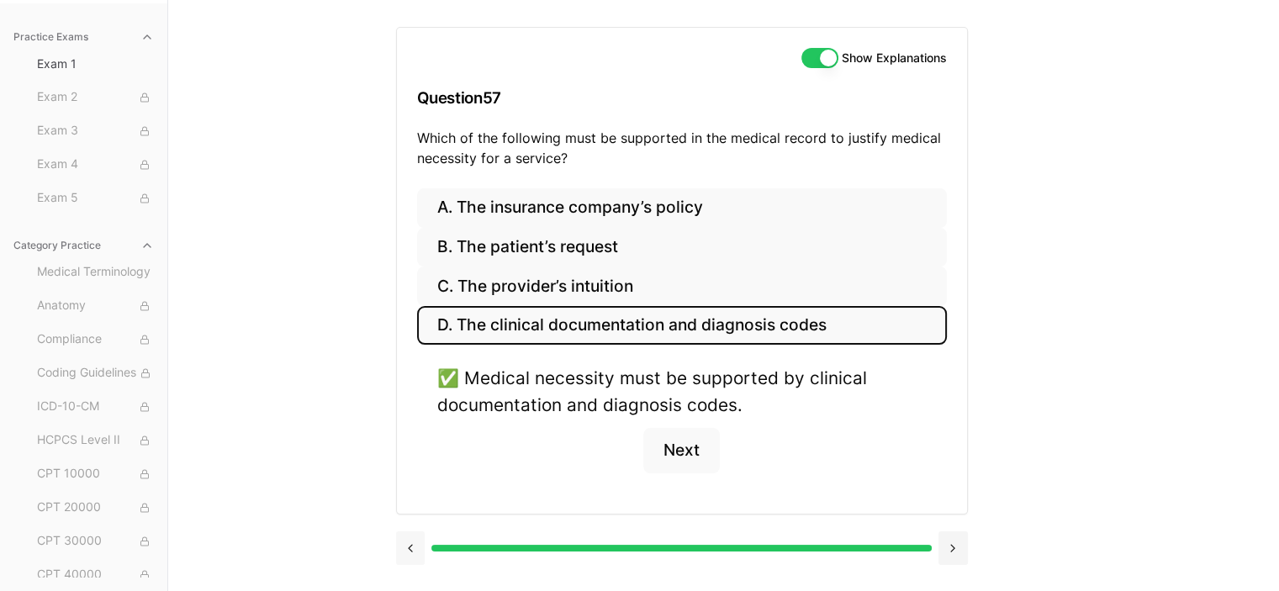
click at [410, 553] on button at bounding box center [410, 549] width 29 height 34
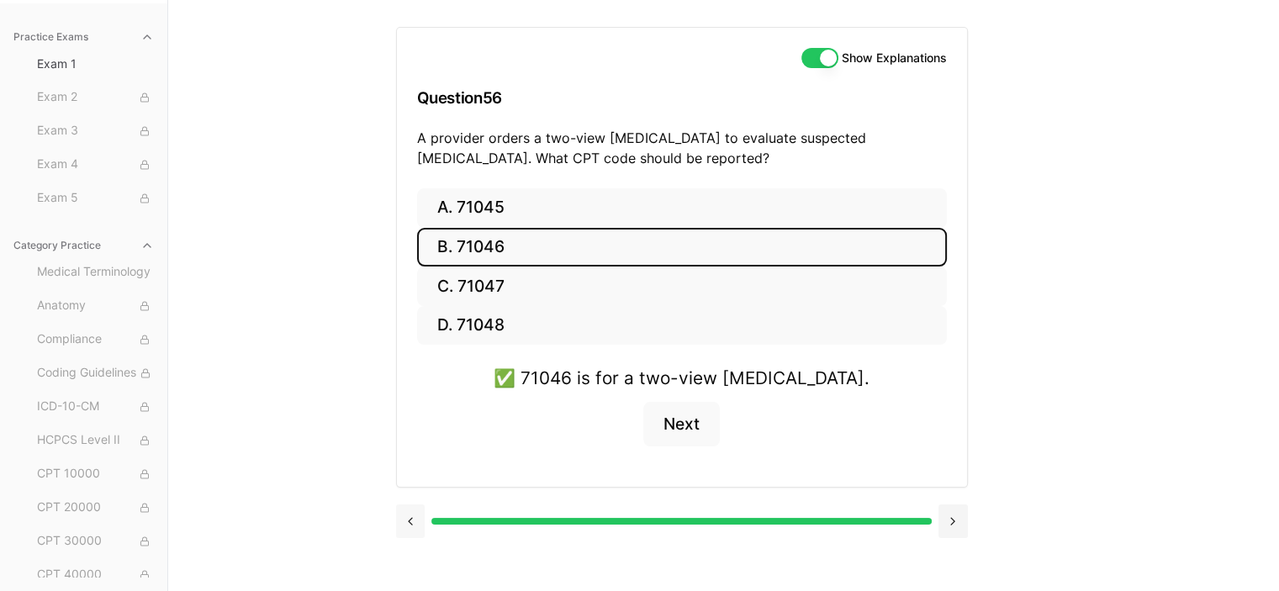
click at [414, 524] on button at bounding box center [410, 522] width 29 height 34
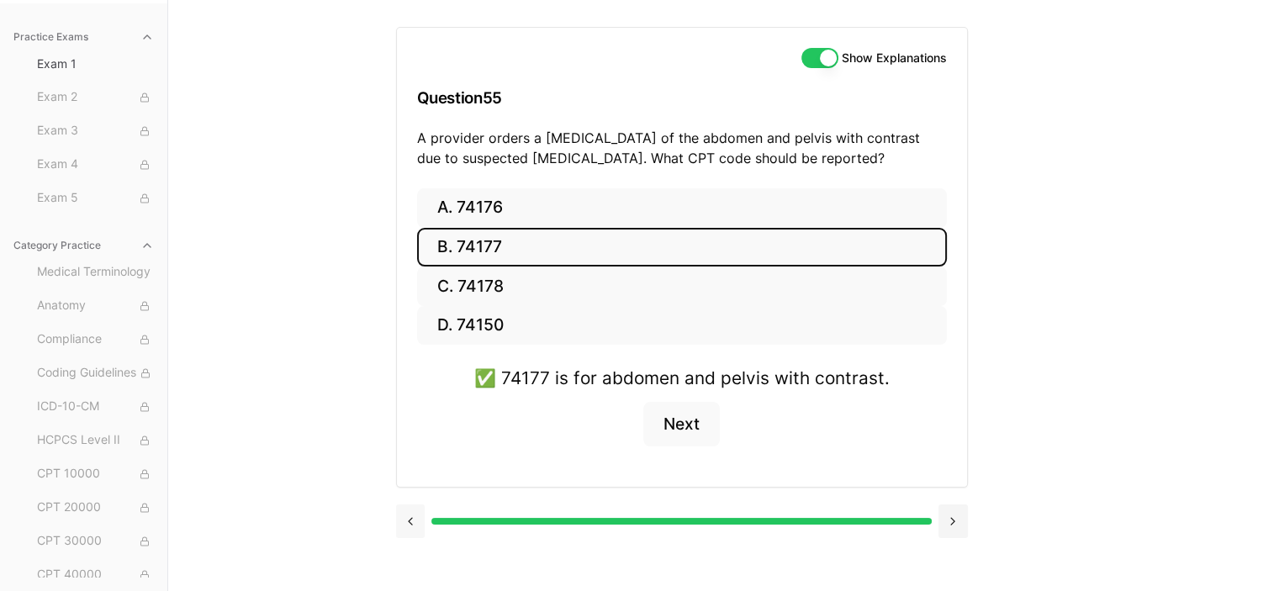
click at [414, 524] on button at bounding box center [410, 522] width 29 height 34
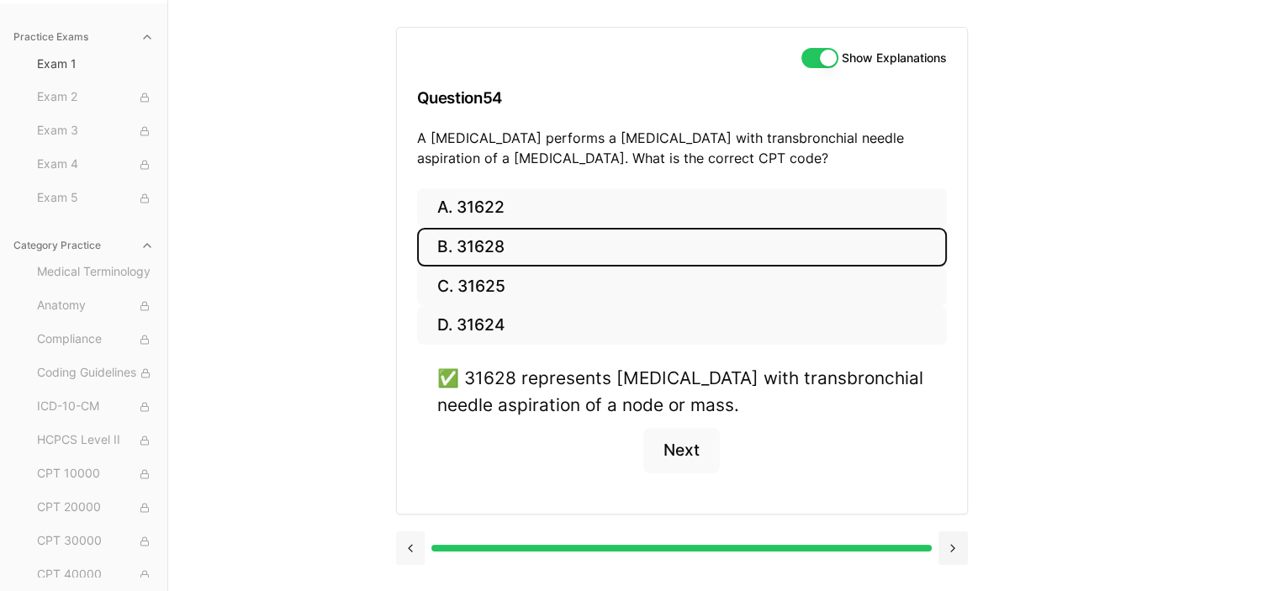
click at [414, 524] on div at bounding box center [682, 547] width 572 height 64
click at [410, 539] on button at bounding box center [410, 549] width 29 height 34
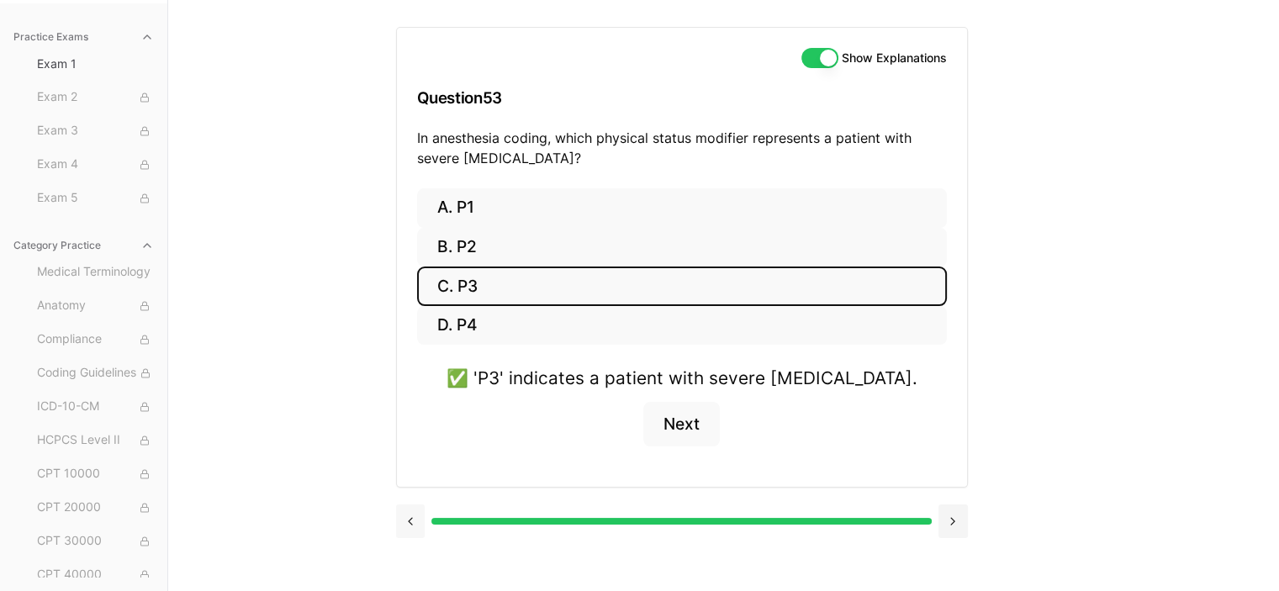
click at [410, 539] on div at bounding box center [682, 520] width 572 height 64
click at [407, 520] on button at bounding box center [410, 522] width 29 height 34
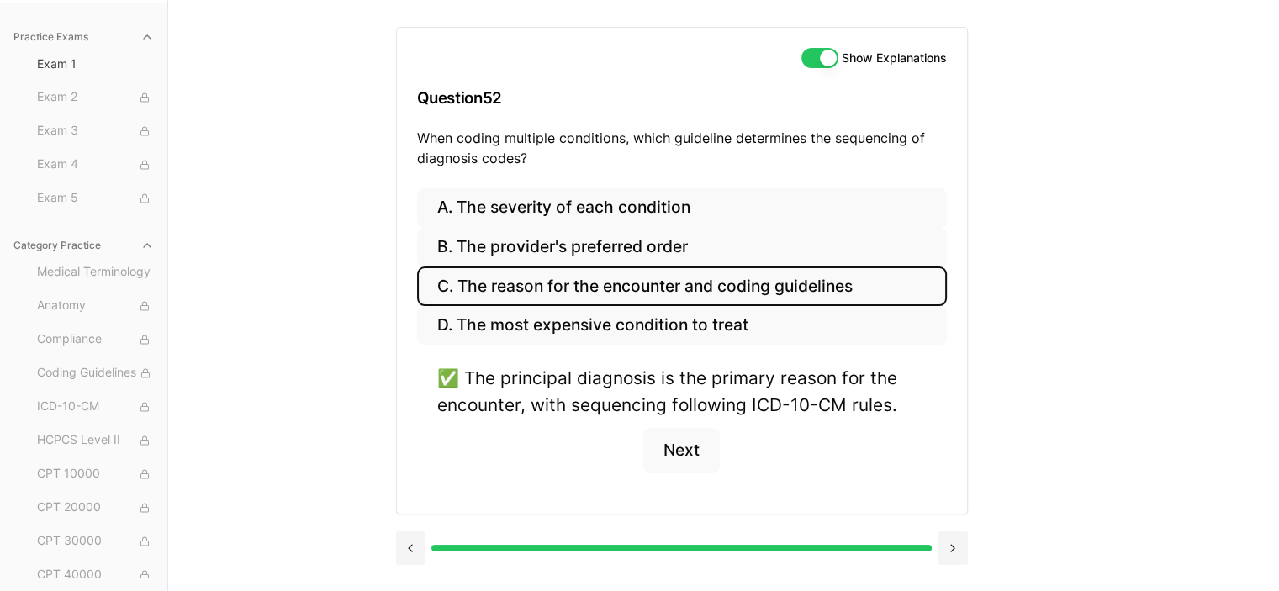
click at [409, 526] on div at bounding box center [682, 547] width 572 height 64
click at [410, 544] on button at bounding box center [410, 549] width 29 height 34
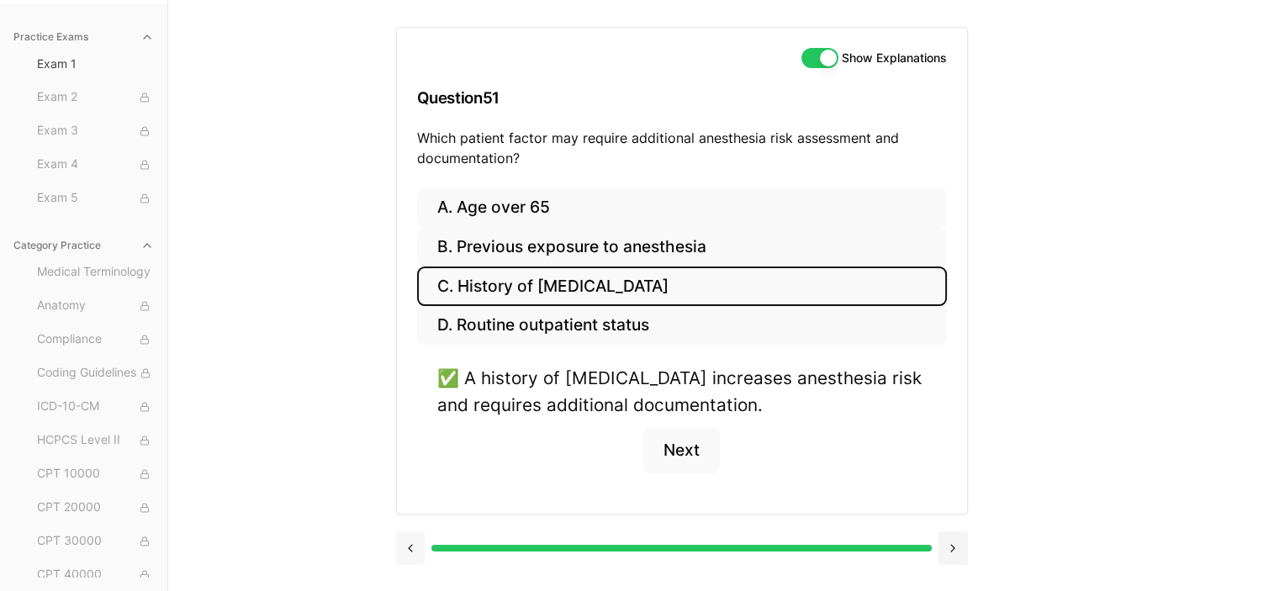
click at [410, 544] on button at bounding box center [410, 549] width 29 height 34
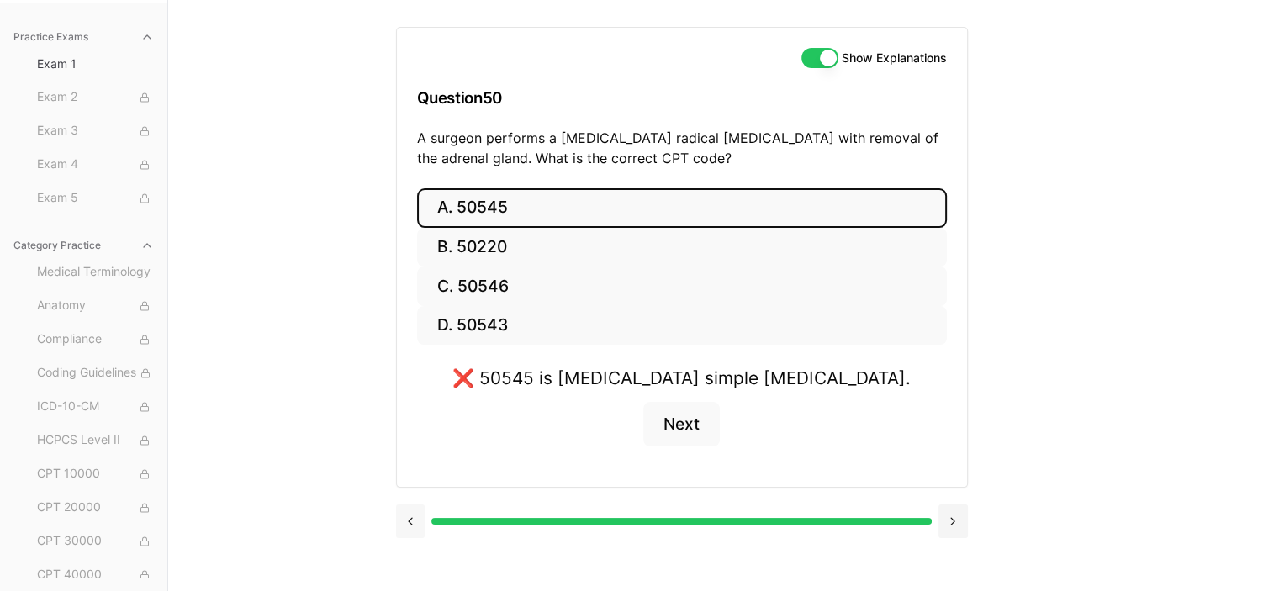
click at [410, 517] on button at bounding box center [410, 522] width 29 height 34
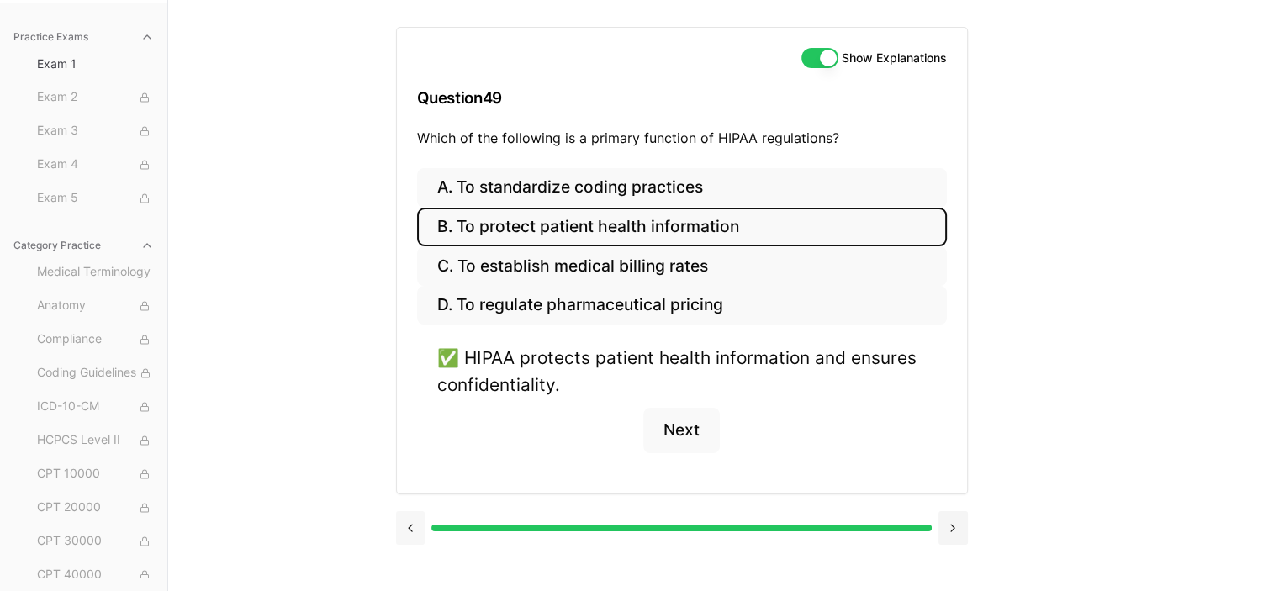
click at [410, 517] on button at bounding box center [410, 528] width 29 height 34
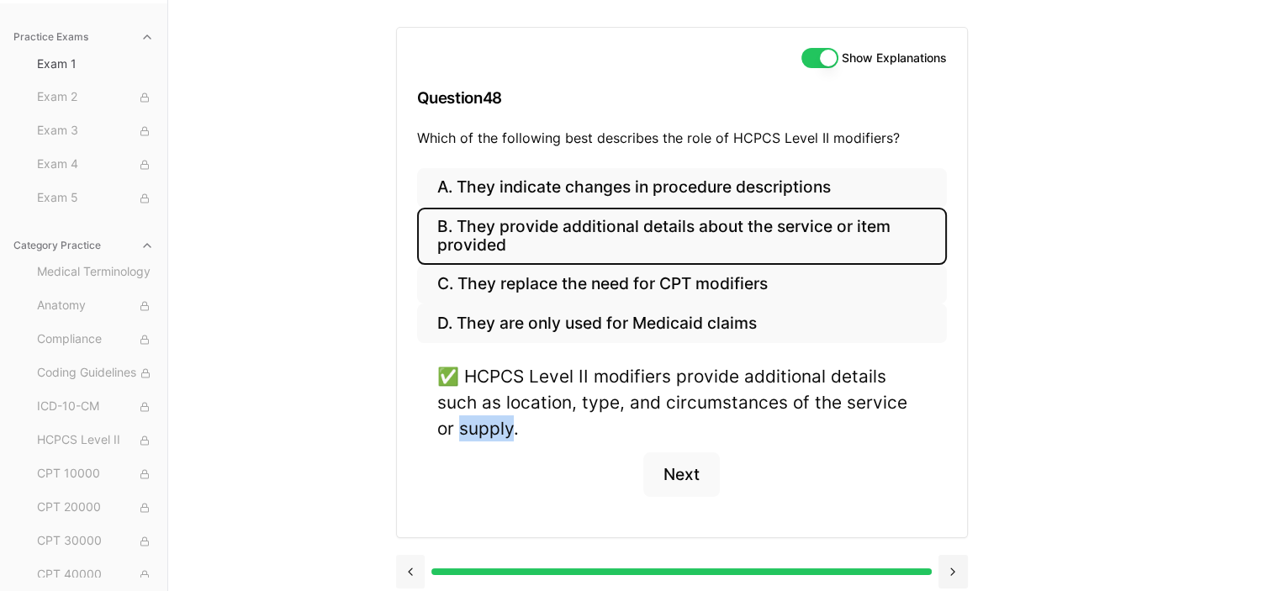
click at [410, 517] on div "A. They indicate changes in procedure descriptions B. They provide additional d…" at bounding box center [682, 352] width 570 height 369
click at [414, 547] on div at bounding box center [682, 570] width 572 height 64
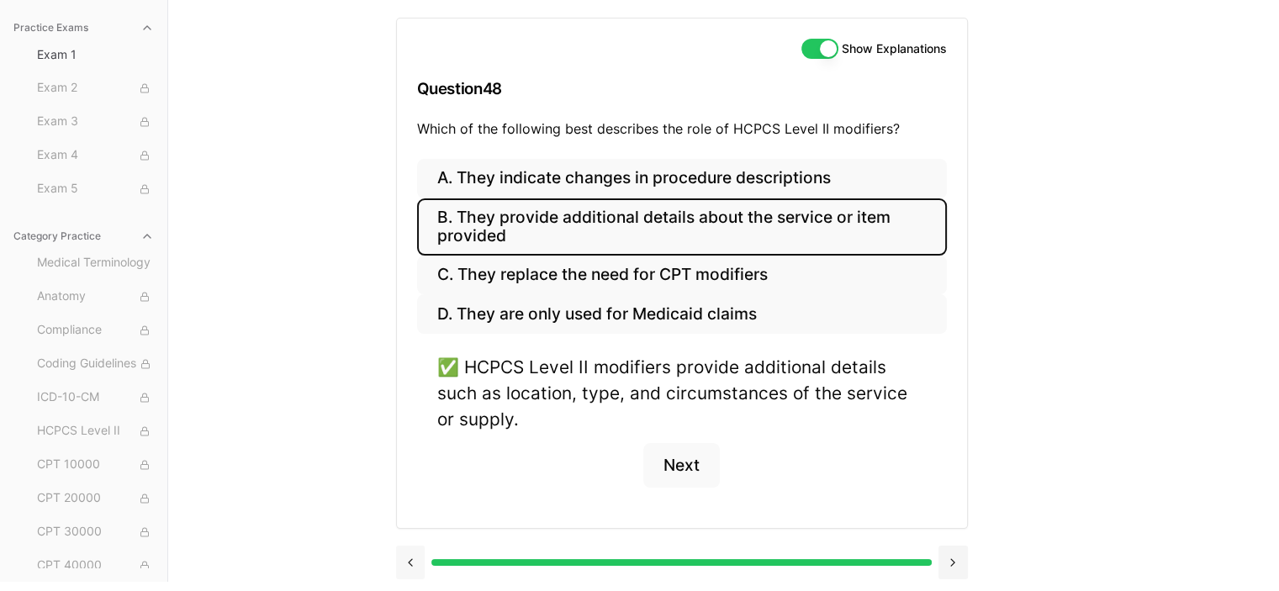
click at [413, 548] on button at bounding box center [410, 563] width 29 height 34
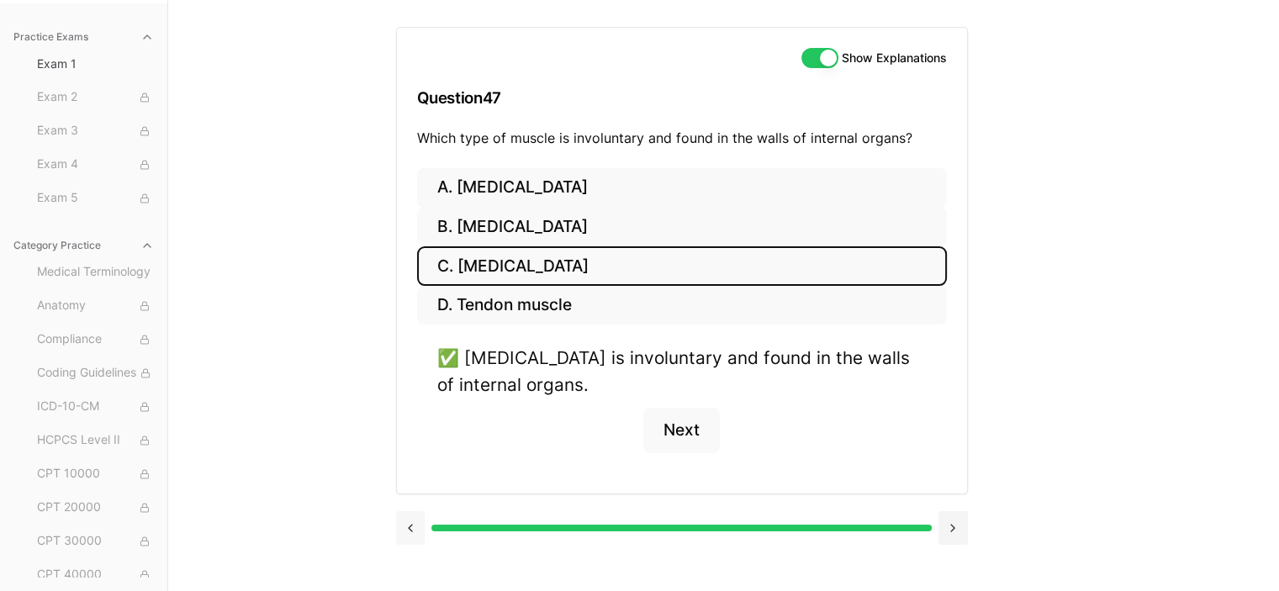
scroll to position [155, 0]
click at [413, 548] on div at bounding box center [682, 527] width 572 height 64
click at [412, 531] on button at bounding box center [410, 528] width 29 height 34
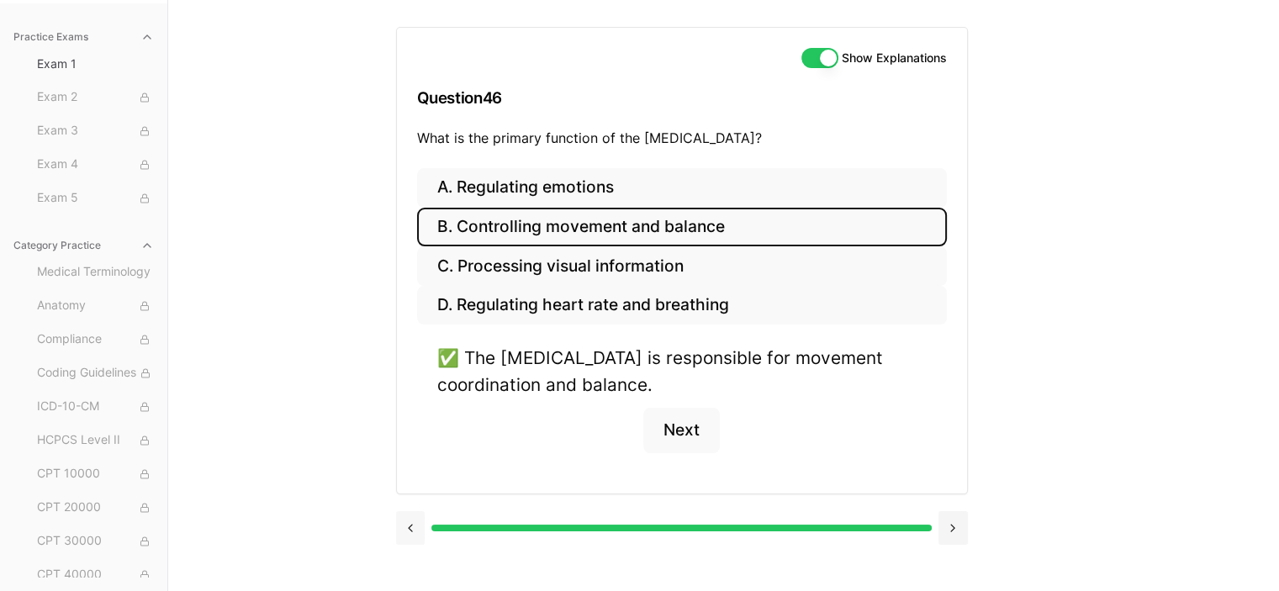
click at [412, 531] on button at bounding box center [410, 528] width 29 height 34
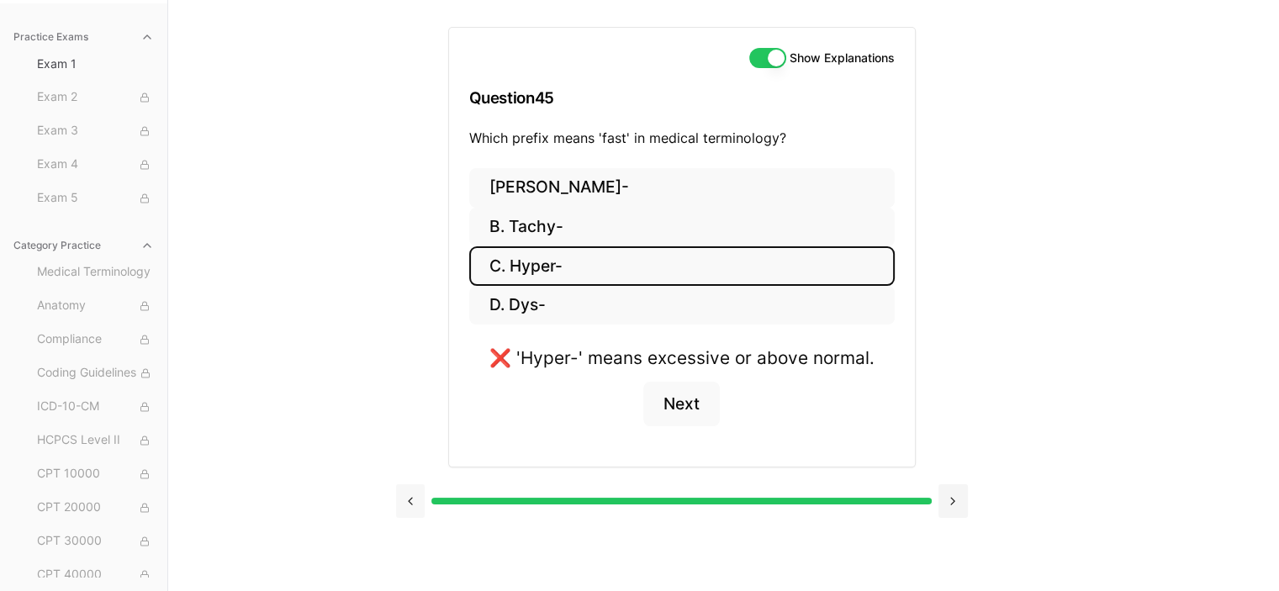
click at [409, 499] on button at bounding box center [410, 501] width 29 height 34
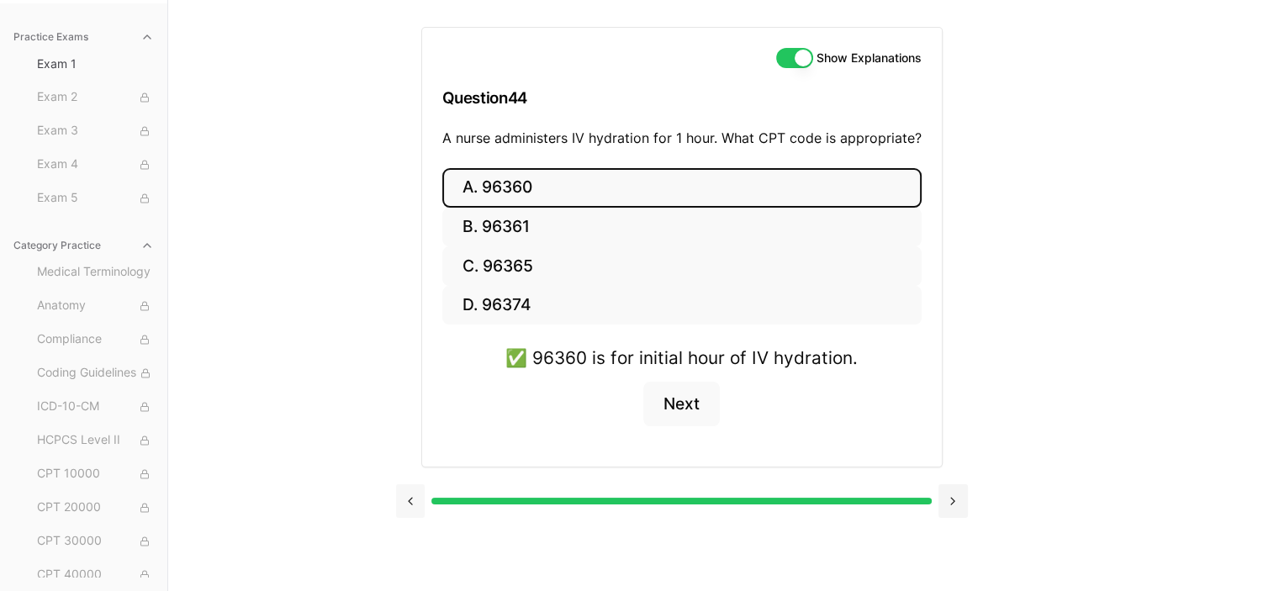
click at [409, 499] on button at bounding box center [410, 501] width 29 height 34
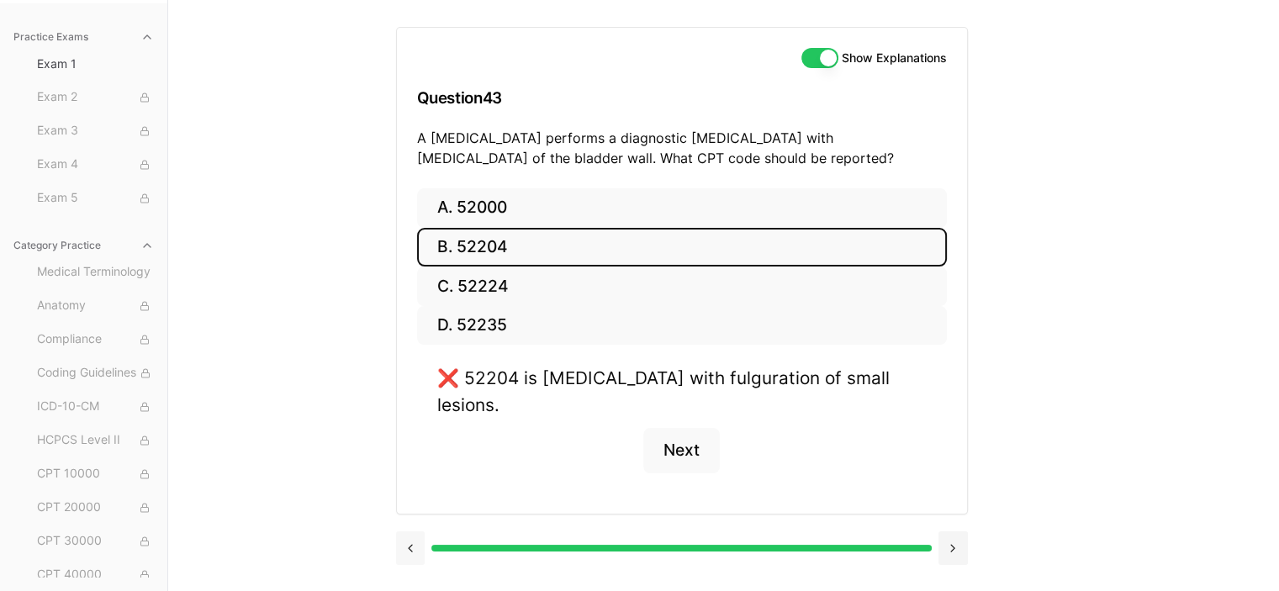
click at [411, 532] on button at bounding box center [410, 549] width 29 height 34
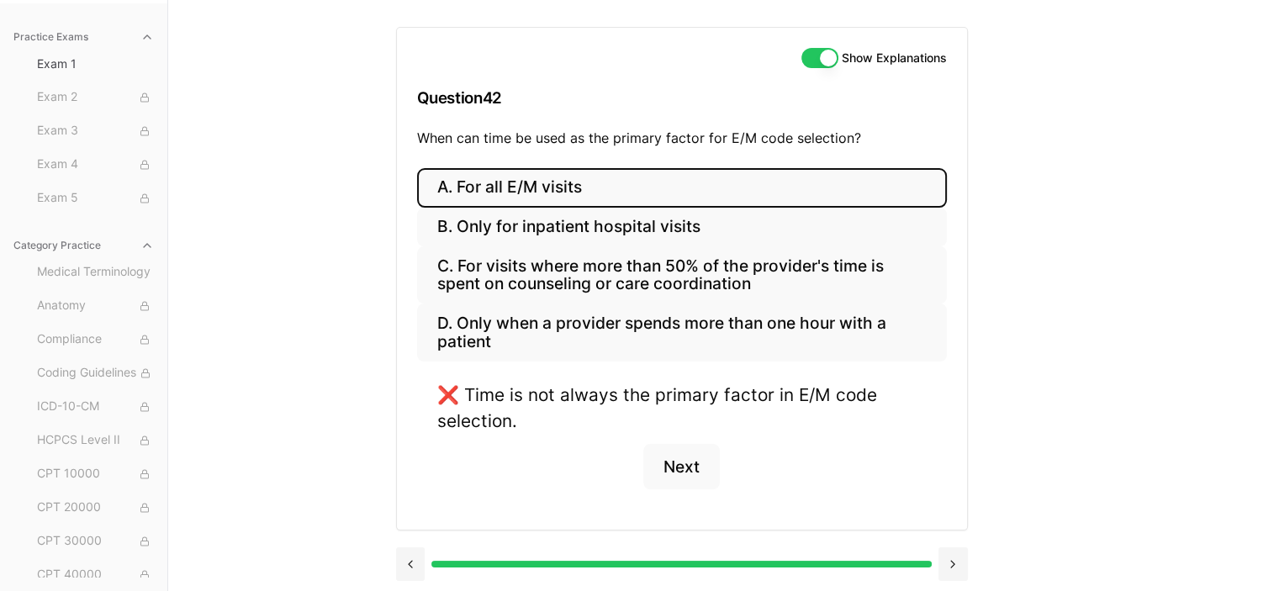
scroll to position [156, 0]
click at [404, 551] on button at bounding box center [410, 564] width 29 height 34
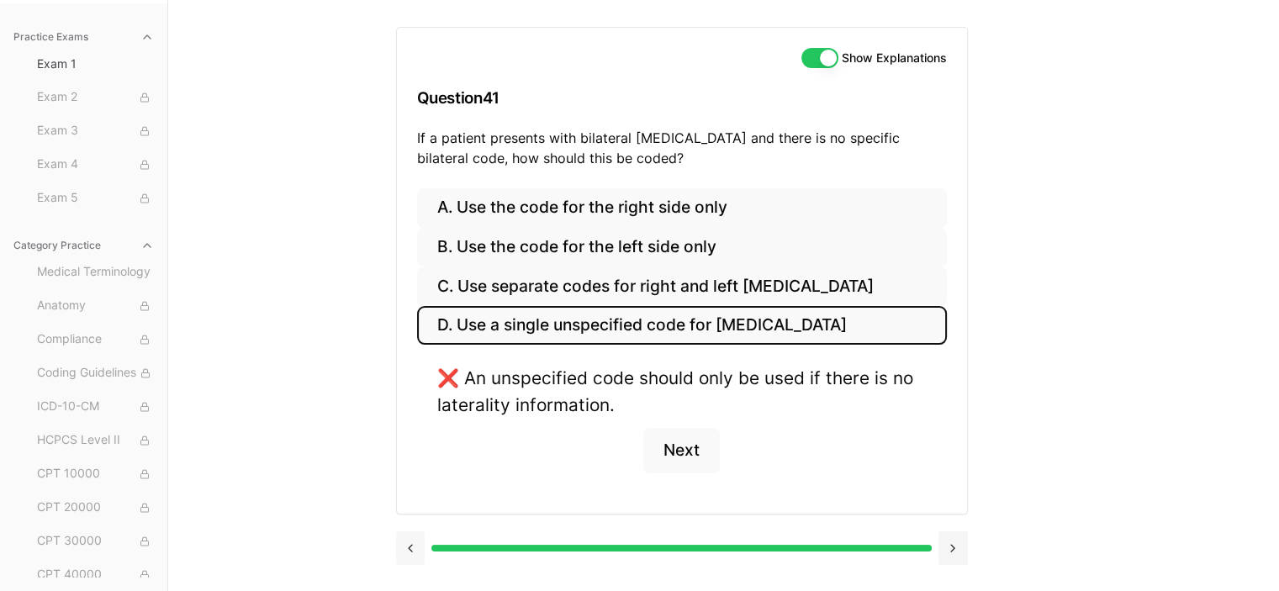
scroll to position [155, 0]
click at [404, 551] on button at bounding box center [410, 549] width 29 height 34
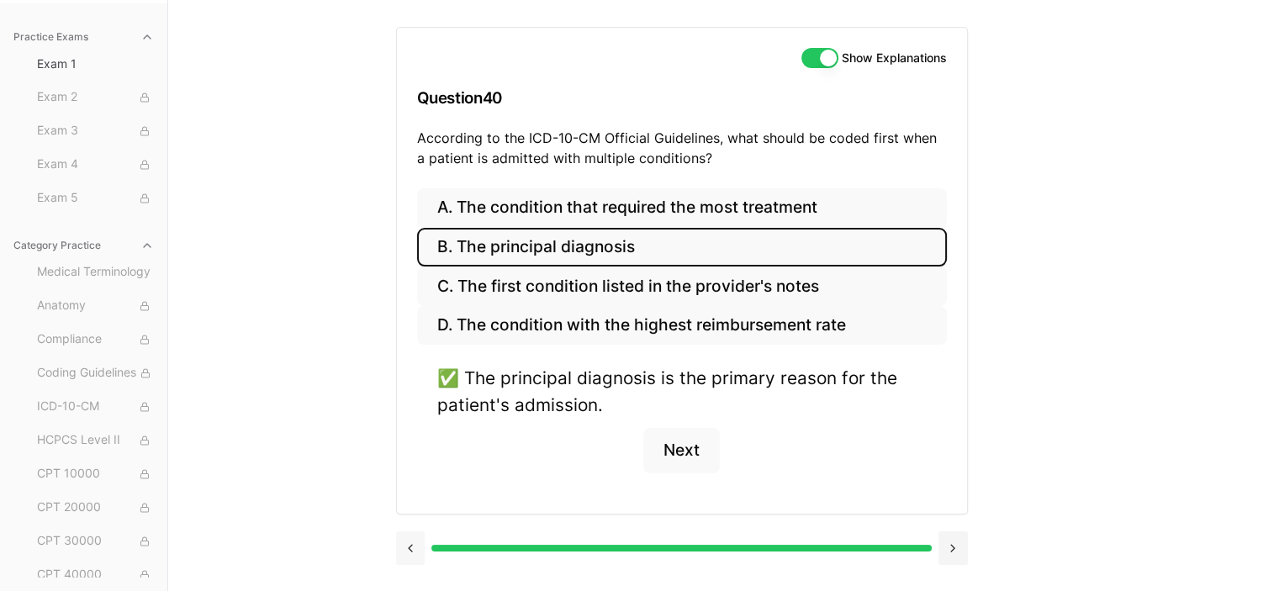
click at [404, 551] on button at bounding box center [410, 549] width 29 height 34
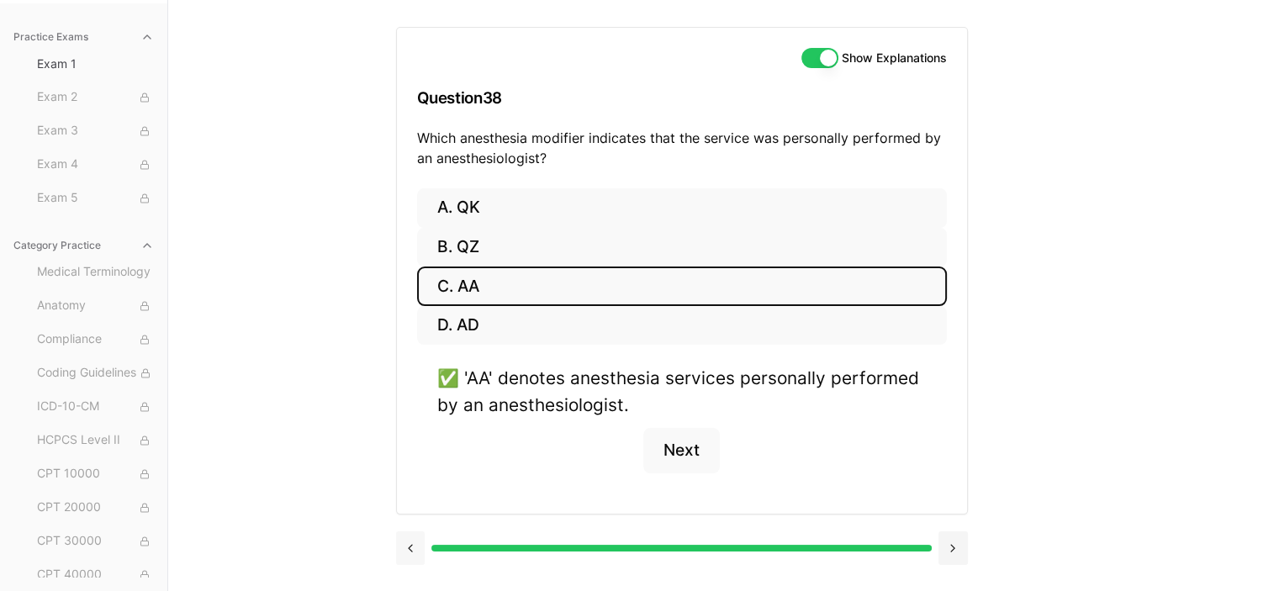
scroll to position [155, 0]
click at [410, 563] on div at bounding box center [682, 547] width 572 height 64
click at [410, 549] on button at bounding box center [410, 549] width 29 height 34
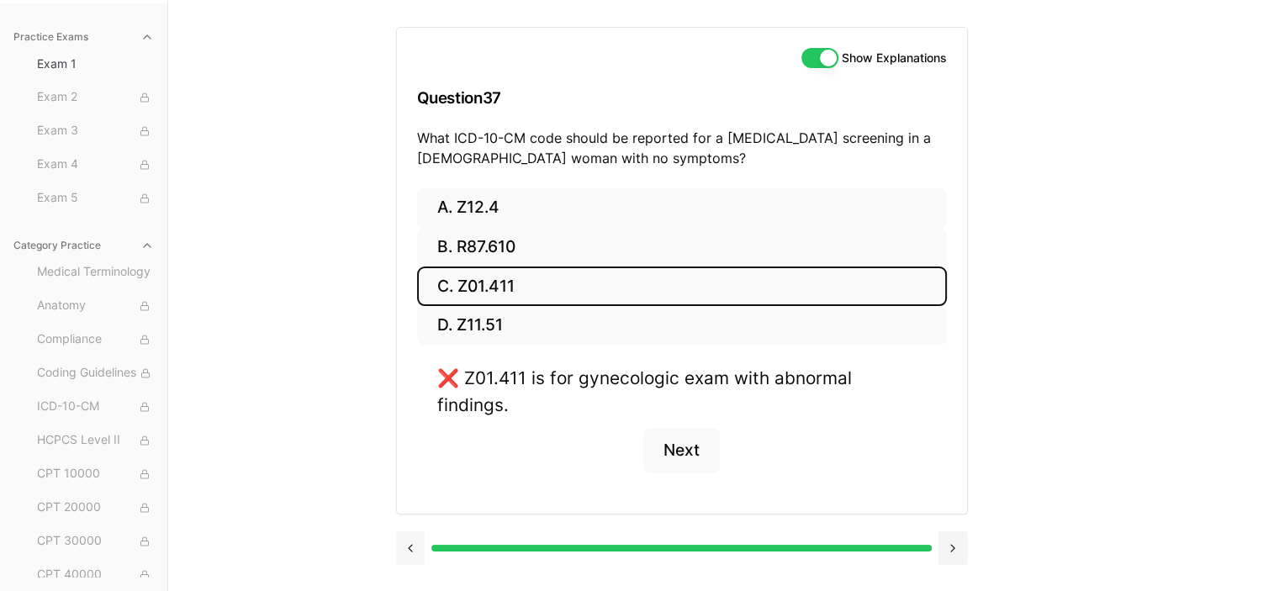
click at [410, 533] on button at bounding box center [410, 549] width 29 height 34
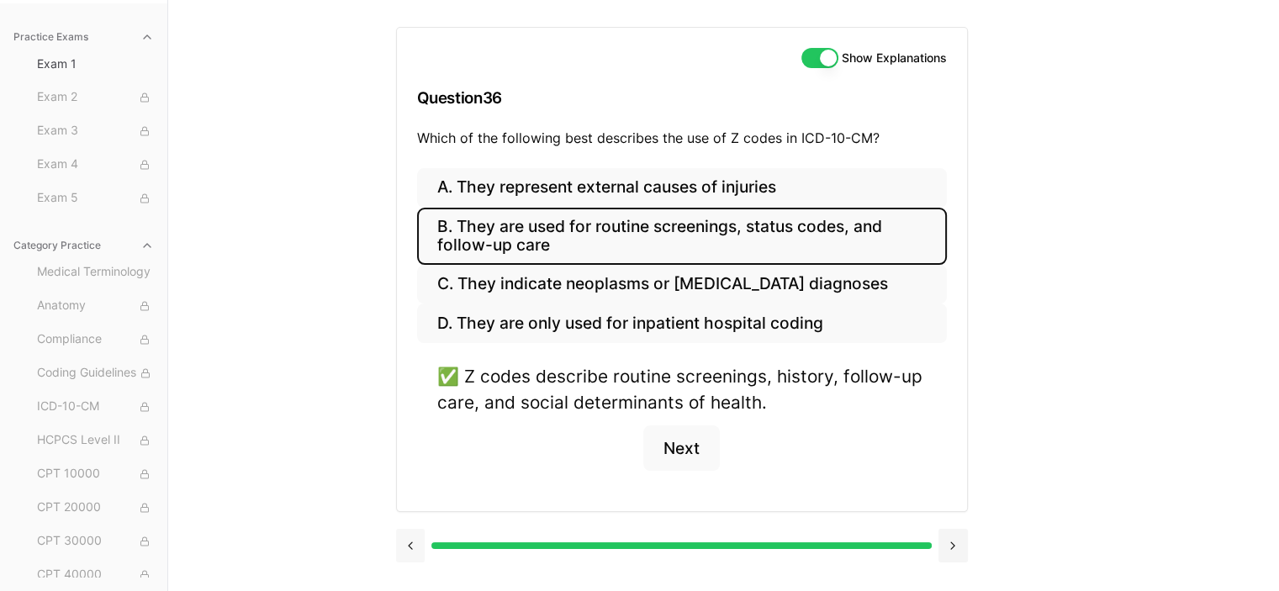
click at [410, 533] on button at bounding box center [410, 546] width 29 height 34
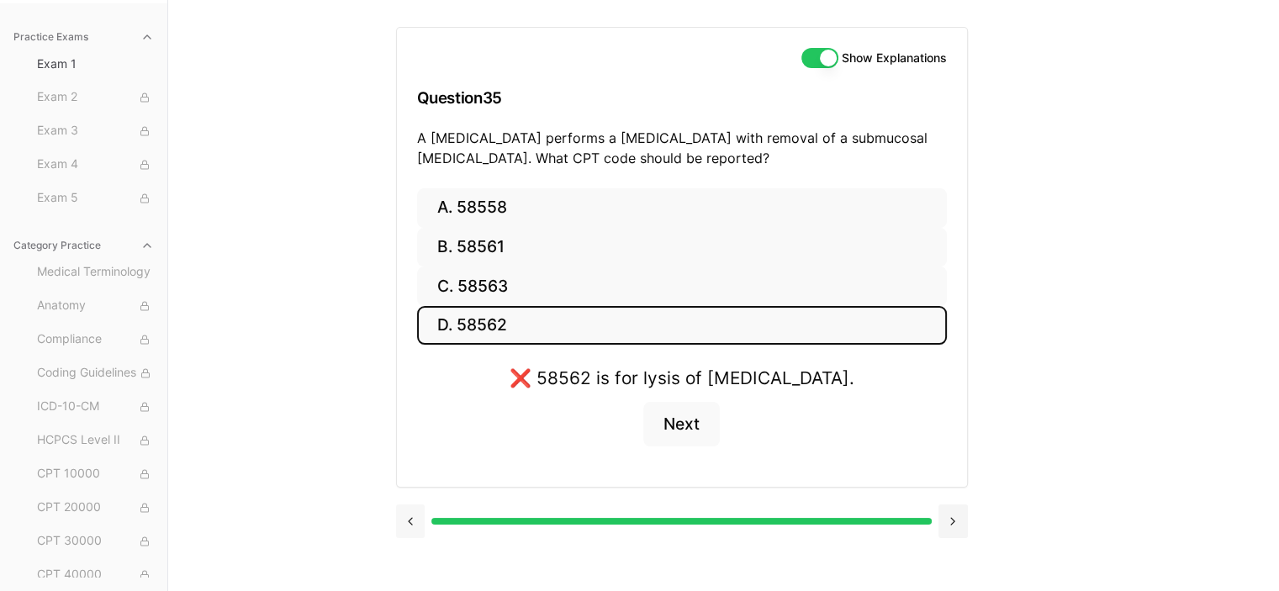
click at [410, 533] on button at bounding box center [410, 522] width 29 height 34
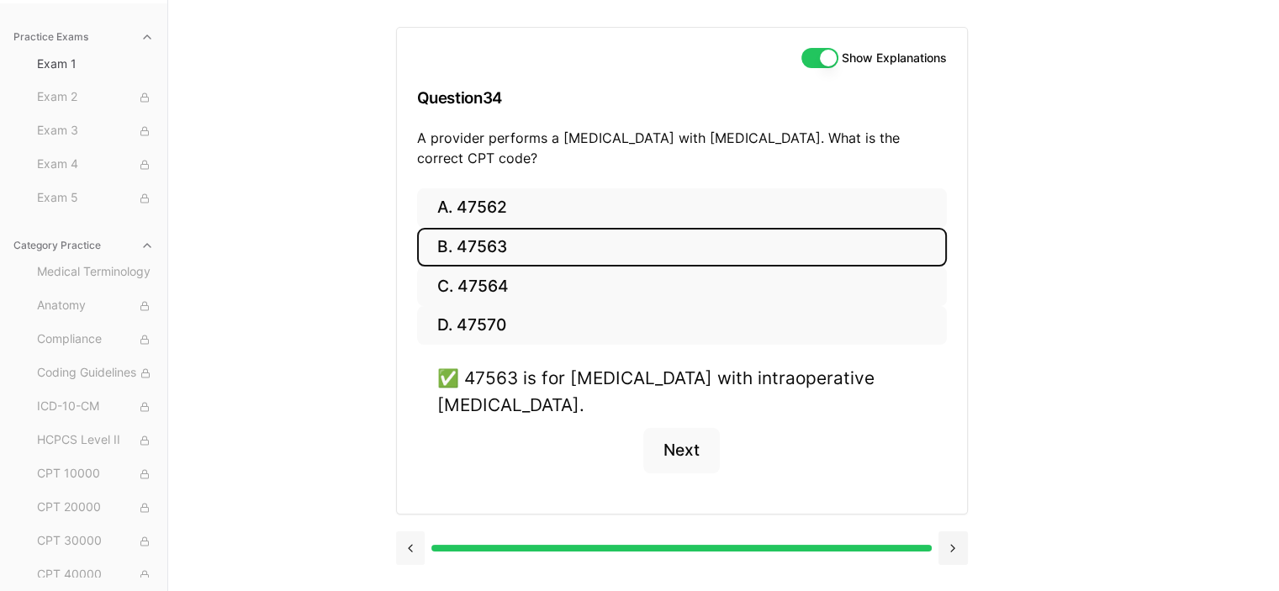
click at [410, 533] on button at bounding box center [410, 549] width 29 height 34
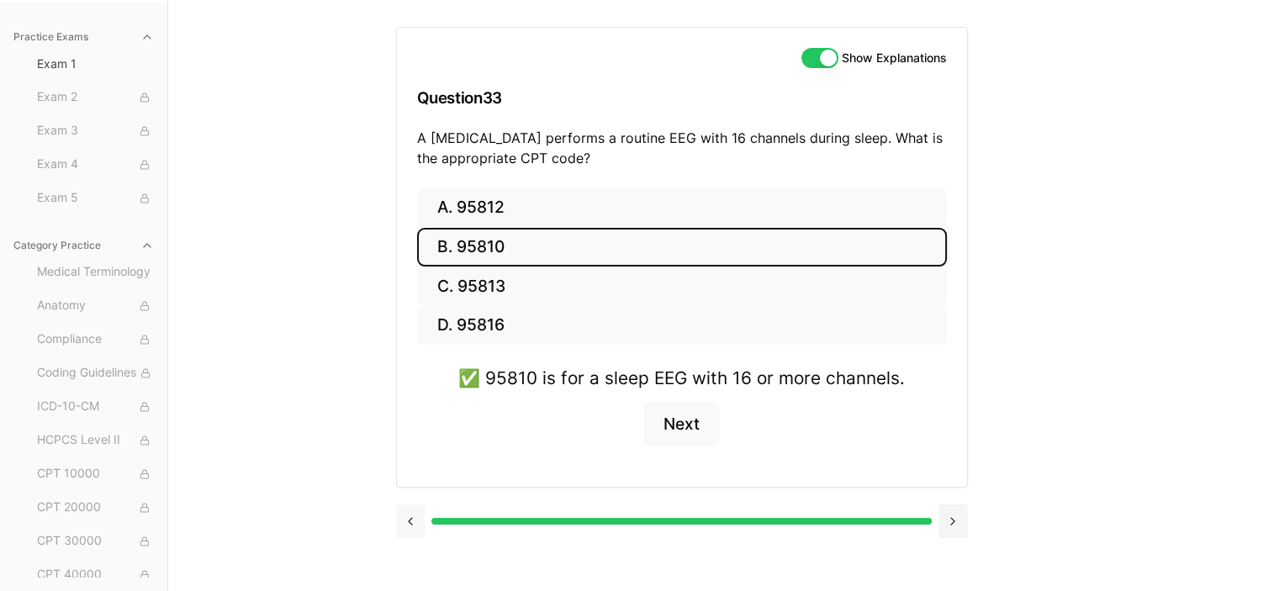
click at [410, 533] on button at bounding box center [410, 522] width 29 height 34
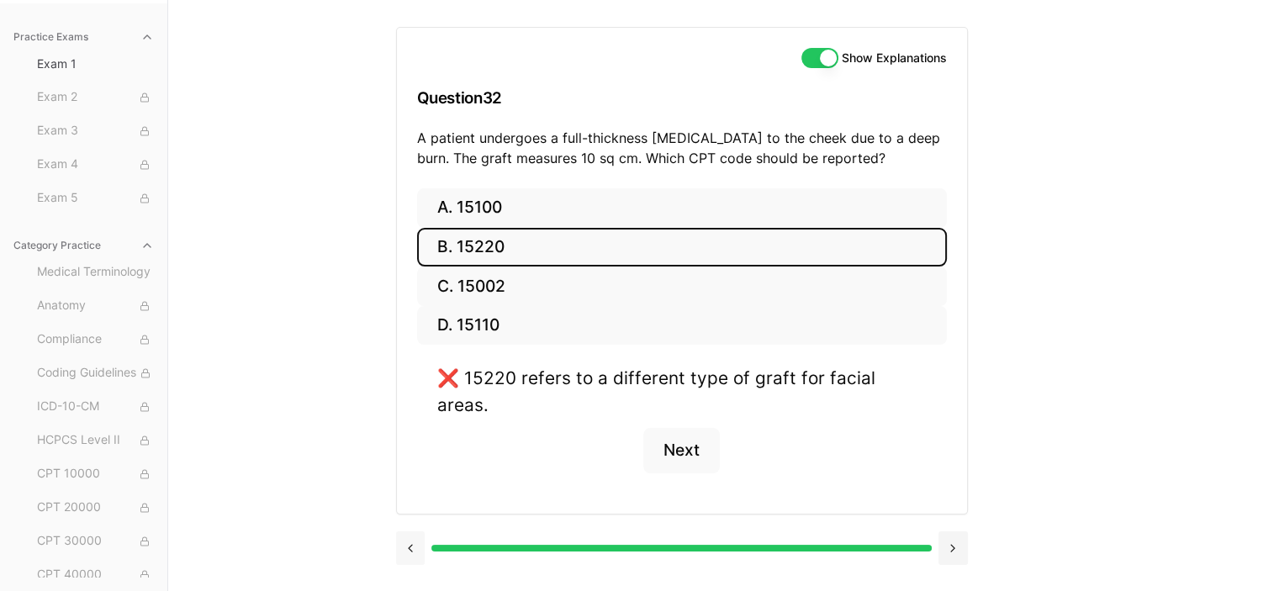
click at [410, 533] on button at bounding box center [410, 549] width 29 height 34
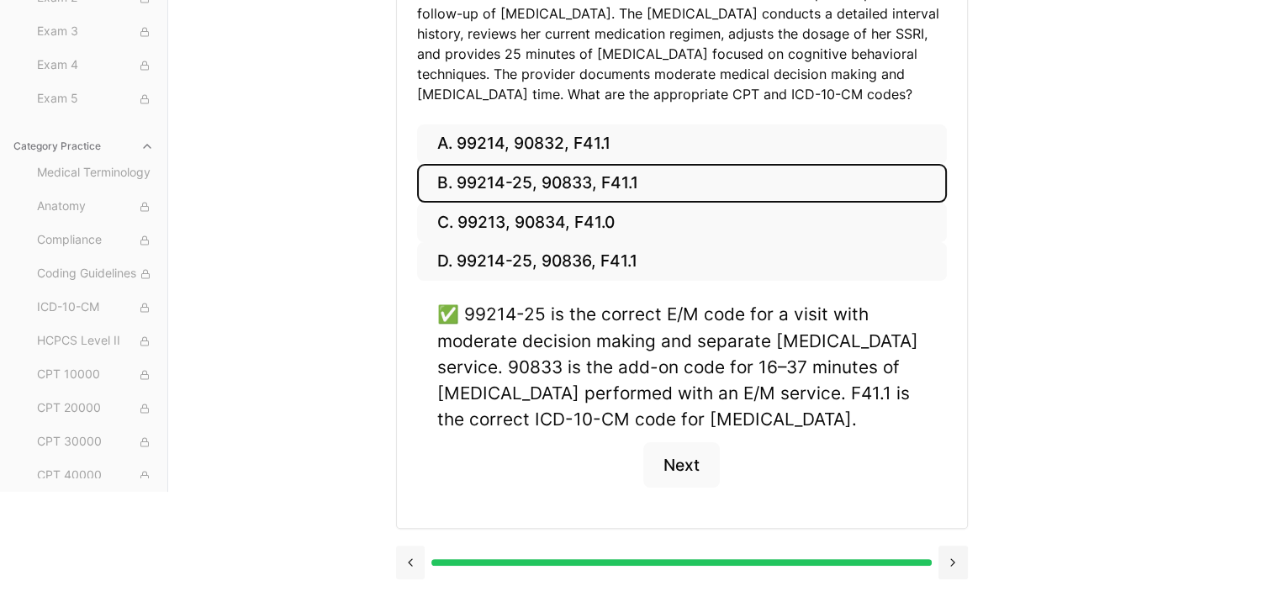
click at [419, 553] on button at bounding box center [410, 563] width 29 height 34
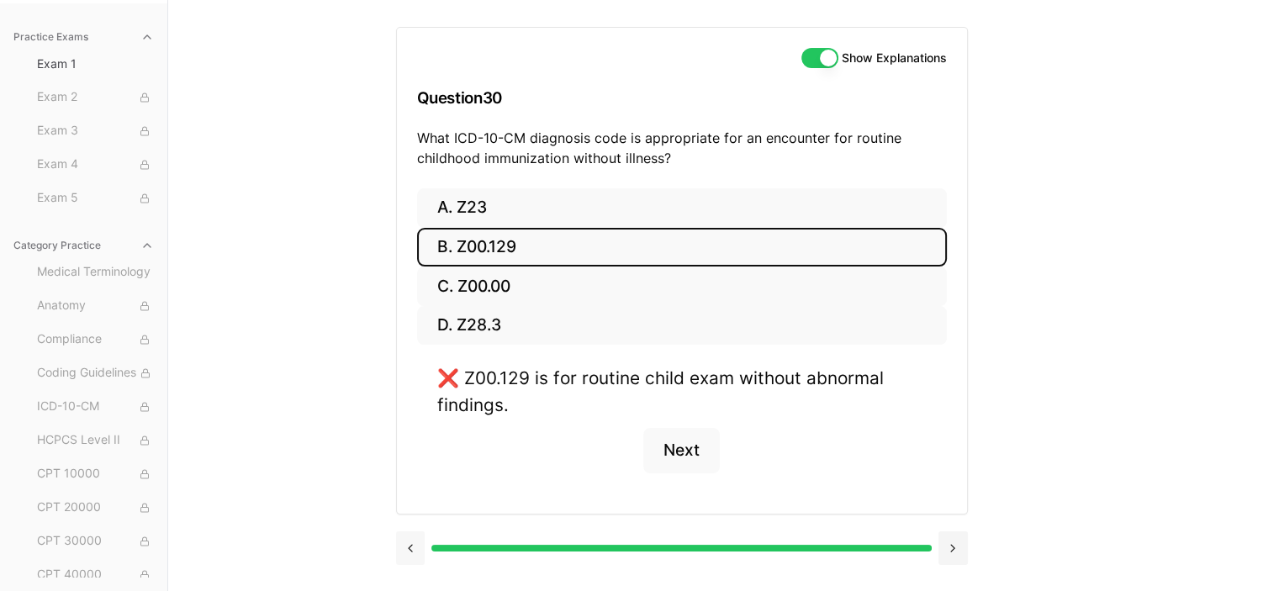
click at [410, 552] on button at bounding box center [410, 549] width 29 height 34
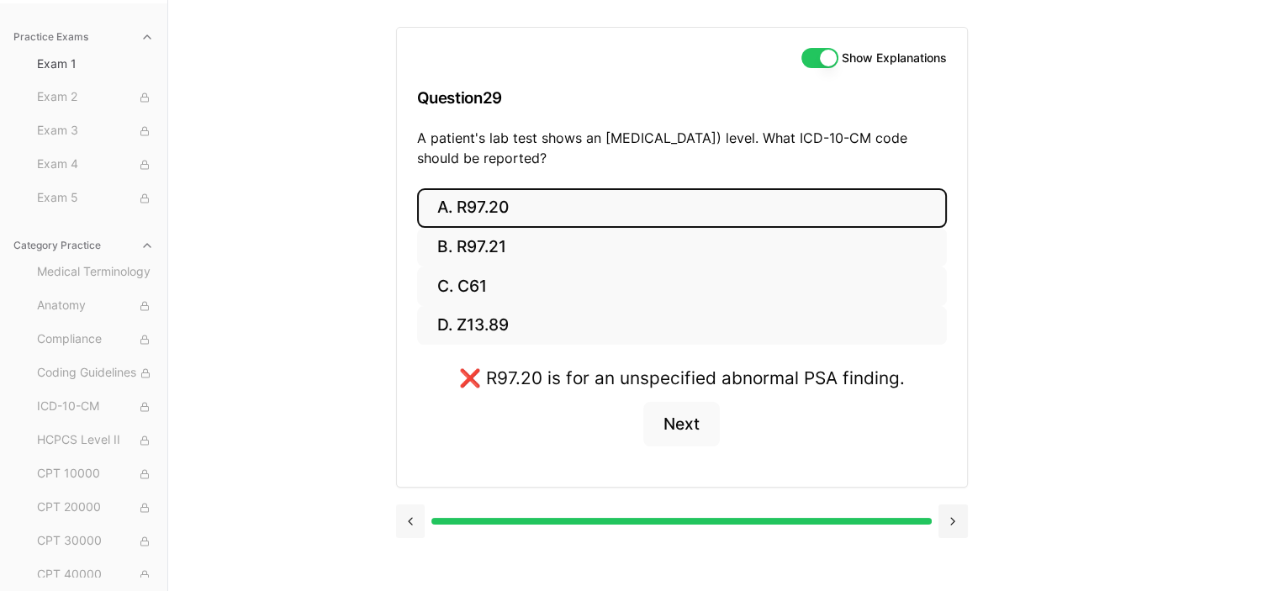
click at [410, 552] on div "Show Explanations Question 29 A patient's lab test shows an elevated prostate-s…" at bounding box center [724, 295] width 656 height 591
click at [410, 534] on button at bounding box center [410, 522] width 29 height 34
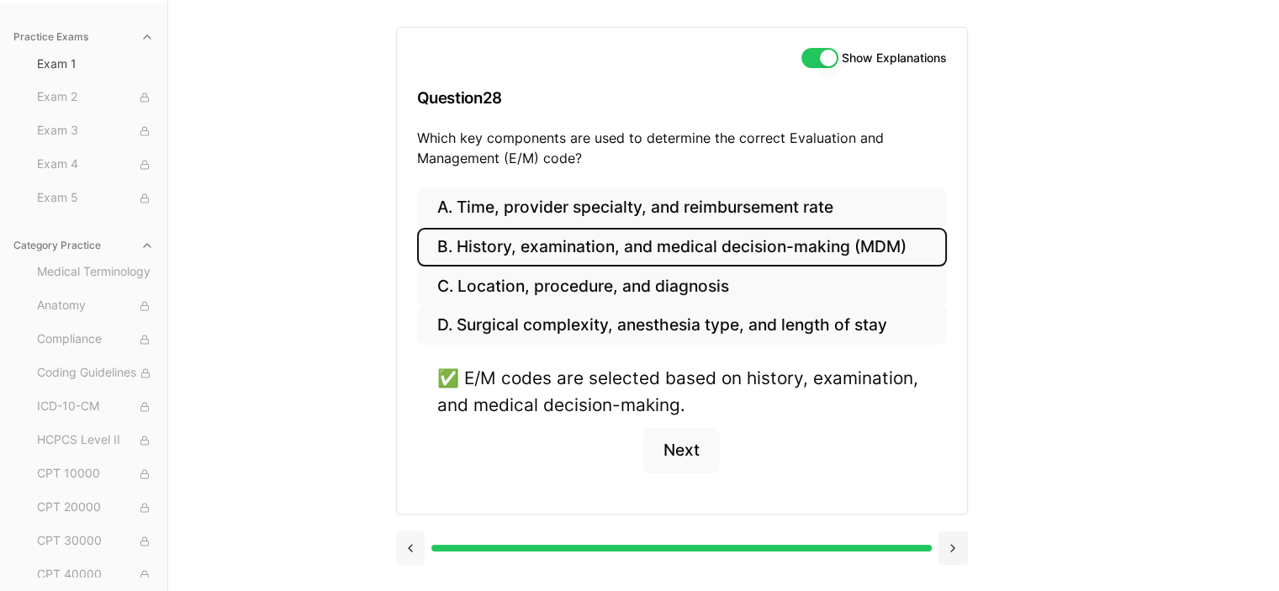
click at [410, 534] on button at bounding box center [410, 549] width 29 height 34
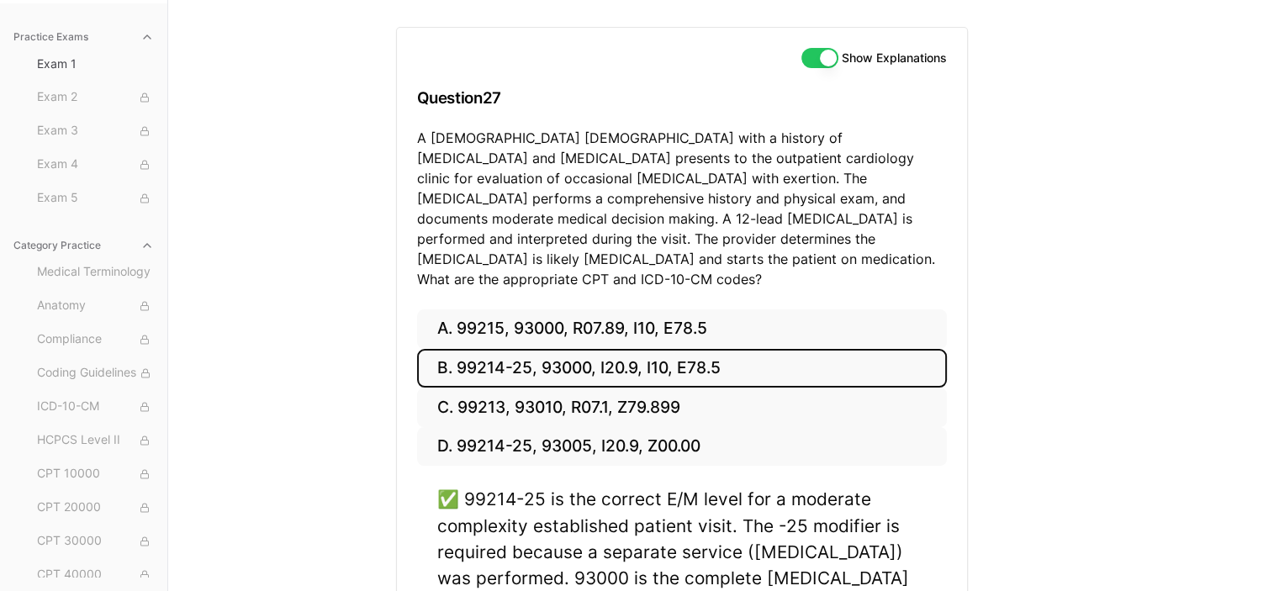
scroll to position [372, 0]
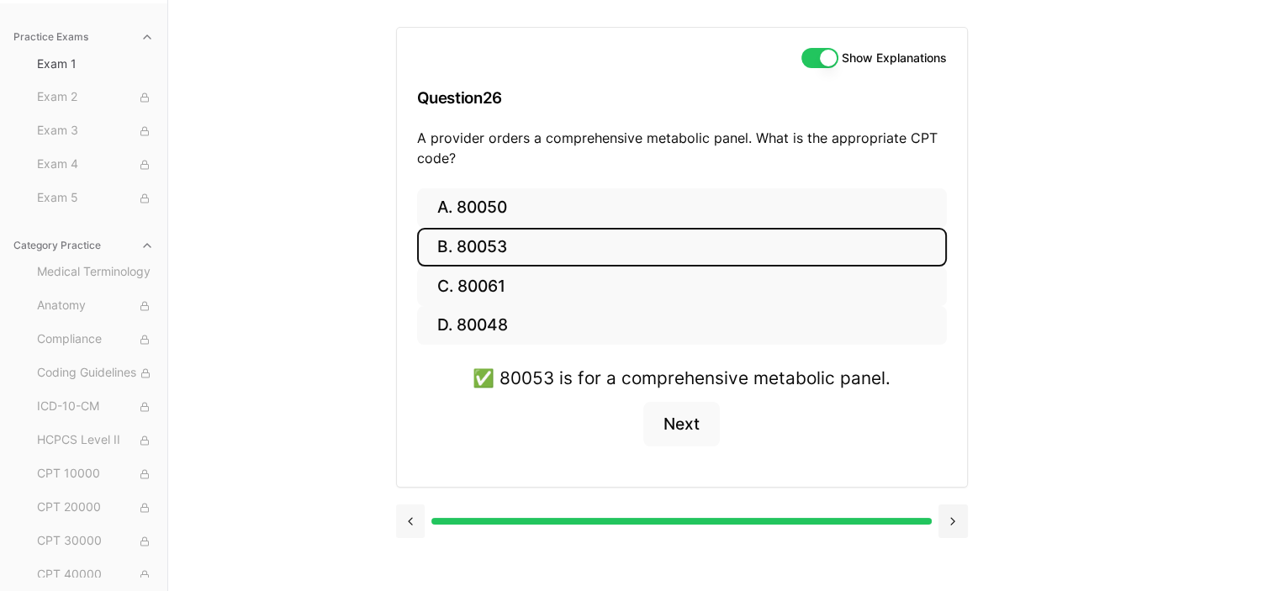
click at [406, 527] on button at bounding box center [410, 522] width 29 height 34
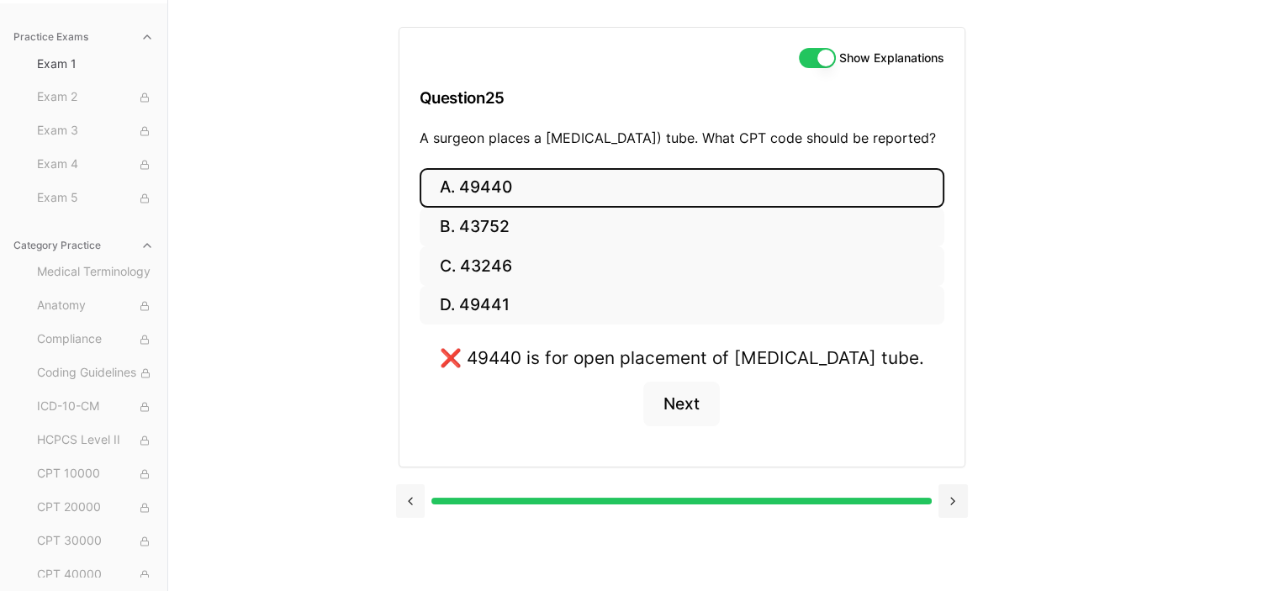
click at [406, 518] on button at bounding box center [410, 501] width 29 height 34
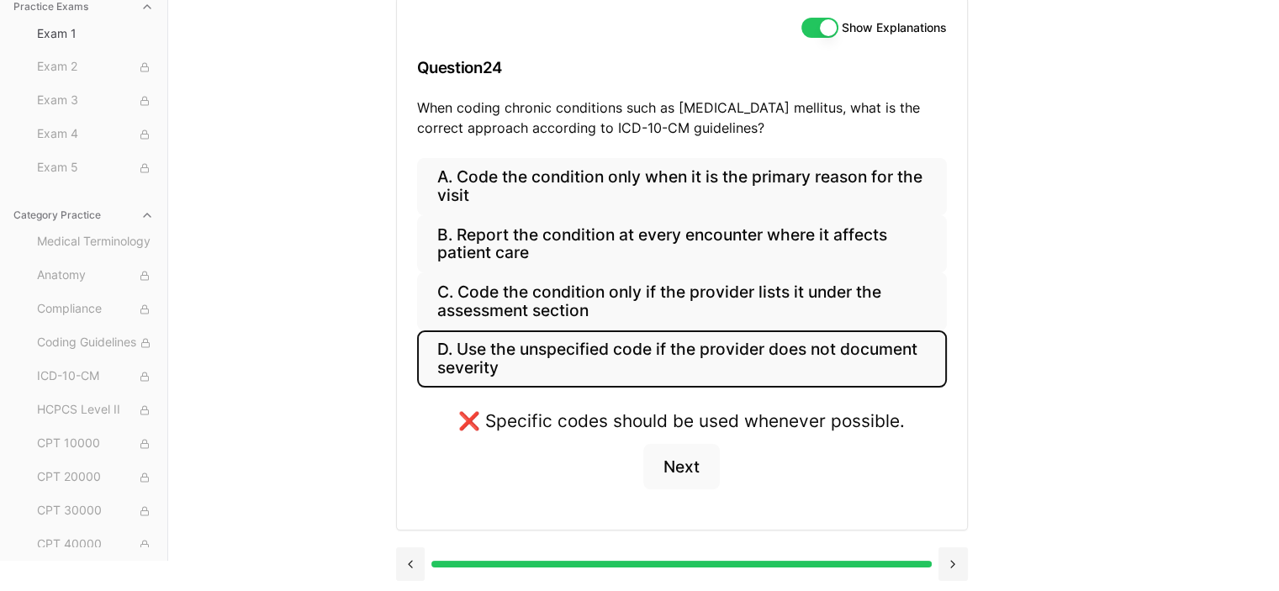
scroll to position [186, 0]
click at [414, 562] on button at bounding box center [410, 564] width 29 height 34
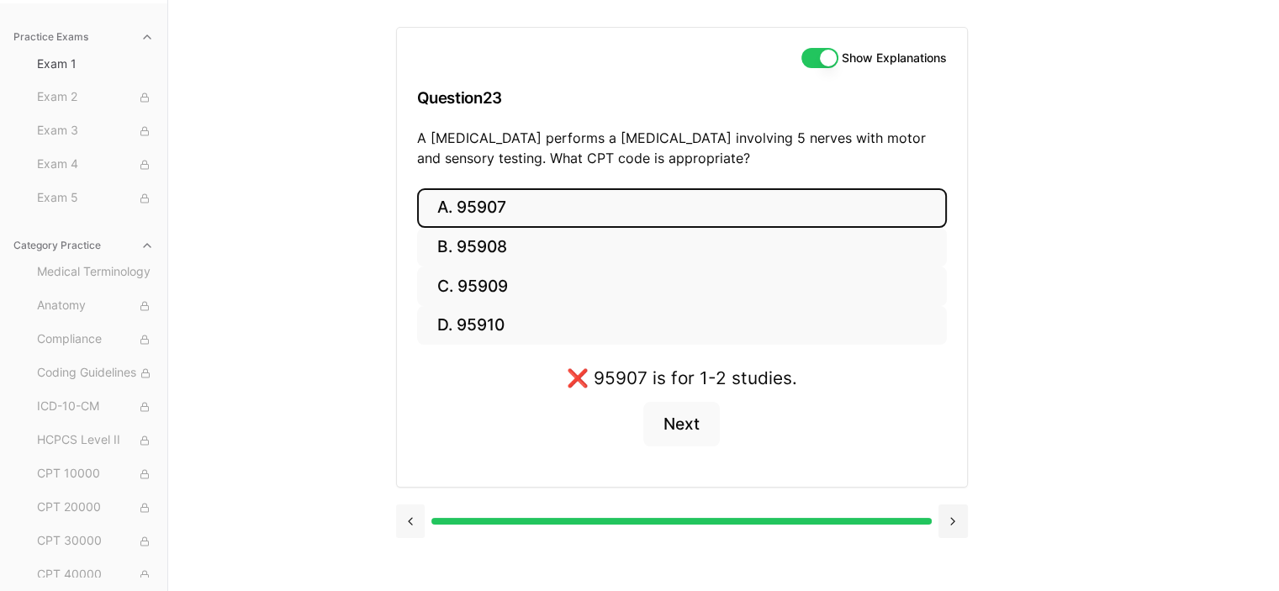
scroll to position [155, 0]
click at [414, 527] on button at bounding box center [410, 522] width 29 height 34
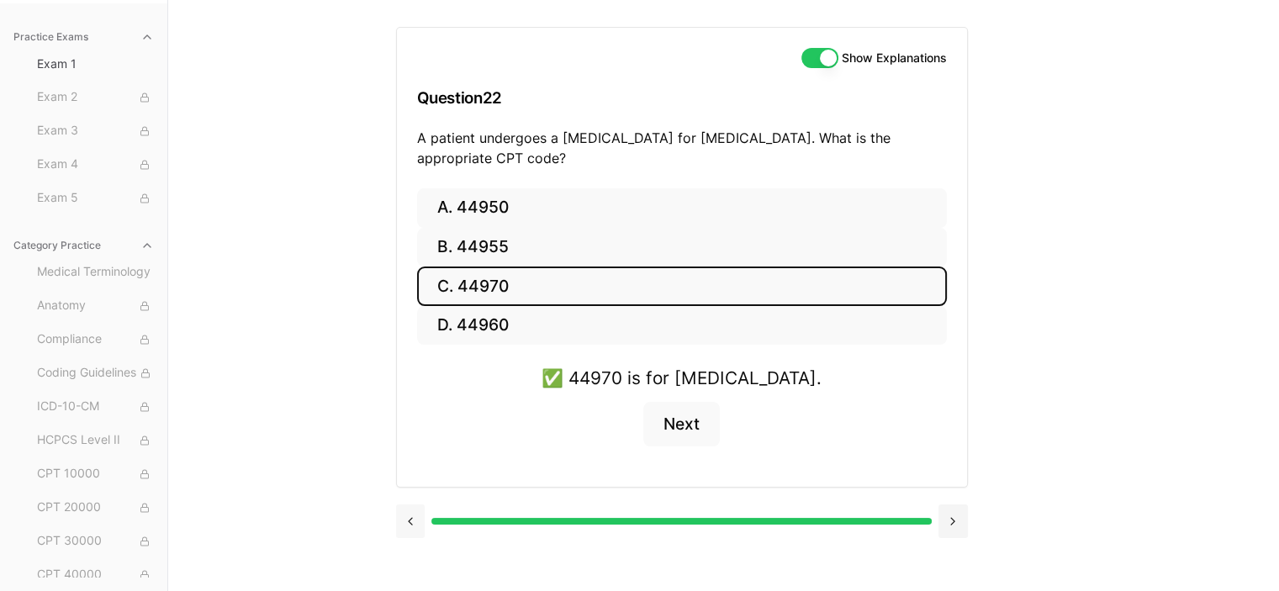
click at [414, 527] on button at bounding box center [410, 522] width 29 height 34
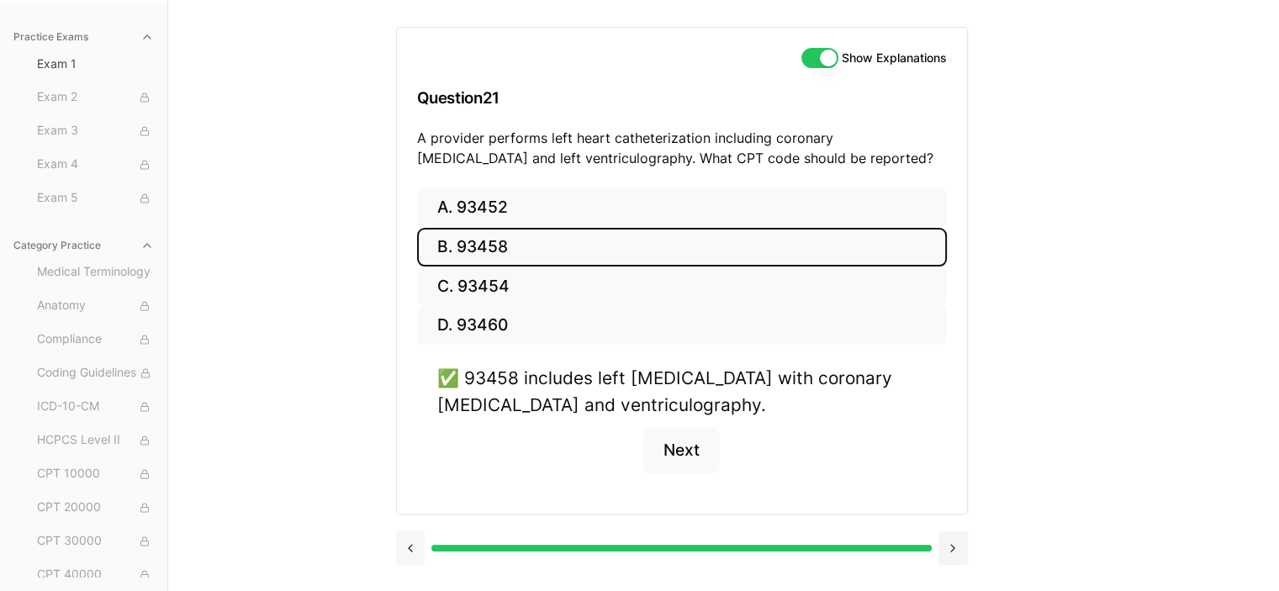
click at [414, 527] on div at bounding box center [682, 547] width 572 height 64
click at [414, 539] on button at bounding box center [410, 549] width 29 height 34
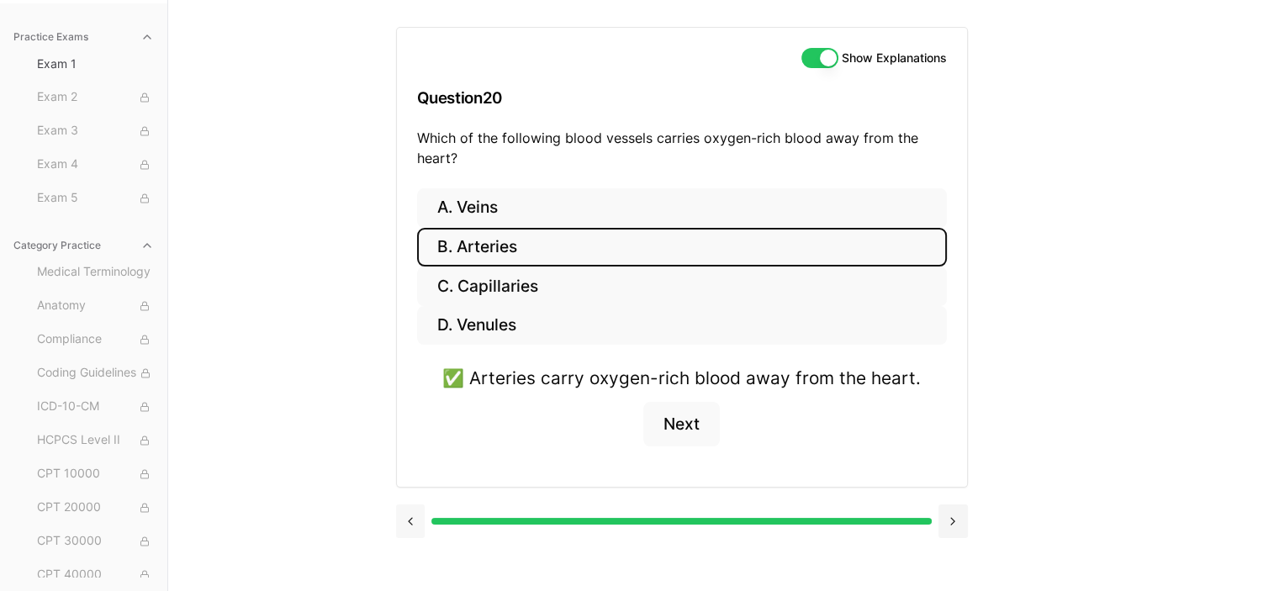
click at [414, 539] on div at bounding box center [682, 520] width 572 height 64
click at [416, 532] on button at bounding box center [410, 522] width 29 height 34
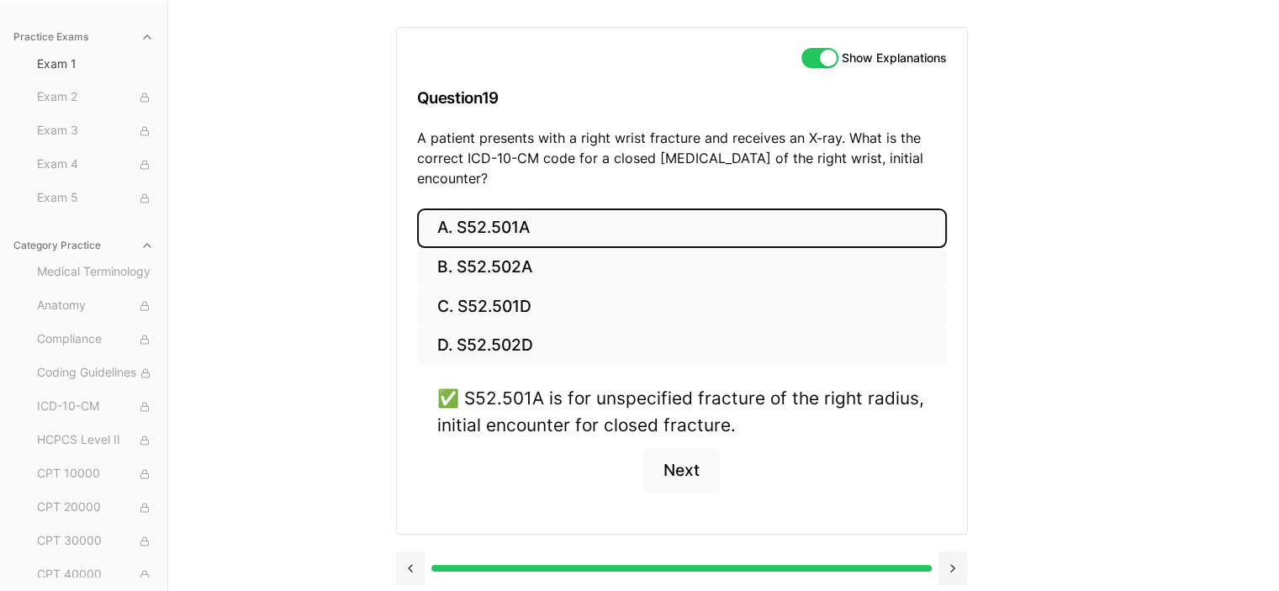
click at [411, 564] on button at bounding box center [410, 569] width 29 height 34
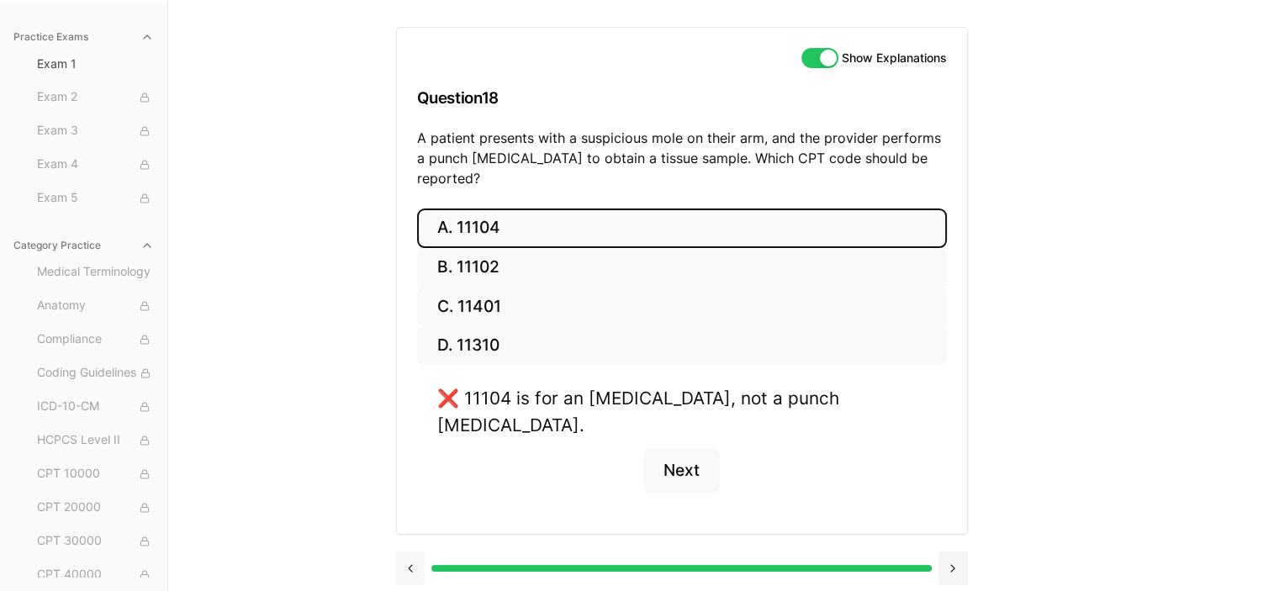
click at [419, 552] on button at bounding box center [410, 569] width 29 height 34
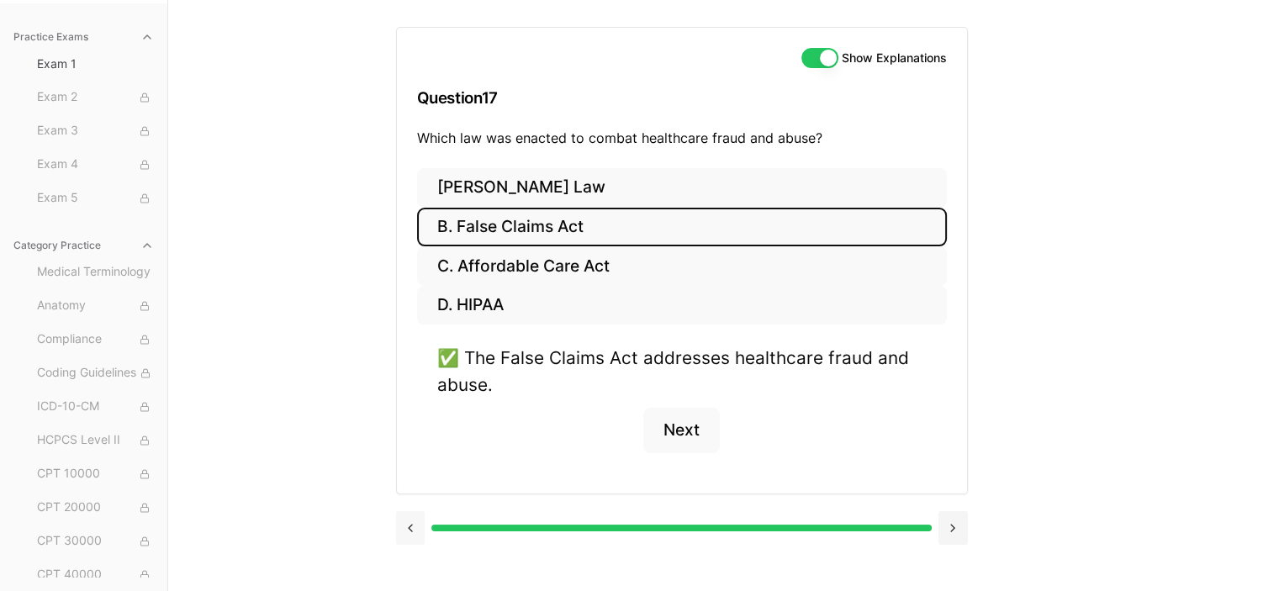
click at [414, 528] on button at bounding box center [410, 528] width 29 height 34
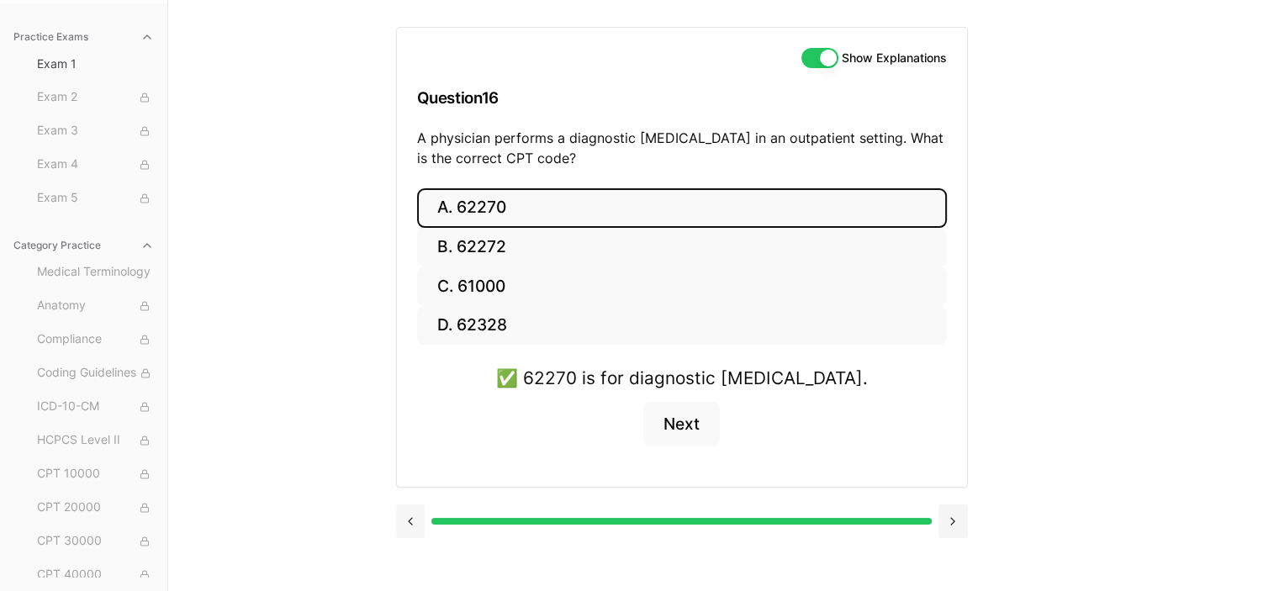
click at [414, 528] on button at bounding box center [410, 522] width 29 height 34
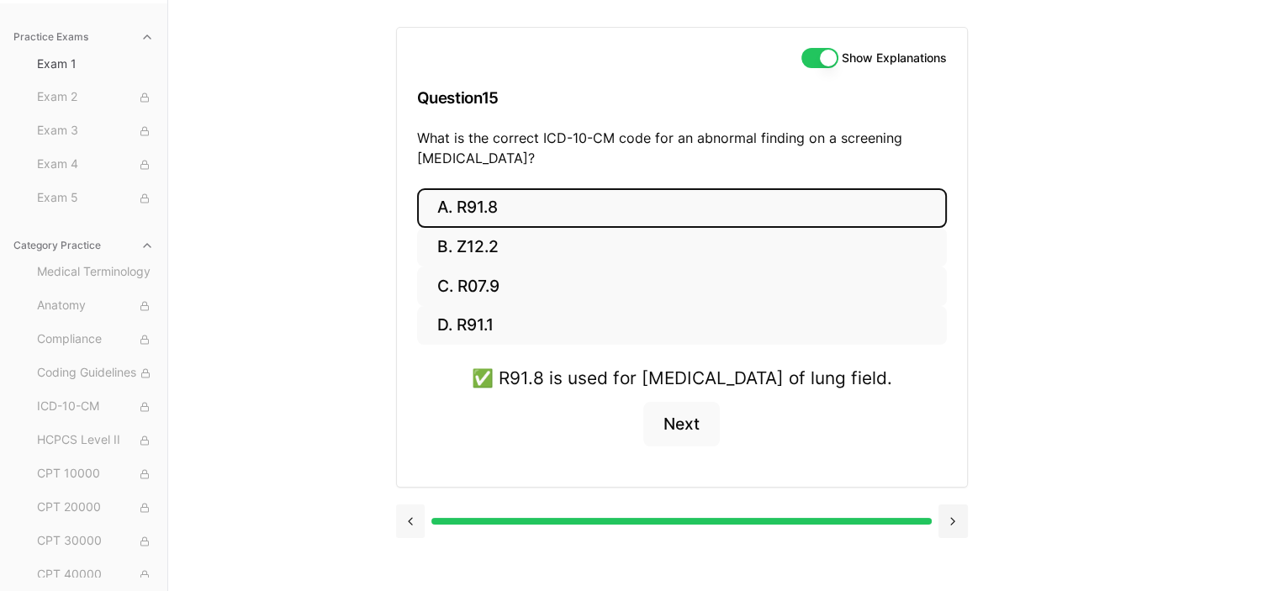
click at [414, 528] on div at bounding box center [682, 522] width 572 height 34
click at [413, 538] on button at bounding box center [410, 522] width 29 height 34
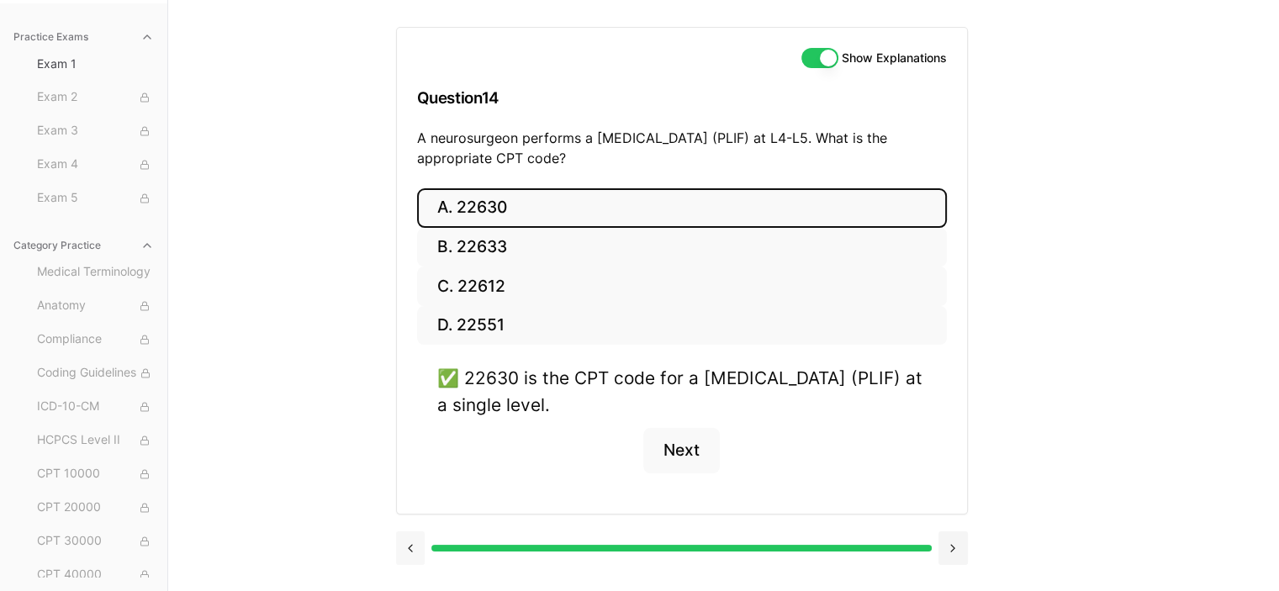
click at [413, 544] on button at bounding box center [410, 549] width 29 height 34
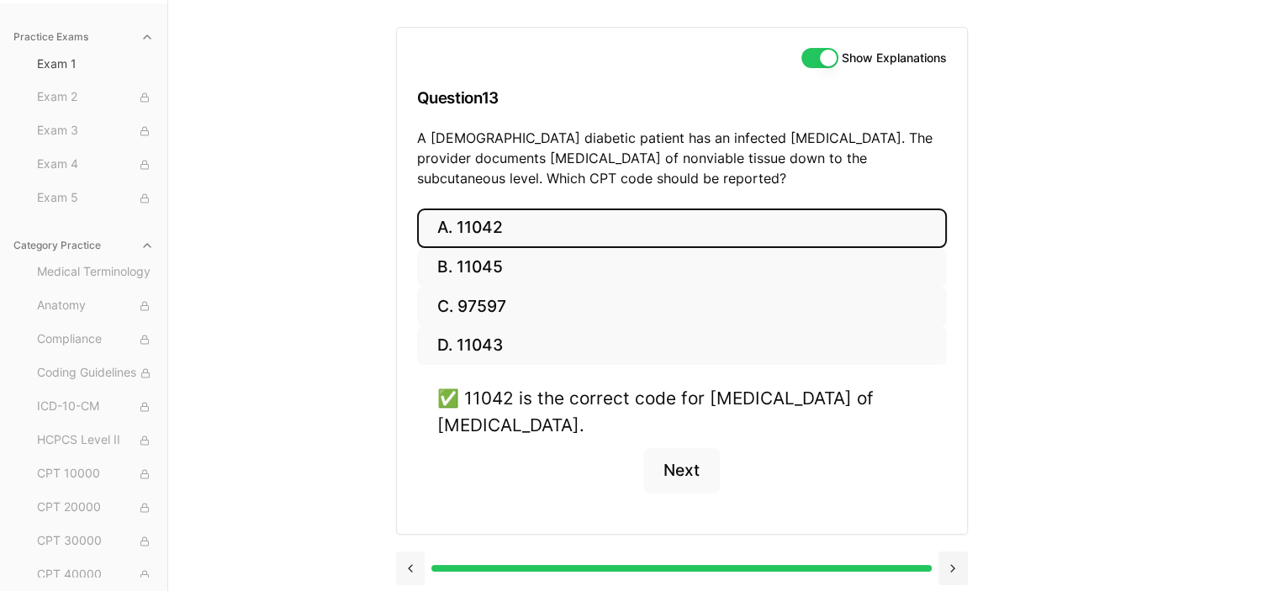
click at [413, 544] on div at bounding box center [682, 567] width 572 height 64
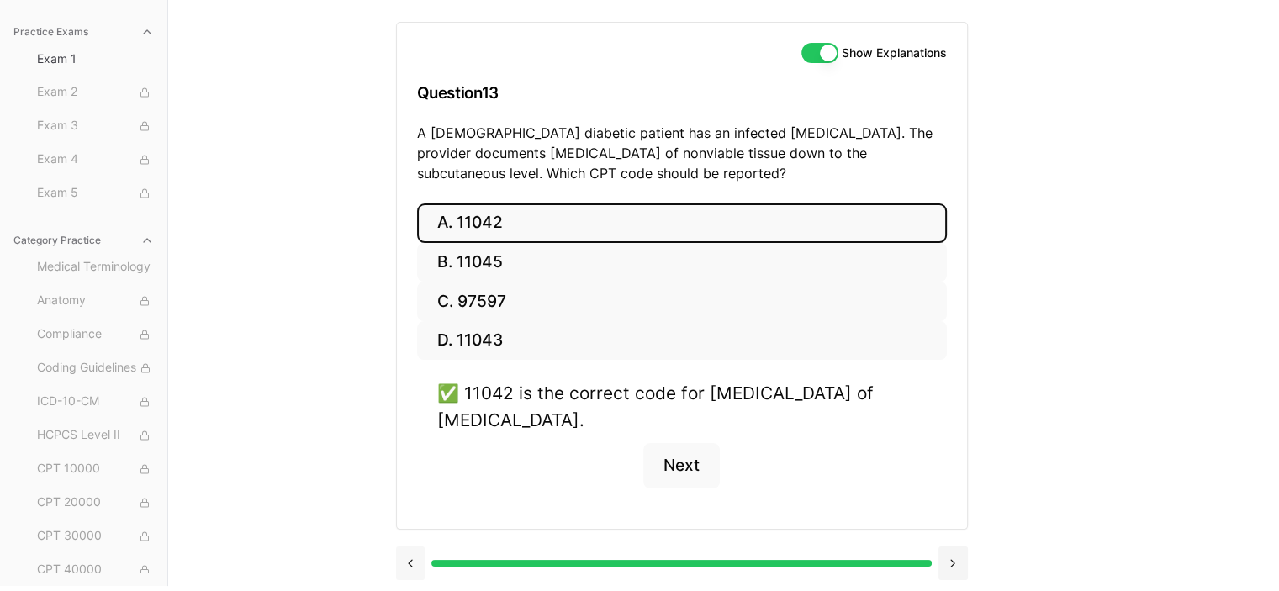
click at [404, 558] on button at bounding box center [410, 564] width 29 height 34
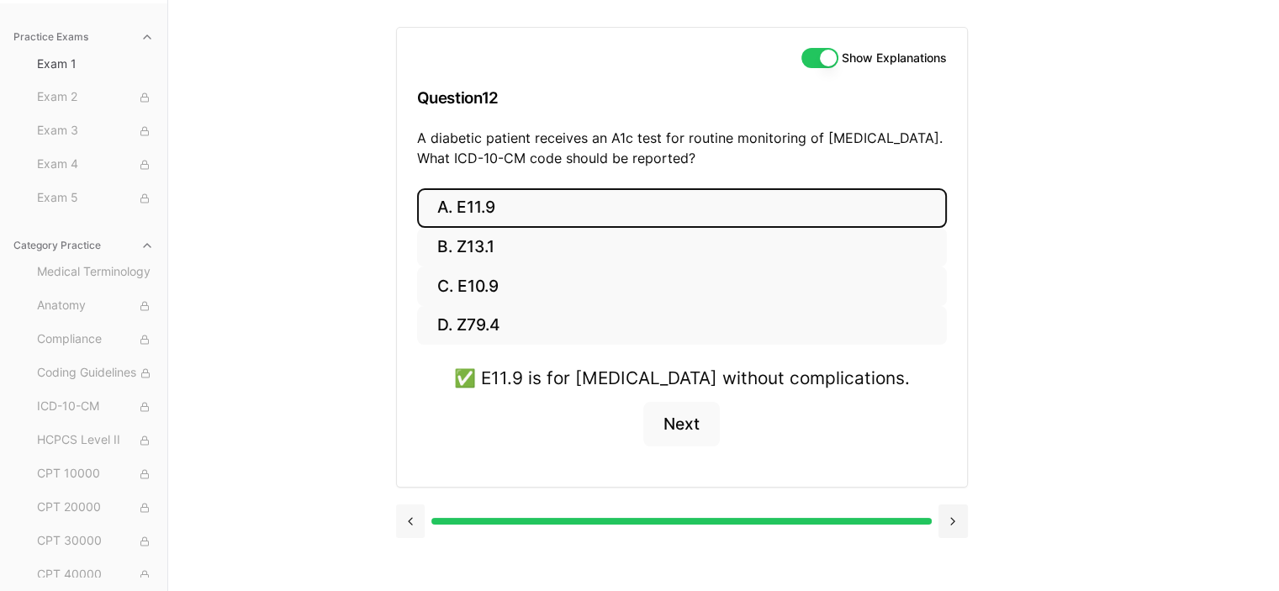
click at [404, 558] on div "Show Explanations Question 12 A diabetic patient receives an A1c test for routi…" at bounding box center [724, 295] width 656 height 591
click at [417, 522] on button at bounding box center [410, 522] width 29 height 34
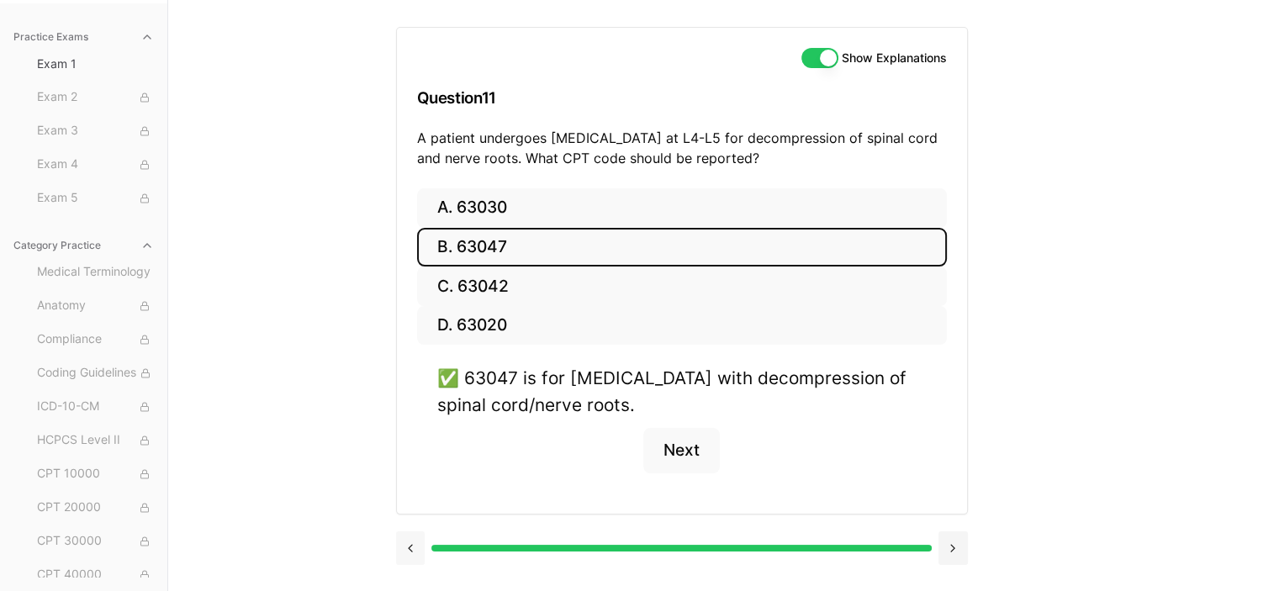
click at [417, 522] on div at bounding box center [682, 547] width 572 height 64
click at [412, 547] on button at bounding box center [410, 549] width 29 height 34
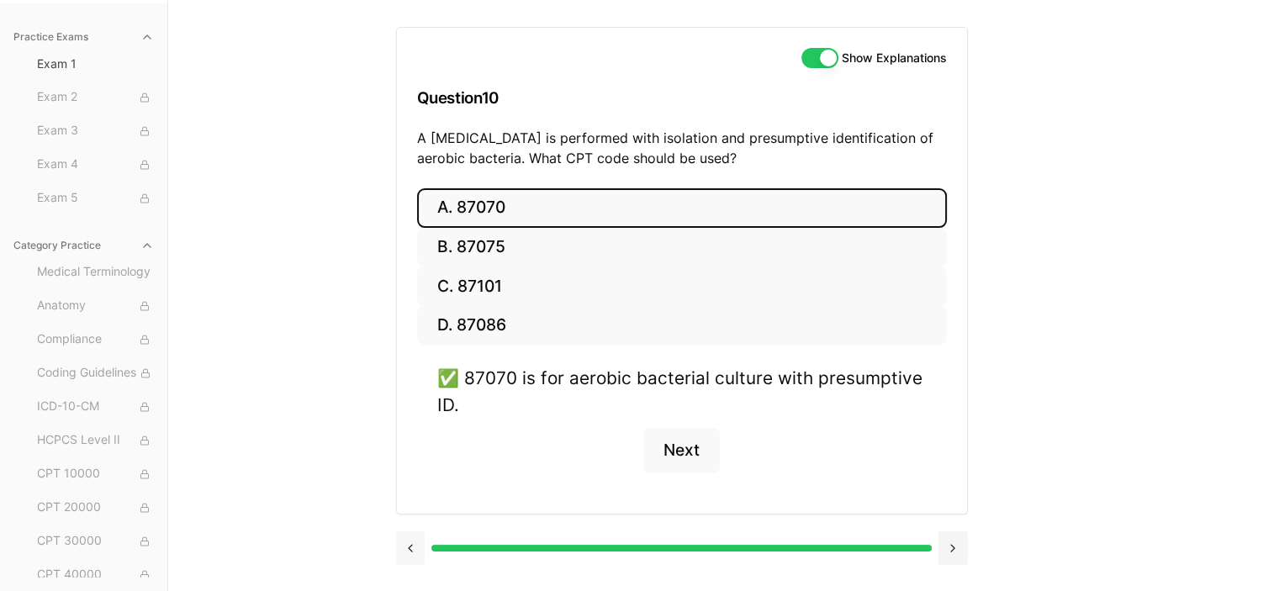
click at [412, 547] on button at bounding box center [410, 549] width 29 height 34
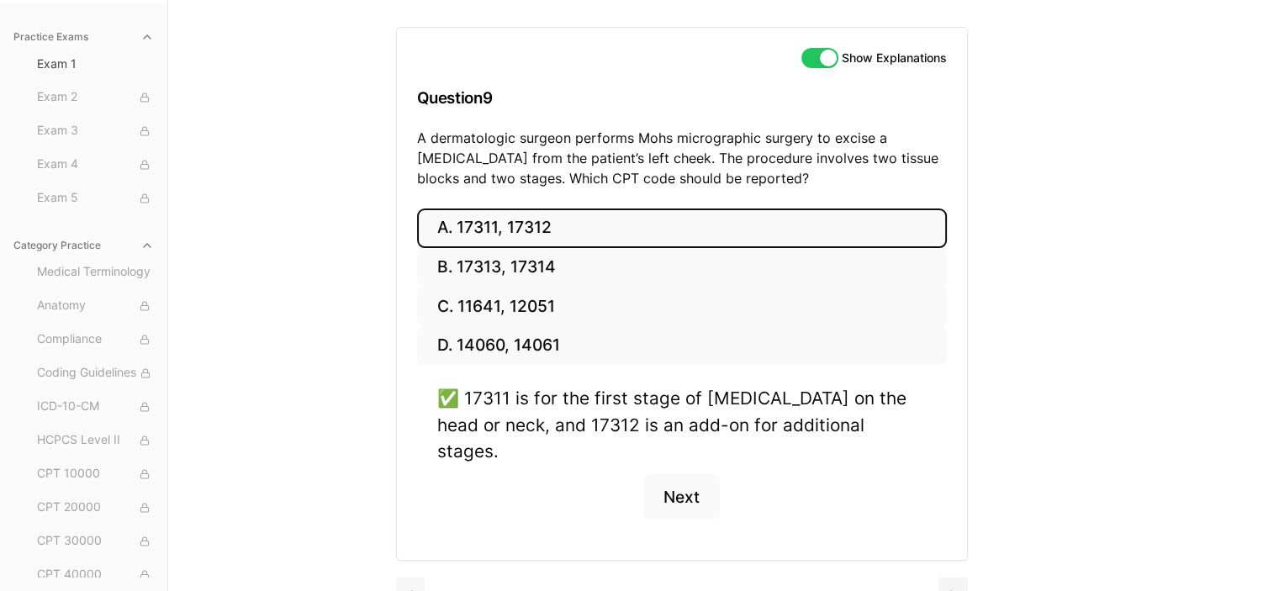
click at [412, 561] on div at bounding box center [682, 593] width 572 height 64
click at [414, 578] on button at bounding box center [410, 595] width 29 height 34
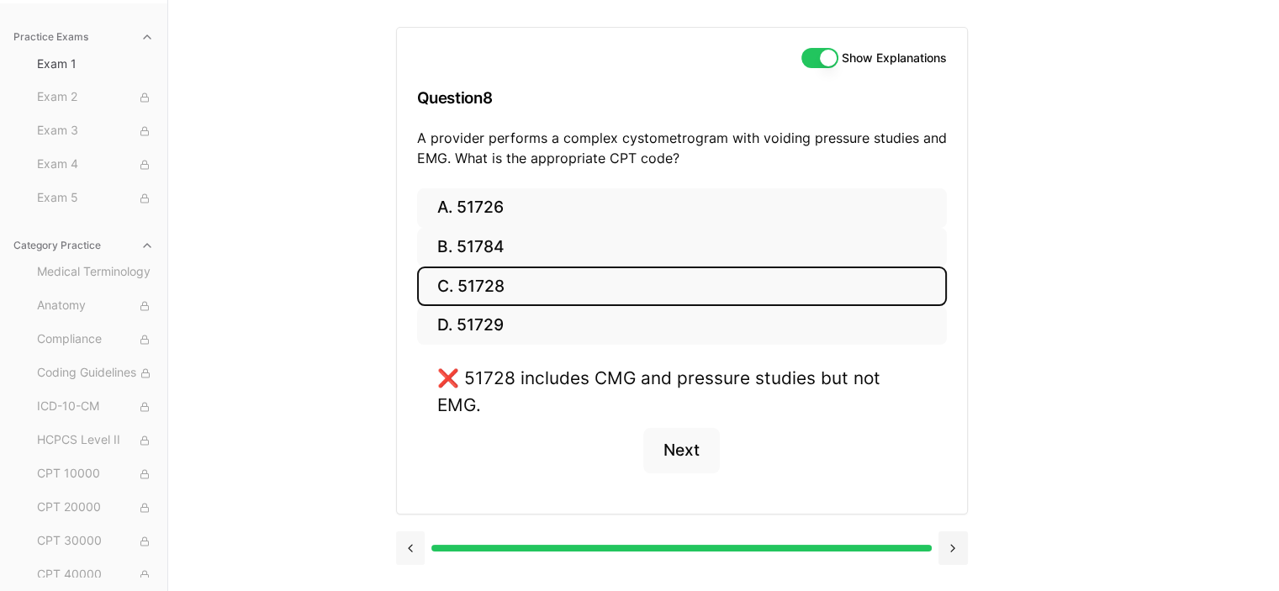
click at [414, 558] on div "Show Explanations Question 8 A provider performs a complex cystometrogram with …" at bounding box center [724, 295] width 656 height 591
click at [410, 532] on button at bounding box center [410, 549] width 29 height 34
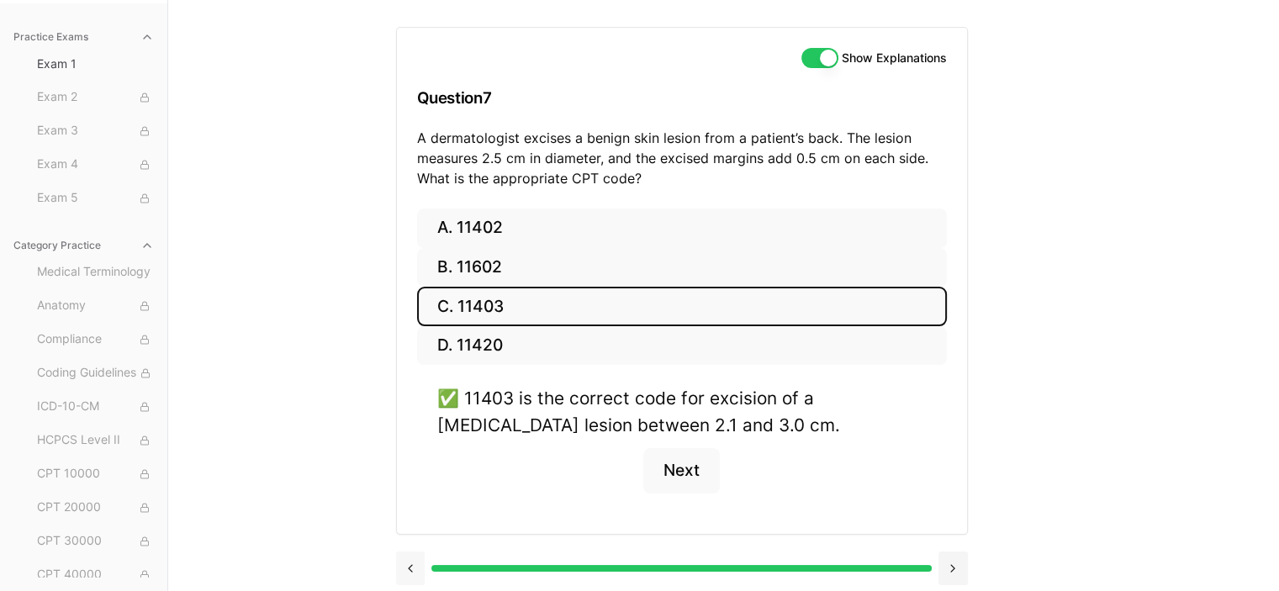
click at [410, 535] on div at bounding box center [682, 567] width 572 height 64
click at [414, 567] on button at bounding box center [410, 569] width 29 height 34
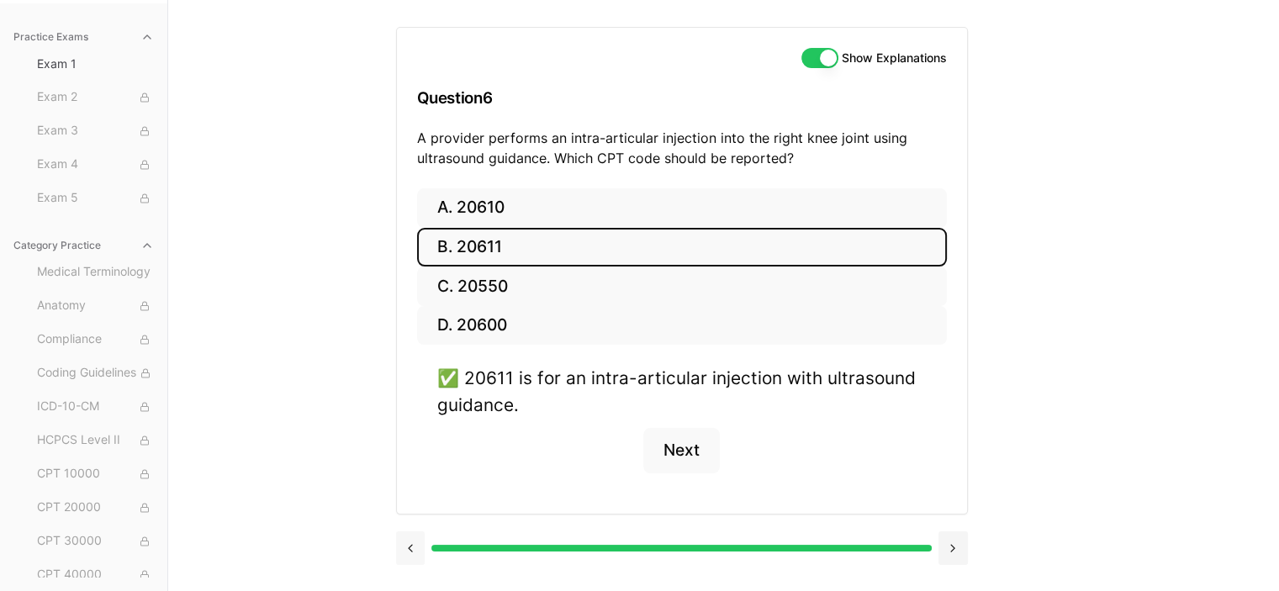
click at [409, 544] on button at bounding box center [410, 549] width 29 height 34
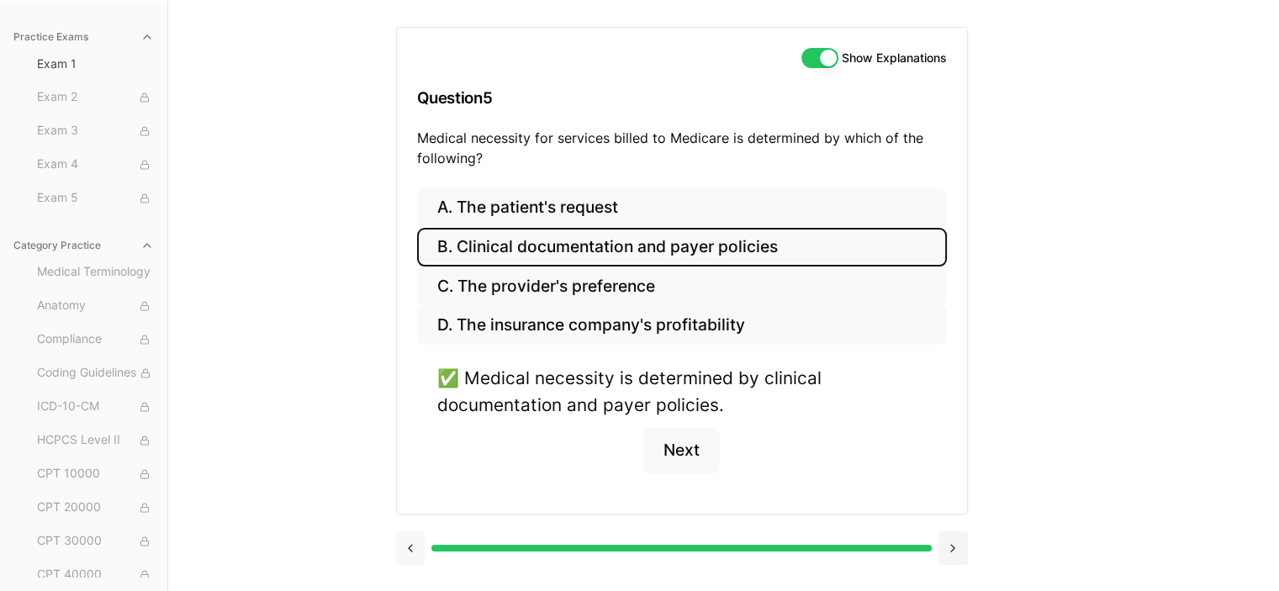
click at [408, 558] on button at bounding box center [410, 549] width 29 height 34
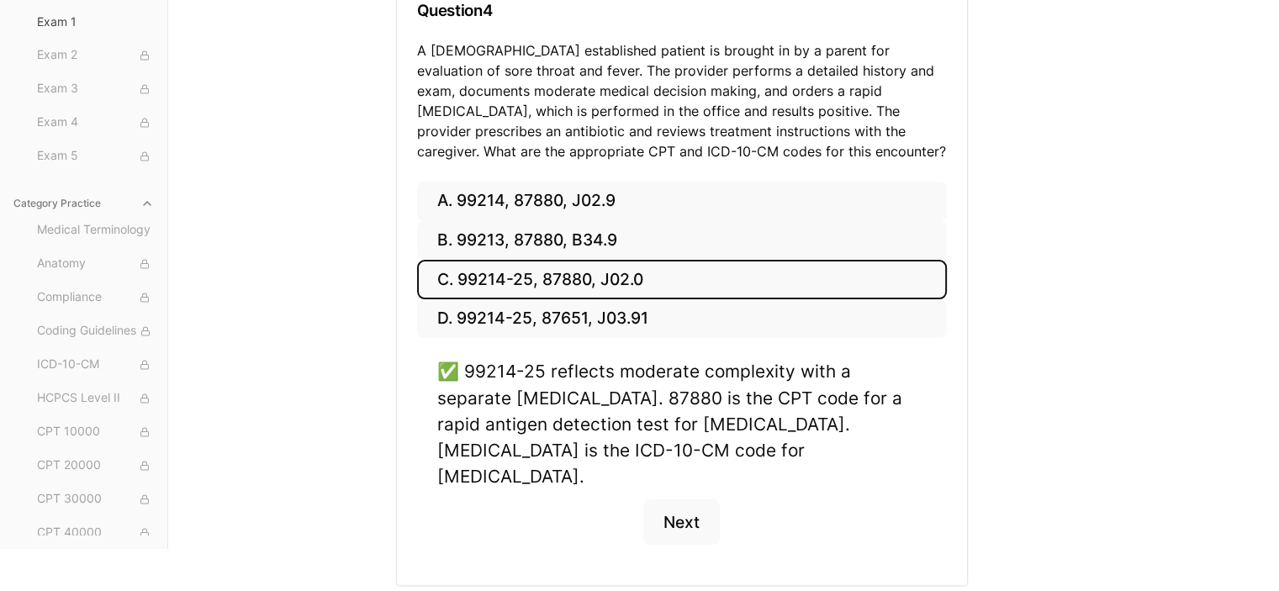
scroll to position [272, 0]
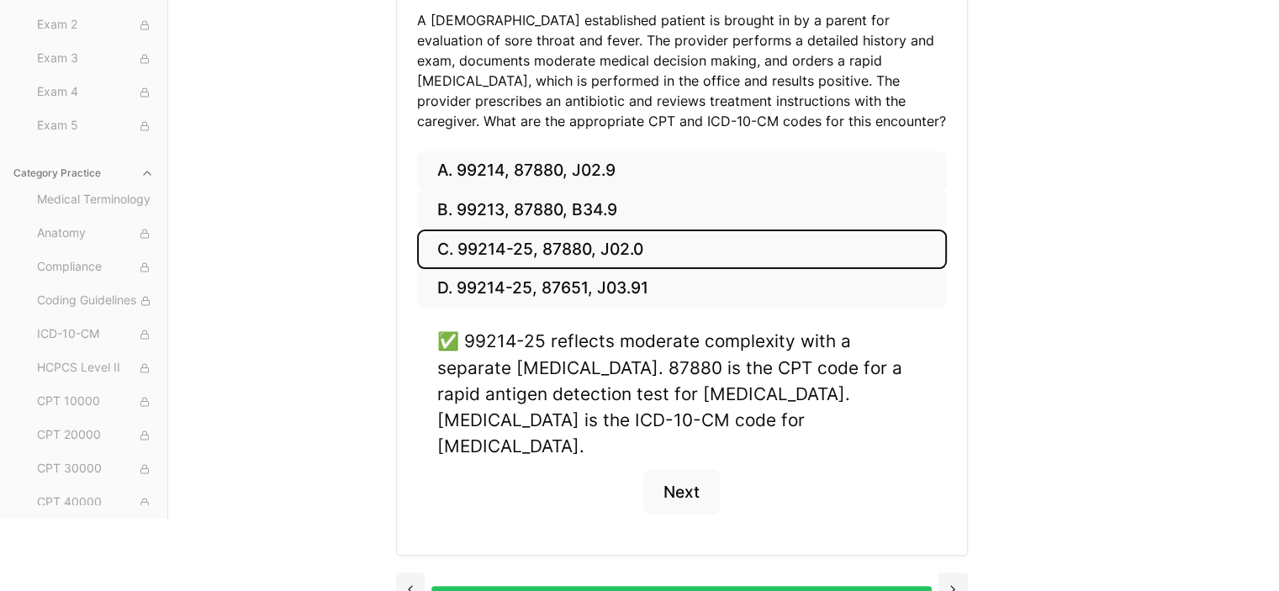
click at [409, 556] on div at bounding box center [682, 588] width 572 height 64
click at [409, 573] on button at bounding box center [410, 590] width 29 height 34
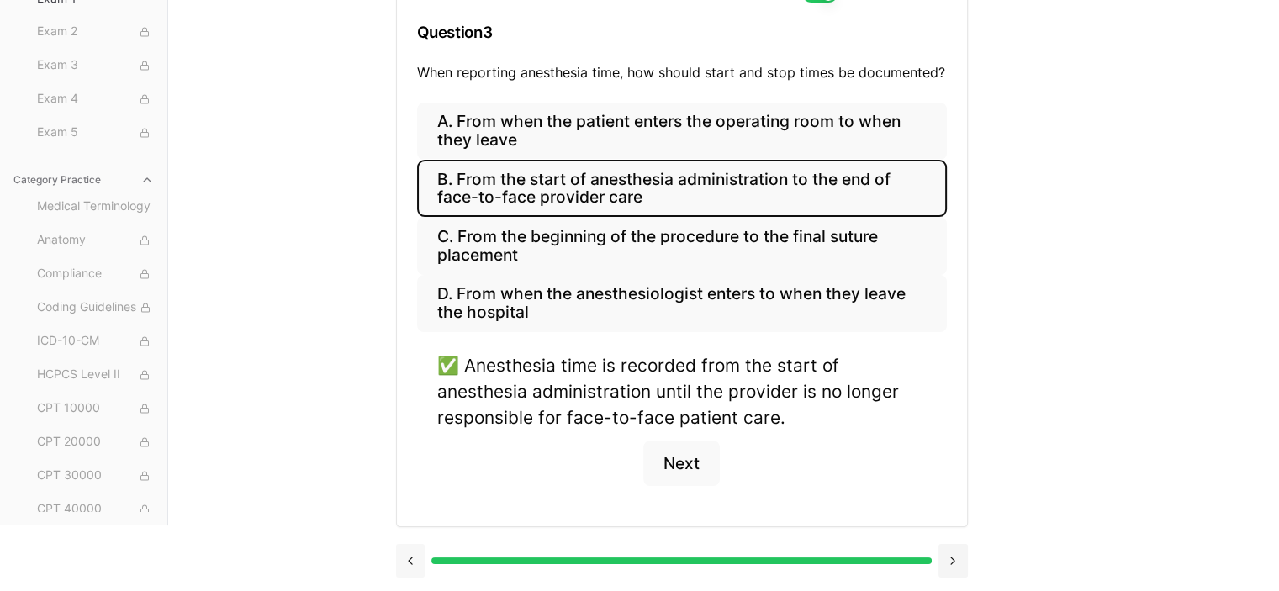
scroll to position [219, 0]
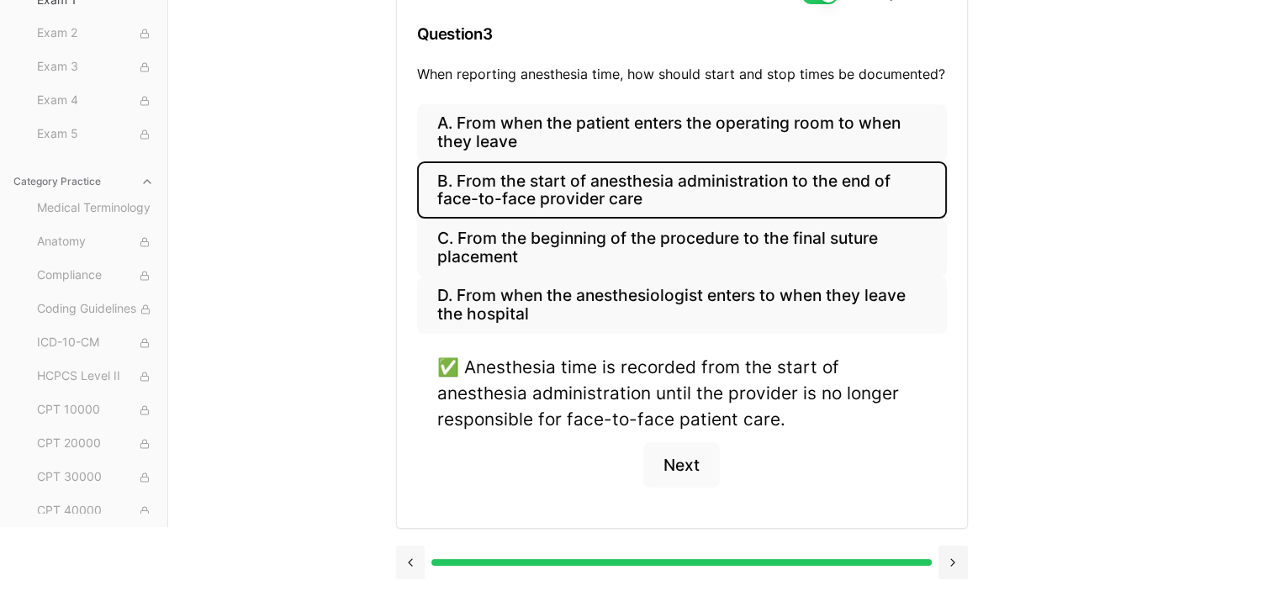
click at [410, 549] on button at bounding box center [410, 563] width 29 height 34
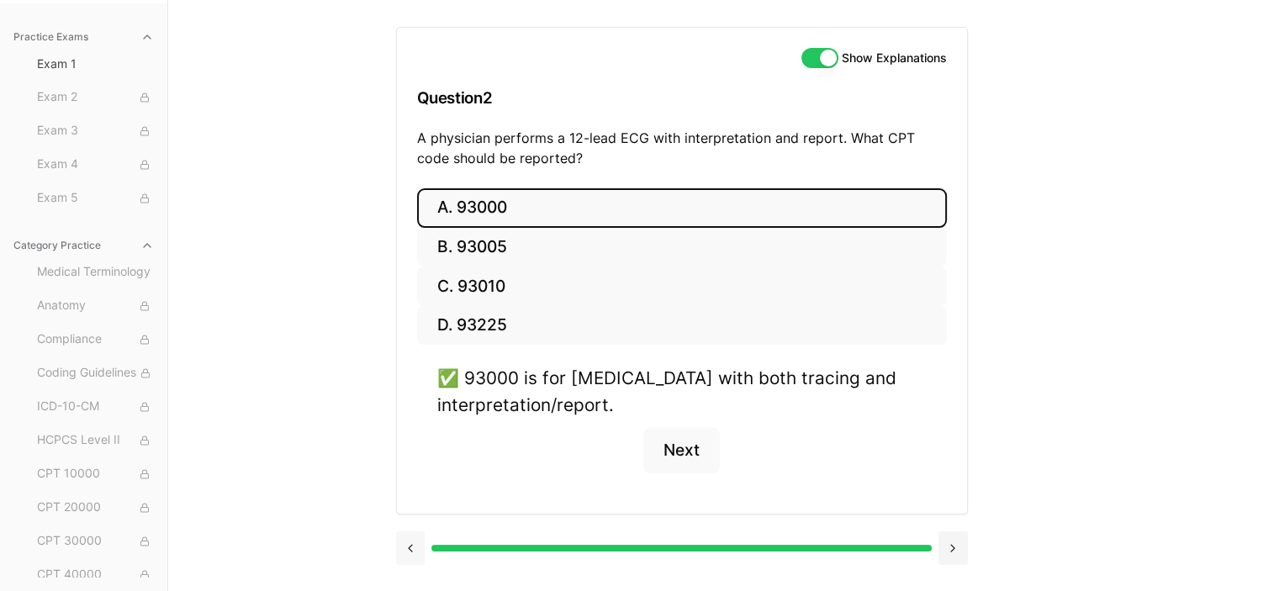
click at [418, 532] on button at bounding box center [410, 549] width 29 height 34
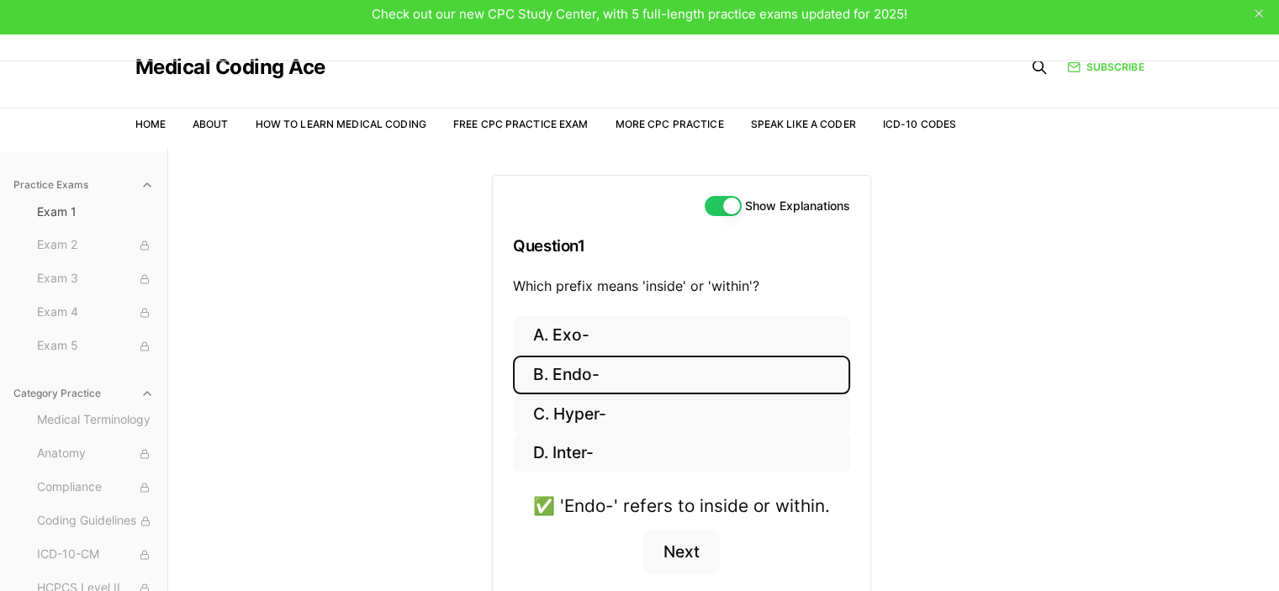
scroll to position [0, 0]
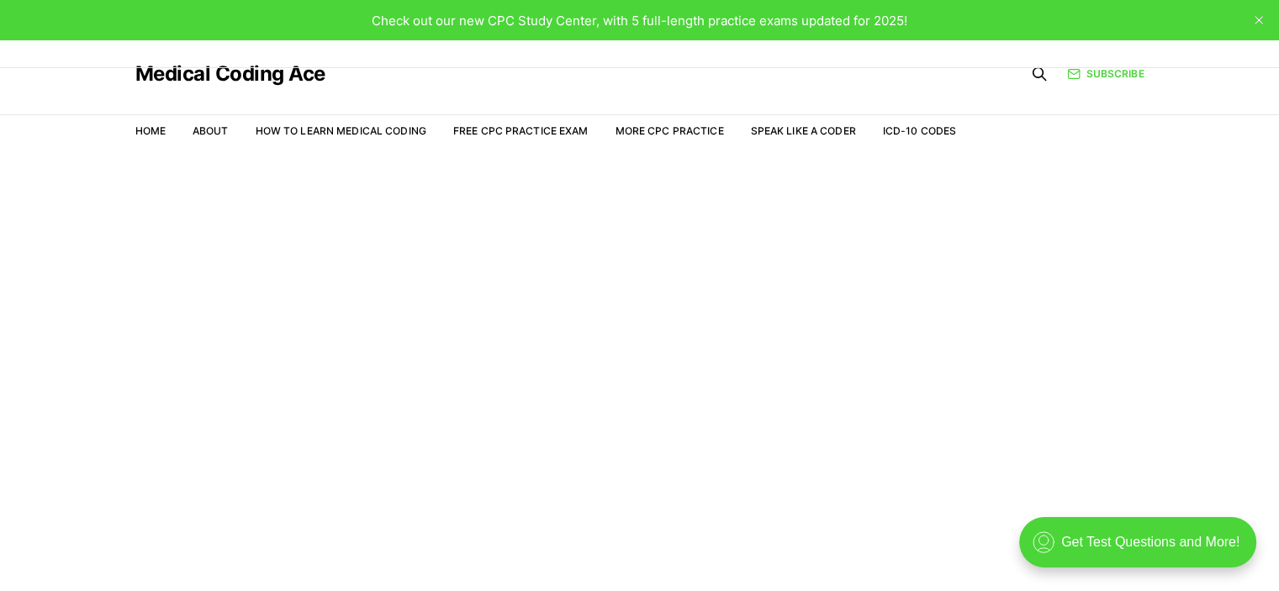
scroll to position [40, 0]
